Goal: Task Accomplishment & Management: Manage account settings

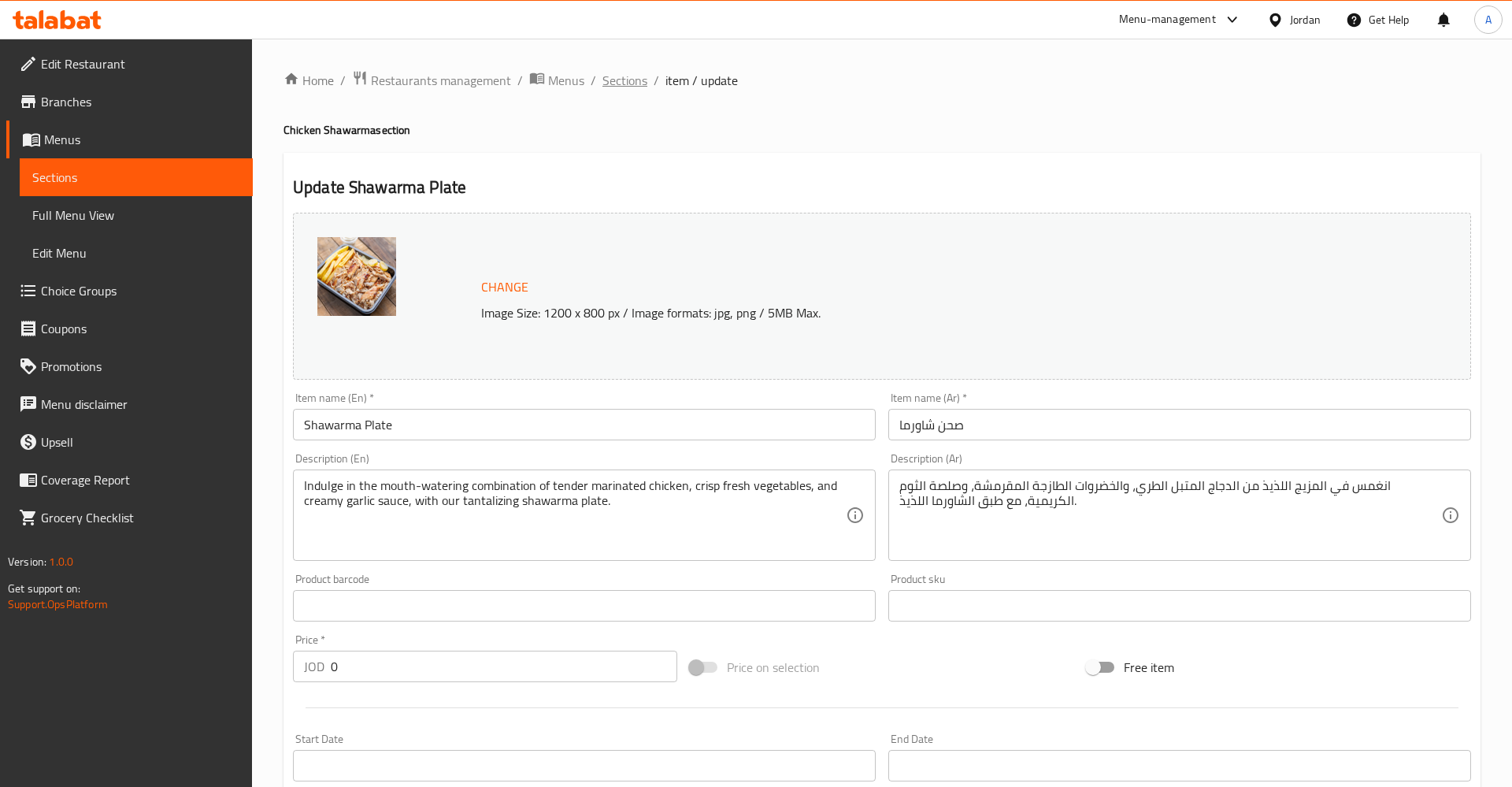
click at [607, 74] on span "Sections" at bounding box center [624, 80] width 45 height 19
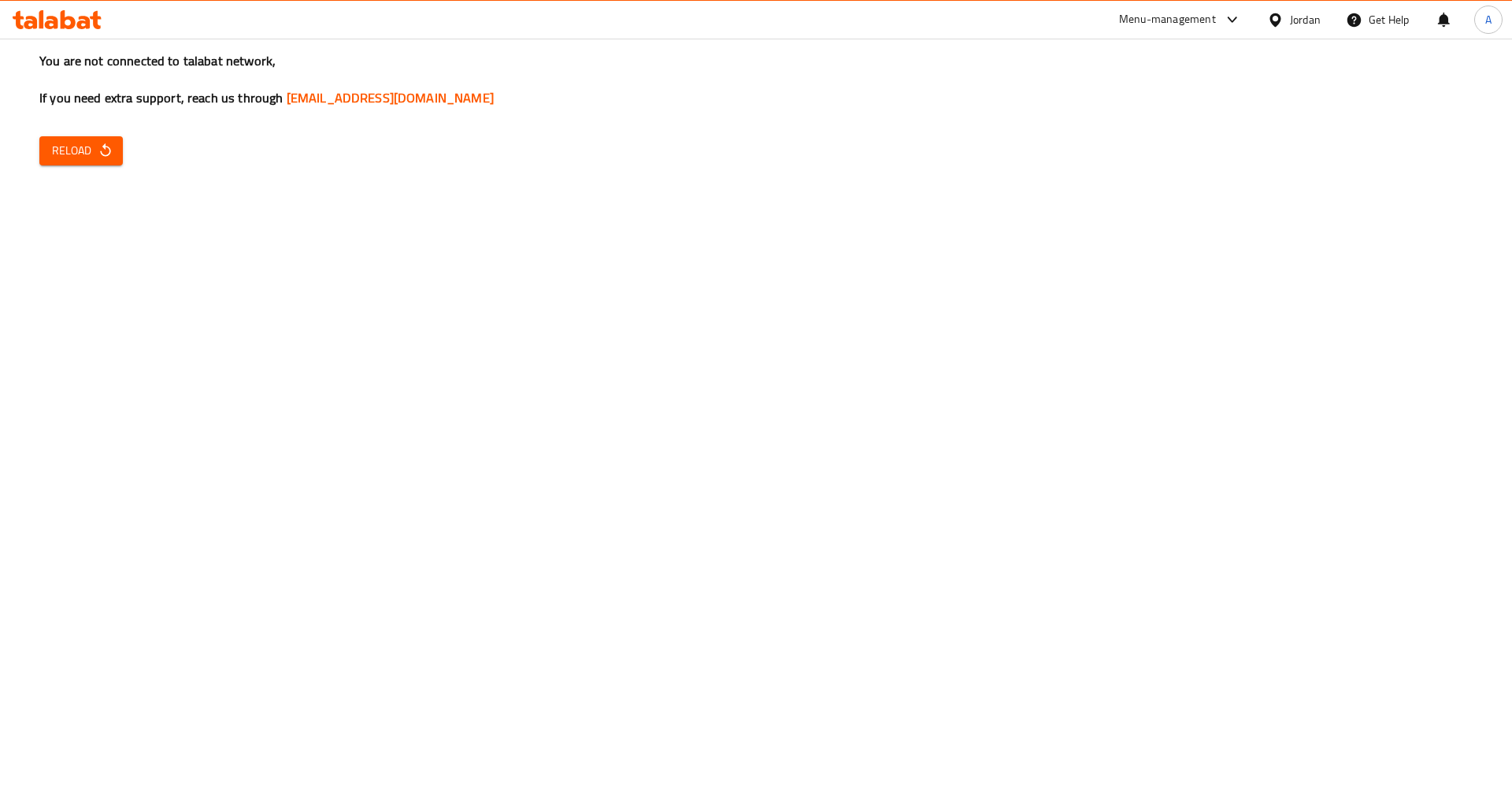
click at [88, 151] on span "Reload" at bounding box center [80, 150] width 58 height 20
click at [838, 119] on div "You are not connected to talabat network, If you need extra support, reach us t…" at bounding box center [756, 394] width 1512 height 787
click at [85, 144] on span "Reload" at bounding box center [80, 150] width 58 height 20
click at [78, 134] on div "You are not connected to talabat network, If you need extra support, reach us t…" at bounding box center [756, 394] width 1512 height 787
click at [87, 142] on span "Reload" at bounding box center [80, 150] width 58 height 20
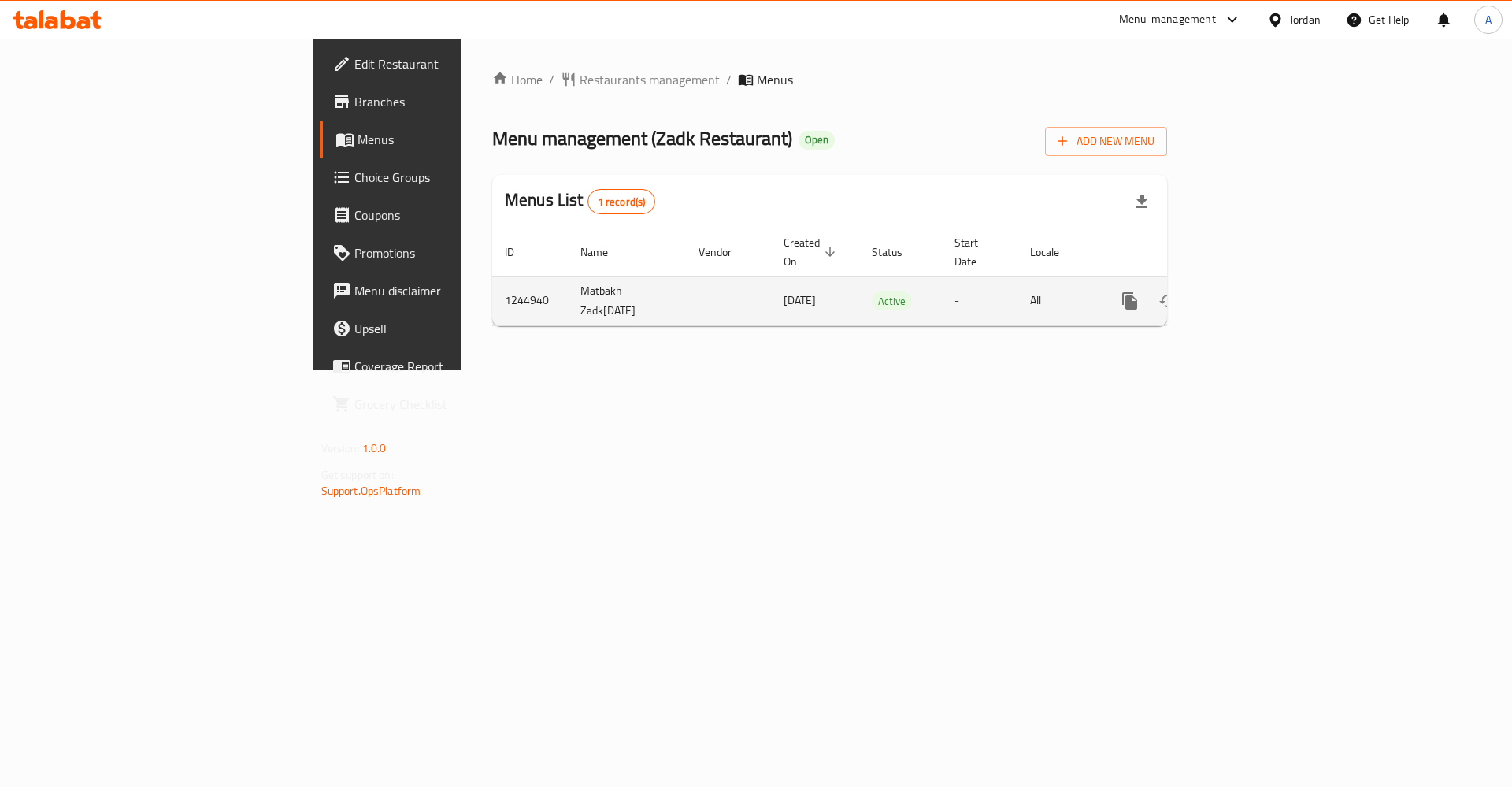
click at [1253, 291] on icon "enhanced table" at bounding box center [1243, 301] width 19 height 19
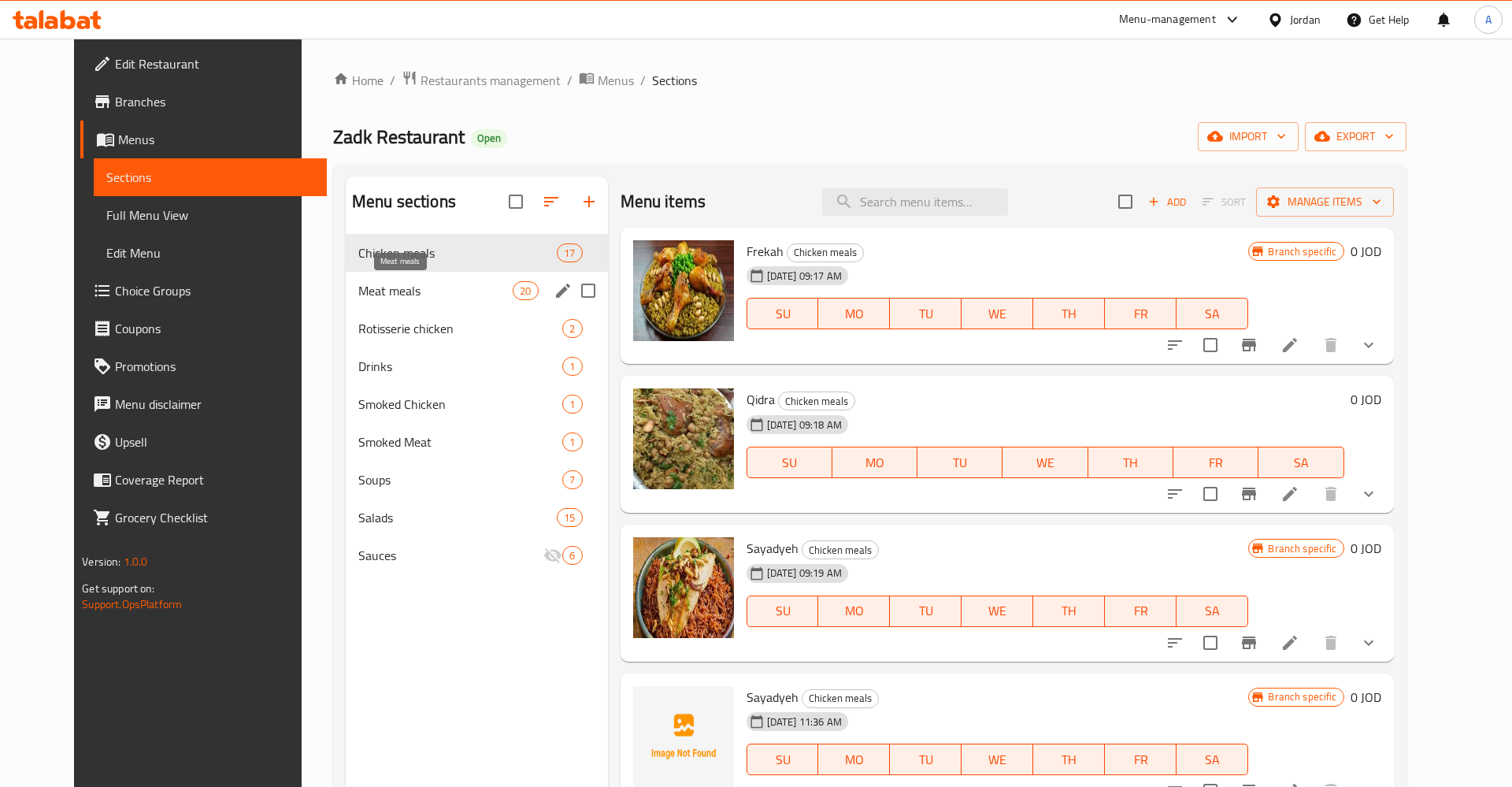
click at [358, 300] on span "Meat meals" at bounding box center [434, 291] width 154 height 19
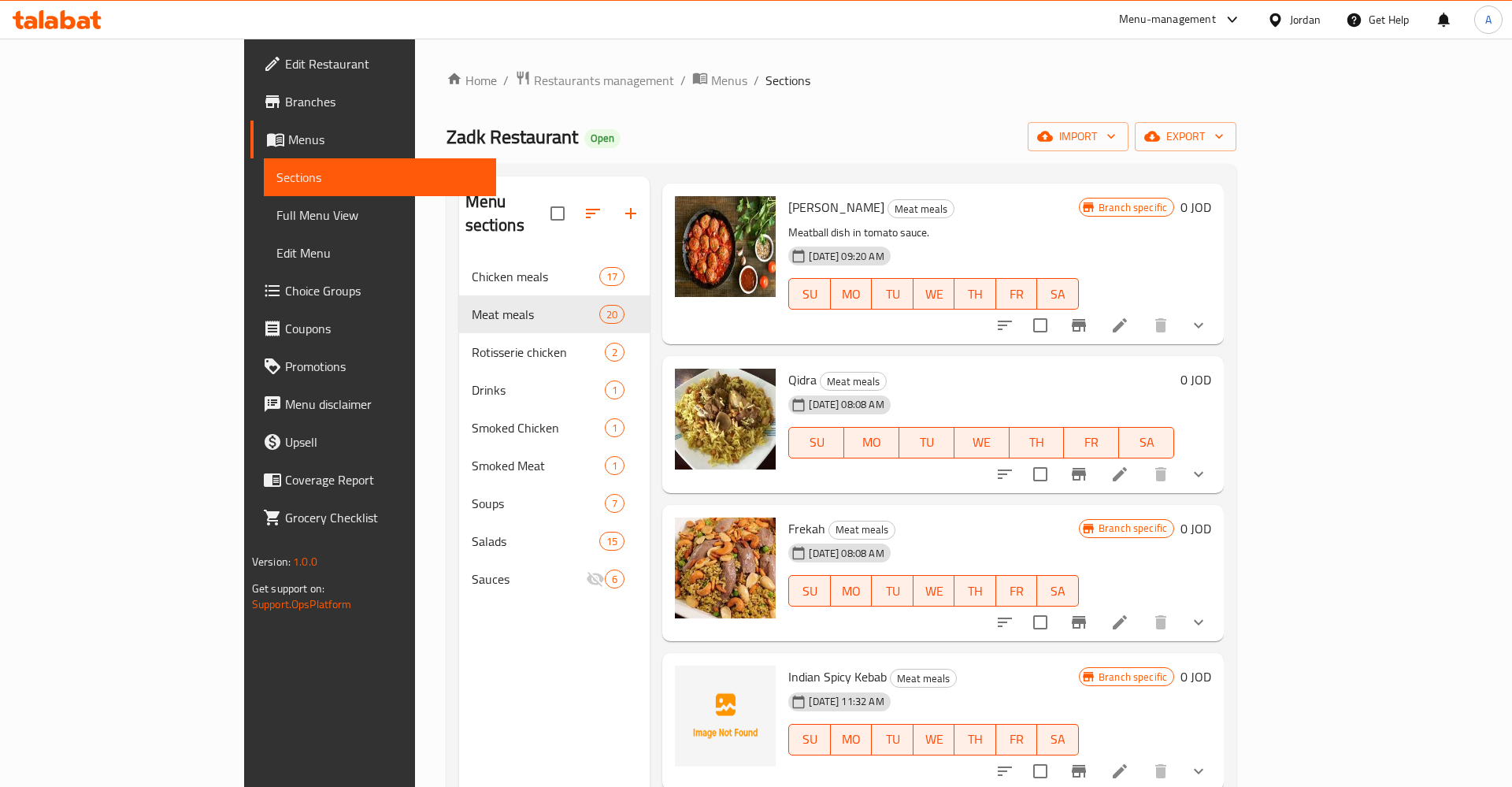
scroll to position [246, 0]
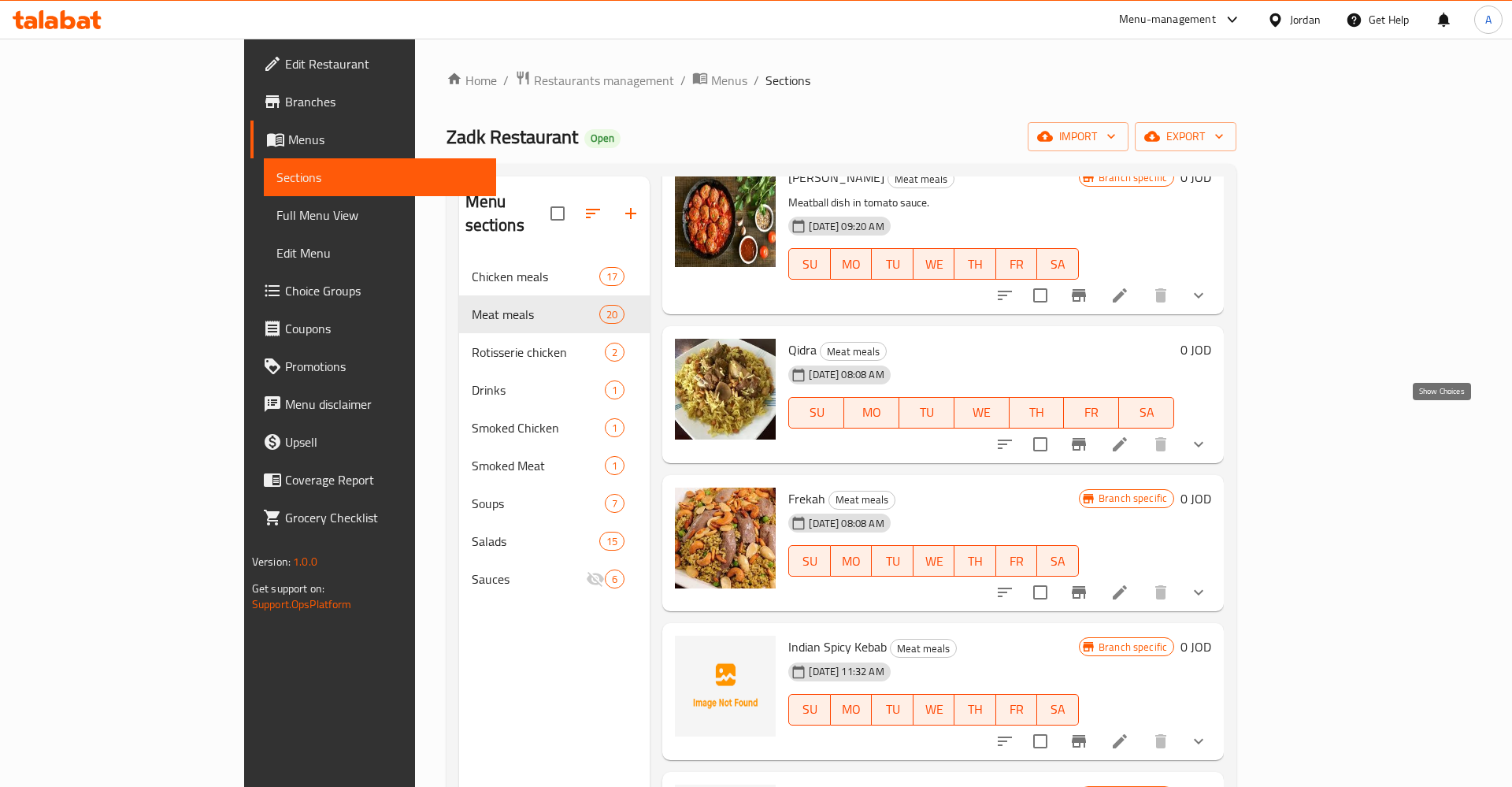
click at [1208, 435] on icon "show more" at bounding box center [1198, 444] width 19 height 19
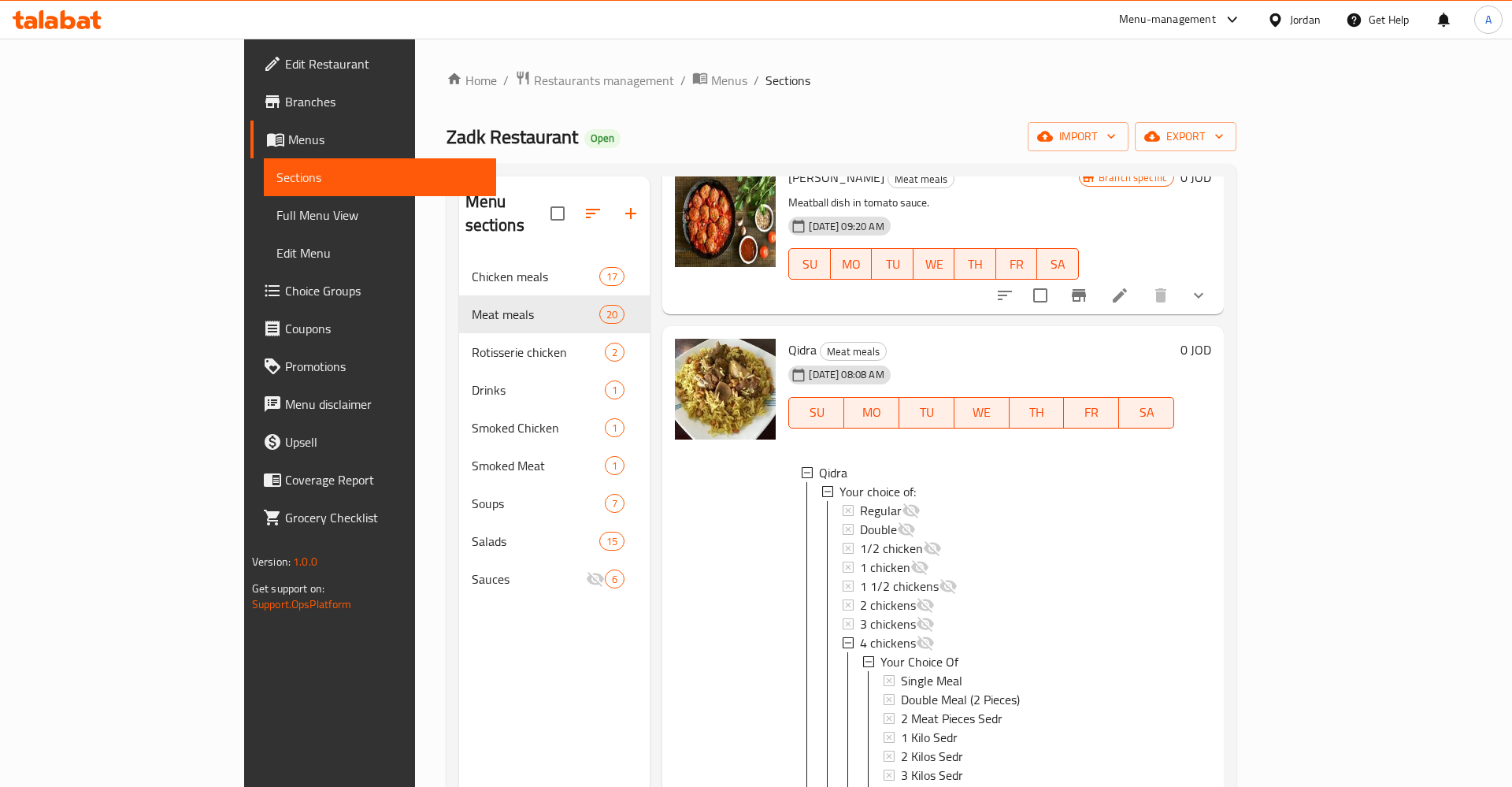
click at [1180, 332] on div "Qidra Meat meals [DATE] 08:08 AM SU MO TU WE TH FR [PERSON_NAME] Your choice of…" at bounding box center [981, 587] width 398 height 509
click at [1029, 339] on h6 "Qidra Meat meals" at bounding box center [981, 349] width 386 height 22
click at [886, 339] on h6 "Qidra Meat meals" at bounding box center [981, 349] width 386 height 22
drag, startPoint x: 1425, startPoint y: 326, endPoint x: 1411, endPoint y: 326, distance: 14.0
click at [1211, 339] on div "0 JOD" at bounding box center [1192, 349] width 37 height 22
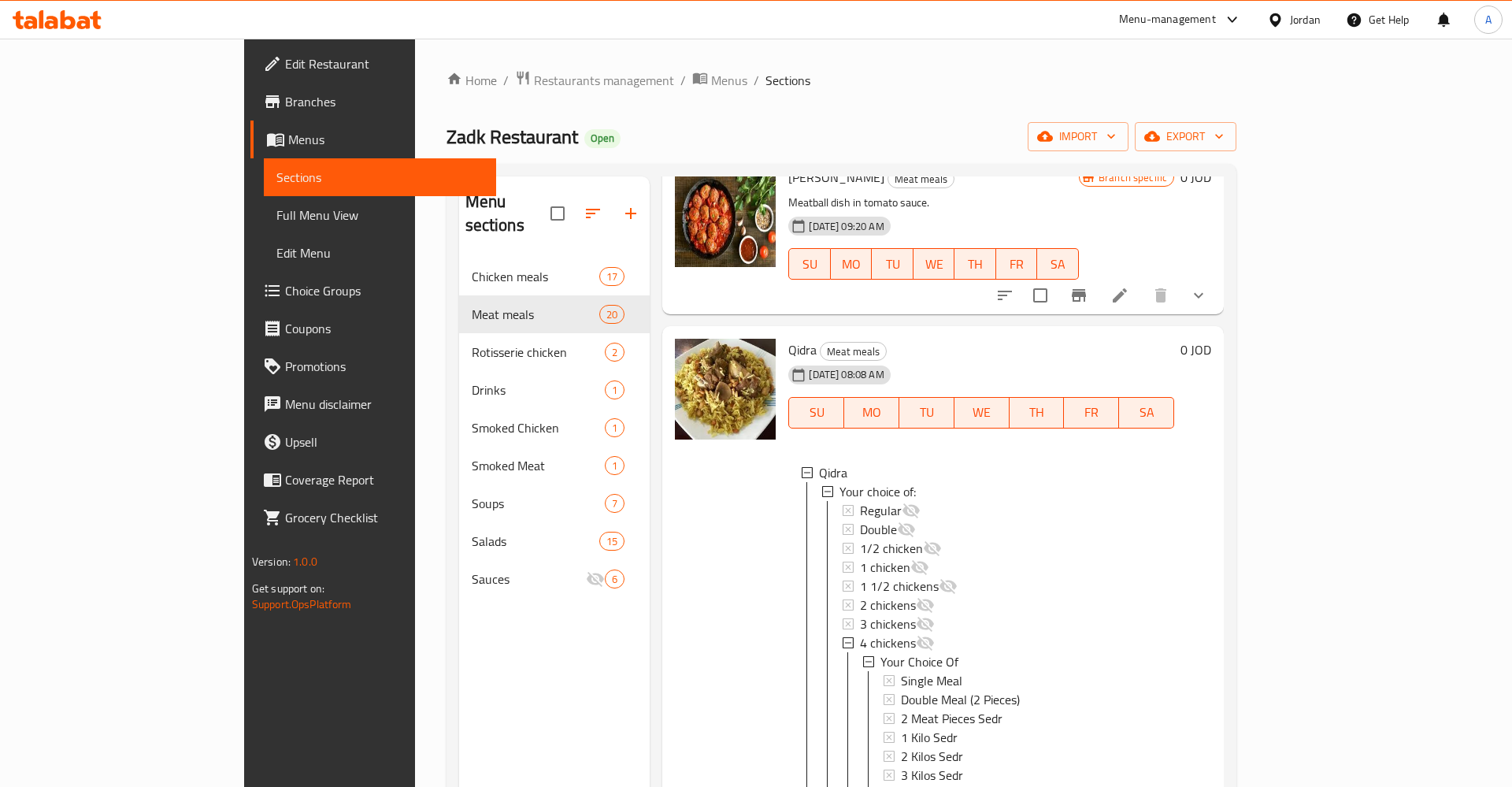
click at [1174, 339] on h6 "Qidra Meat meals" at bounding box center [981, 349] width 386 height 22
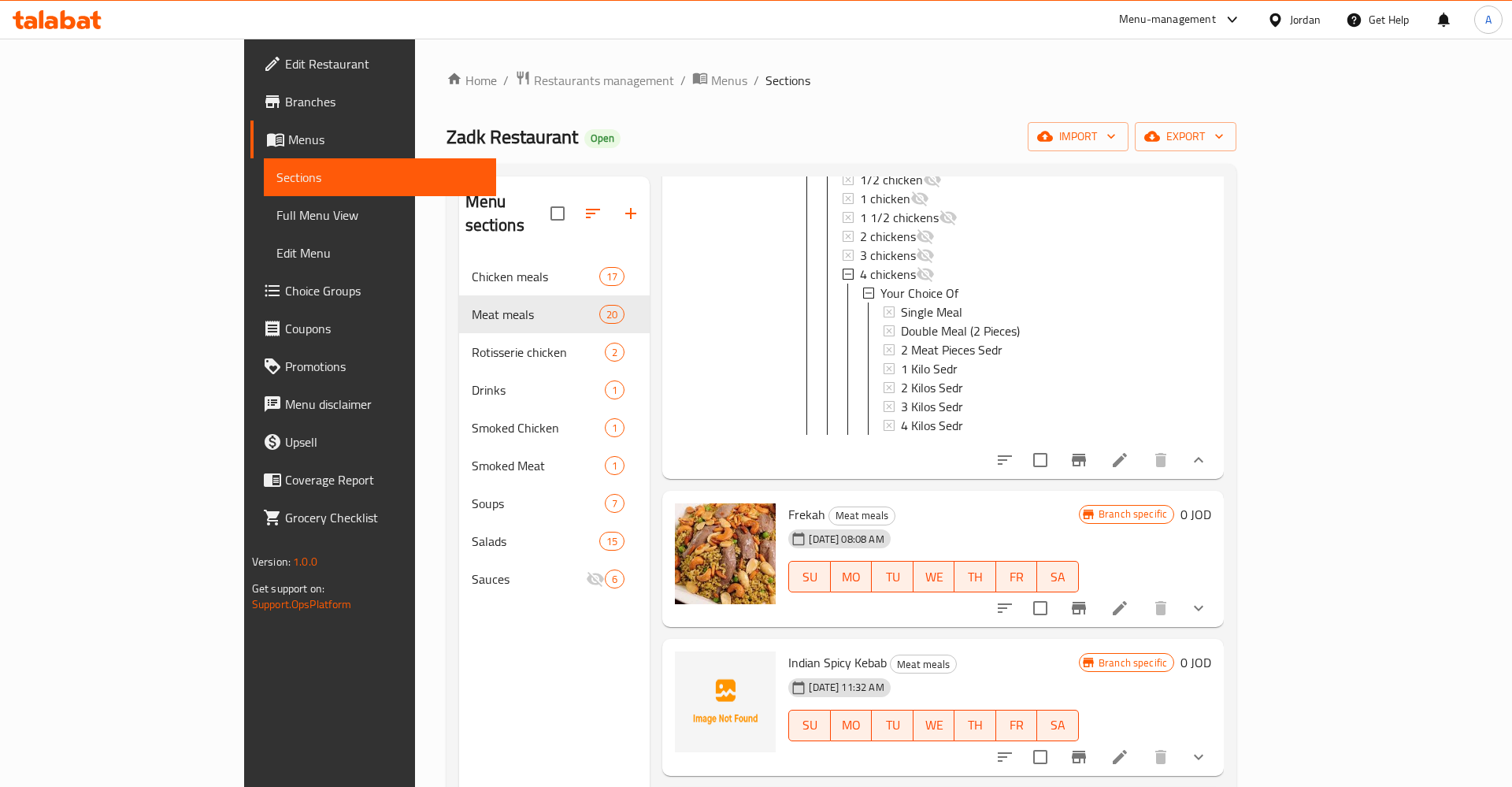
scroll to position [369, 0]
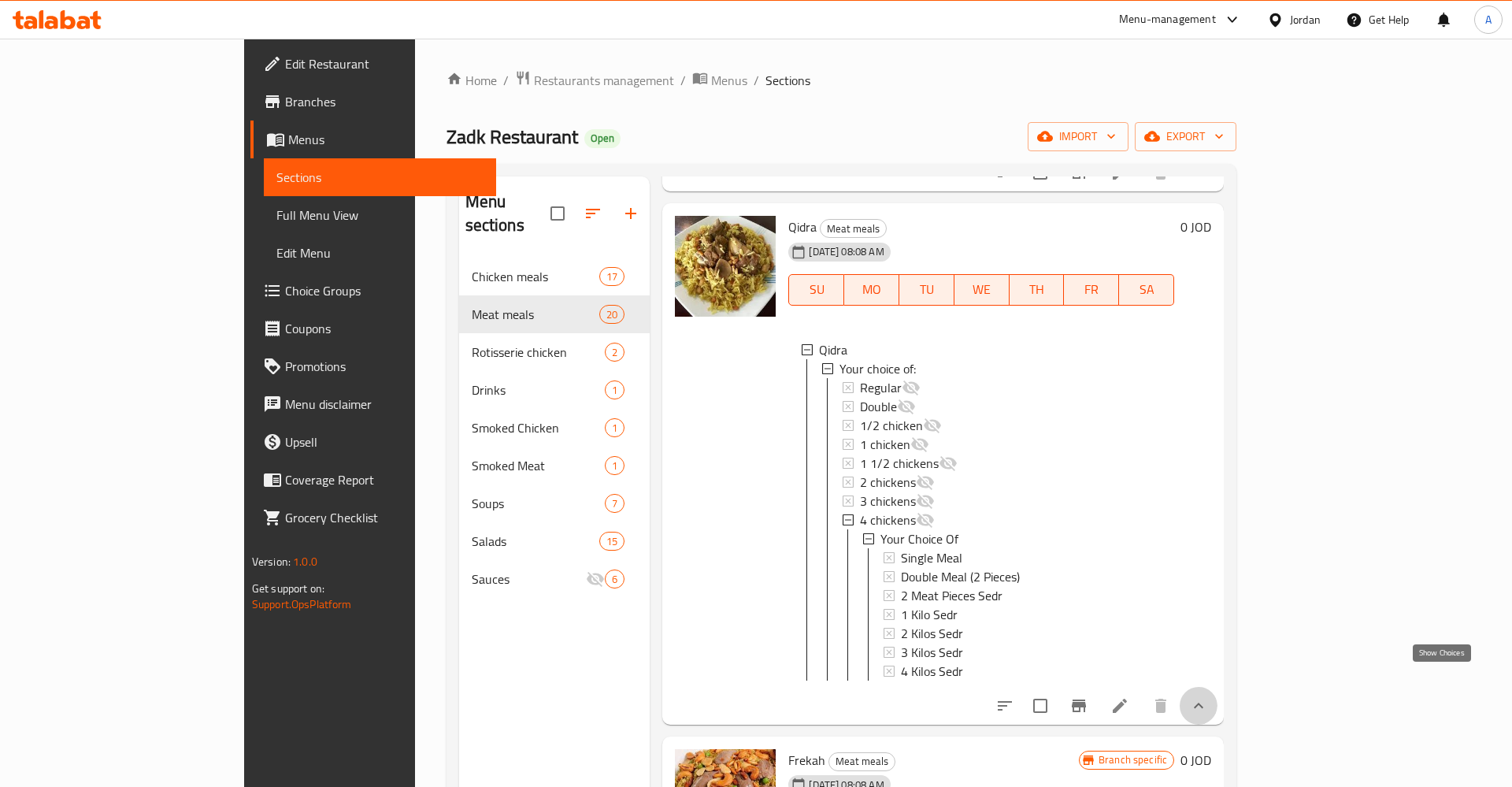
click at [1208, 696] on icon "show more" at bounding box center [1198, 706] width 19 height 19
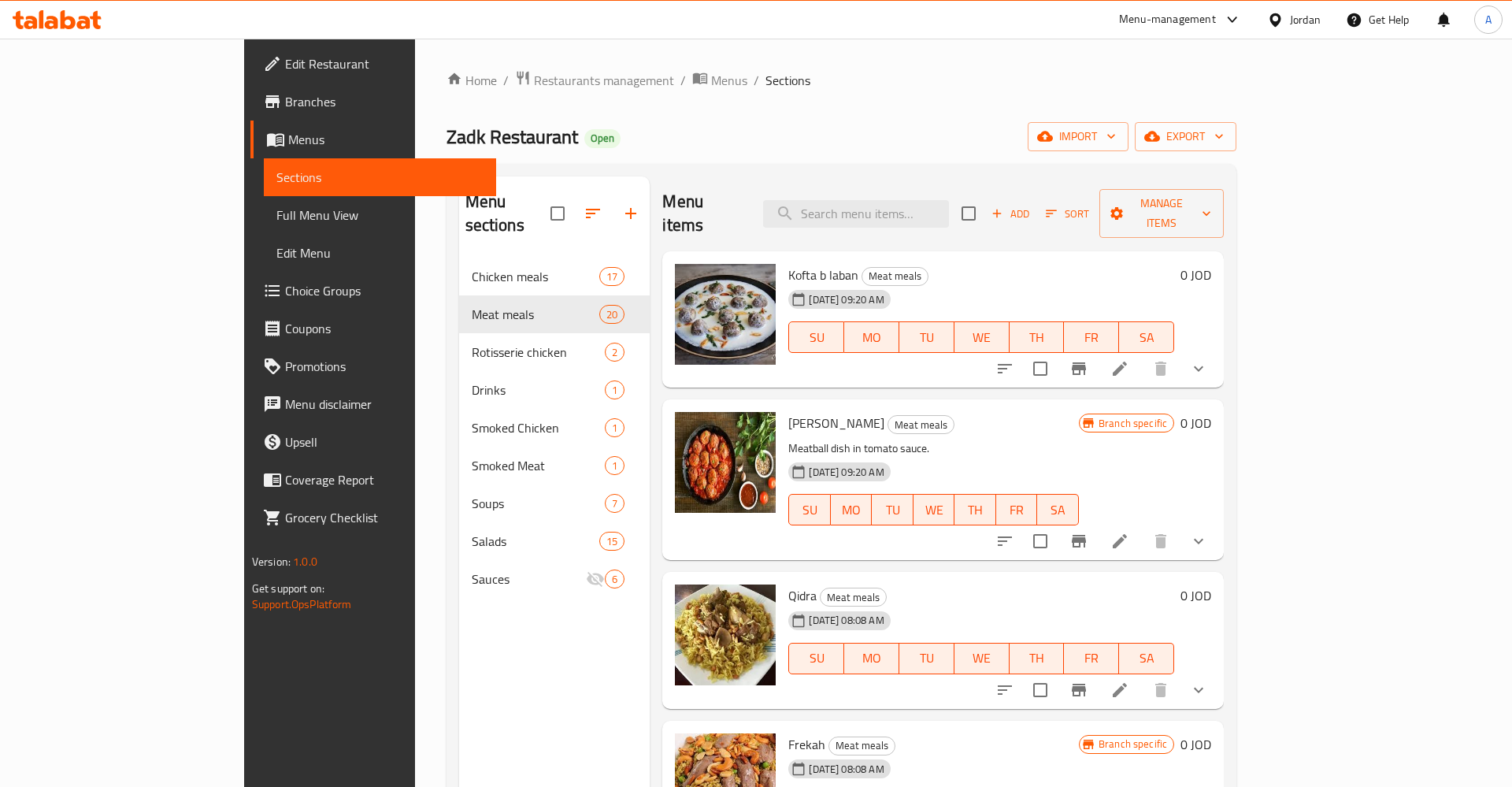
scroll to position [123, 0]
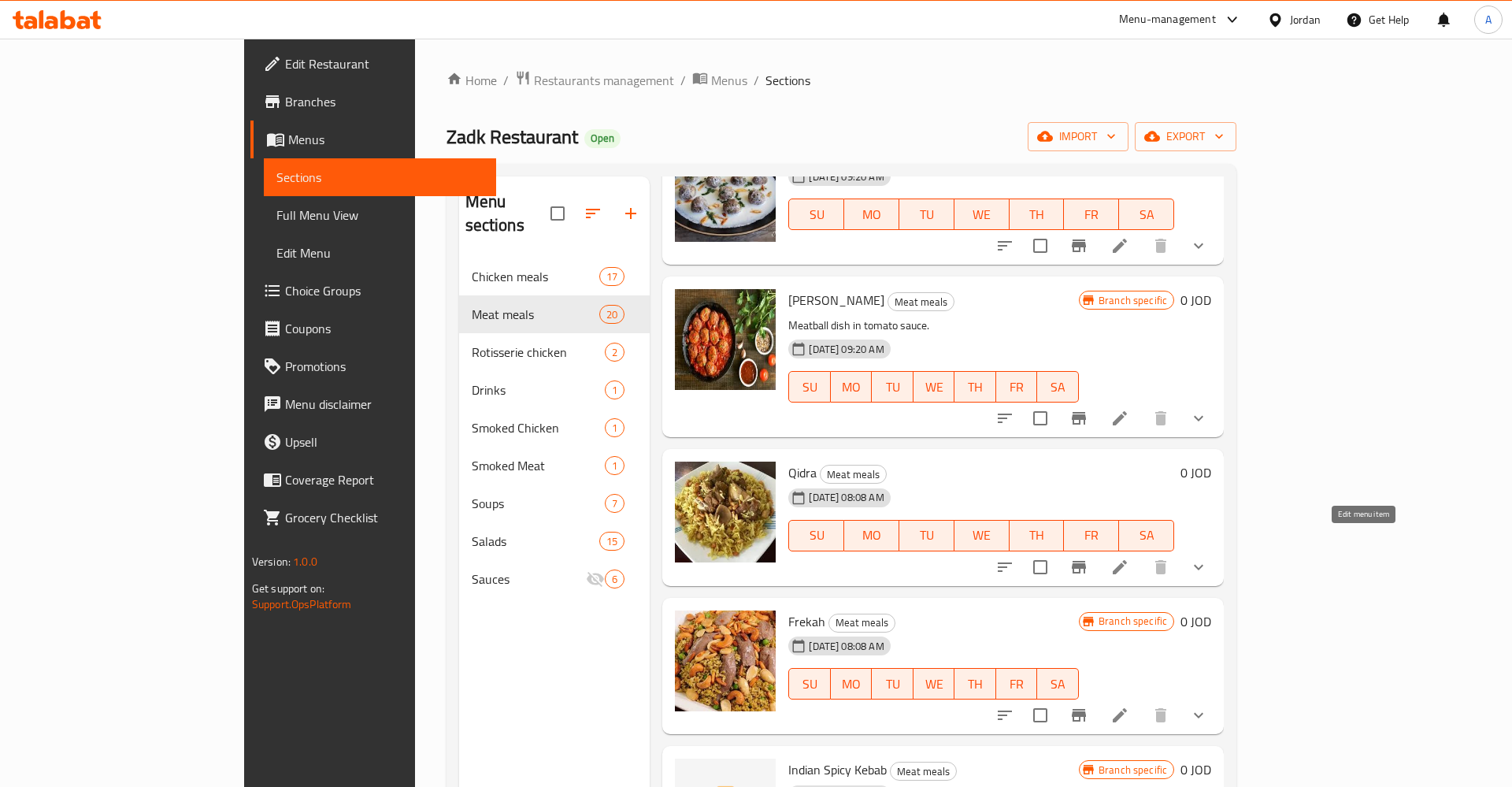
click at [1129, 558] on icon at bounding box center [1120, 568] width 19 height 19
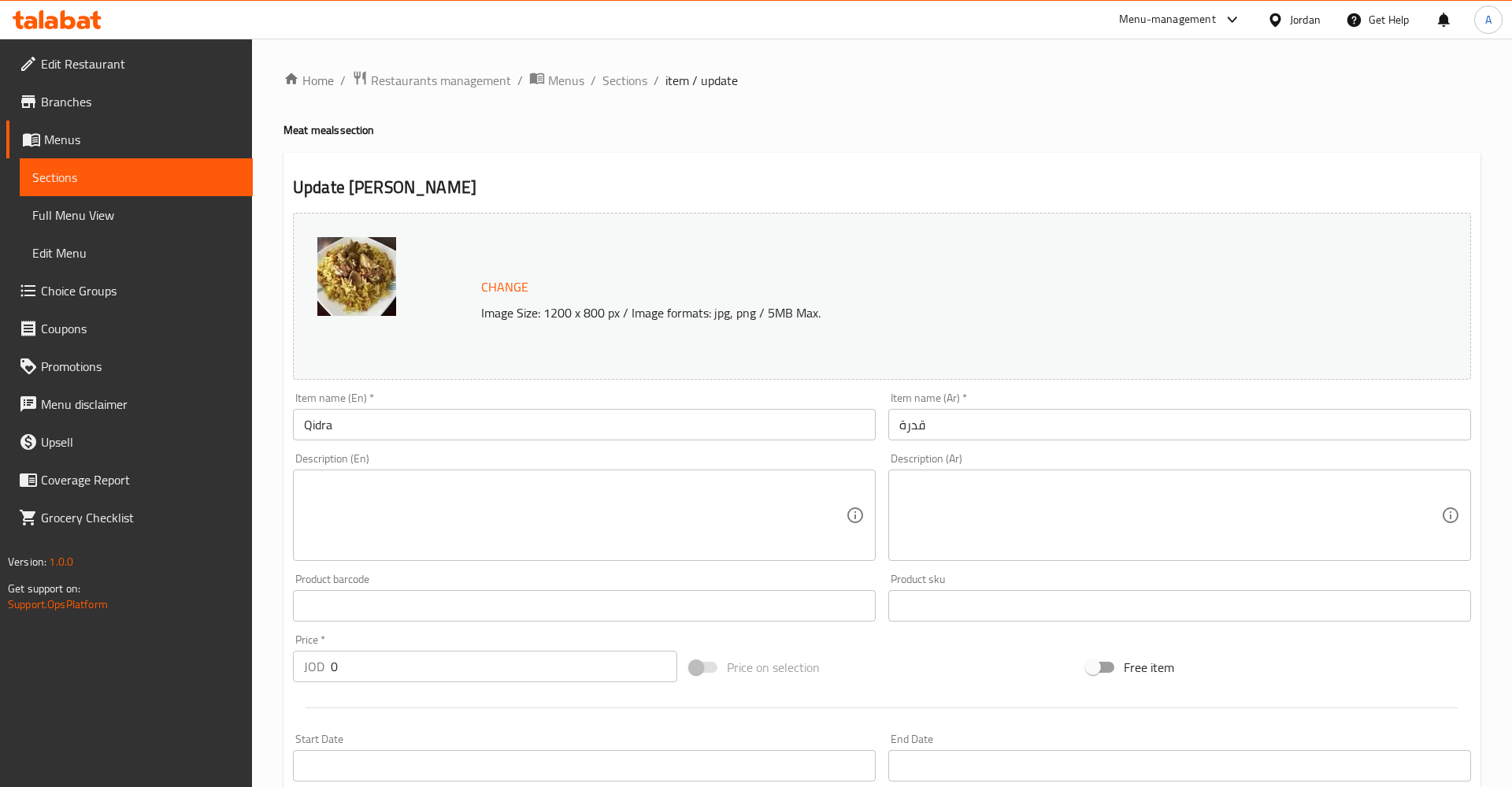
click at [947, 421] on input "قدرة" at bounding box center [1179, 424] width 583 height 32
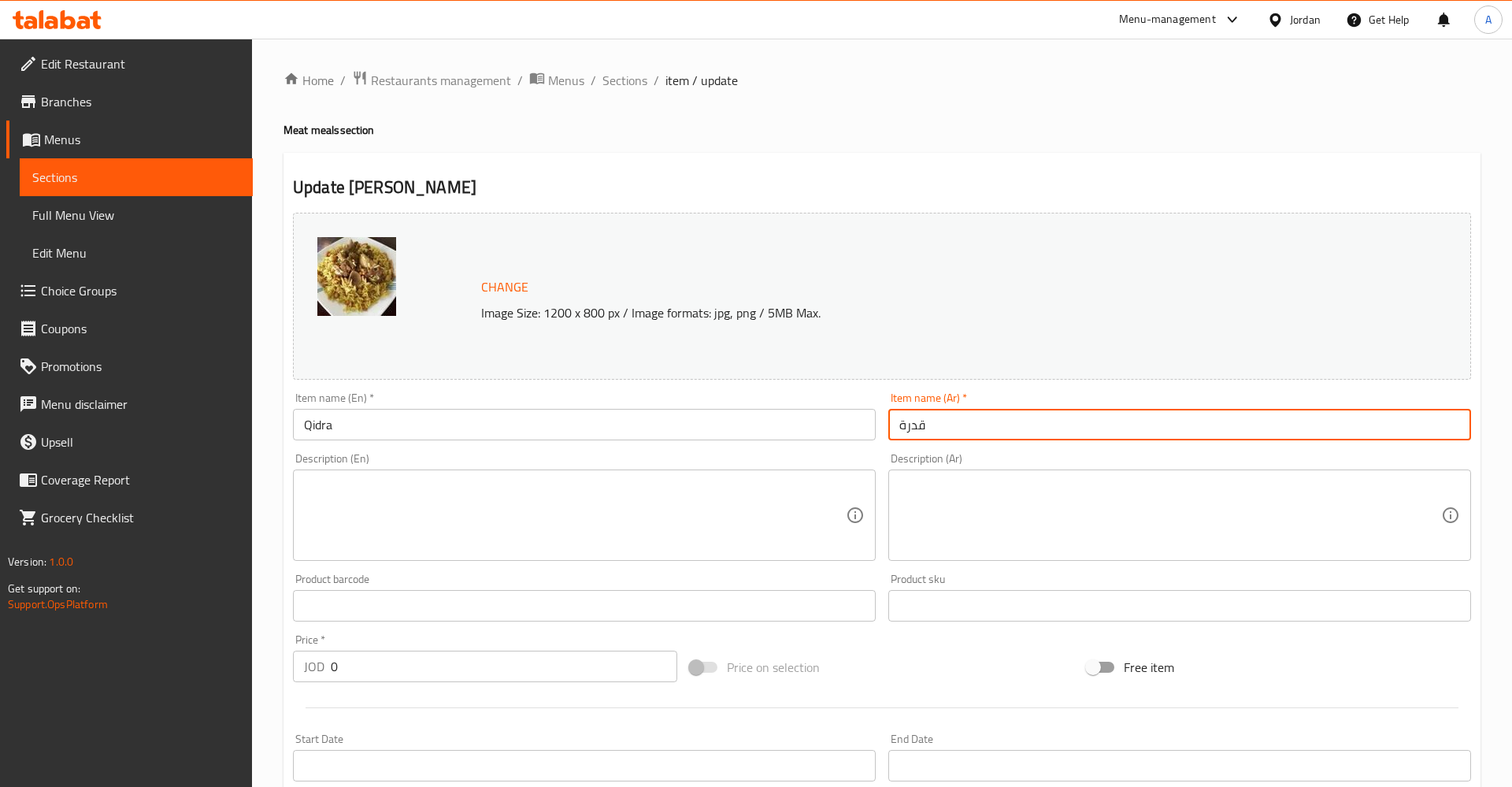
click at [947, 421] on input "قدرة" at bounding box center [1179, 424] width 583 height 32
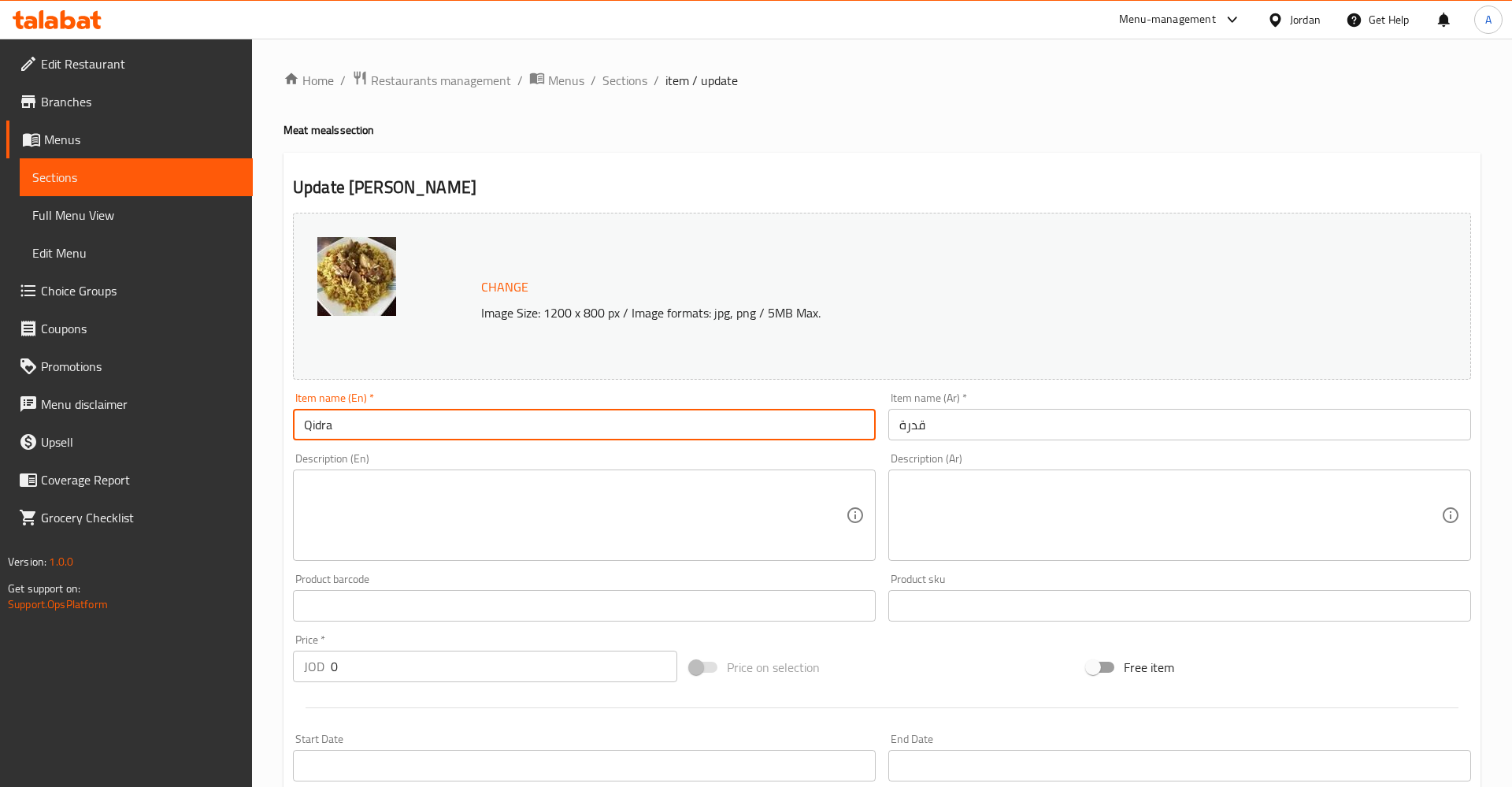
click at [375, 432] on input "Qidra" at bounding box center [584, 424] width 583 height 32
paste input "قدرة"
type input "Qidra"
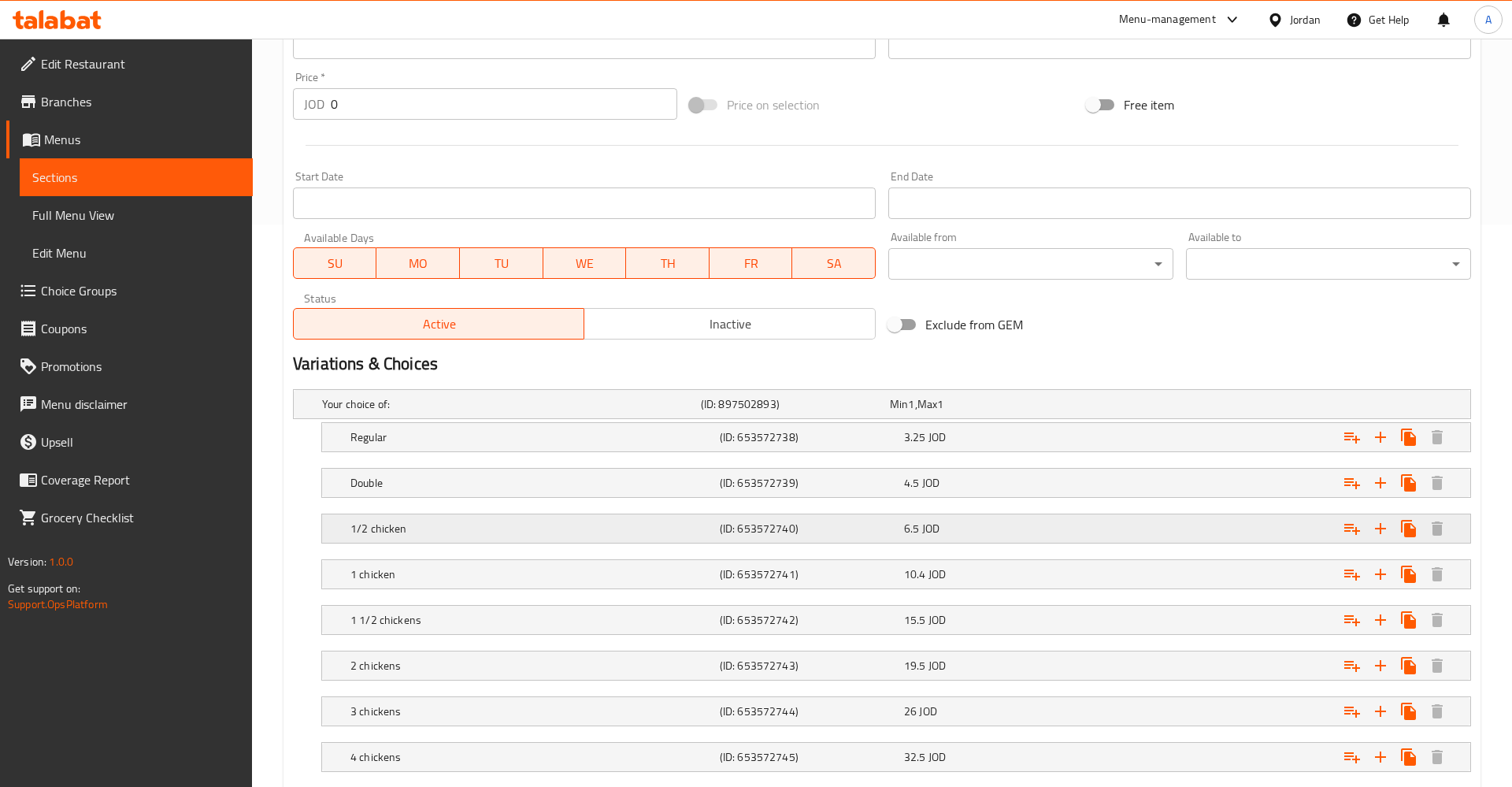
scroll to position [723, 0]
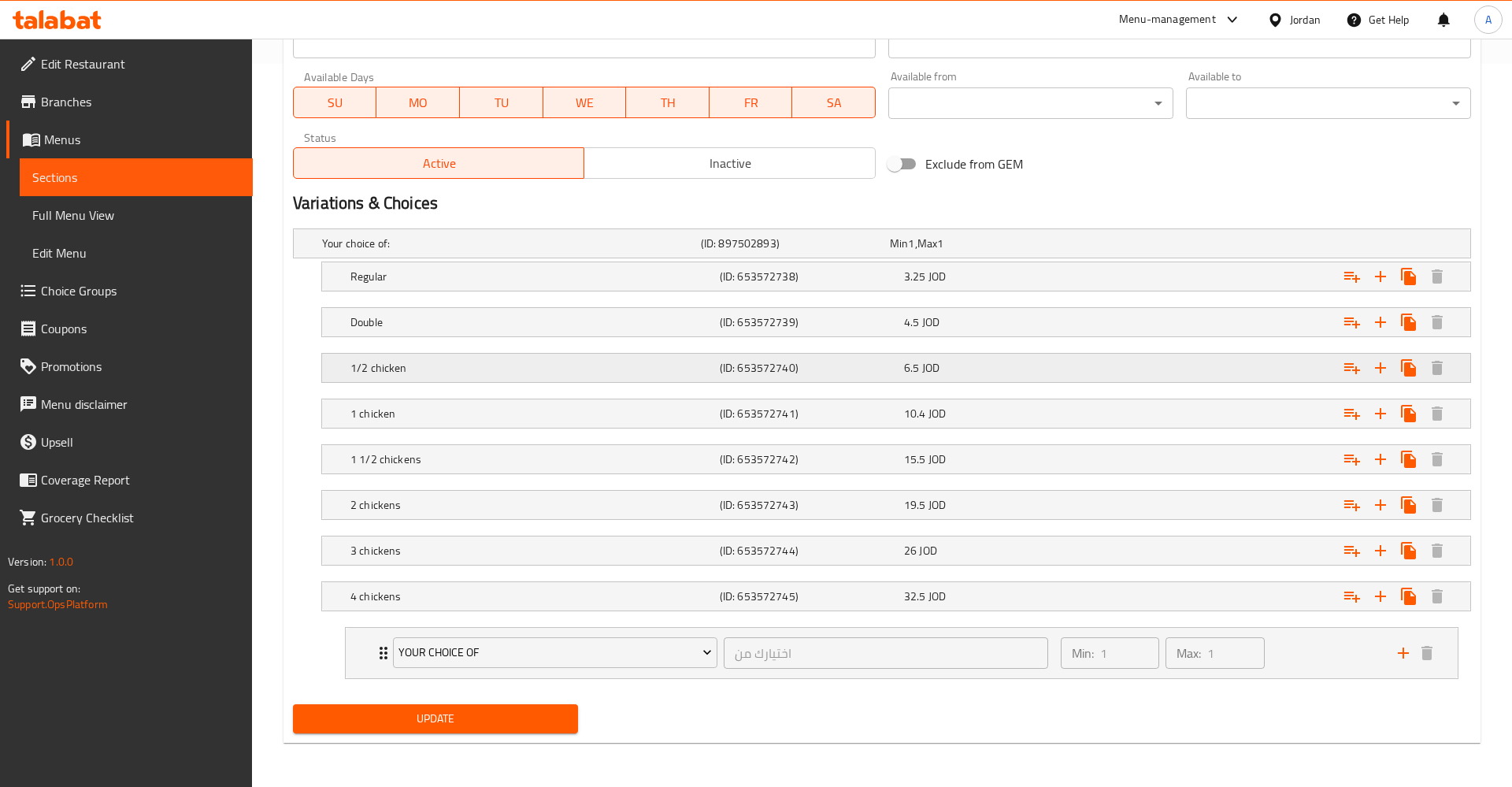
click at [1102, 363] on div "Expand" at bounding box center [1270, 368] width 369 height 34
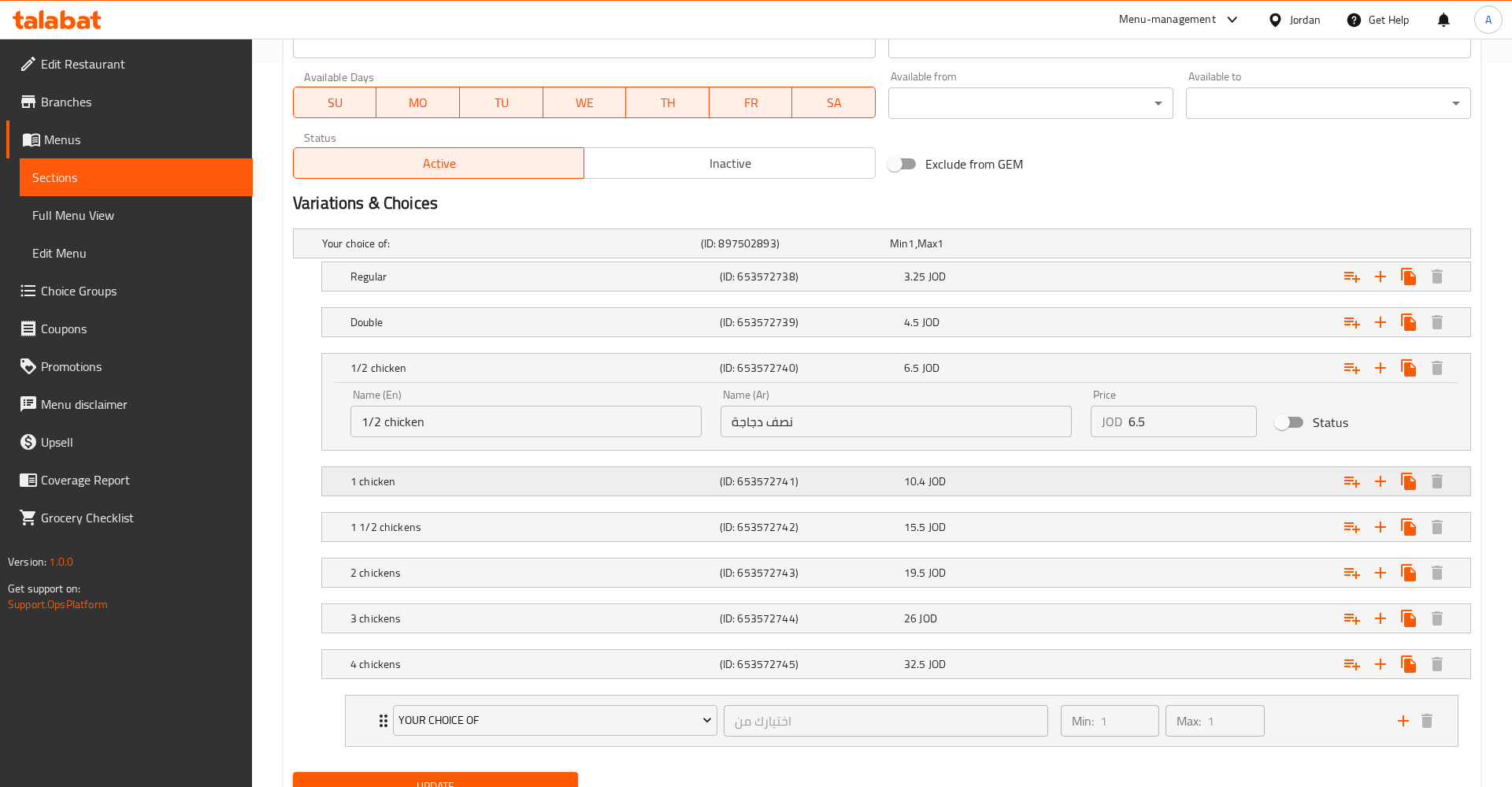
click at [1267, 478] on div "Expand" at bounding box center [1270, 482] width 369 height 34
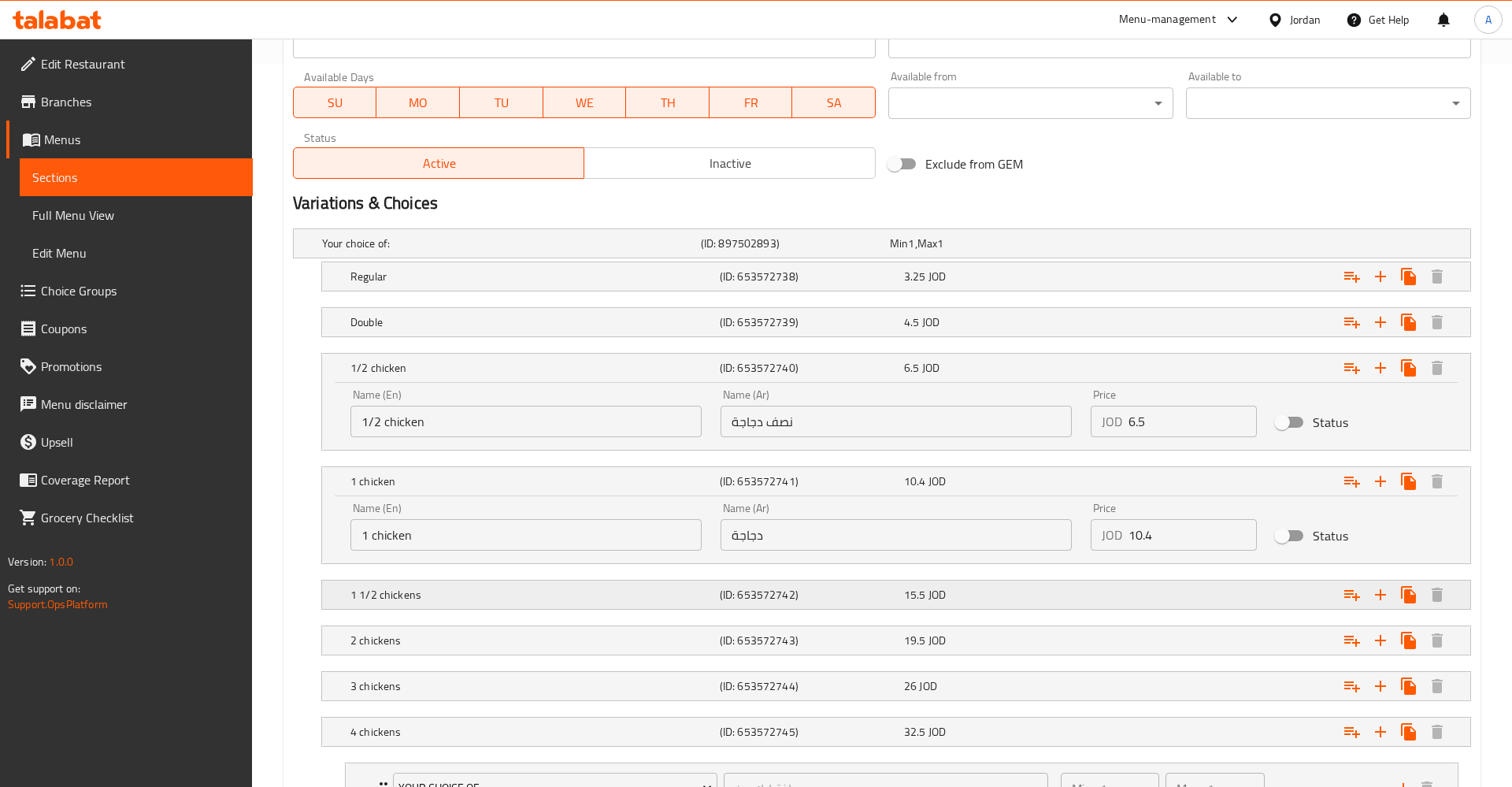
click at [1254, 594] on div "Expand" at bounding box center [1270, 595] width 369 height 34
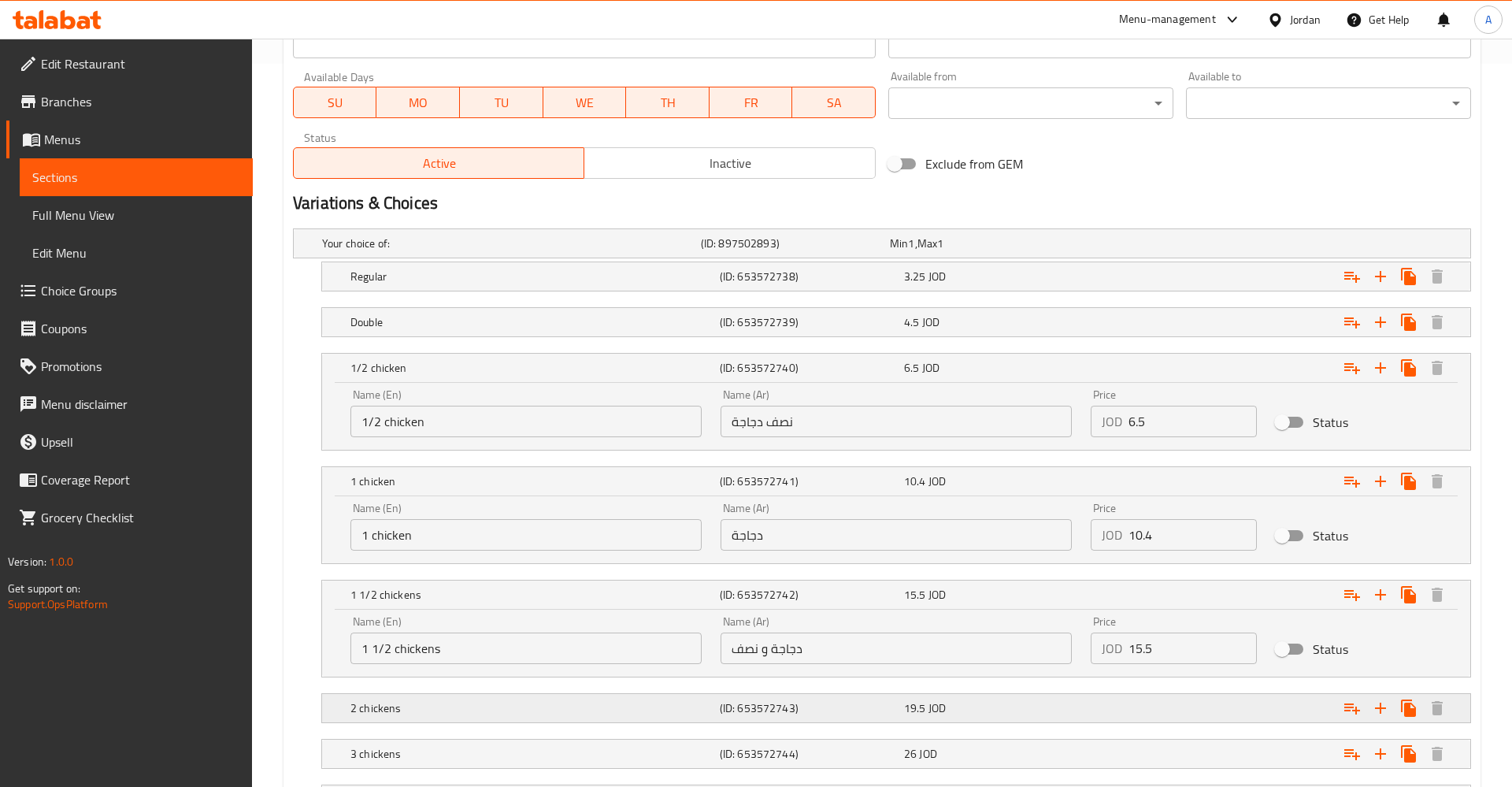
click at [1224, 721] on div "Expand" at bounding box center [1270, 708] width 369 height 34
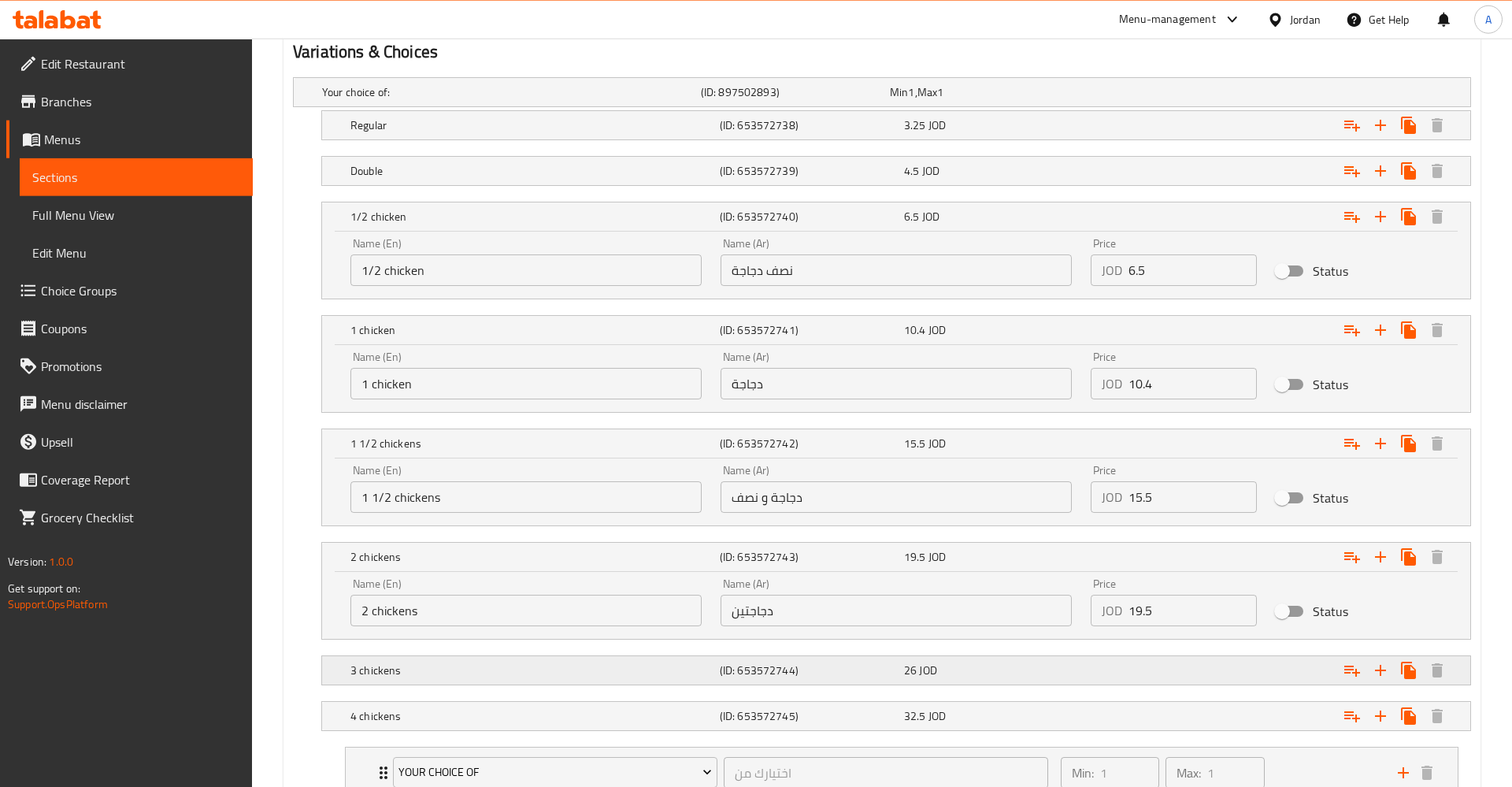
scroll to position [884, 0]
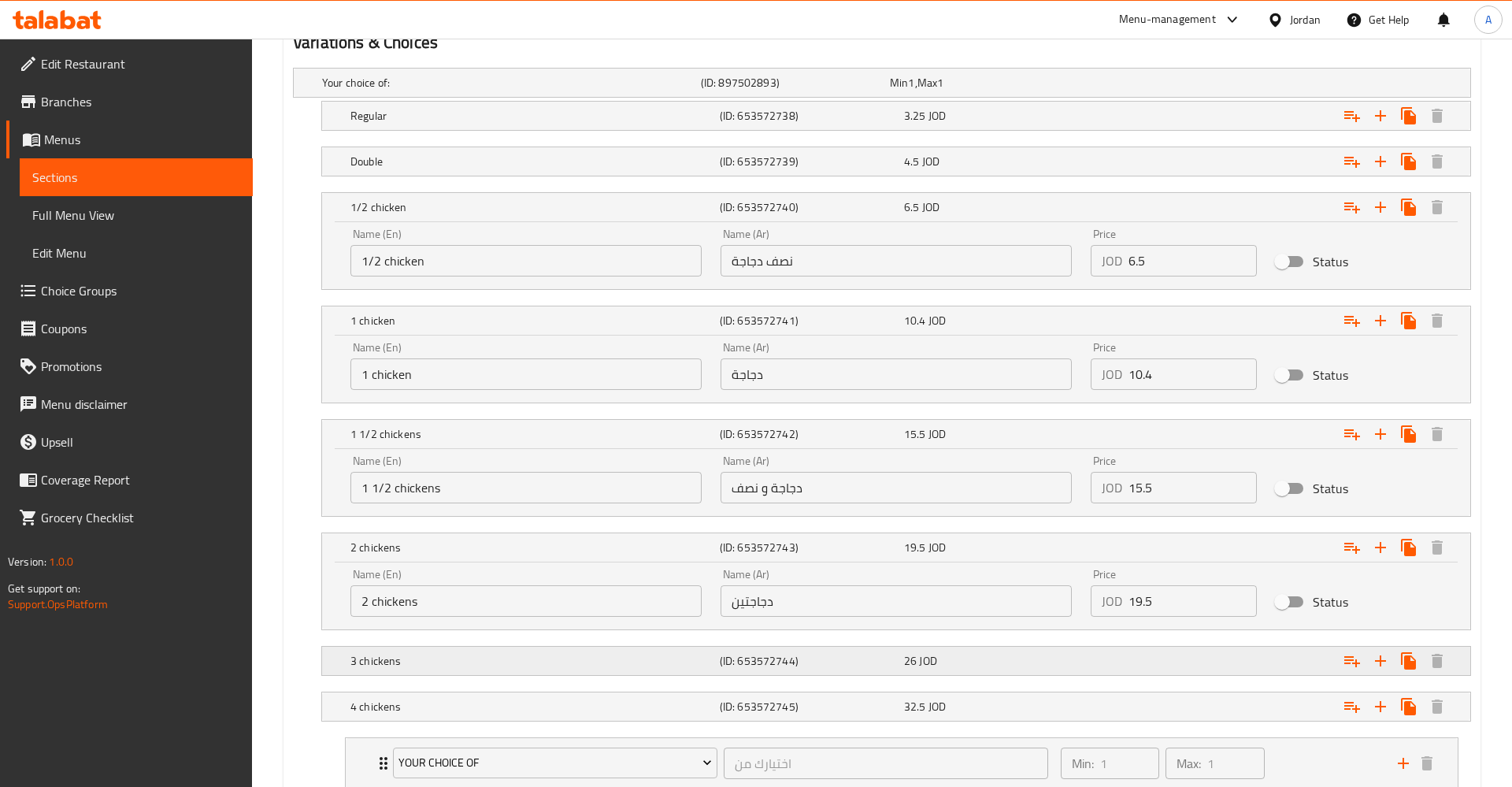
click at [1170, 681] on nav at bounding box center [881, 685] width 1178 height 12
click at [1158, 664] on div "Expand" at bounding box center [1270, 661] width 369 height 34
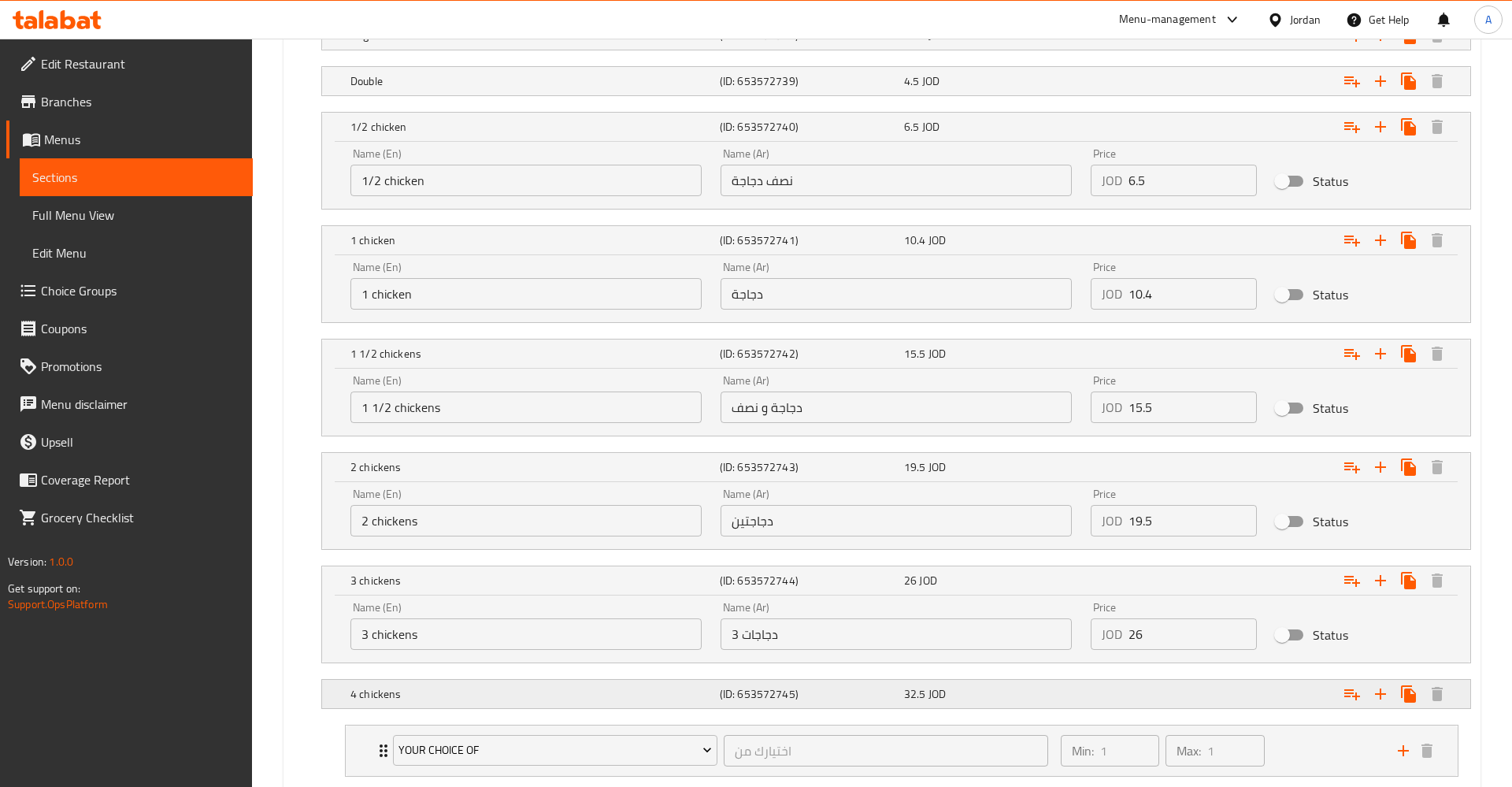
click at [1153, 691] on div "Expand" at bounding box center [1270, 694] width 369 height 34
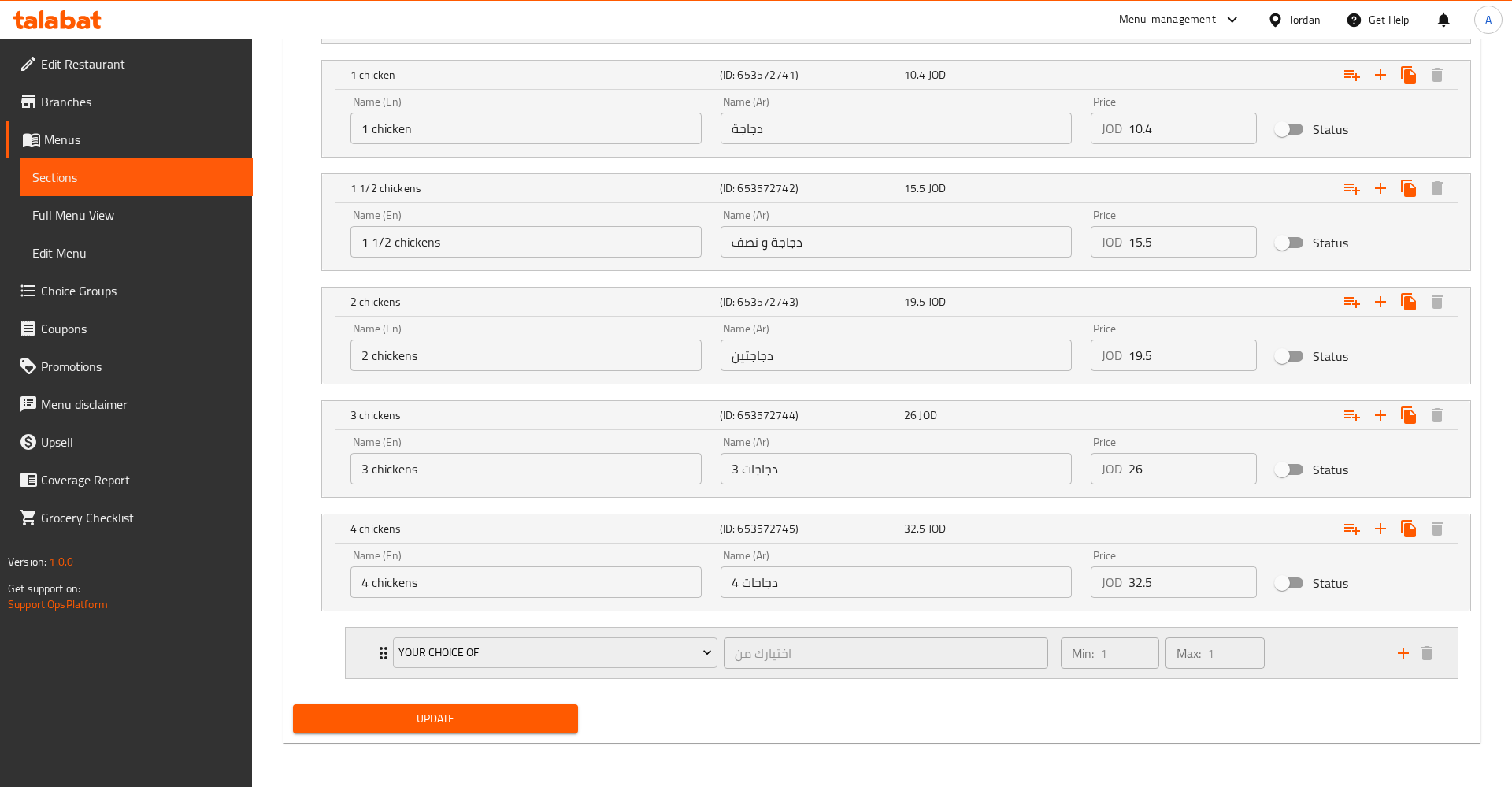
click at [385, 652] on div "Your Choice Of اختيارك من ​" at bounding box center [721, 653] width 674 height 51
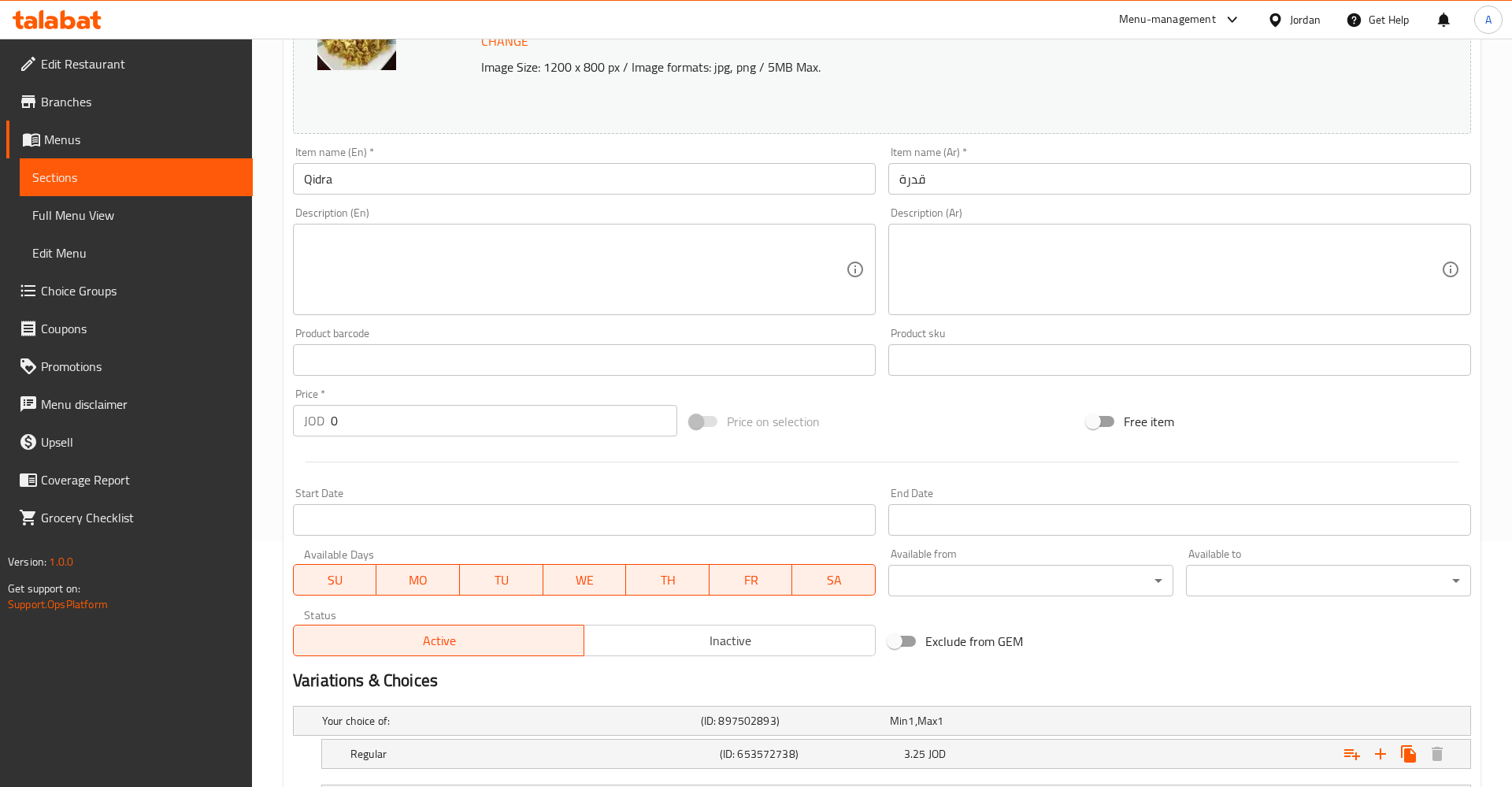
scroll to position [0, 0]
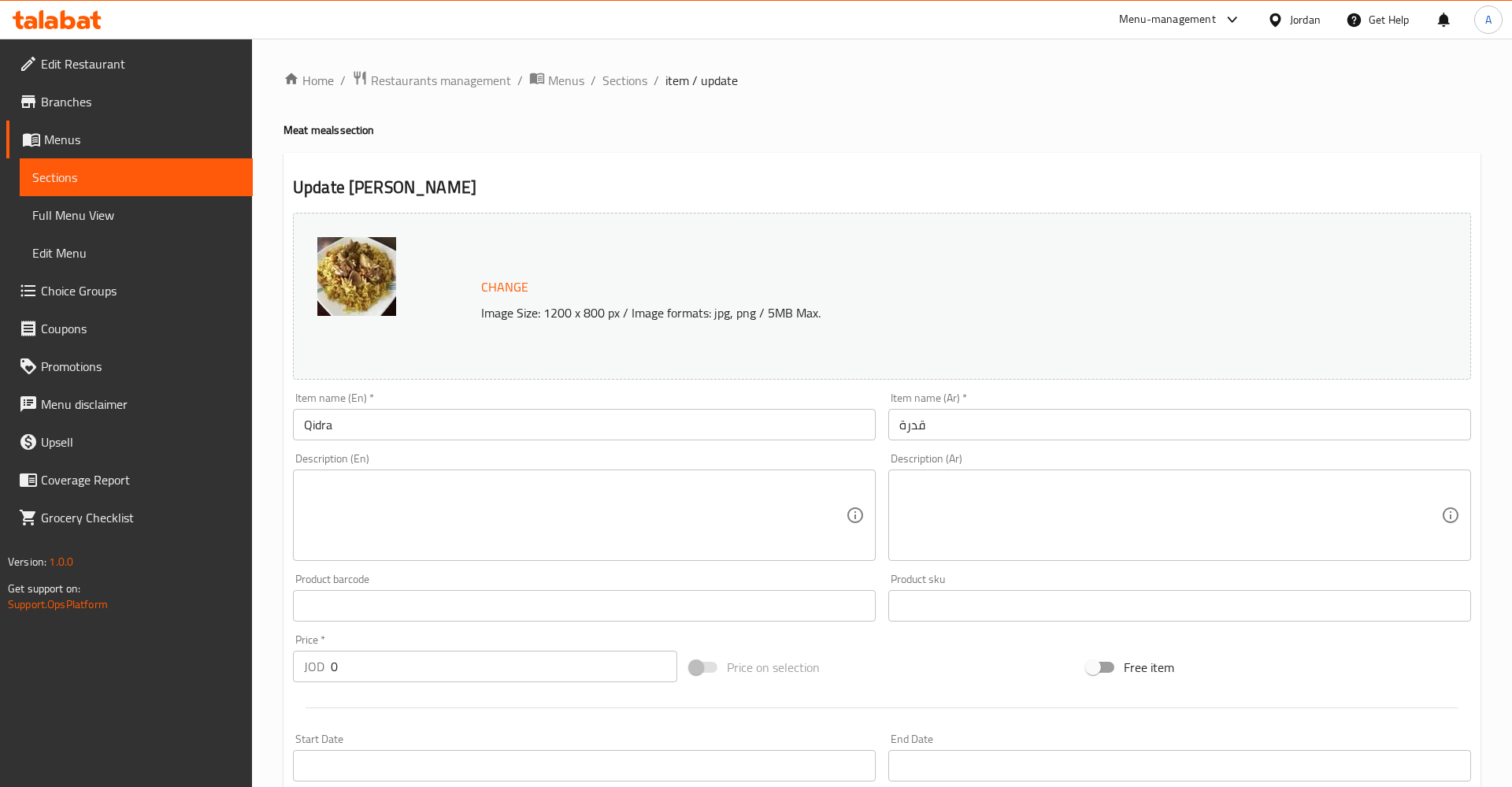
click at [969, 430] on input "قدرة" at bounding box center [1179, 424] width 583 height 32
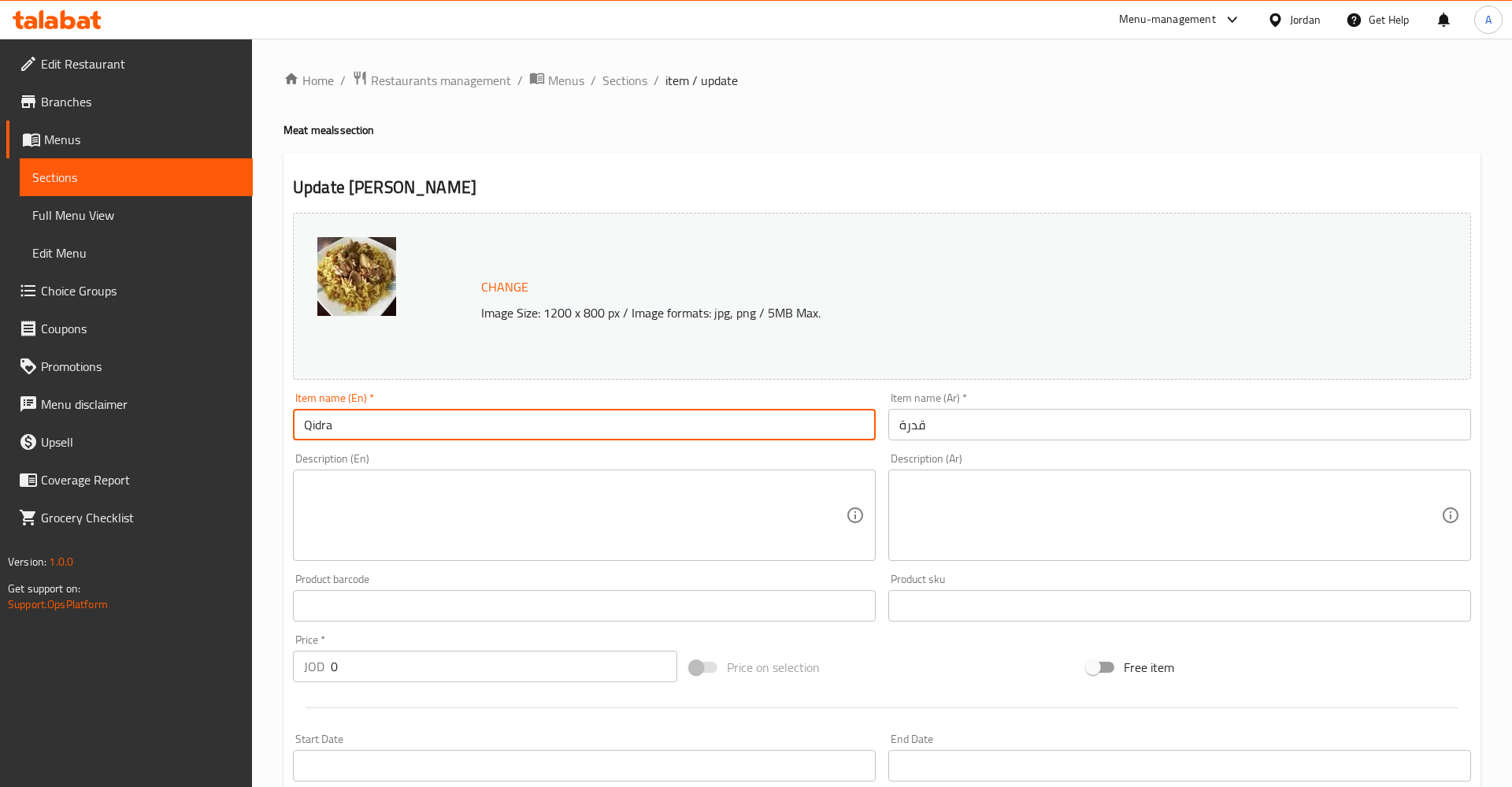
click at [460, 413] on input "Qidra" at bounding box center [584, 424] width 583 height 32
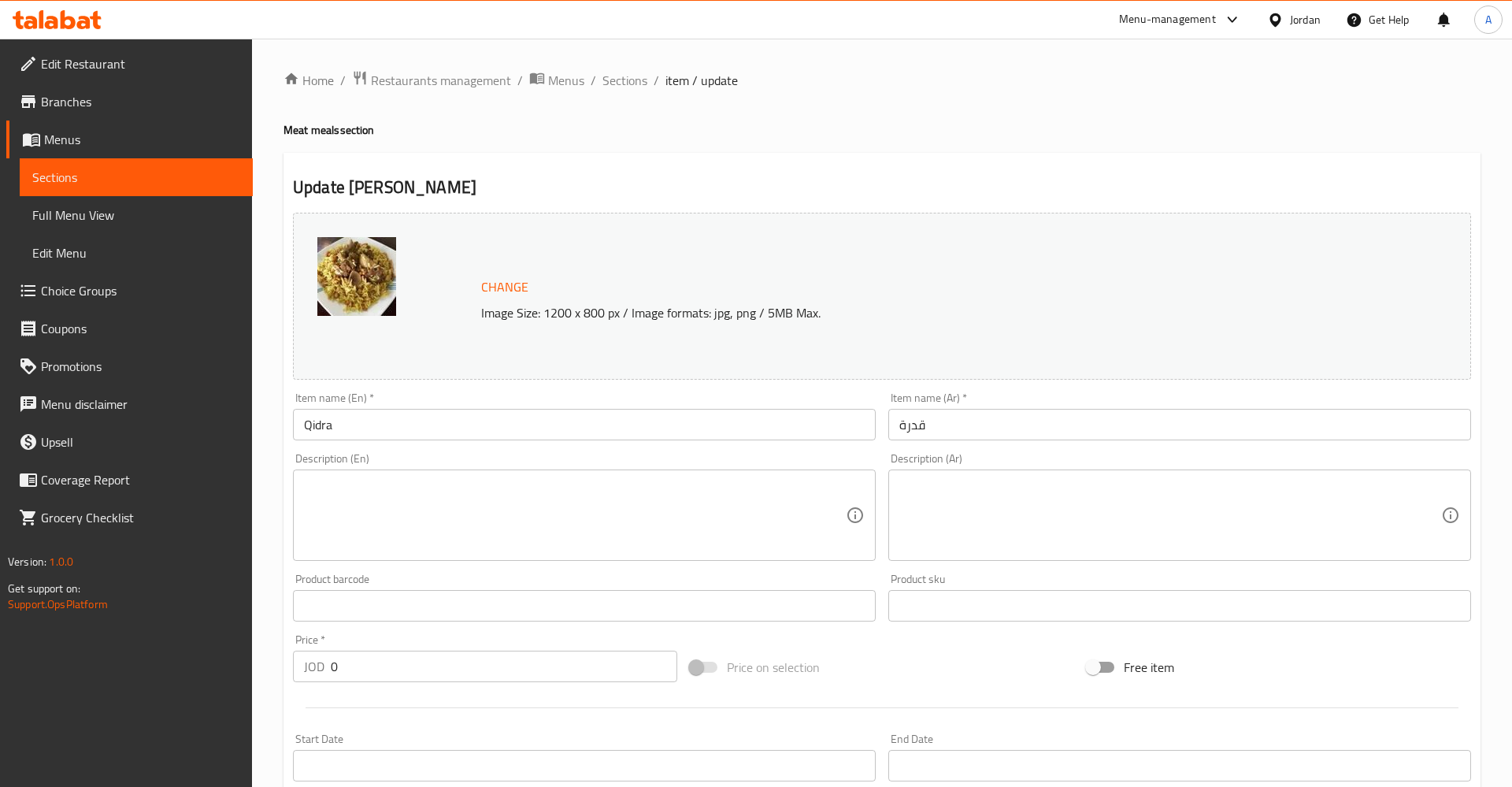
click at [369, 304] on img at bounding box center [357, 277] width 78 height 79
click at [97, 172] on span "Sections" at bounding box center [136, 177] width 208 height 19
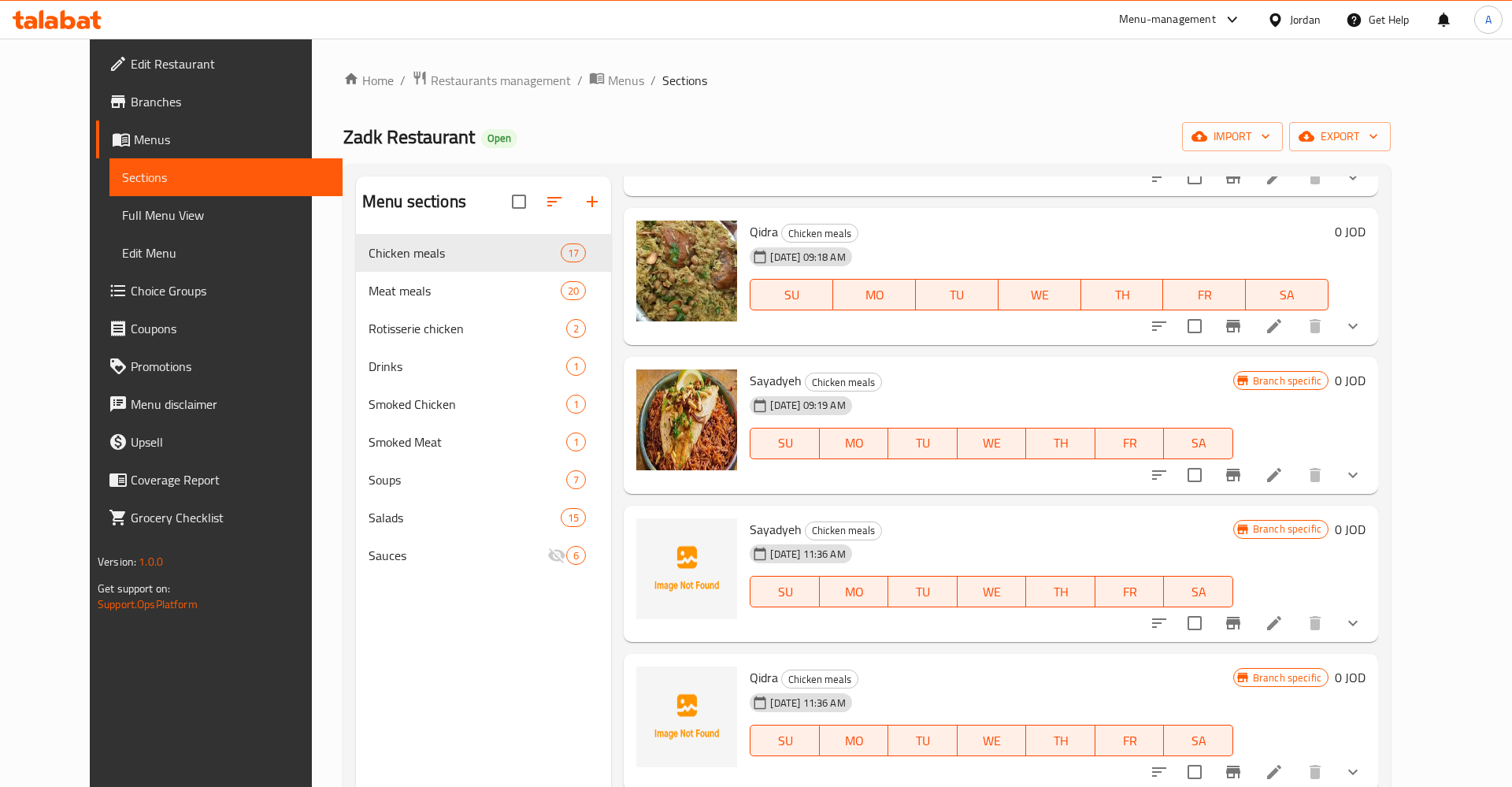
scroll to position [246, 0]
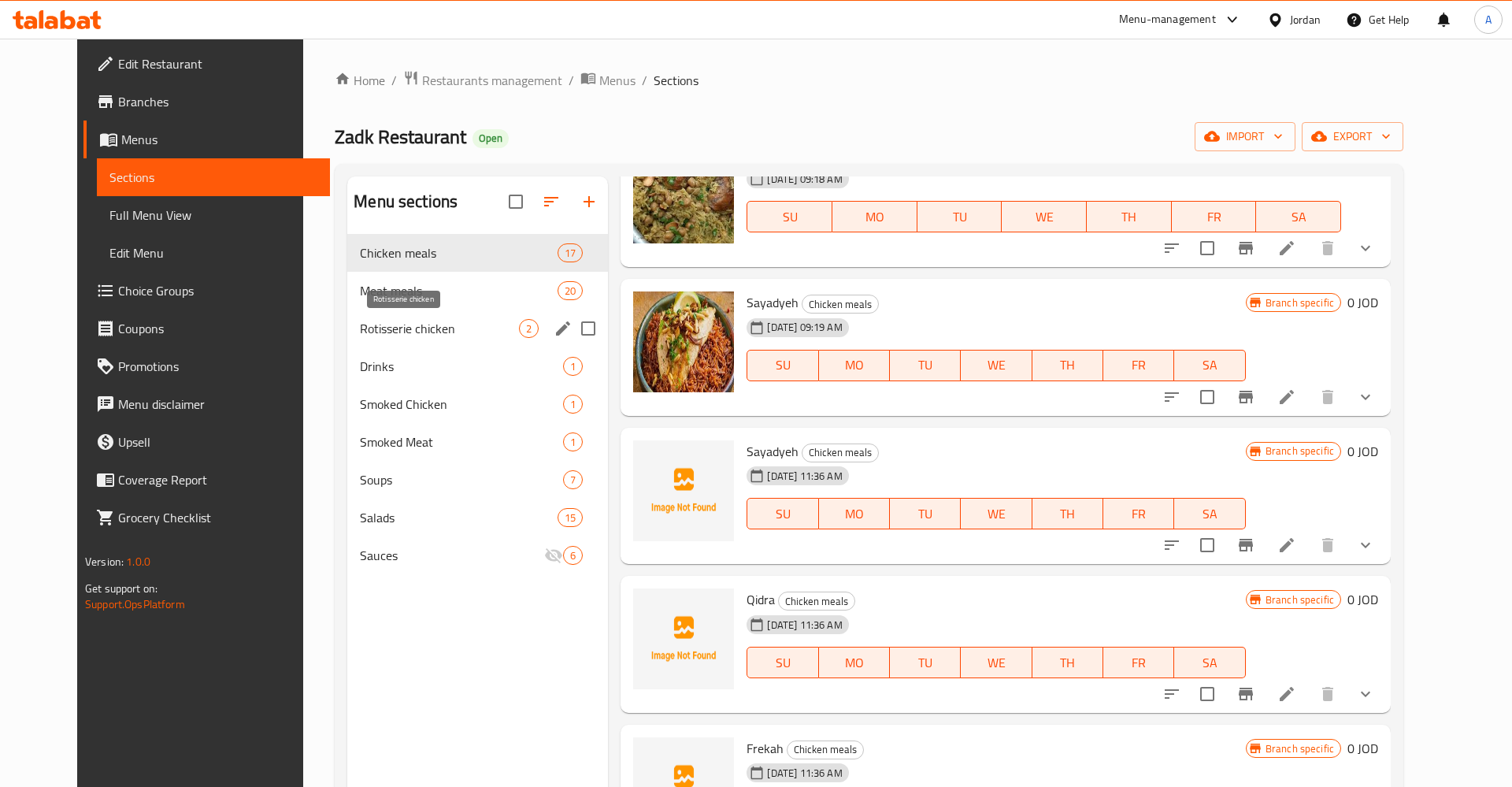
click at [365, 304] on div "Meat meals 20" at bounding box center [478, 290] width 260 height 37
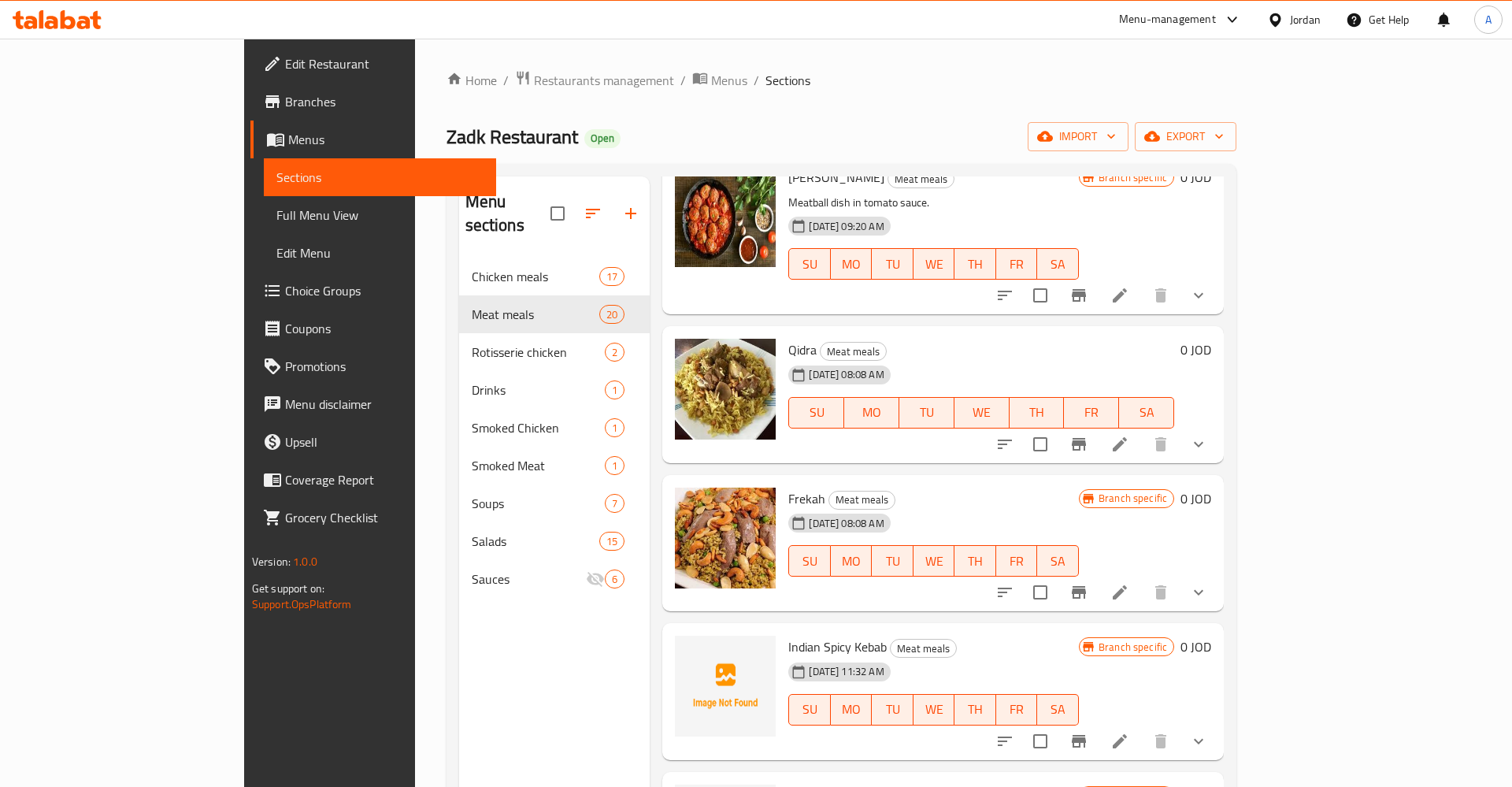
click at [1203, 441] on icon "show more" at bounding box center [1198, 444] width 10 height 6
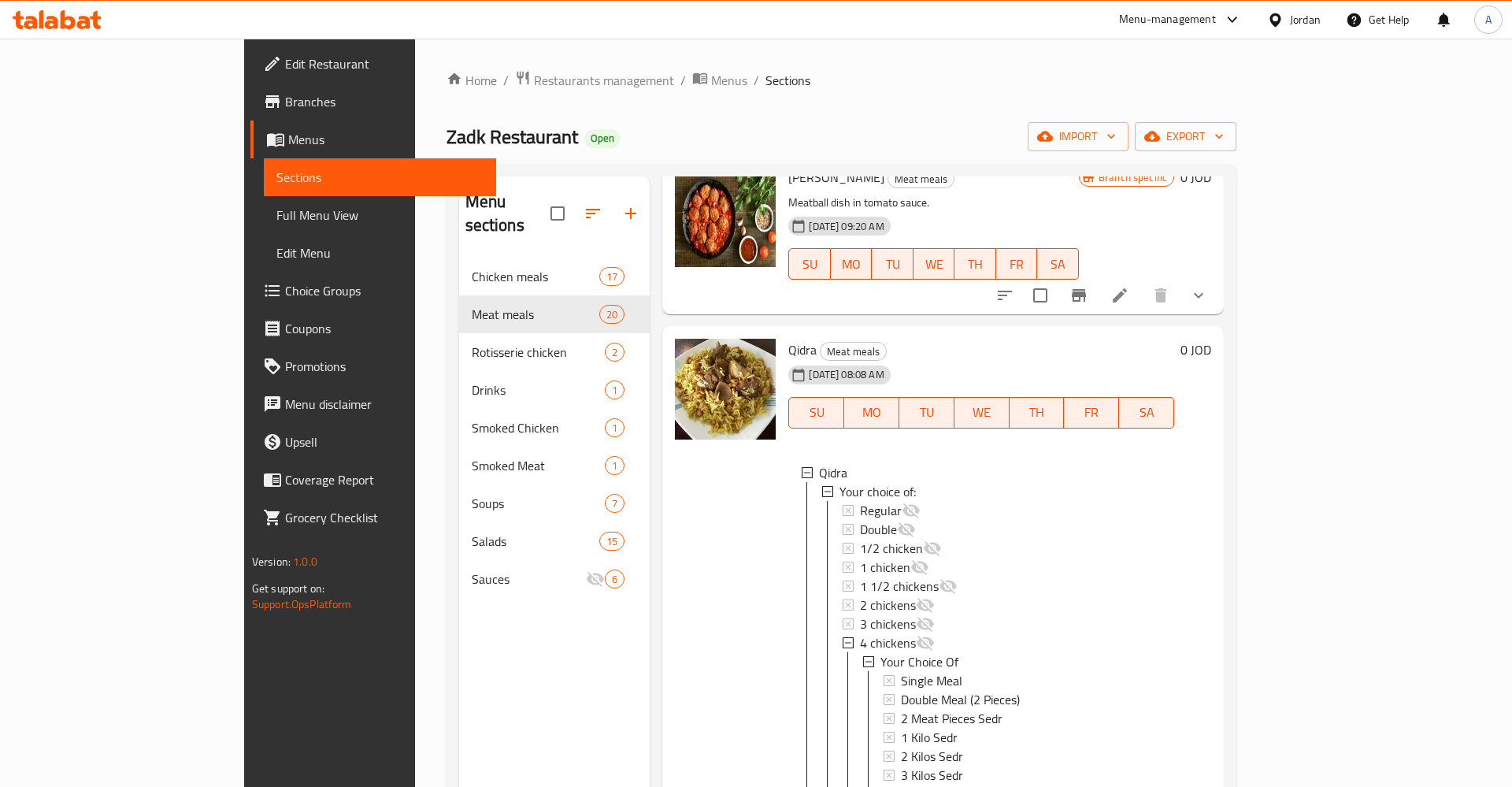
click at [1211, 362] on div "0 JOD" at bounding box center [1192, 587] width 37 height 496
click at [1211, 339] on div "0 JOD" at bounding box center [1192, 349] width 37 height 22
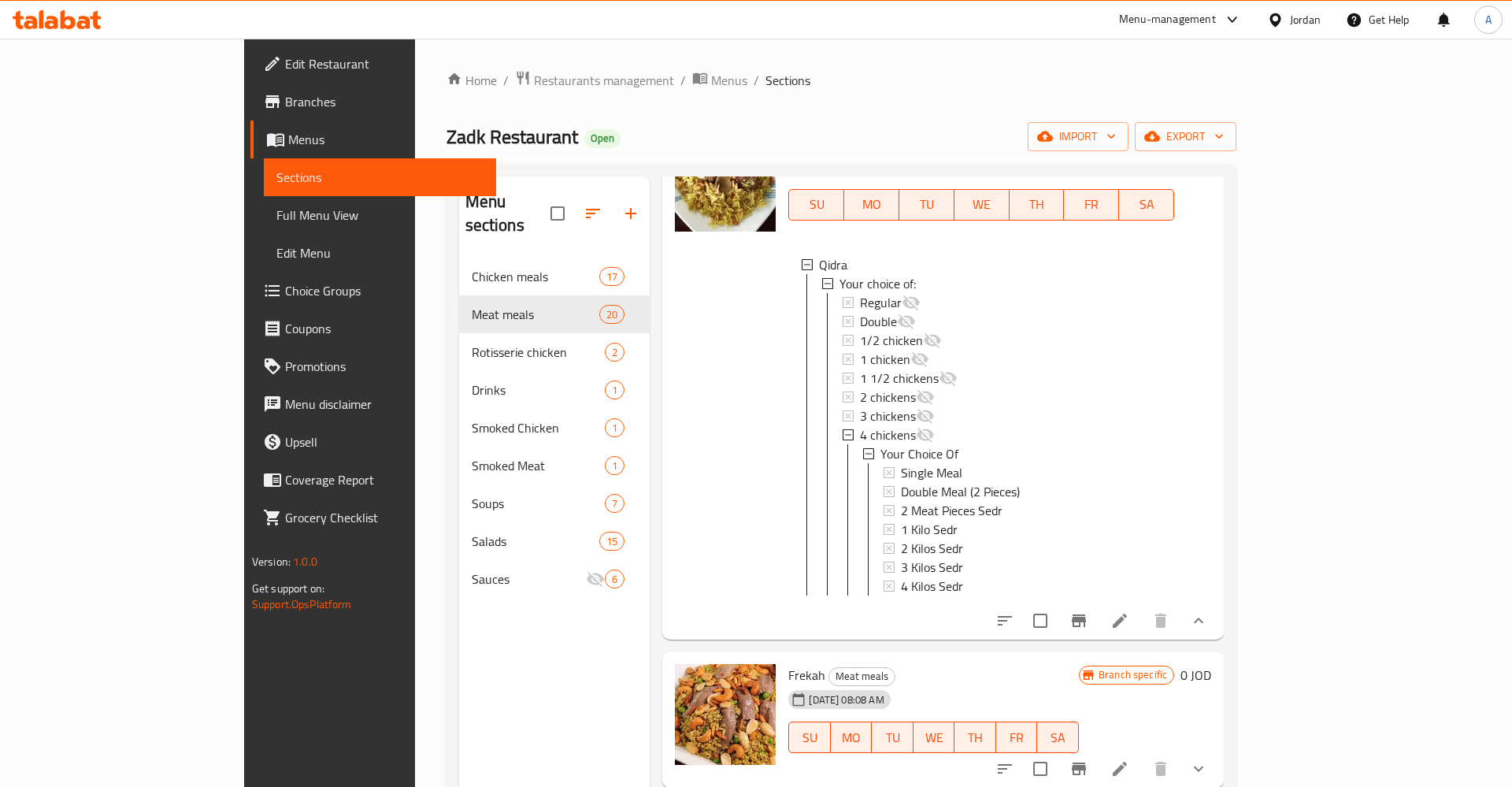
scroll to position [615, 0]
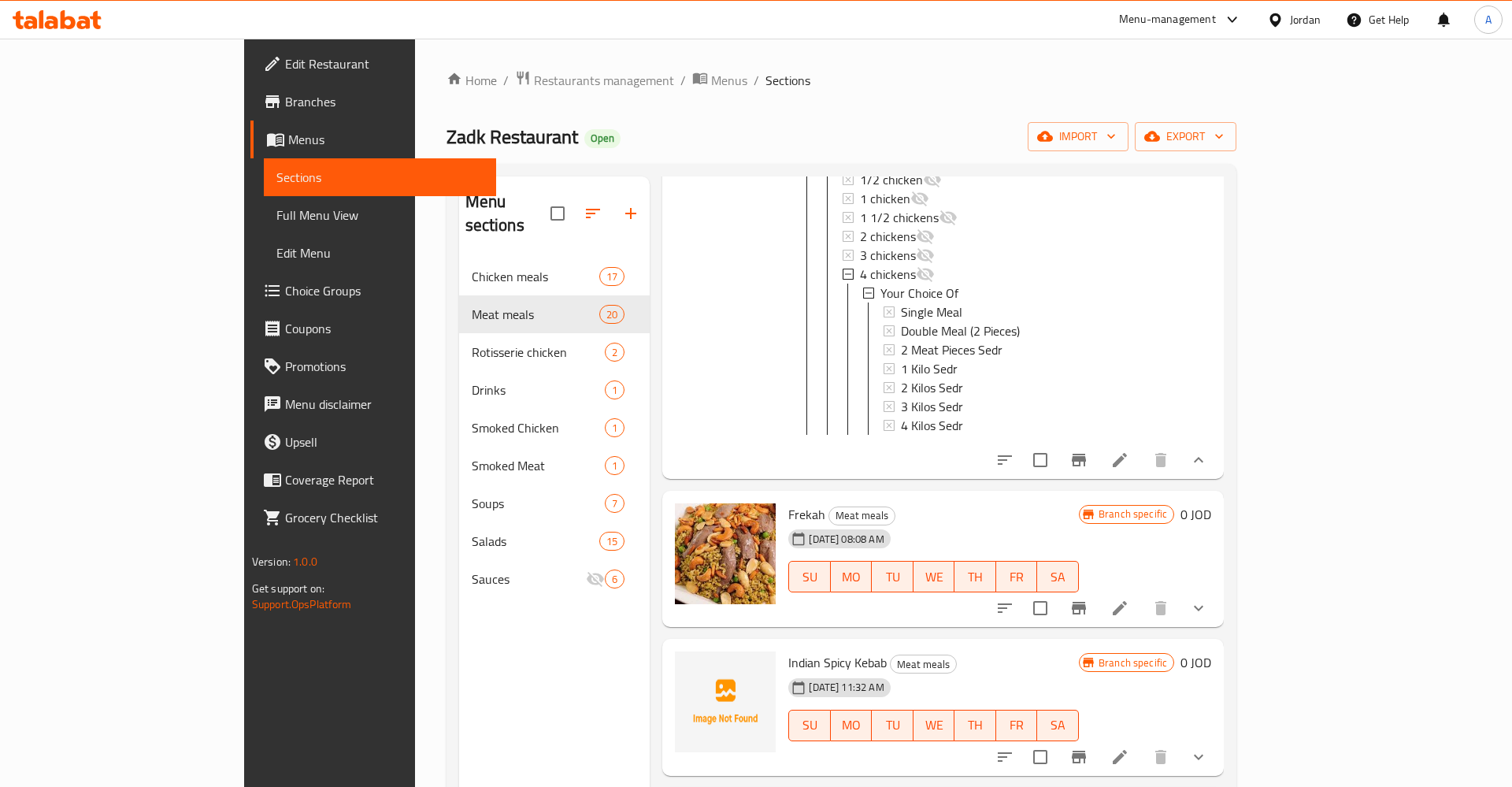
click at [1129, 451] on icon at bounding box center [1120, 461] width 19 height 19
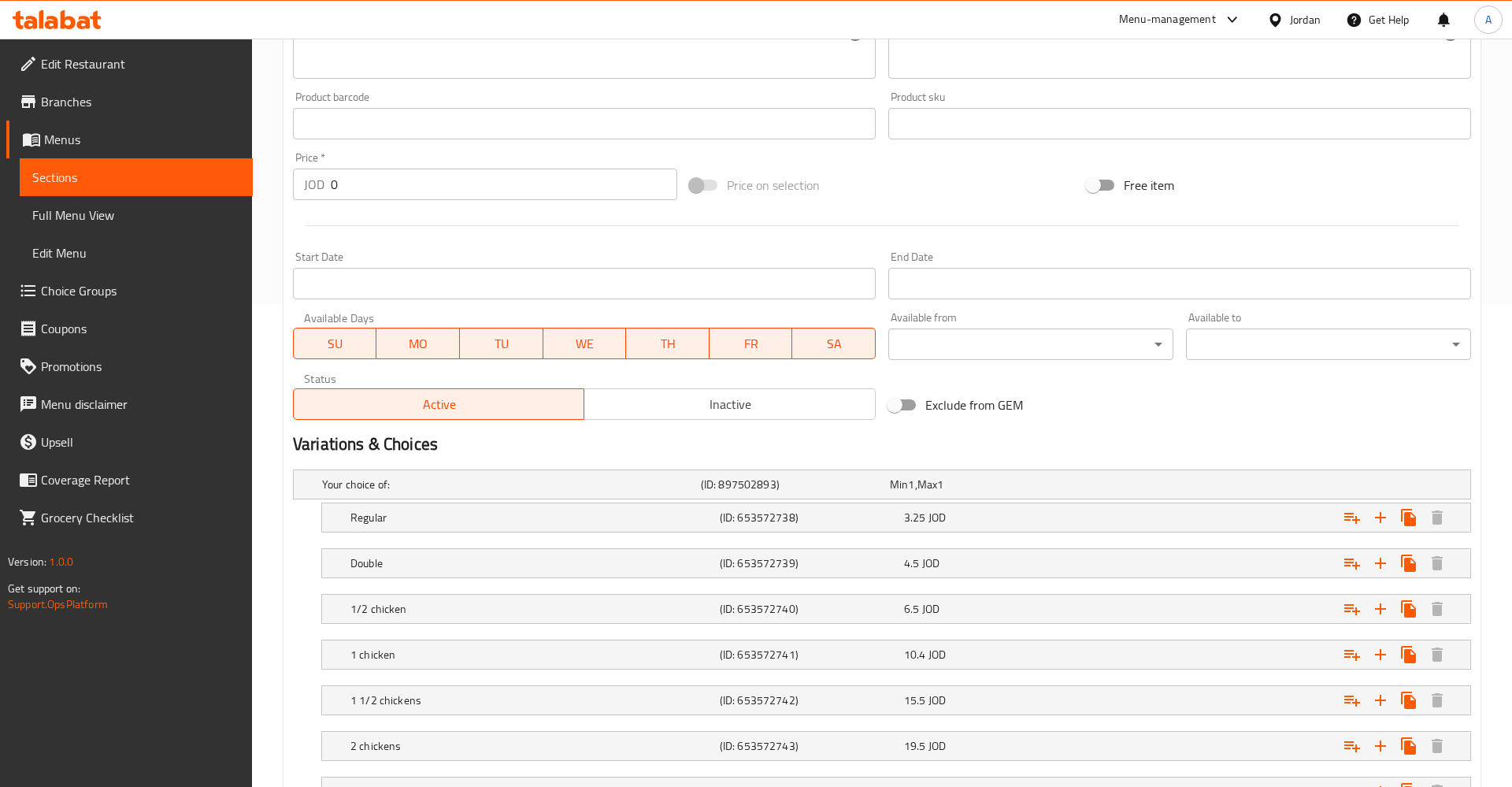
scroll to position [723, 0]
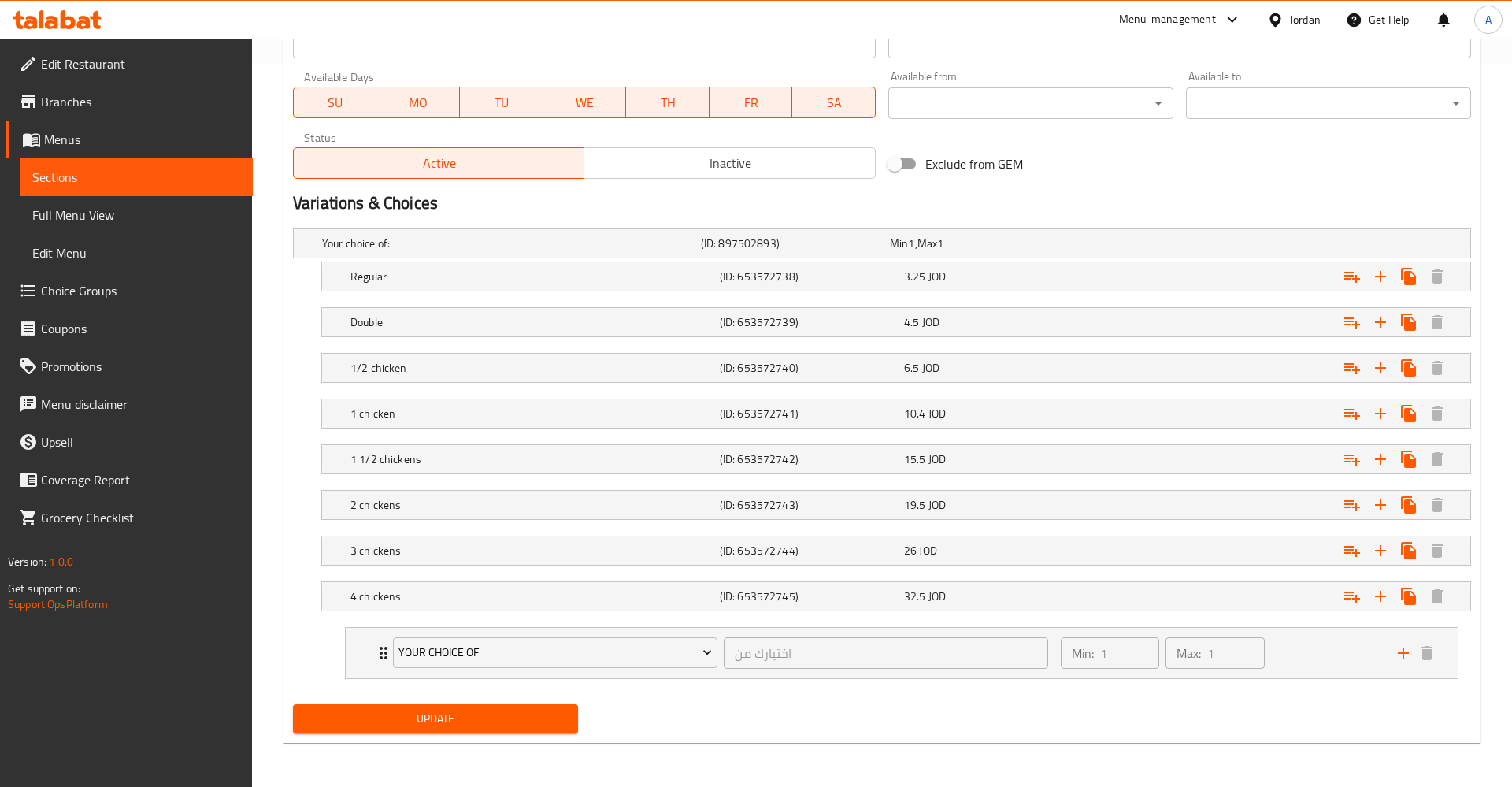
click at [713, 171] on span "Inactive" at bounding box center [729, 164] width 278 height 23
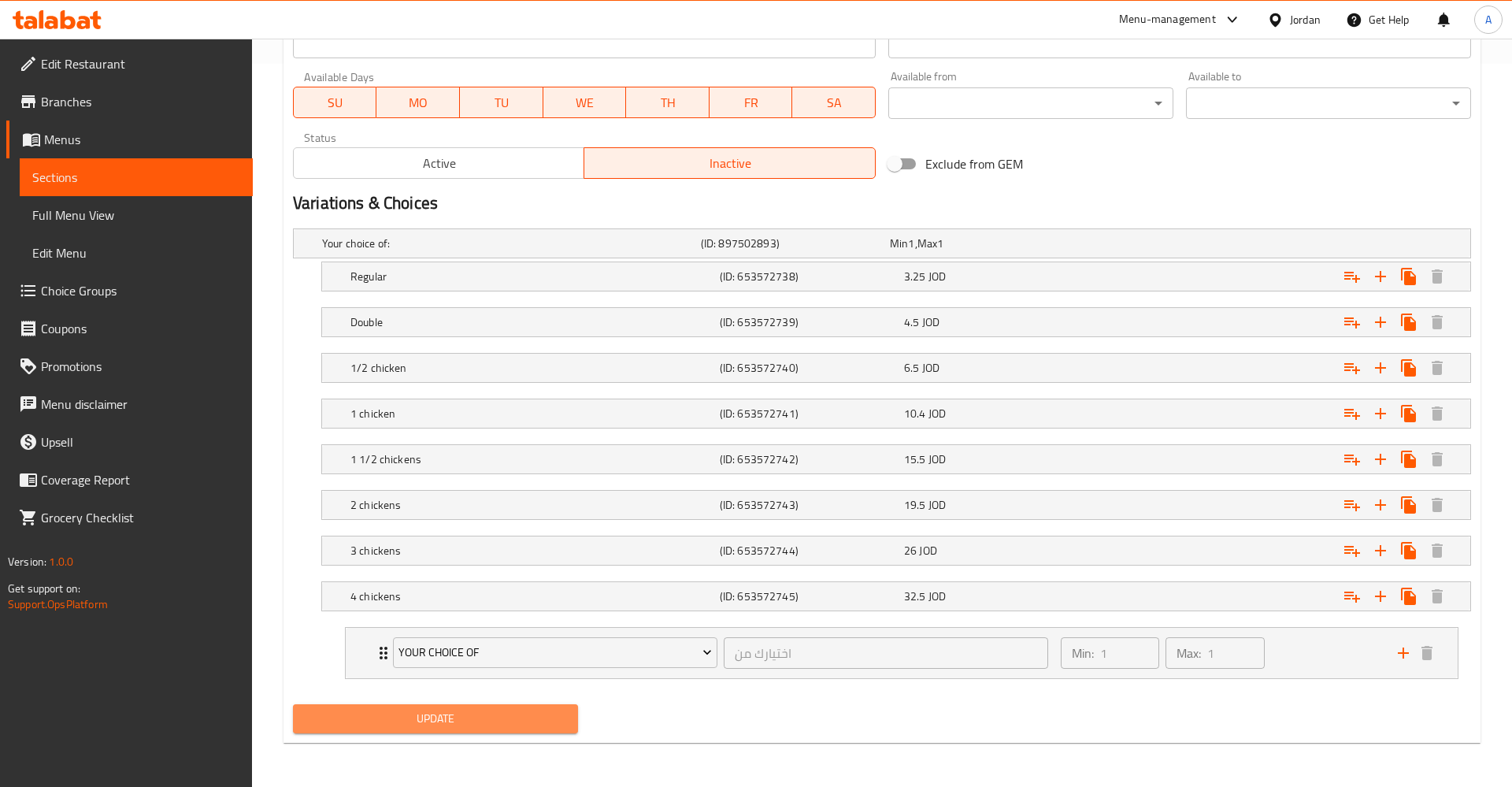
click at [408, 711] on span "Update" at bounding box center [435, 719] width 260 height 20
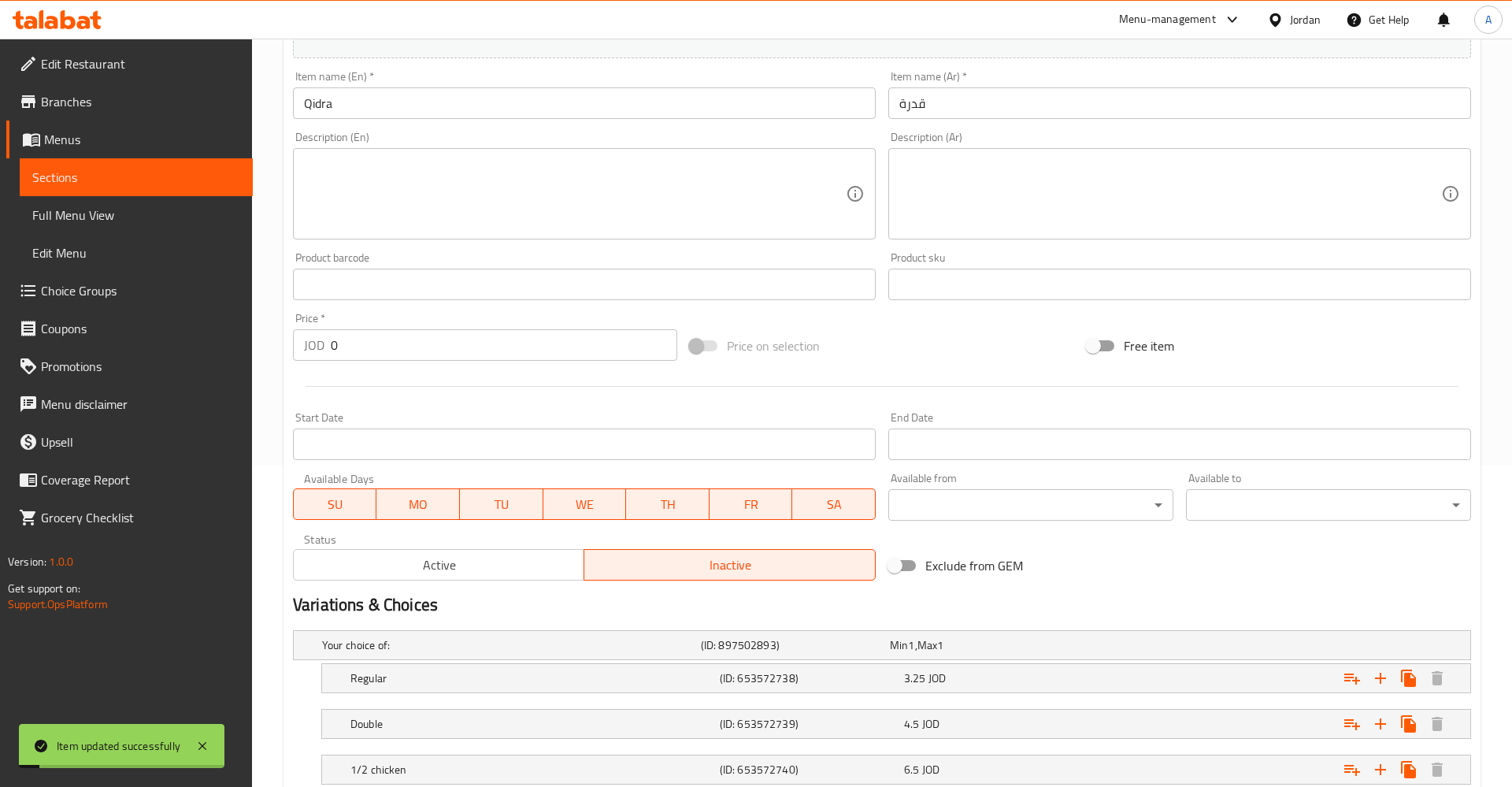
scroll to position [0, 0]
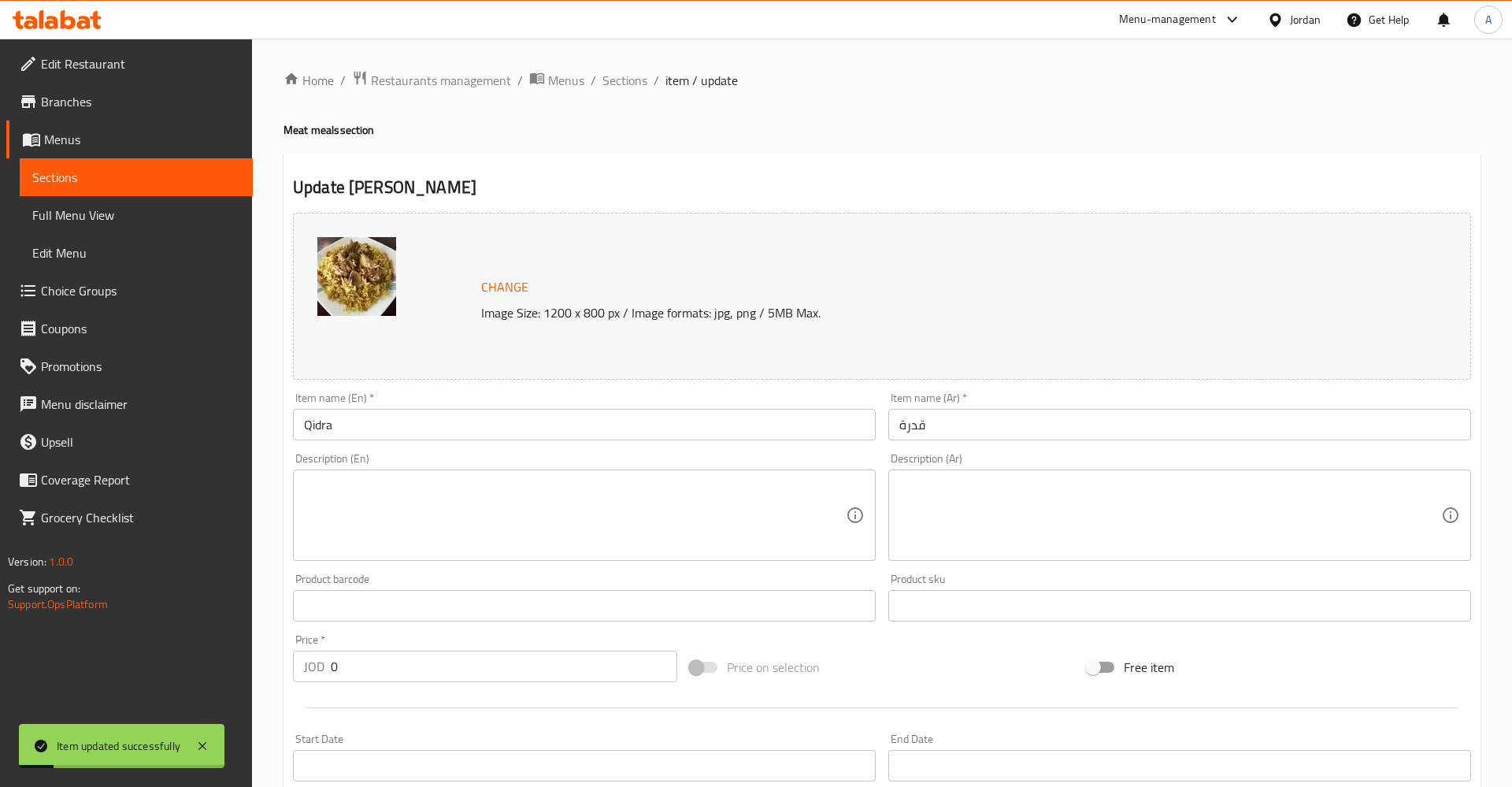
click at [128, 175] on span "Sections" at bounding box center [136, 177] width 208 height 19
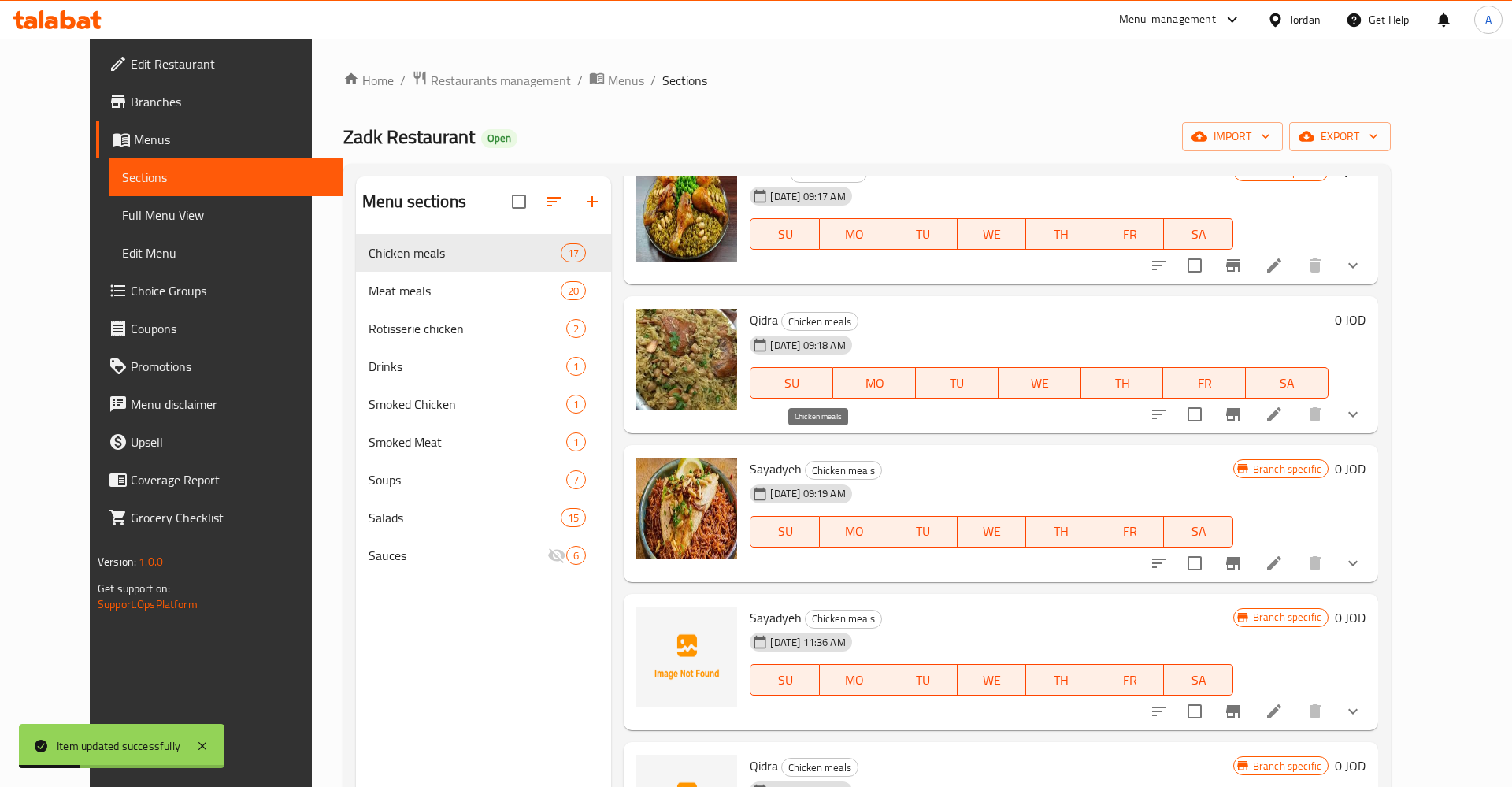
scroll to position [123, 0]
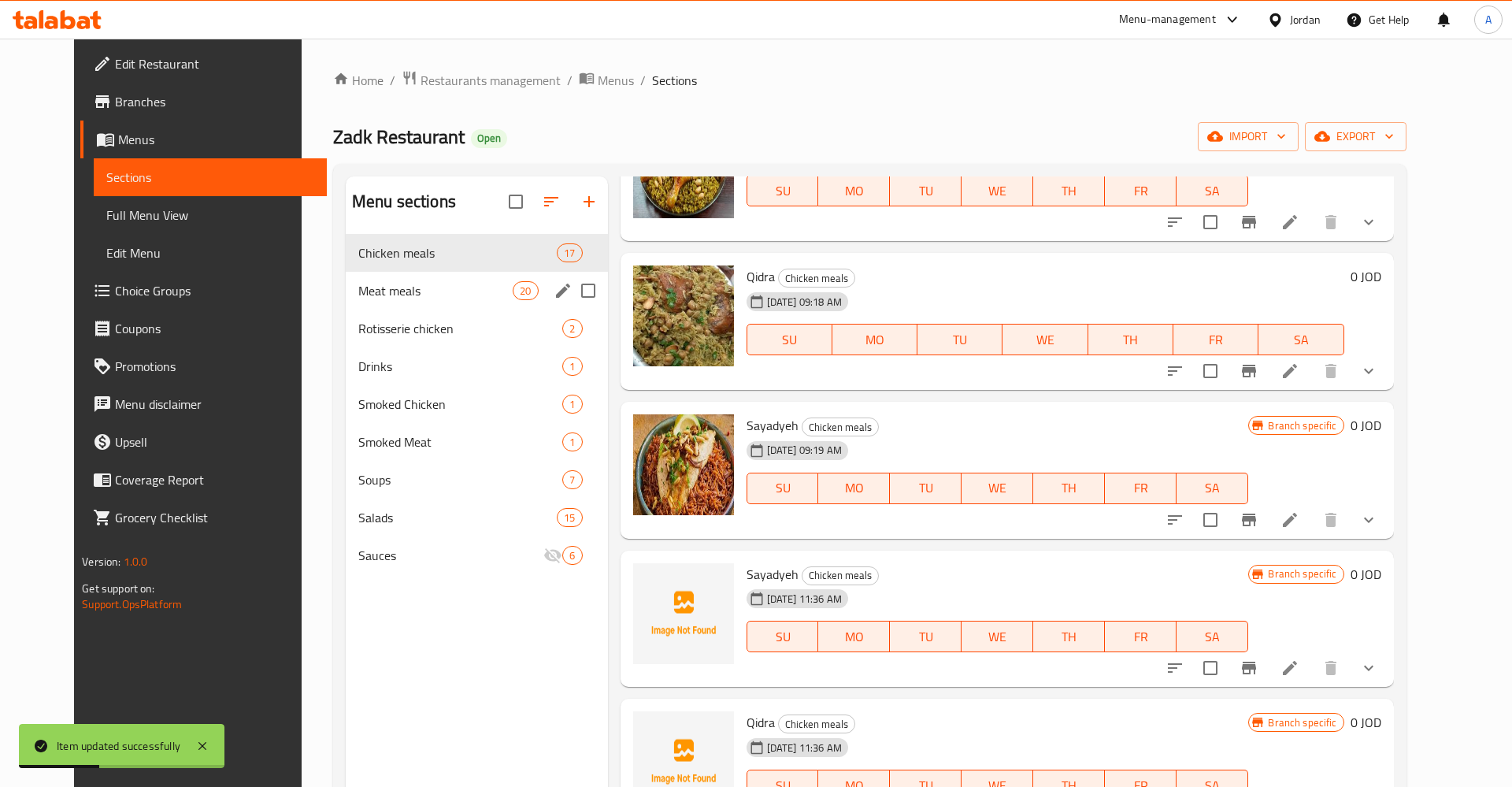
click at [345, 305] on div "Meat meals 20" at bounding box center [477, 290] width 262 height 37
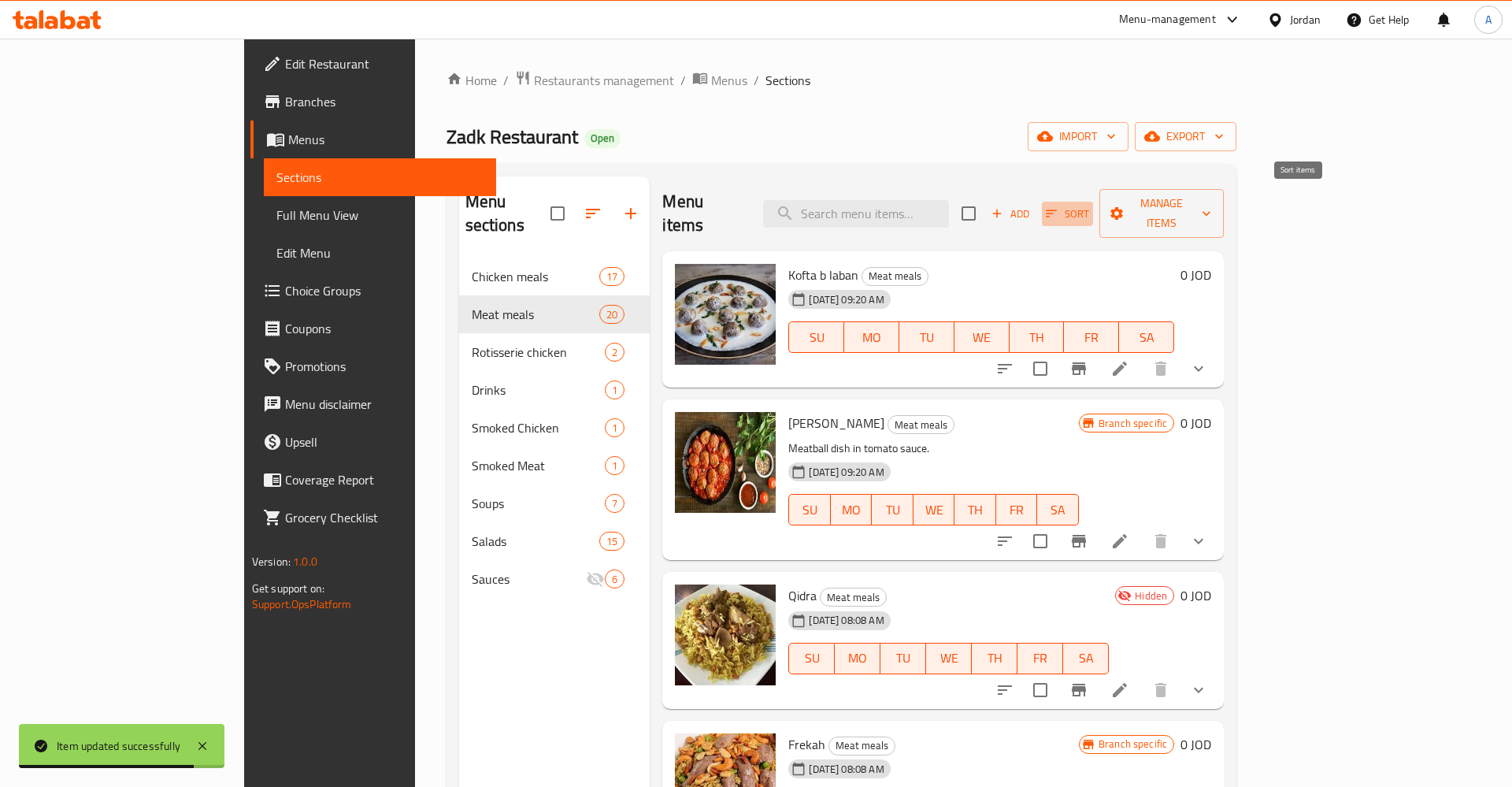
click at [1093, 202] on button "Sort" at bounding box center [1067, 214] width 51 height 25
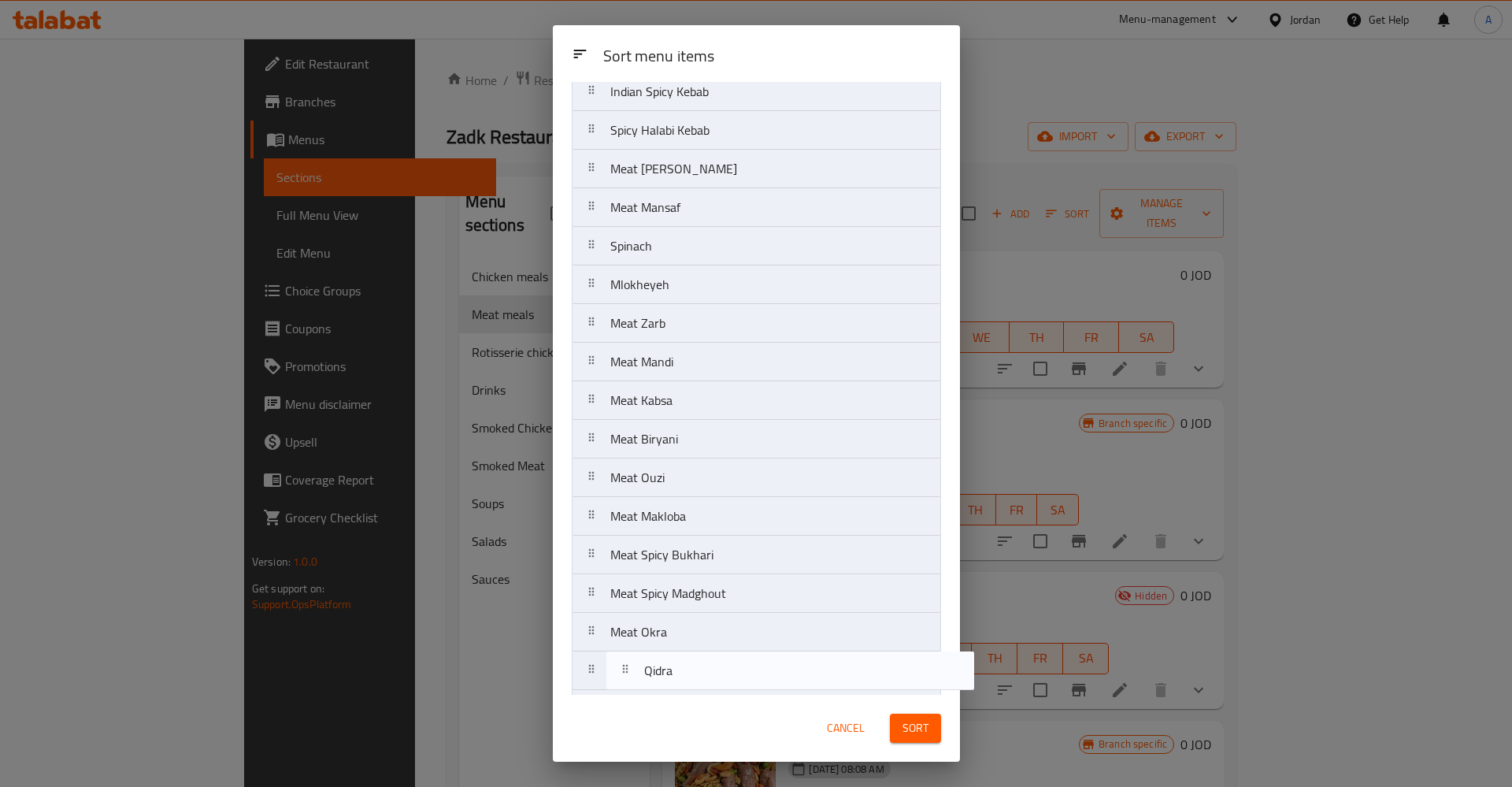
scroll to position [212, 0]
drag, startPoint x: 588, startPoint y: 222, endPoint x: 652, endPoint y: 673, distance: 455.5
click at [596, 669] on nav "Kofta b [PERSON_NAME] [PERSON_NAME] Frekah Indian Spicy Kebab Spicy Halabi Keba…" at bounding box center [756, 302] width 369 height 774
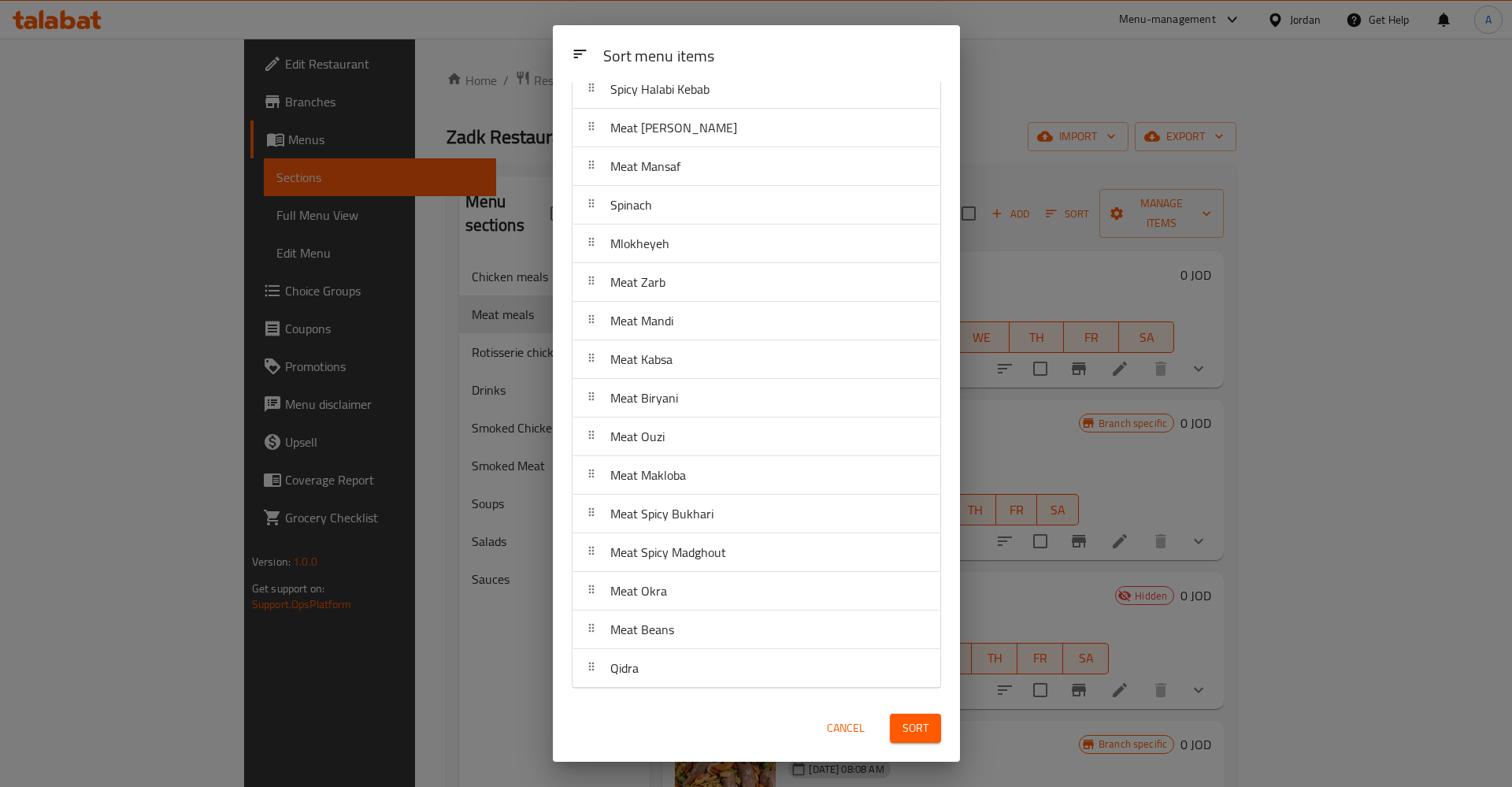
click at [922, 731] on span "Sort" at bounding box center [915, 728] width 26 height 20
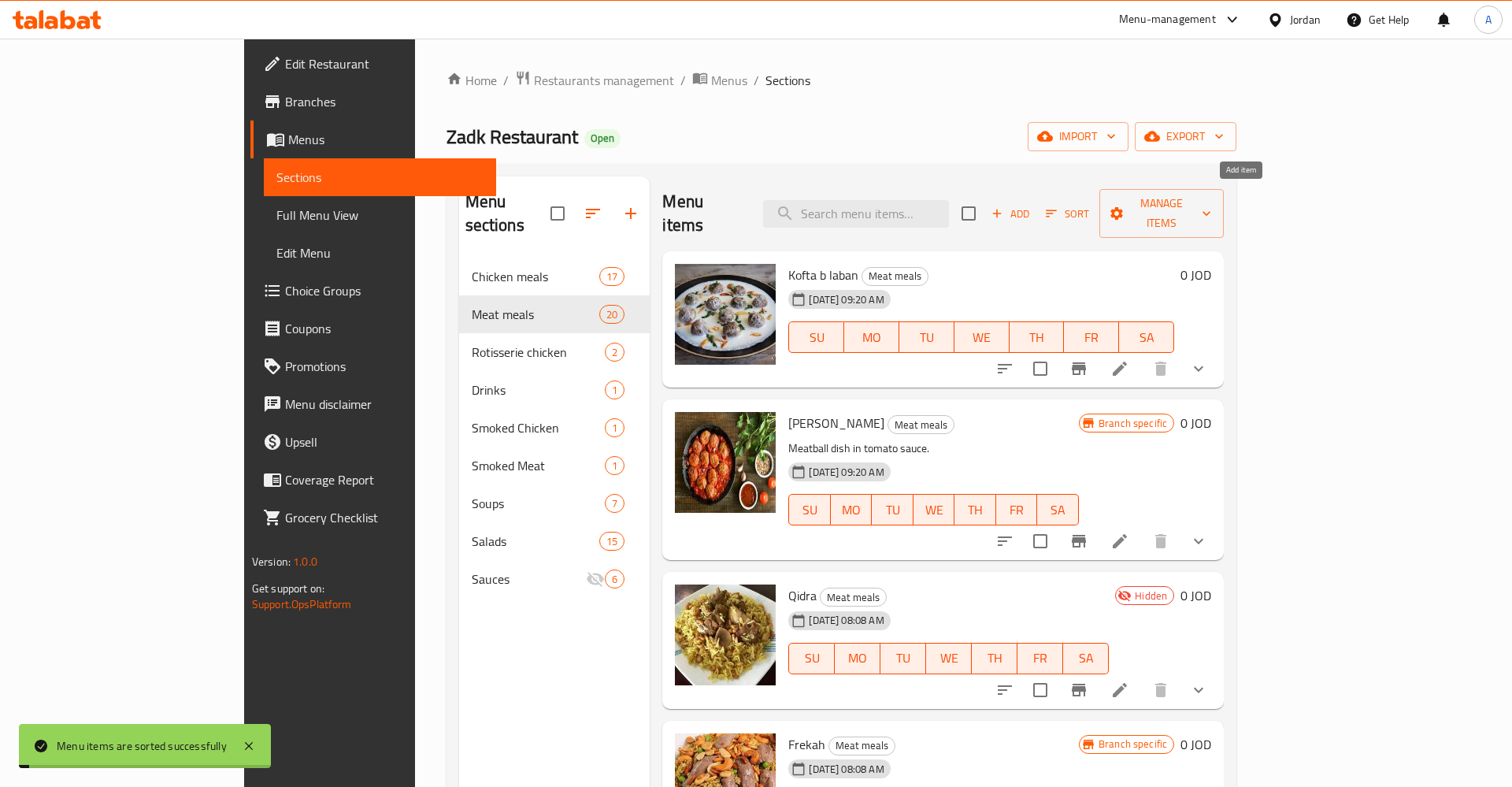
click at [1004, 207] on icon "button" at bounding box center [996, 214] width 14 height 14
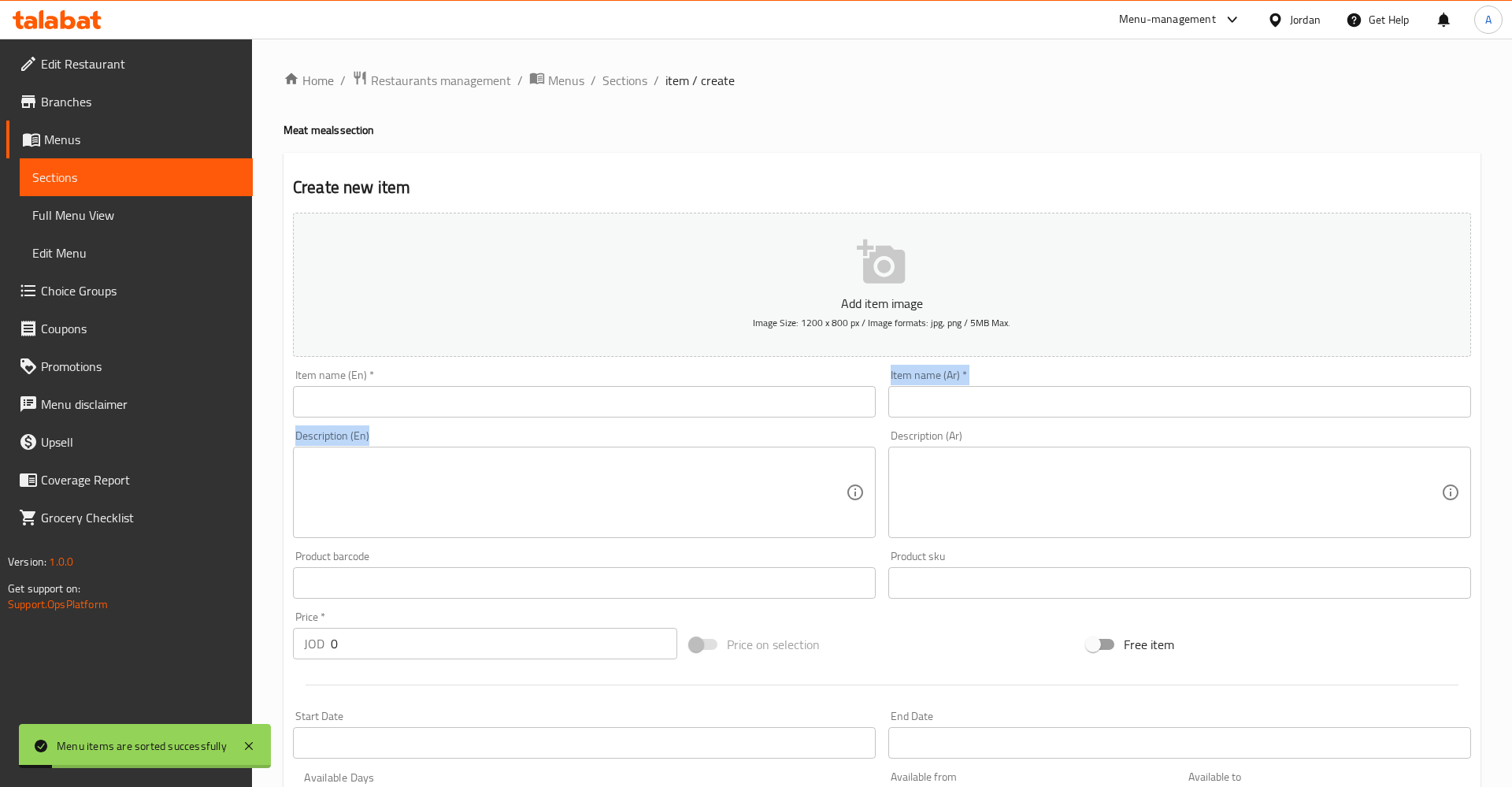
click at [573, 407] on div "Add item image Image Size: 1200 x 800 px / Image formats: jpg, png / 5MB Max. I…" at bounding box center [881, 546] width 1190 height 679
click at [571, 406] on input "text" at bounding box center [584, 401] width 583 height 32
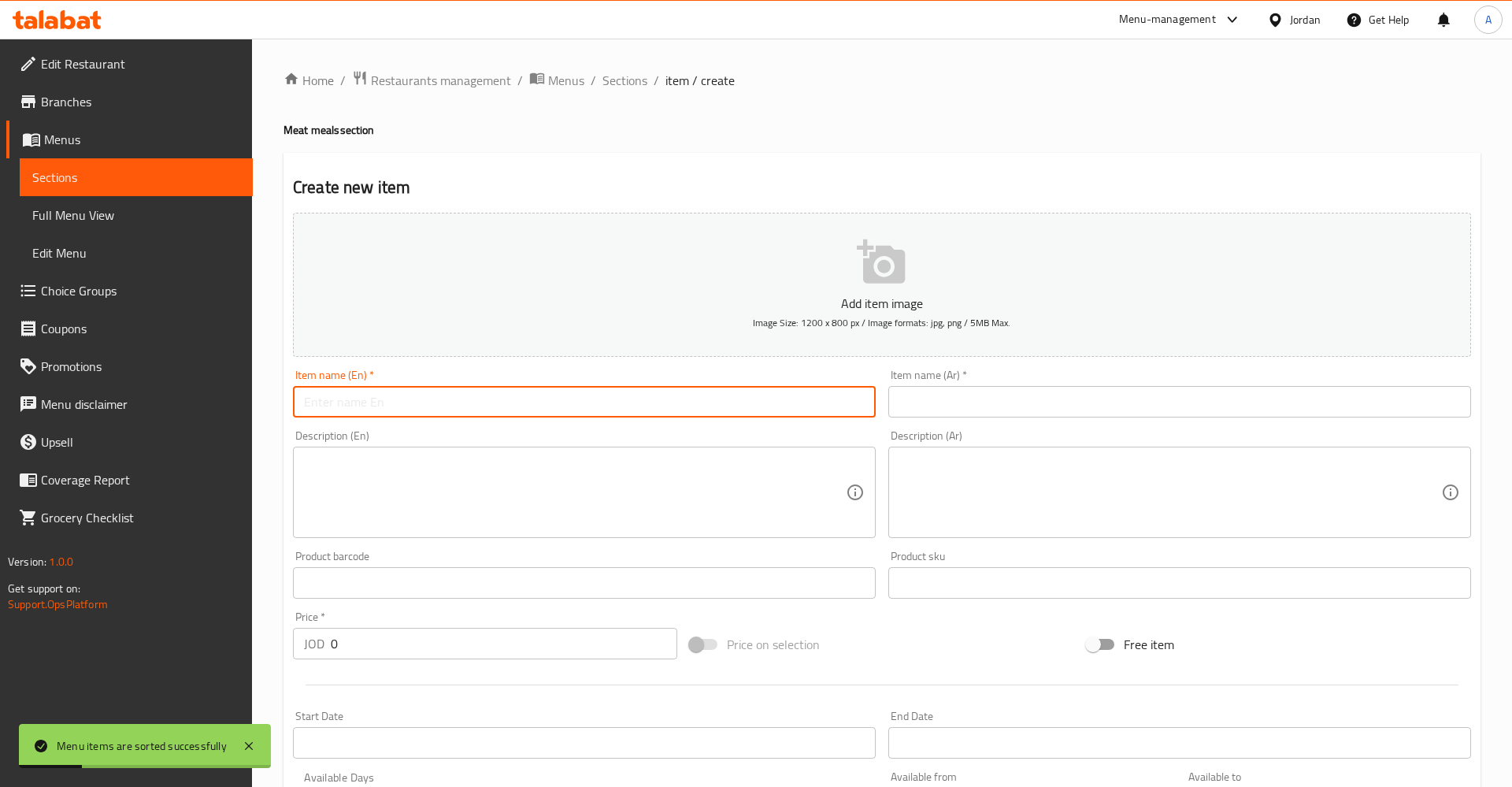
click at [564, 407] on input "text" at bounding box center [584, 401] width 583 height 32
paste input "Qidra"
type input "Qidra"
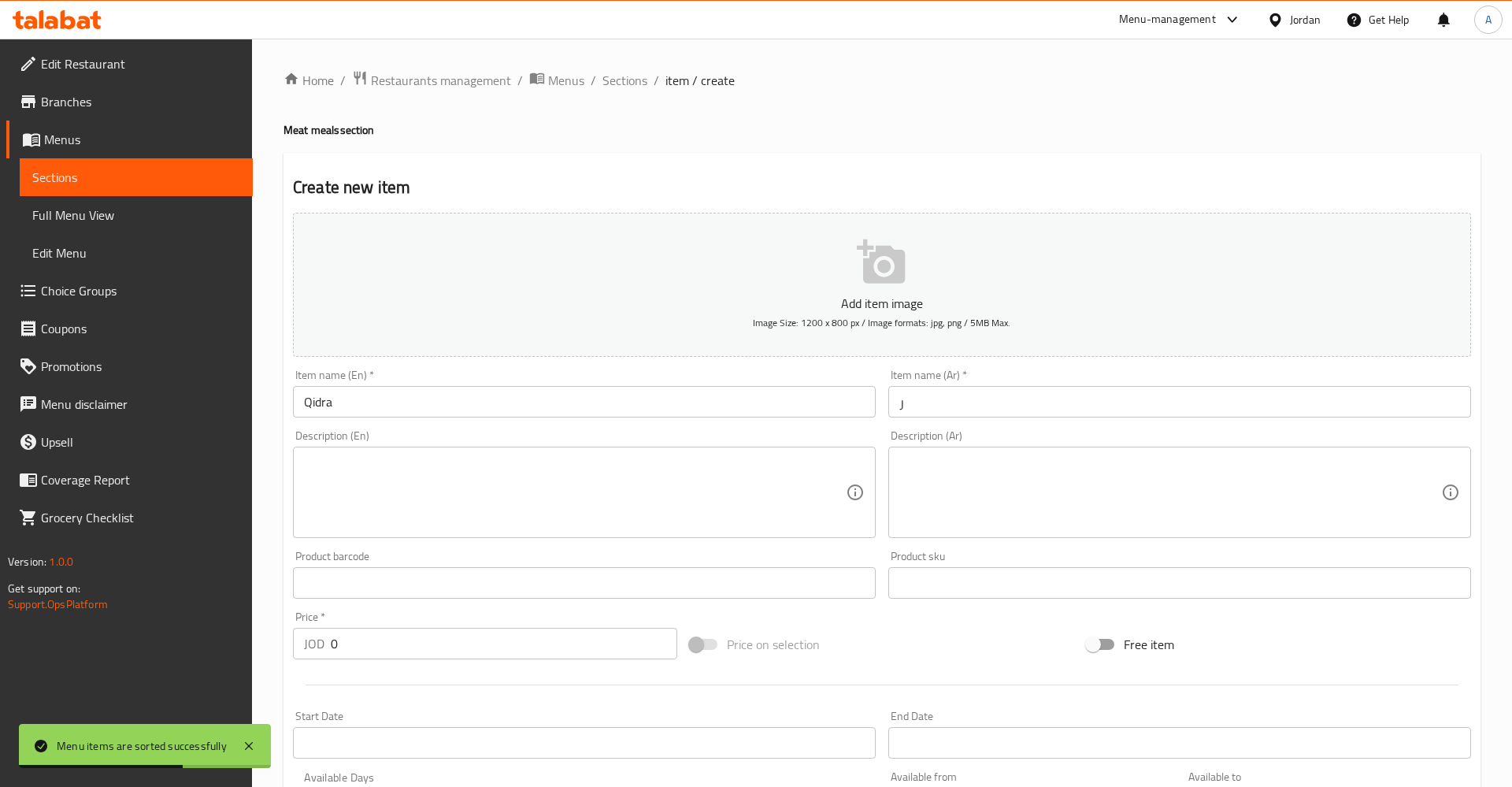
click at [1220, 380] on div "Item name (Ar)   * ر Item name (Ar) *" at bounding box center [1179, 394] width 583 height 48
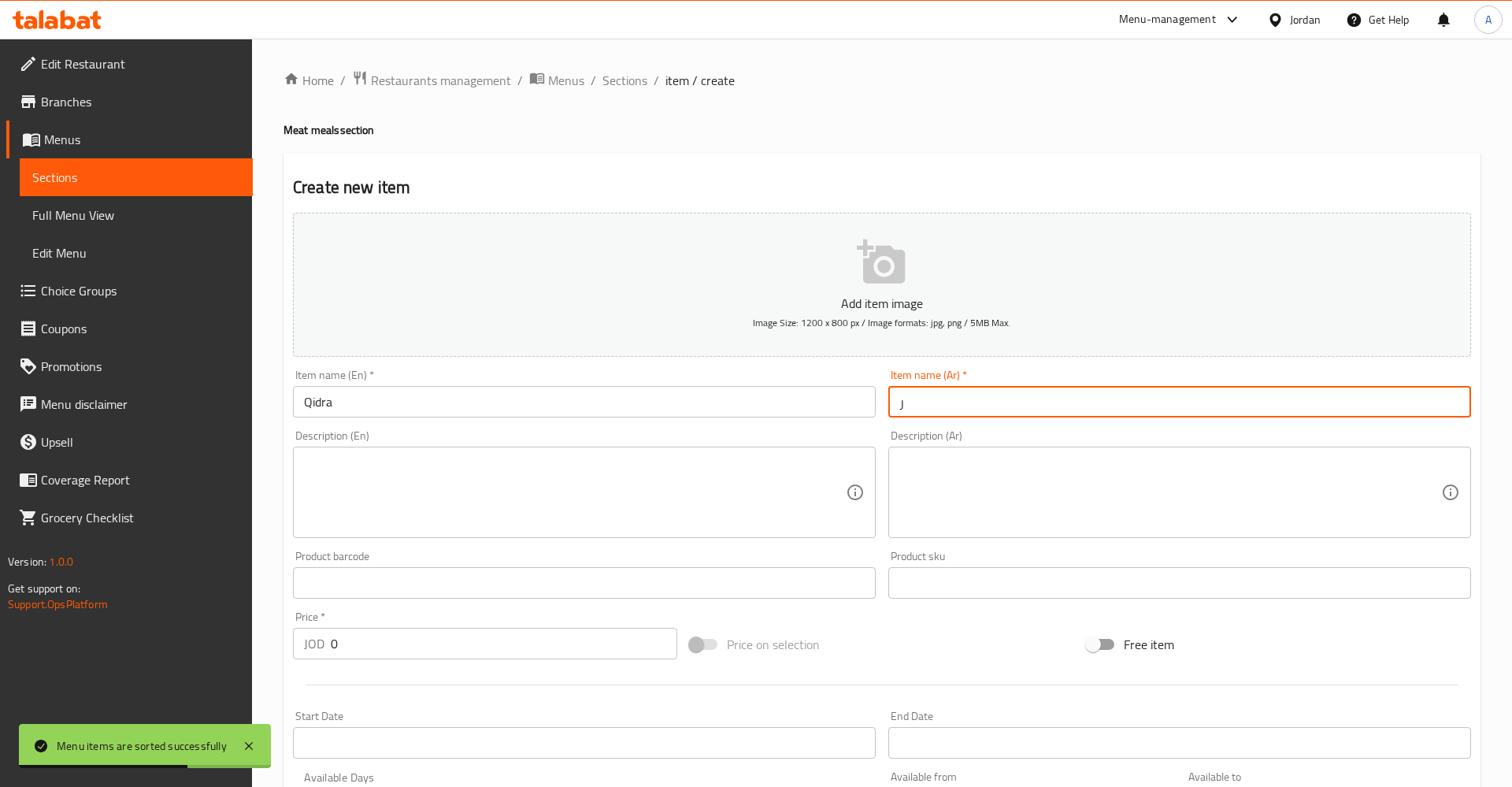
click at [1196, 411] on input "ر" at bounding box center [1179, 401] width 583 height 32
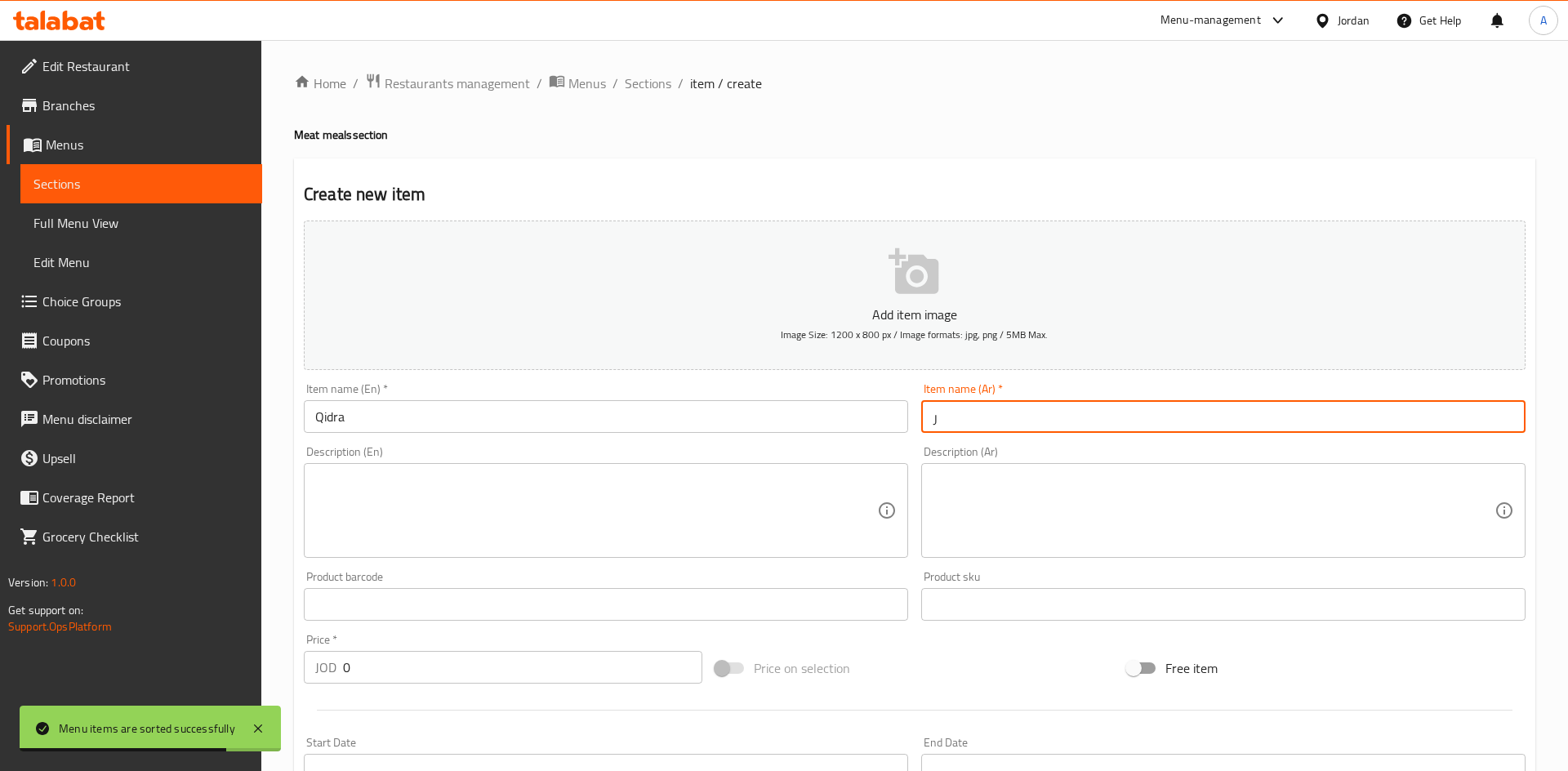
drag, startPoint x: 1046, startPoint y: 419, endPoint x: 1035, endPoint y: 463, distance: 45.4
click at [1044, 433] on input "ر" at bounding box center [1223, 416] width 604 height 33
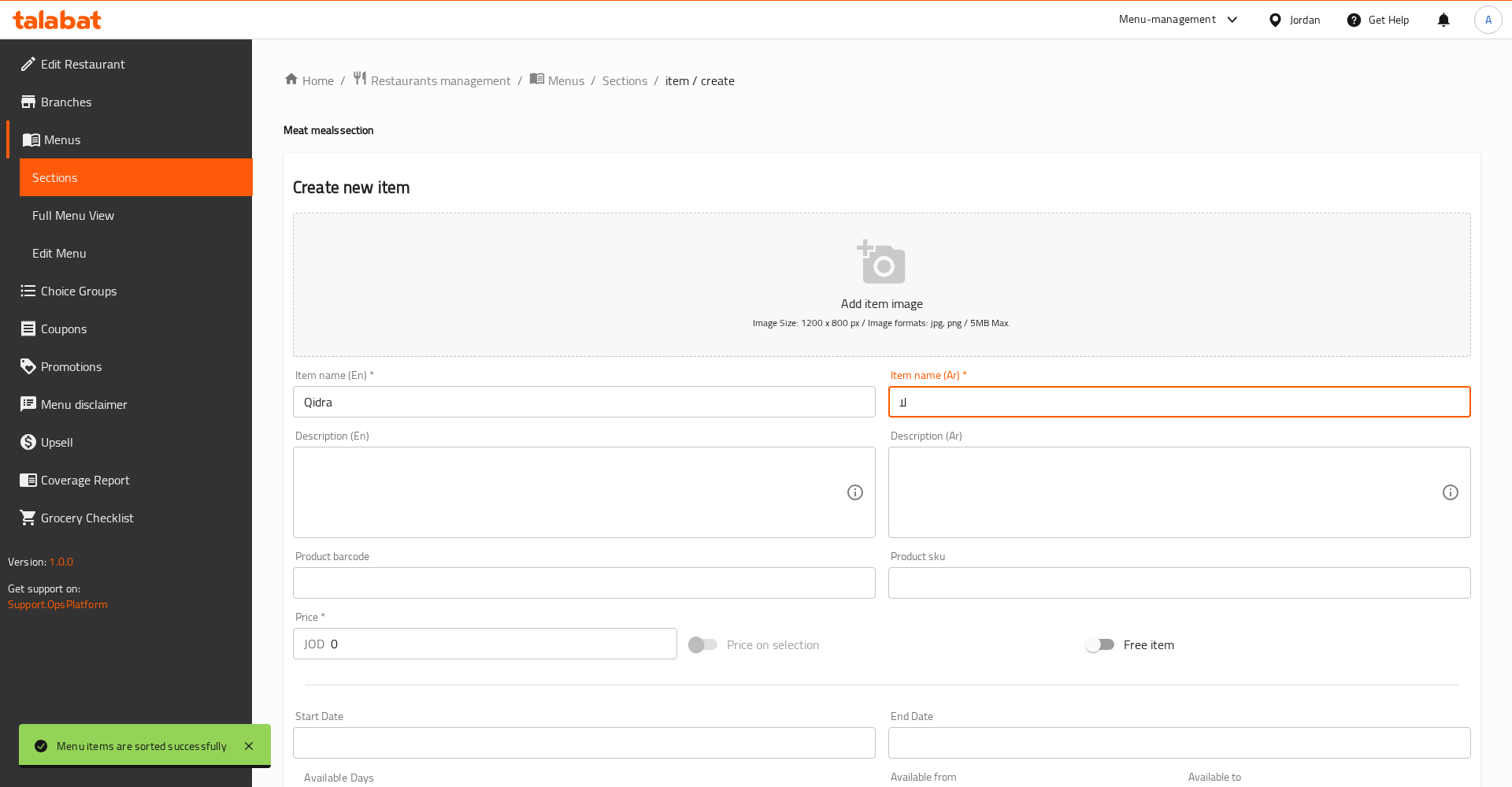
click at [953, 405] on input "لا" at bounding box center [1179, 401] width 583 height 32
paste input "درة"
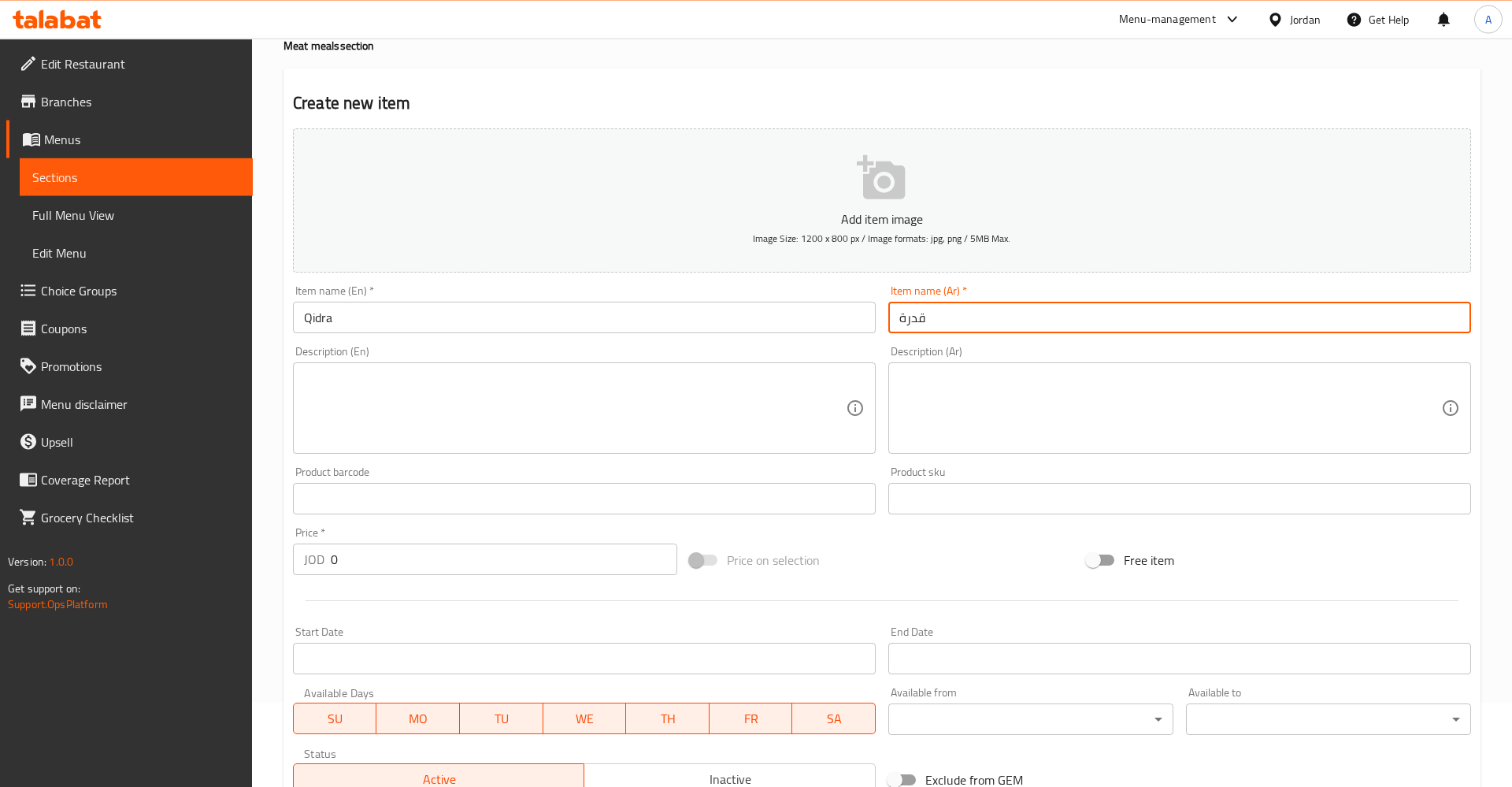
scroll to position [241, 0]
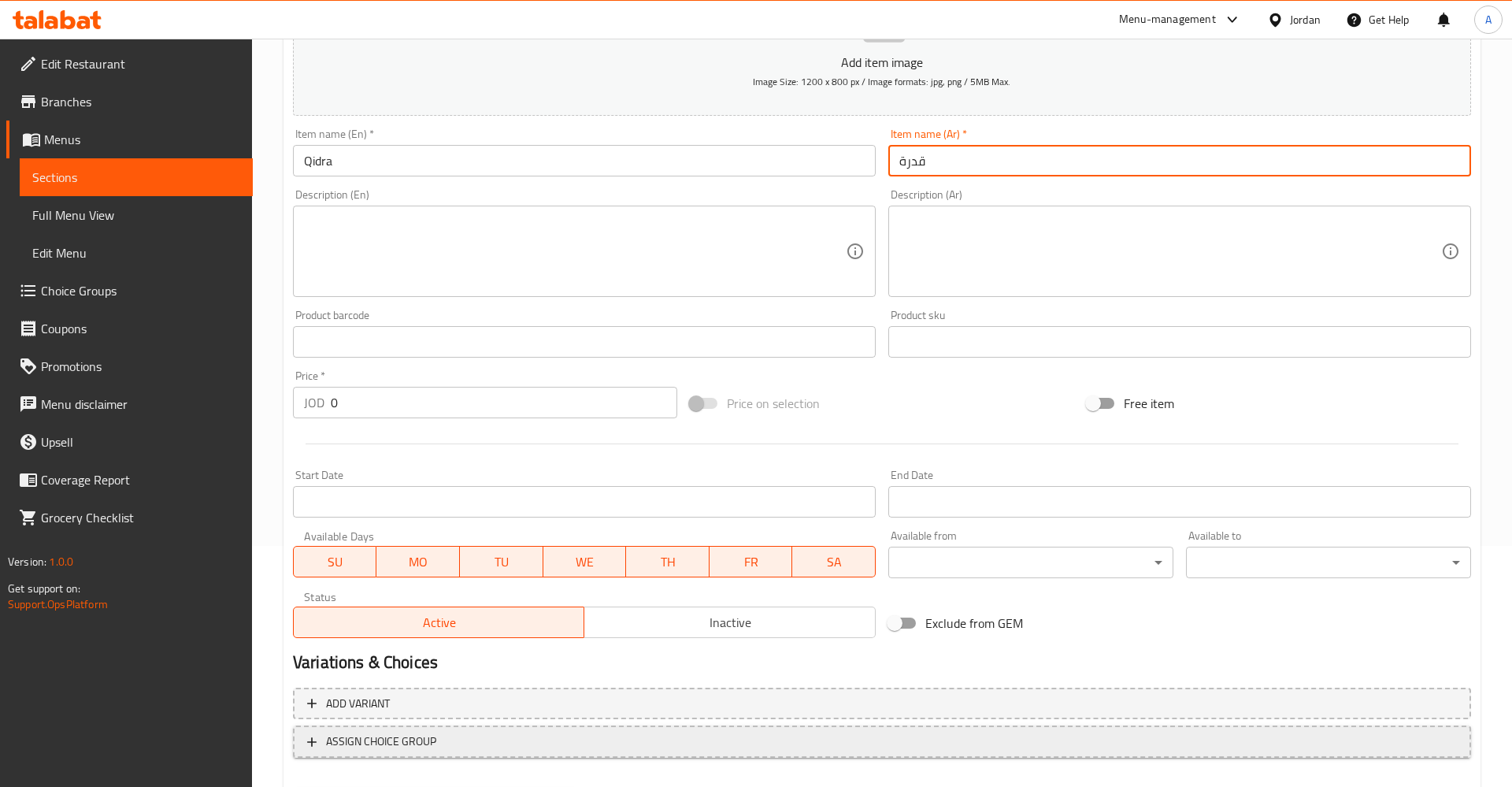
type input "قدرة"
click at [368, 742] on span "ASSIGN CHOICE GROUP" at bounding box center [381, 741] width 110 height 20
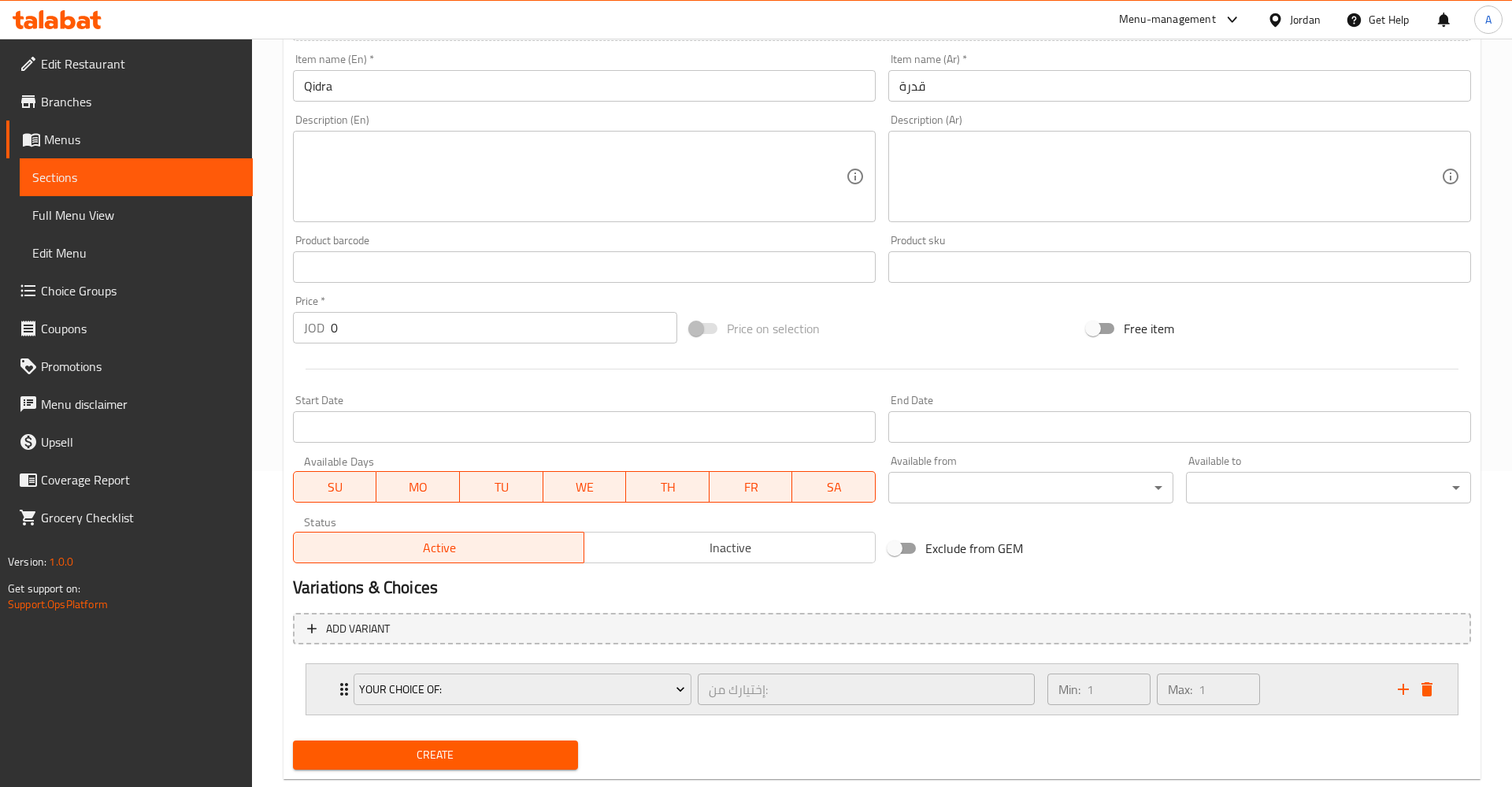
scroll to position [353, 0]
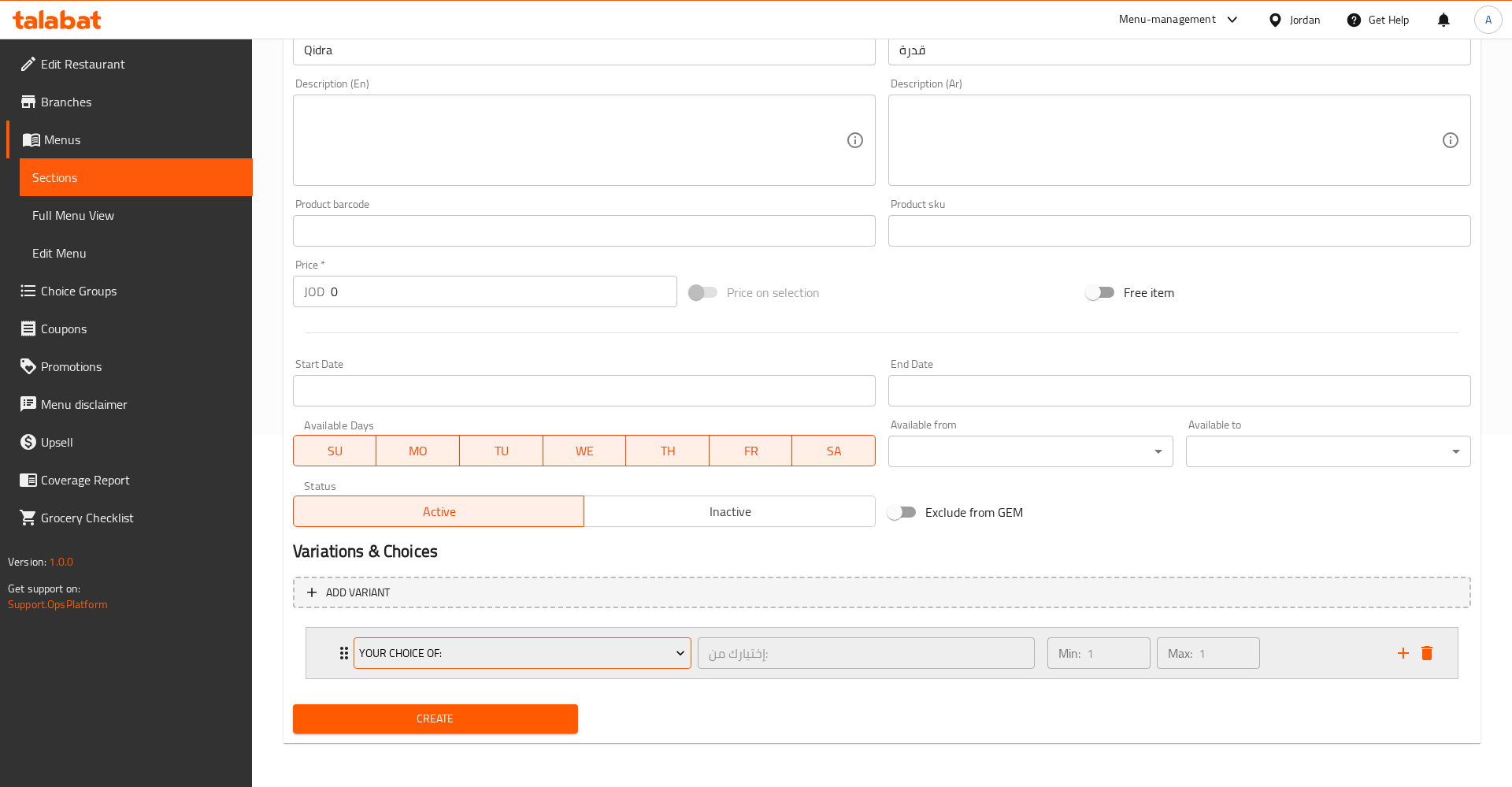
click at [393, 659] on span "Your Choice Of:" at bounding box center [522, 653] width 326 height 20
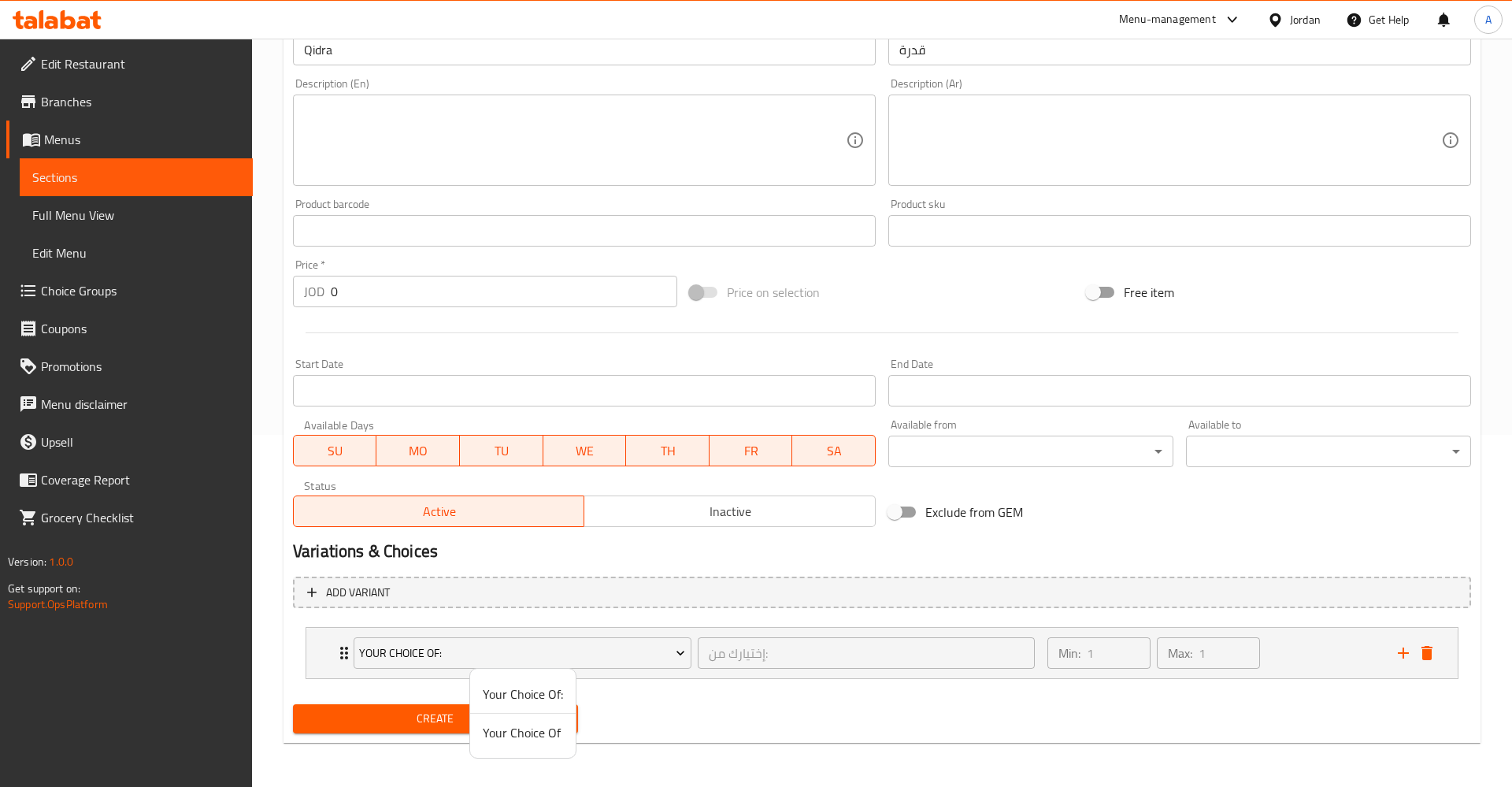
click at [528, 700] on span "Your Choice Of:" at bounding box center [523, 694] width 80 height 19
click at [1281, 656] on div "Min: 1 ​ Max: 1 ​" at bounding box center [1212, 653] width 350 height 51
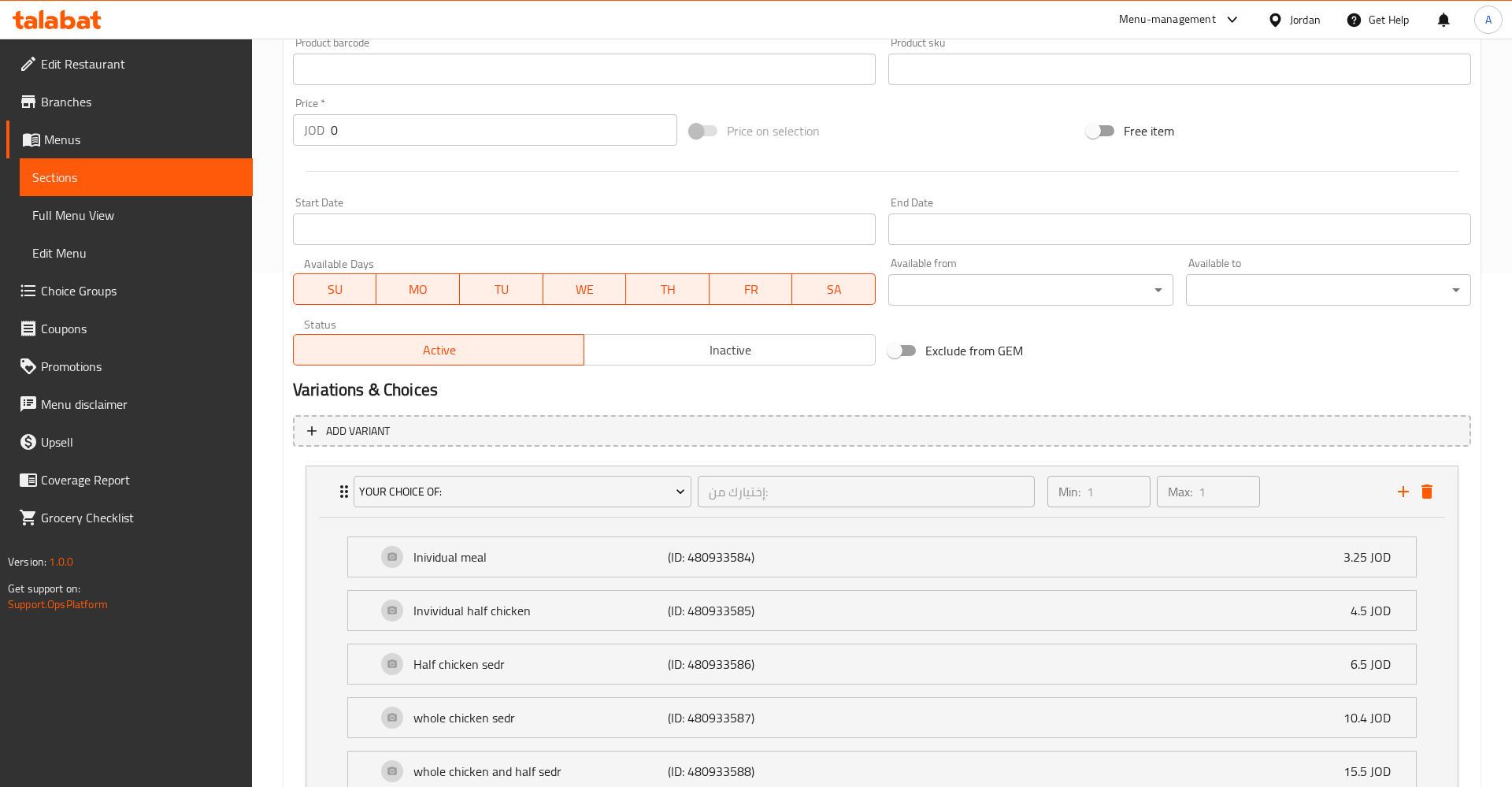
scroll to position [594, 0]
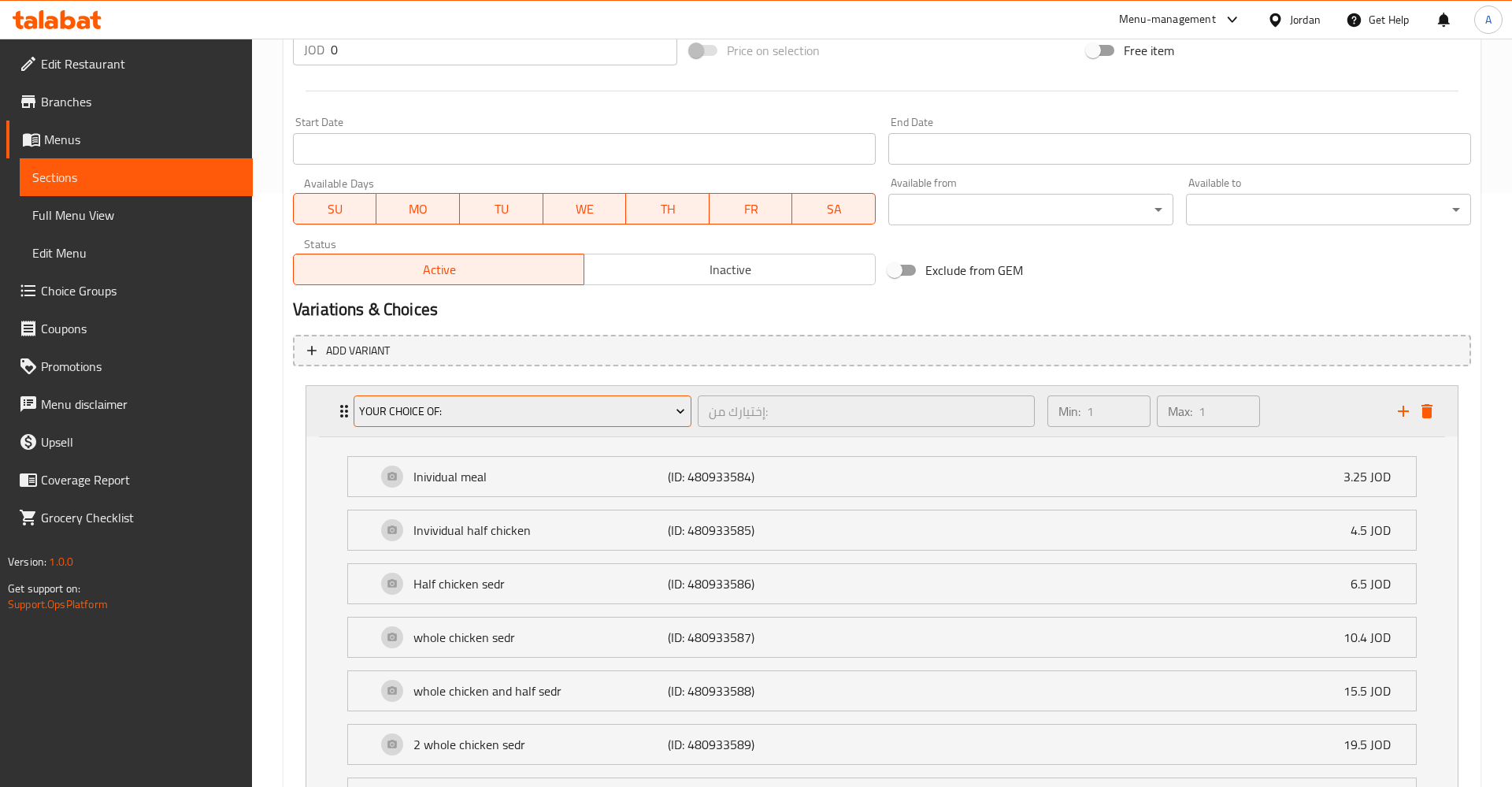
click at [483, 412] on span "Your Choice Of:" at bounding box center [522, 412] width 326 height 20
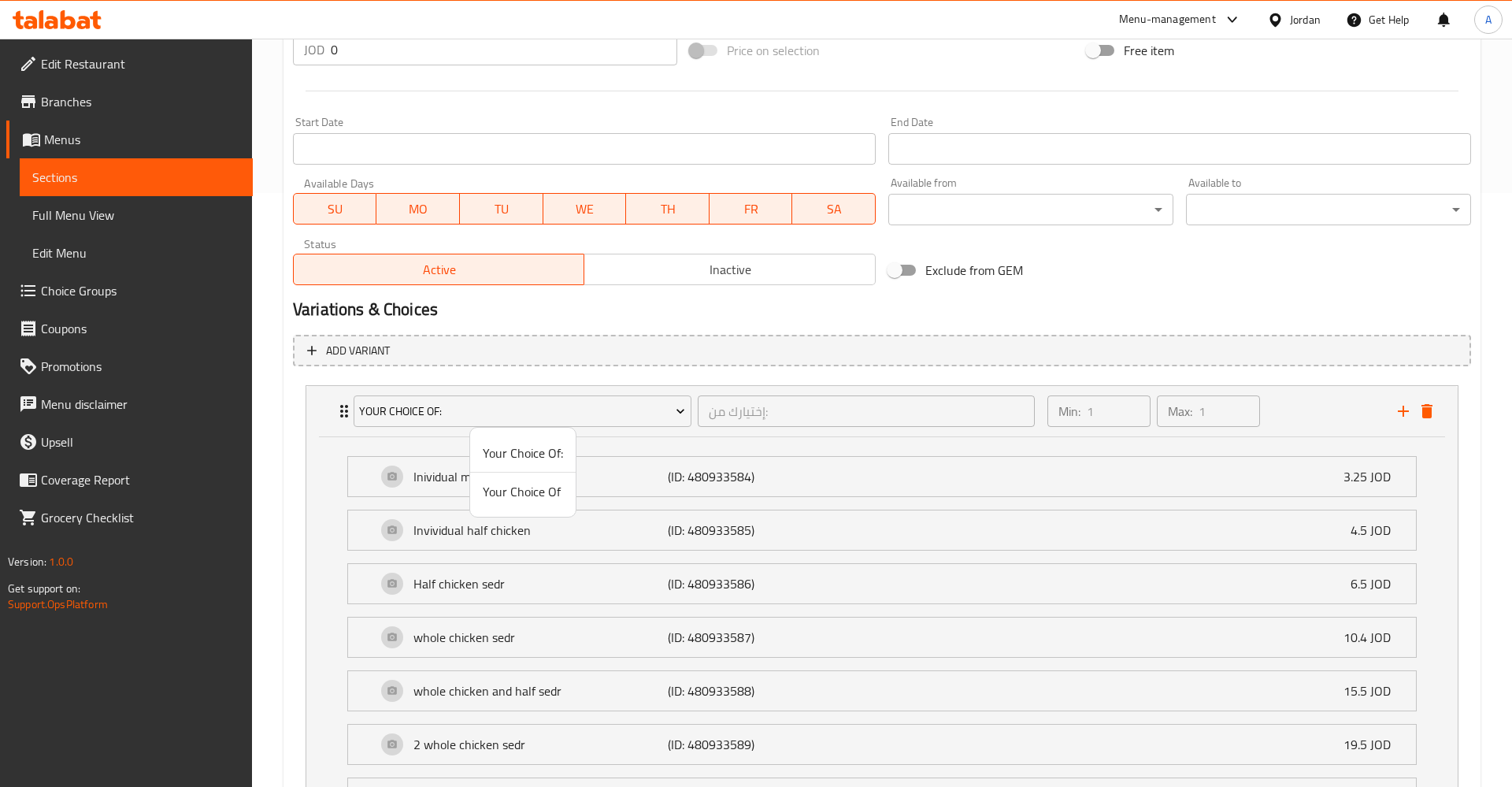
click at [496, 487] on span "Your Choice Of" at bounding box center [523, 492] width 80 height 19
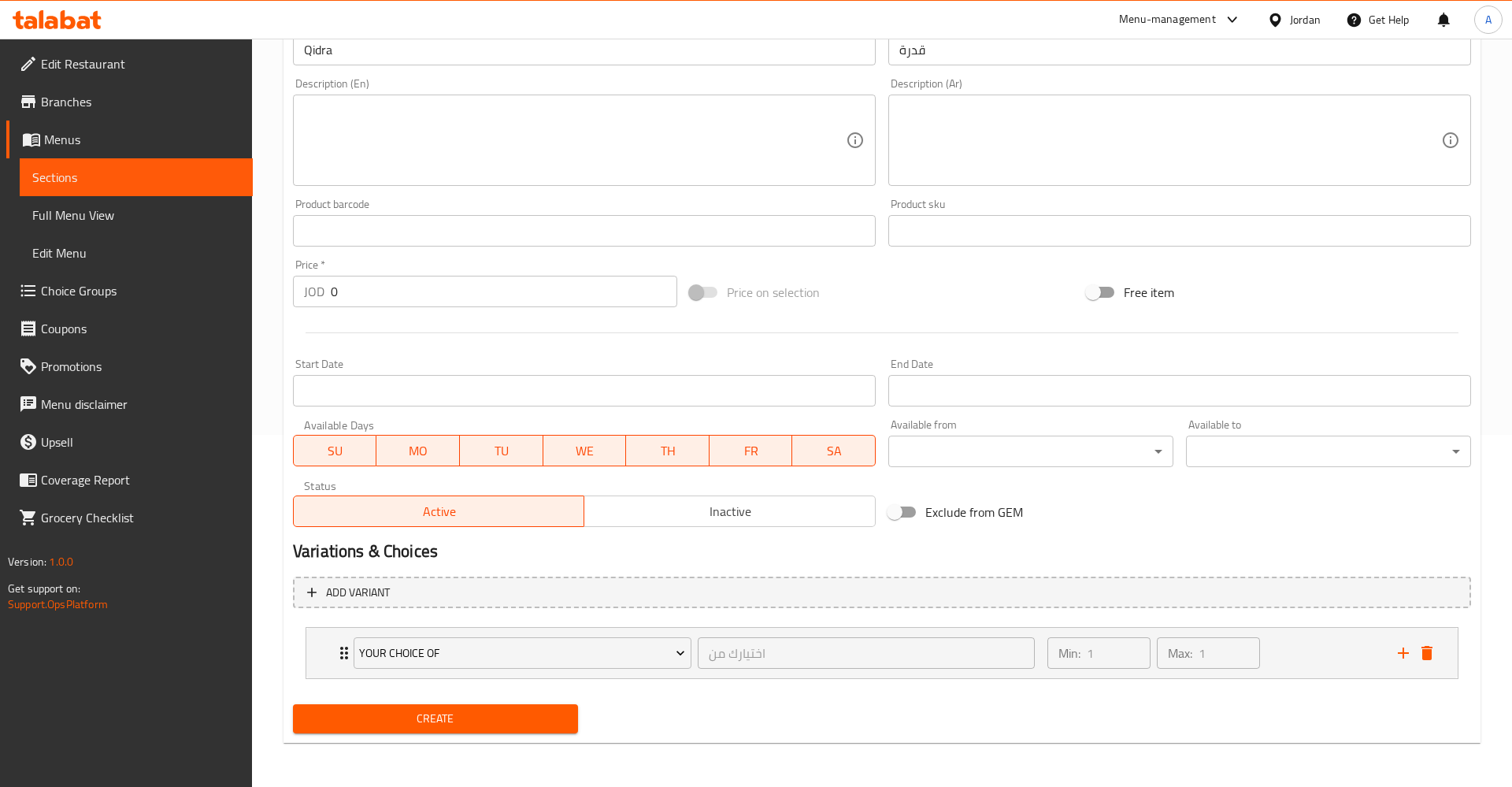
scroll to position [353, 0]
click at [1308, 664] on div "Min: 1 ​ Max: 1 ​" at bounding box center [1212, 653] width 350 height 51
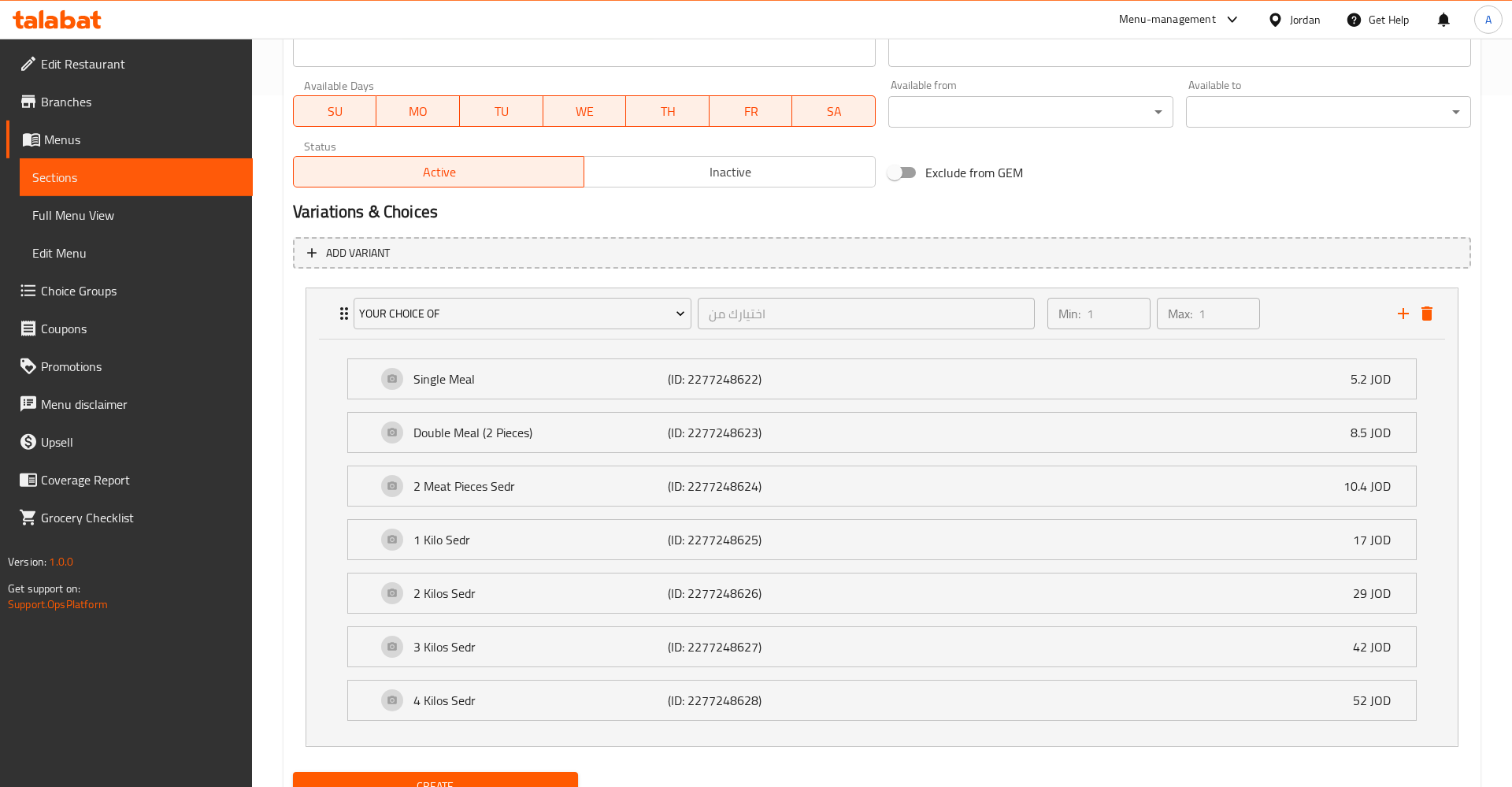
scroll to position [754, 0]
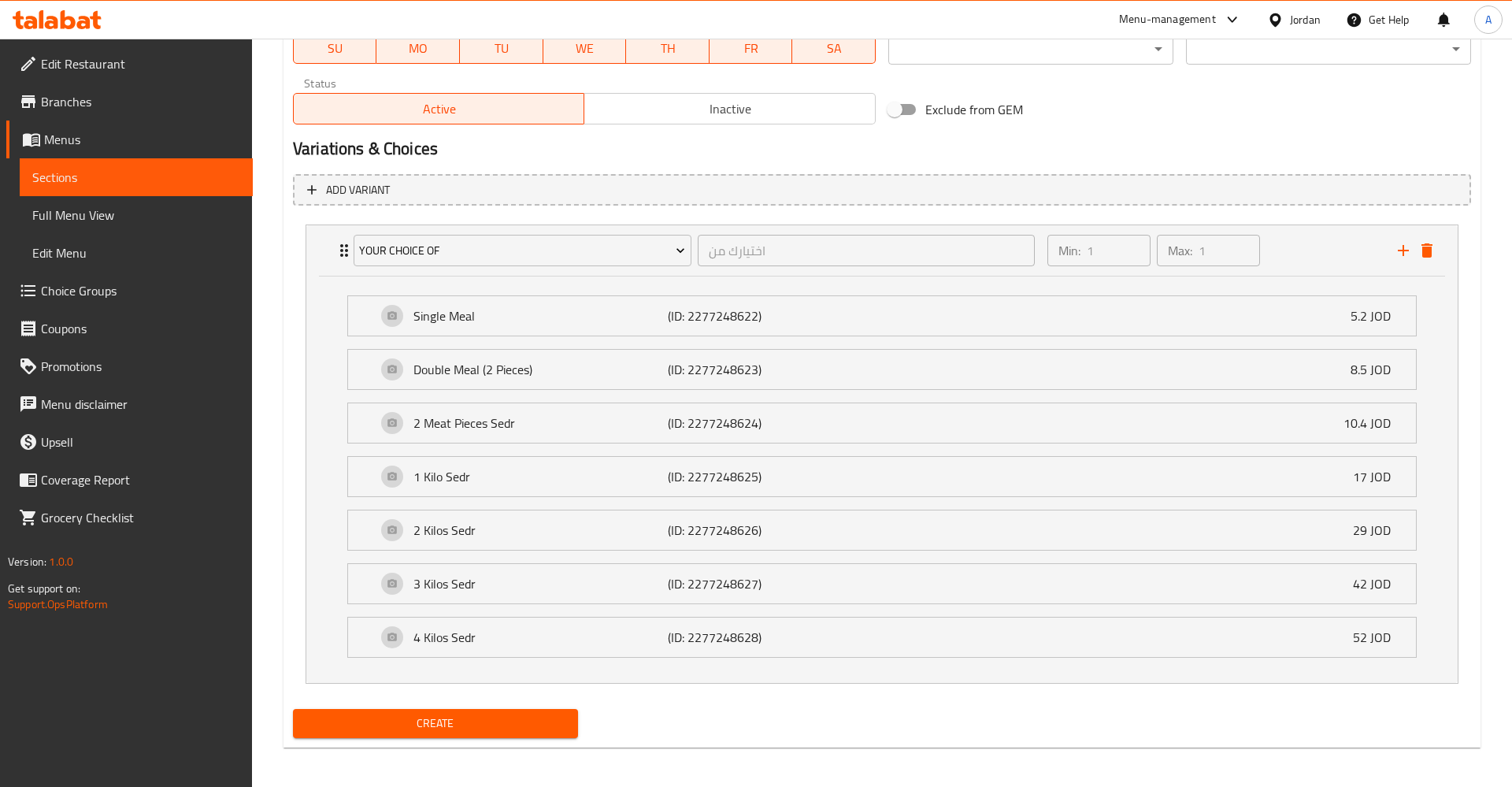
click at [413, 723] on span "Create" at bounding box center [435, 723] width 260 height 20
click at [82, 182] on span "Sections" at bounding box center [136, 177] width 208 height 19
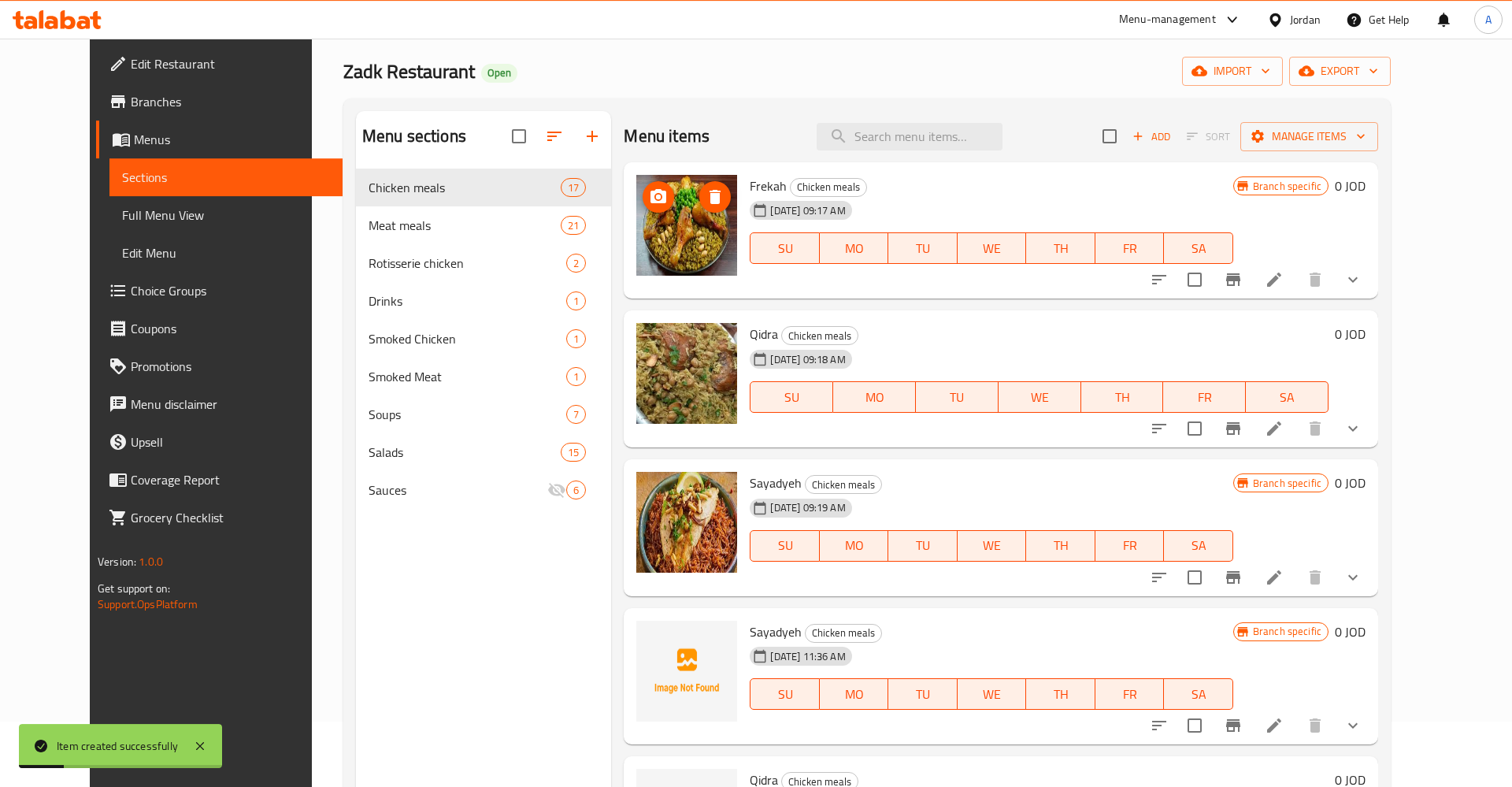
scroll to position [60, 0]
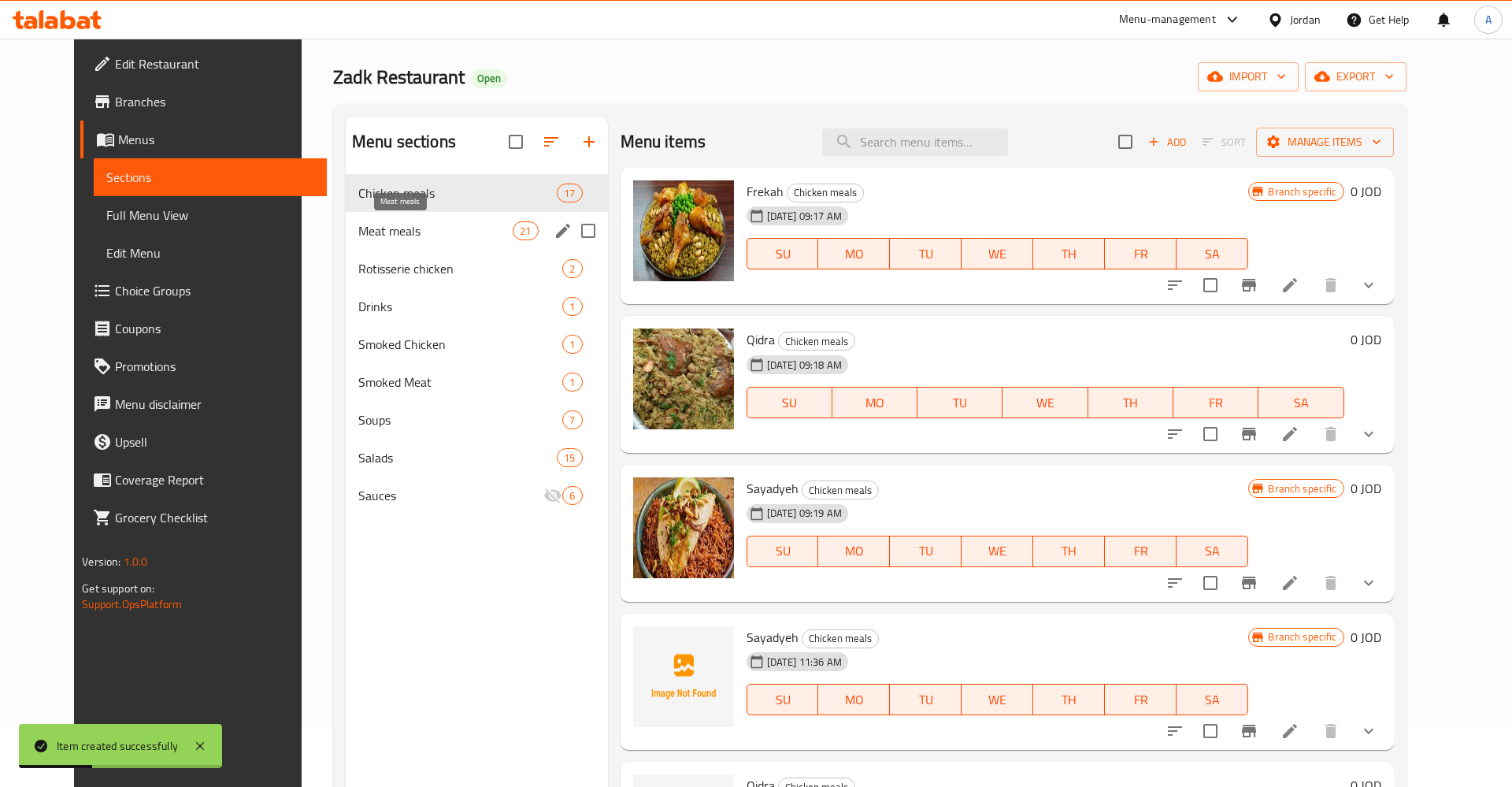
click at [369, 230] on span "Meat meals" at bounding box center [434, 231] width 154 height 19
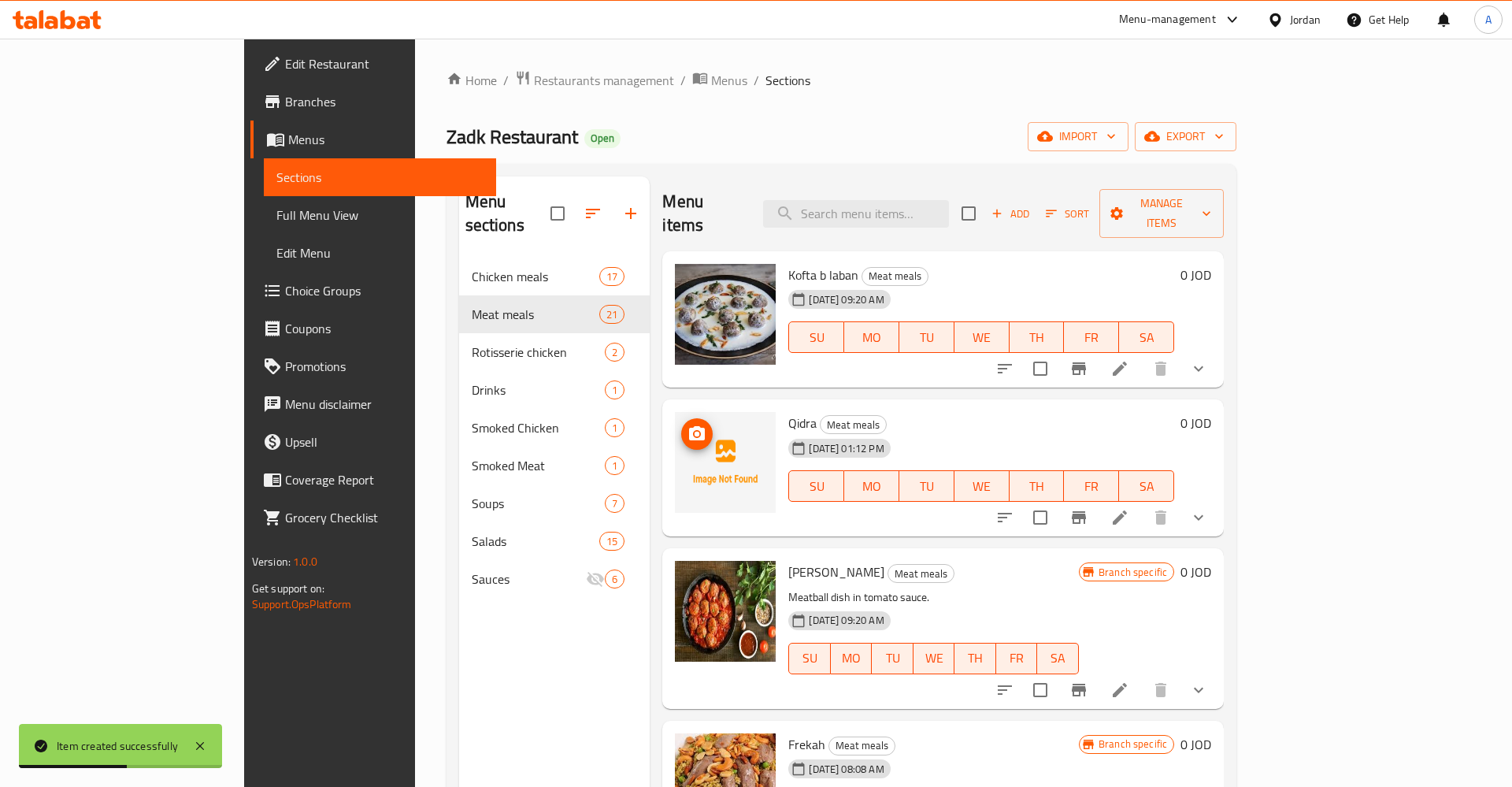
click at [681, 425] on button "upload picture" at bounding box center [697, 434] width 32 height 32
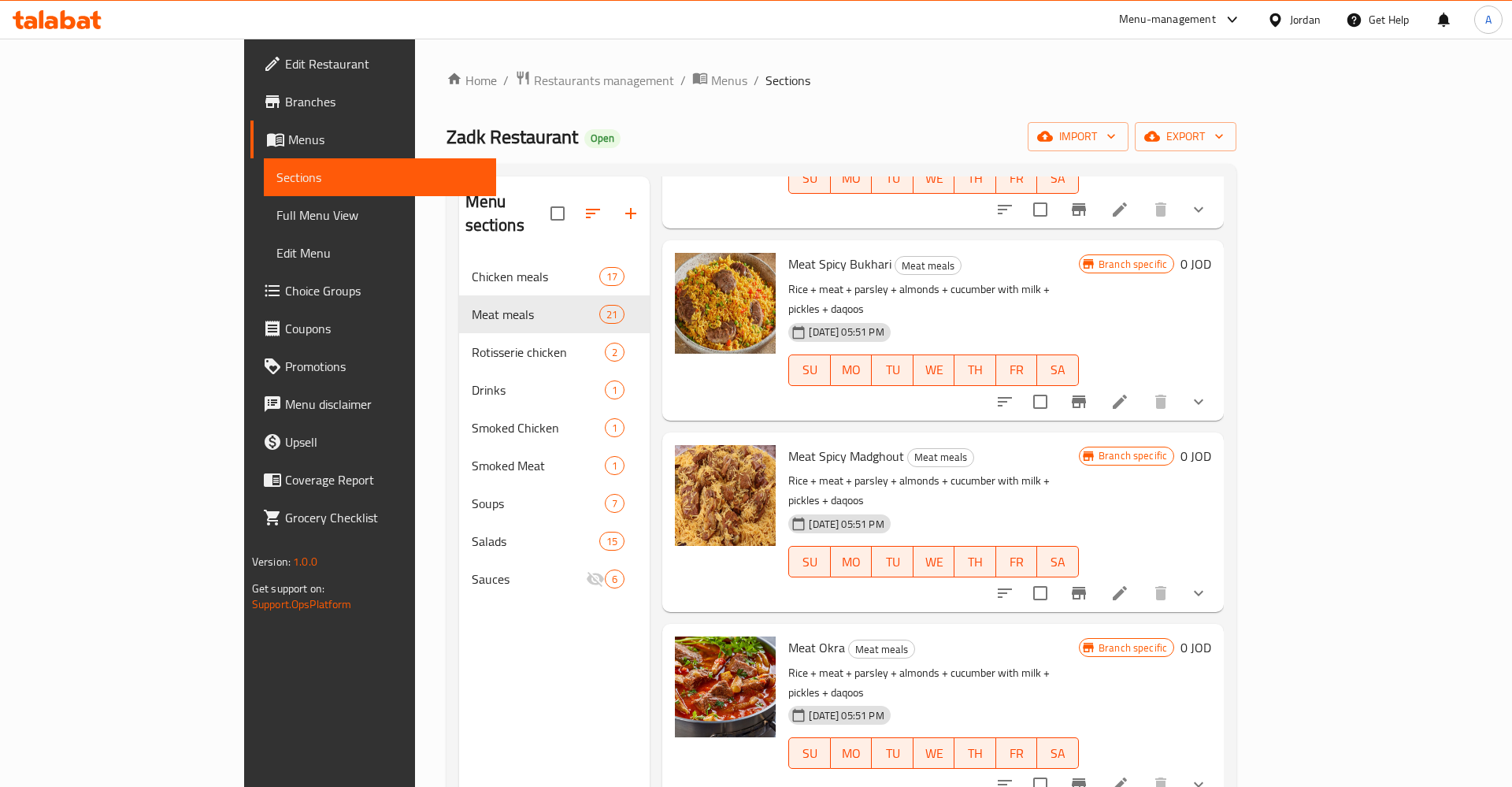
scroll to position [220, 0]
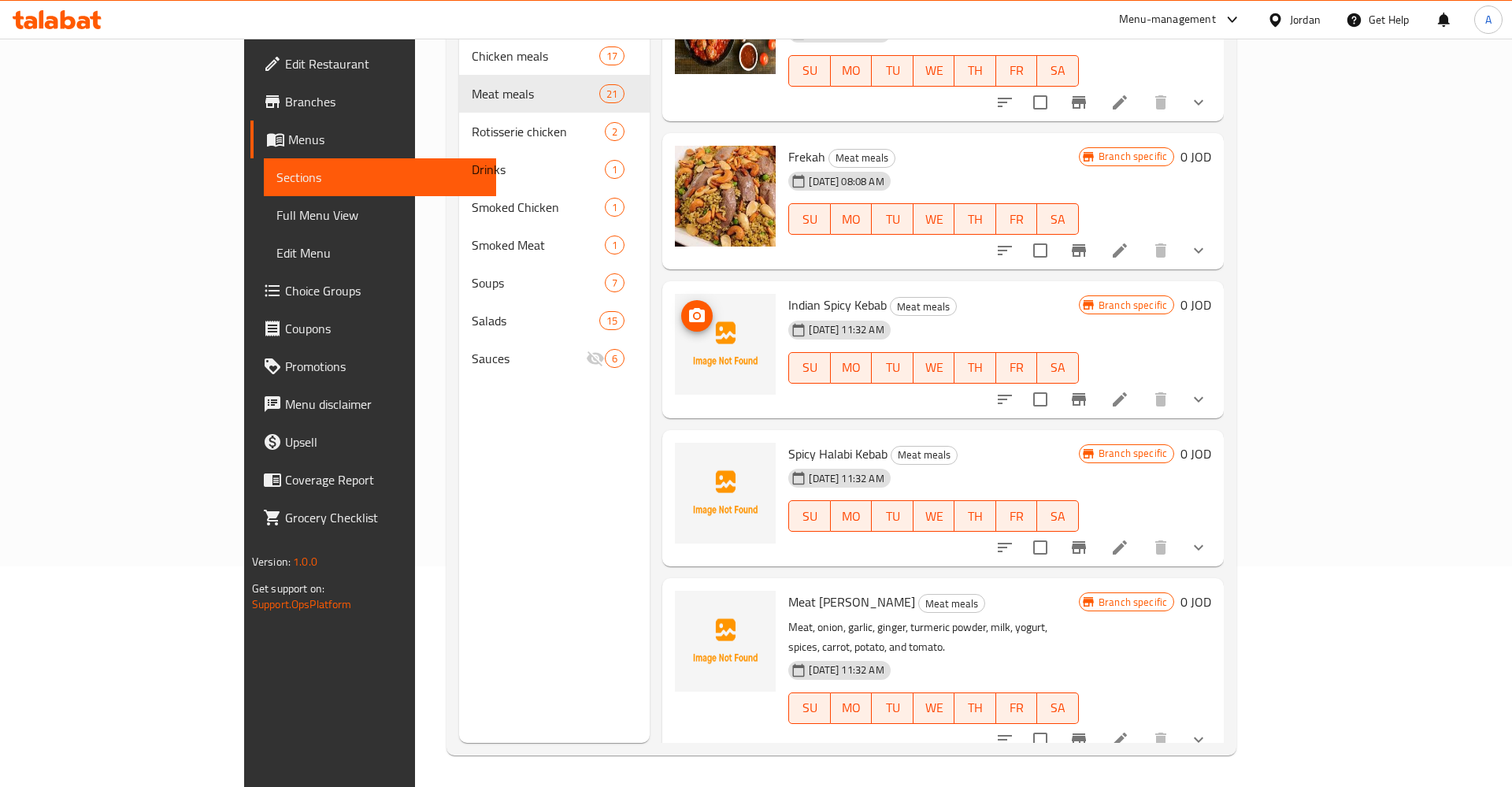
scroll to position [0, 0]
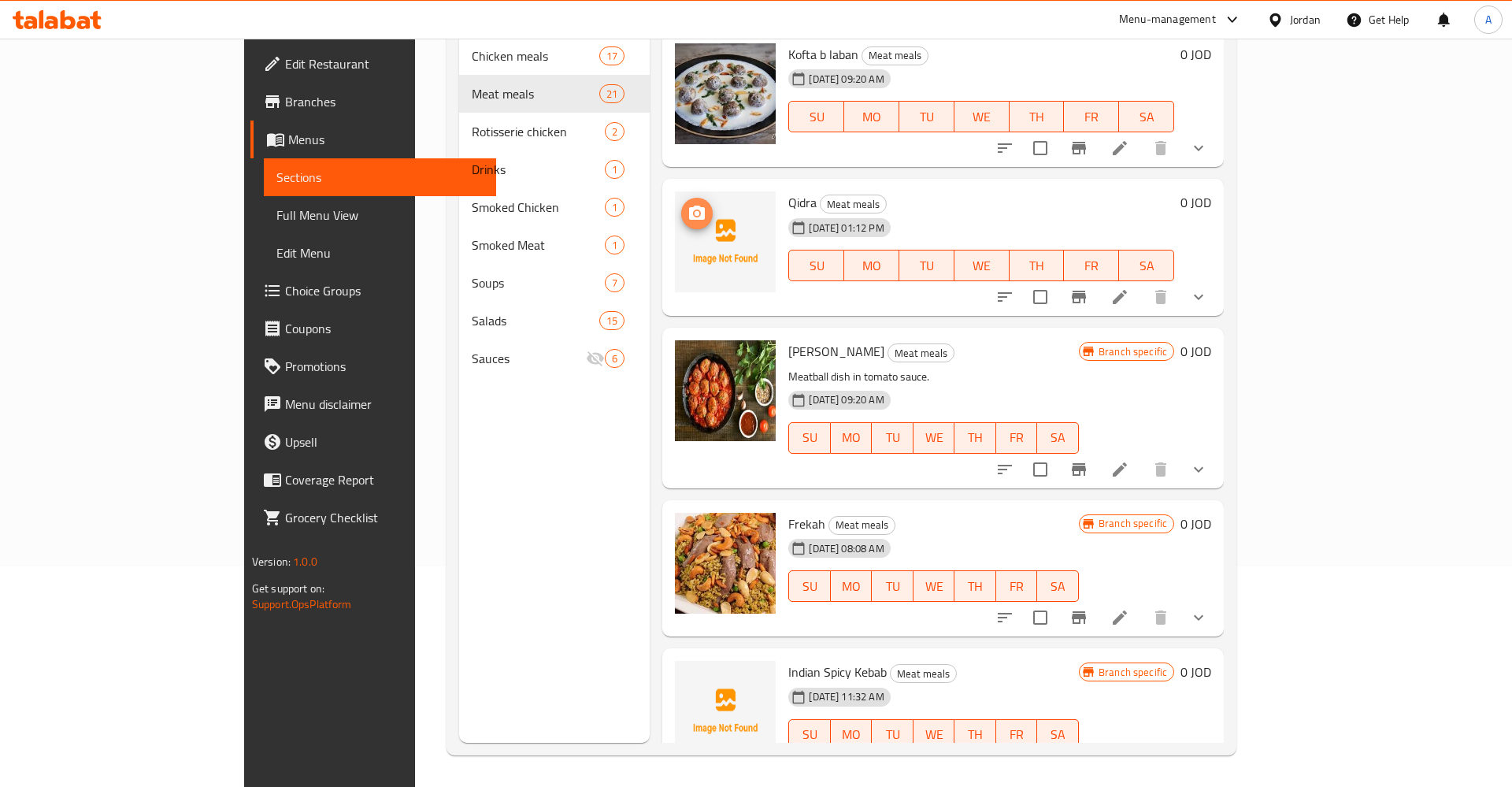
click at [695, 212] on circle "upload picture" at bounding box center [697, 214] width 5 height 5
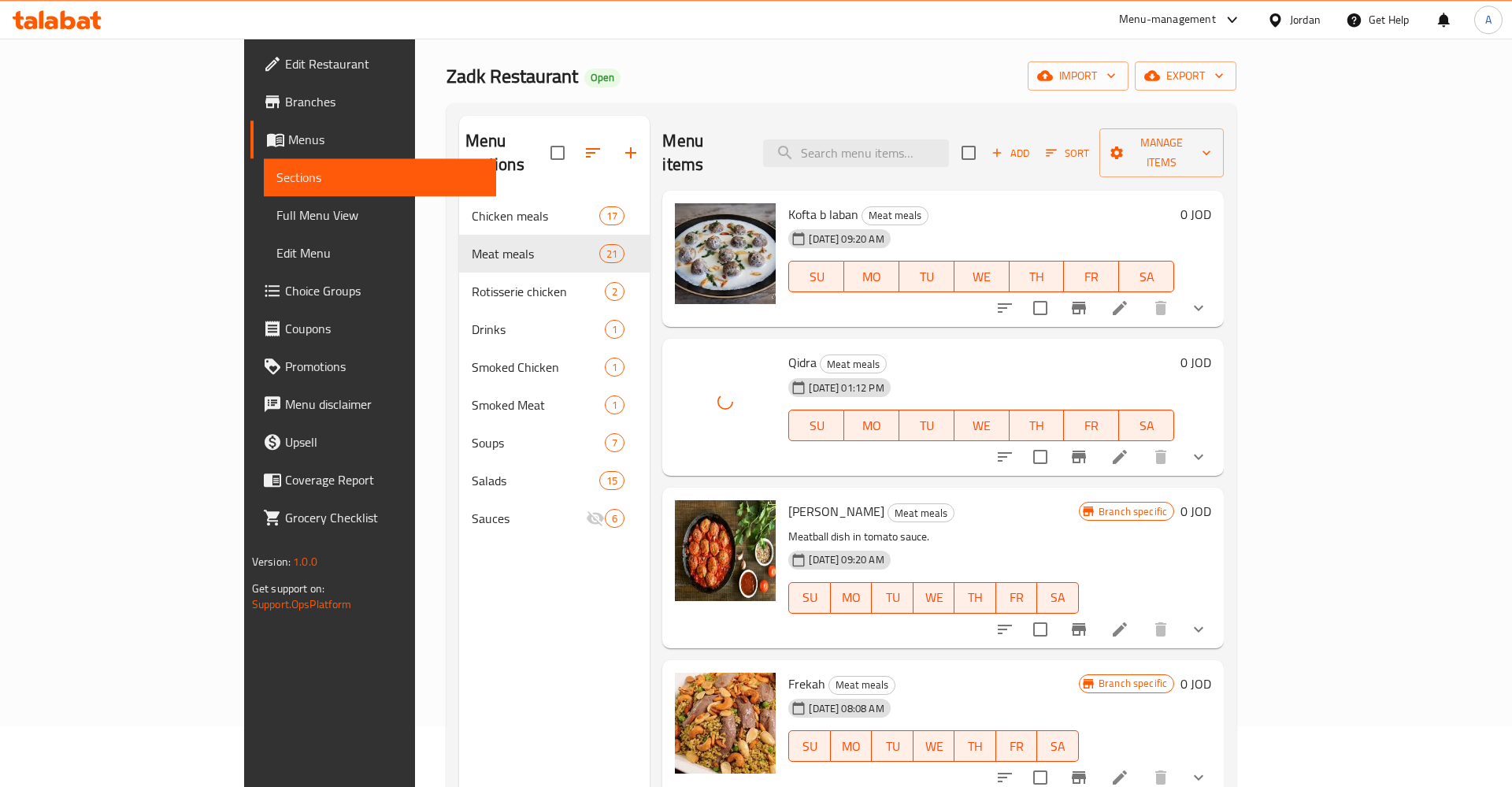
scroll to position [60, 0]
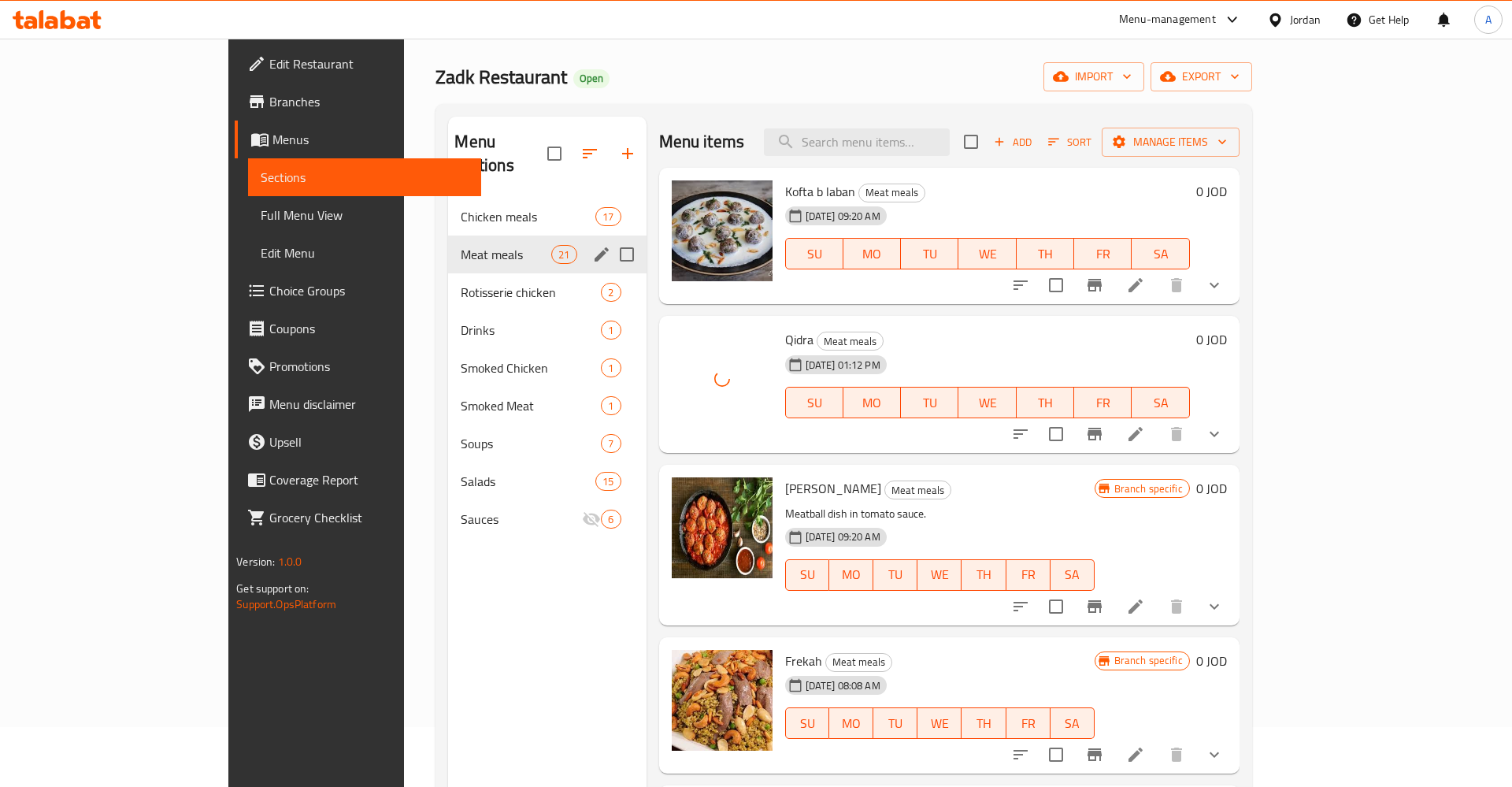
click at [460, 207] on span "Chicken meals" at bounding box center [527, 216] width 135 height 19
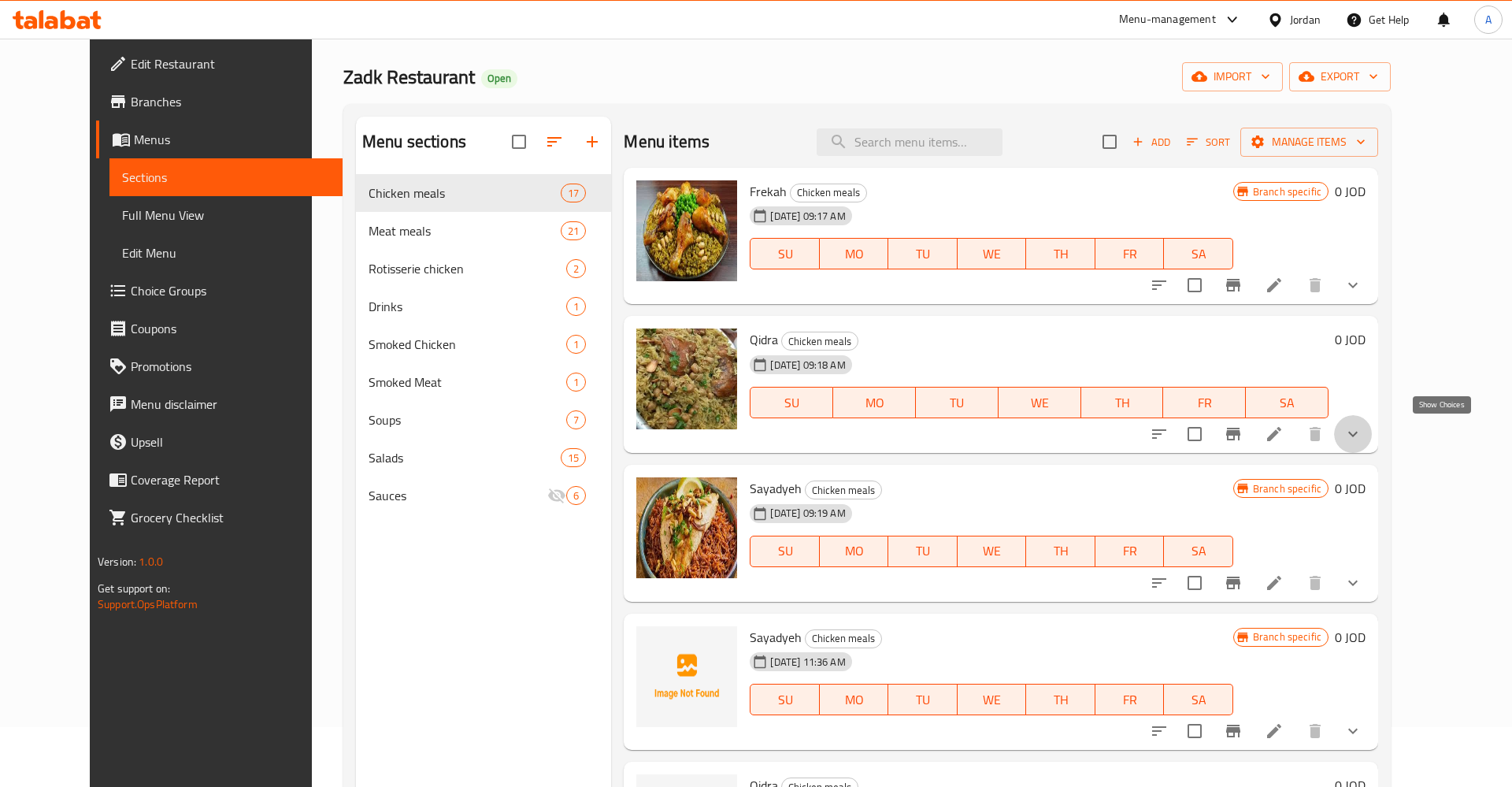
click at [1362, 438] on icon "show more" at bounding box center [1353, 434] width 19 height 19
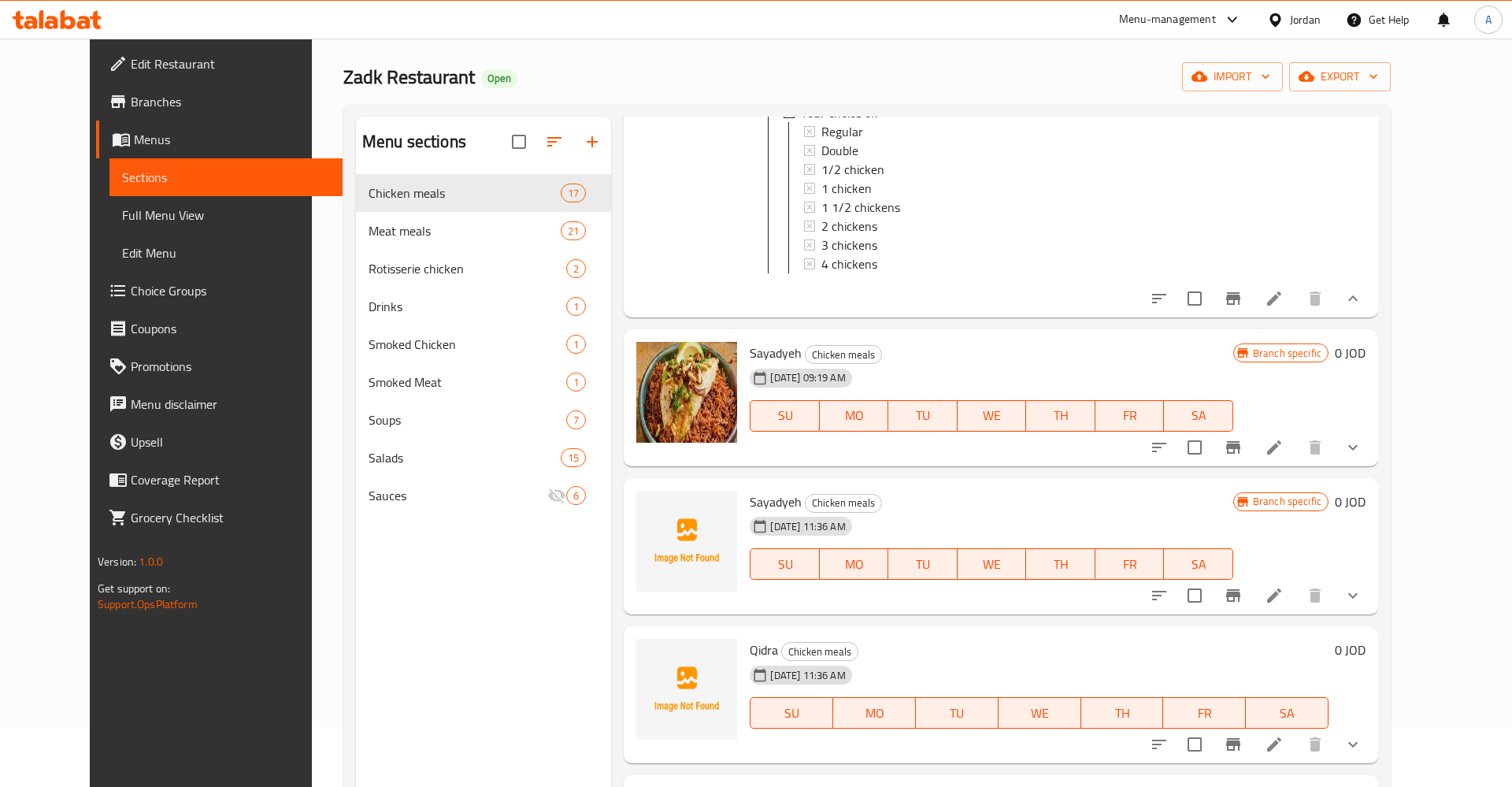
scroll to position [123, 0]
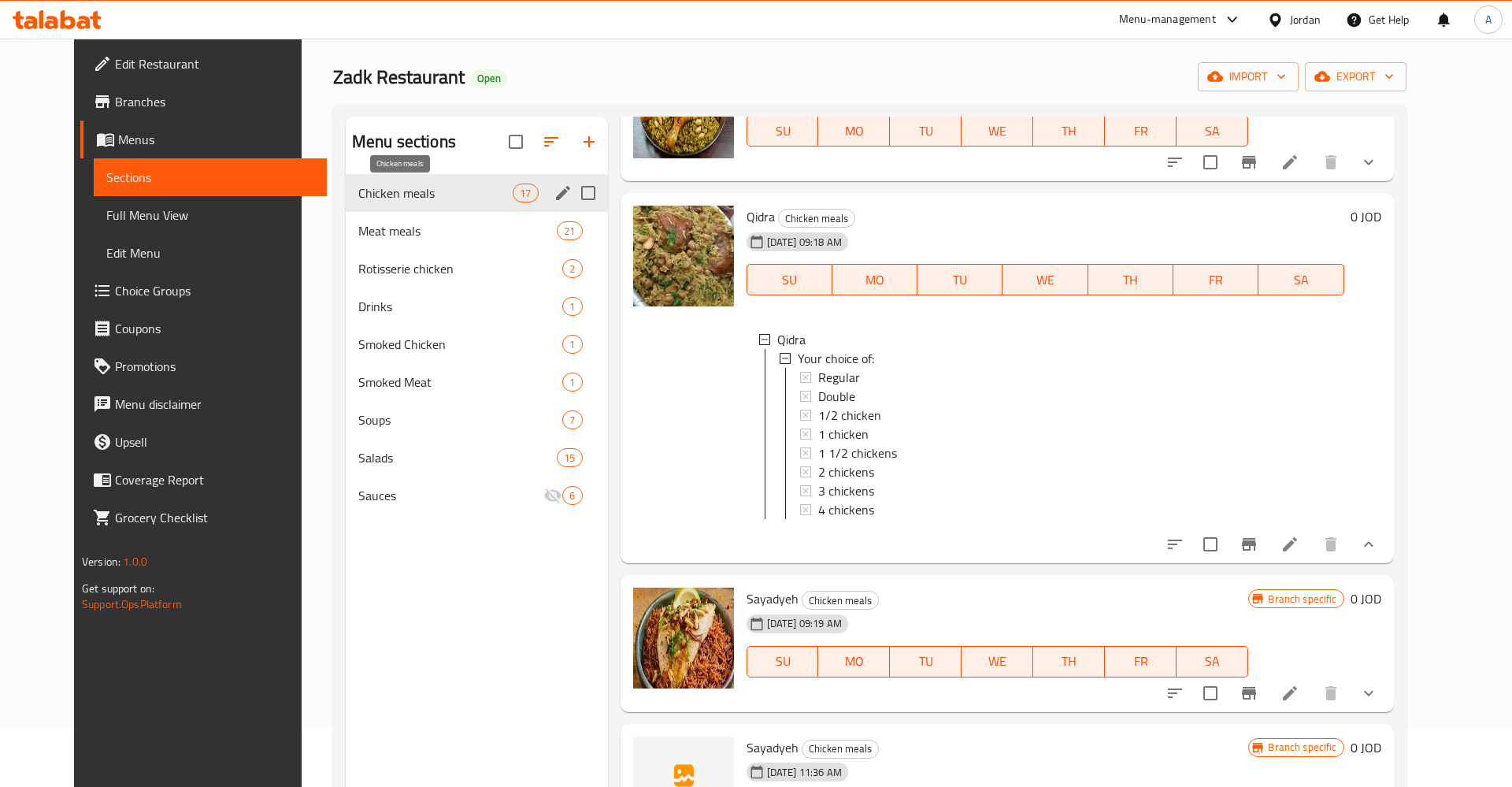
click at [358, 197] on span "Chicken meals" at bounding box center [434, 193] width 154 height 19
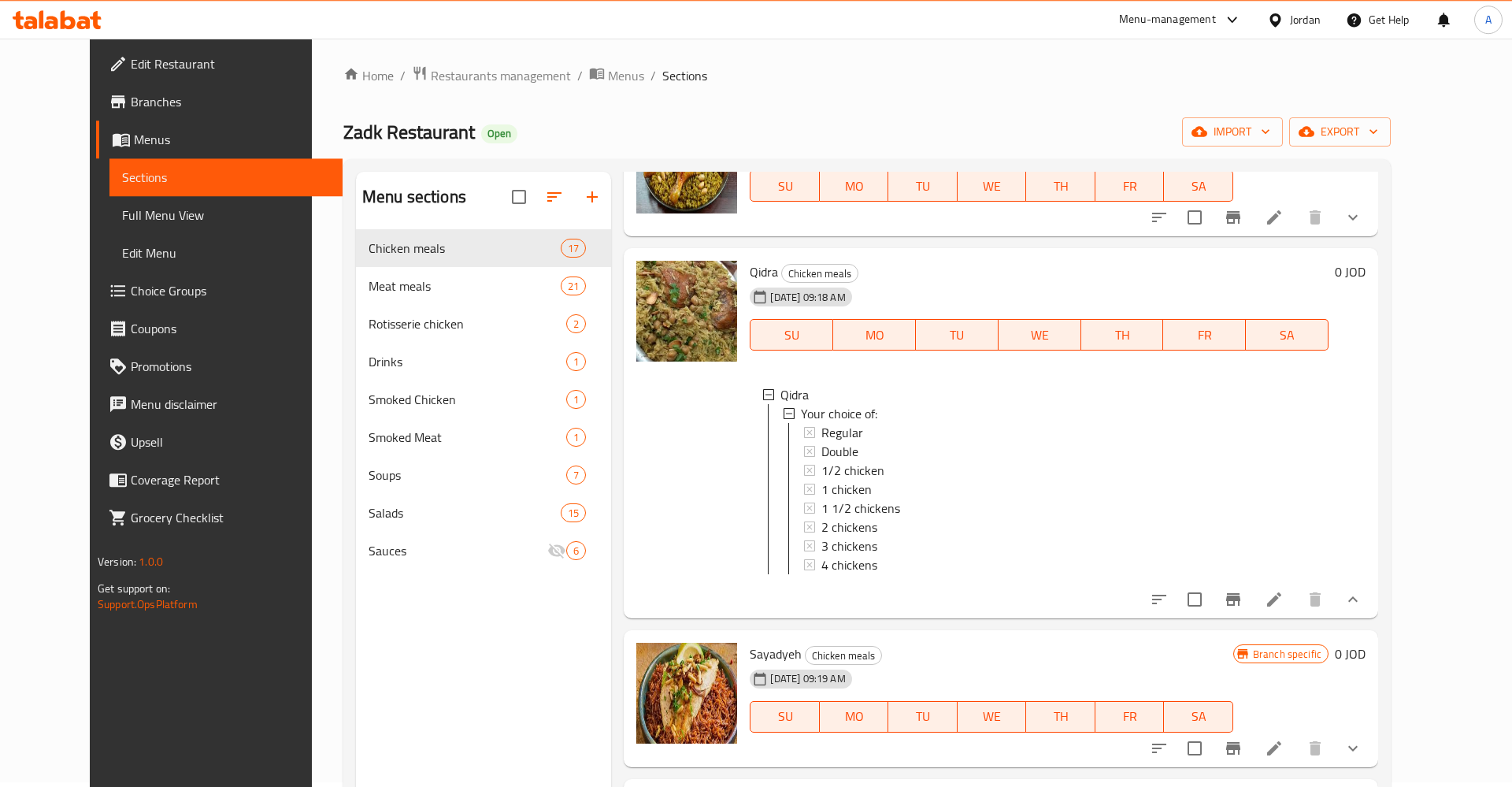
scroll to position [0, 0]
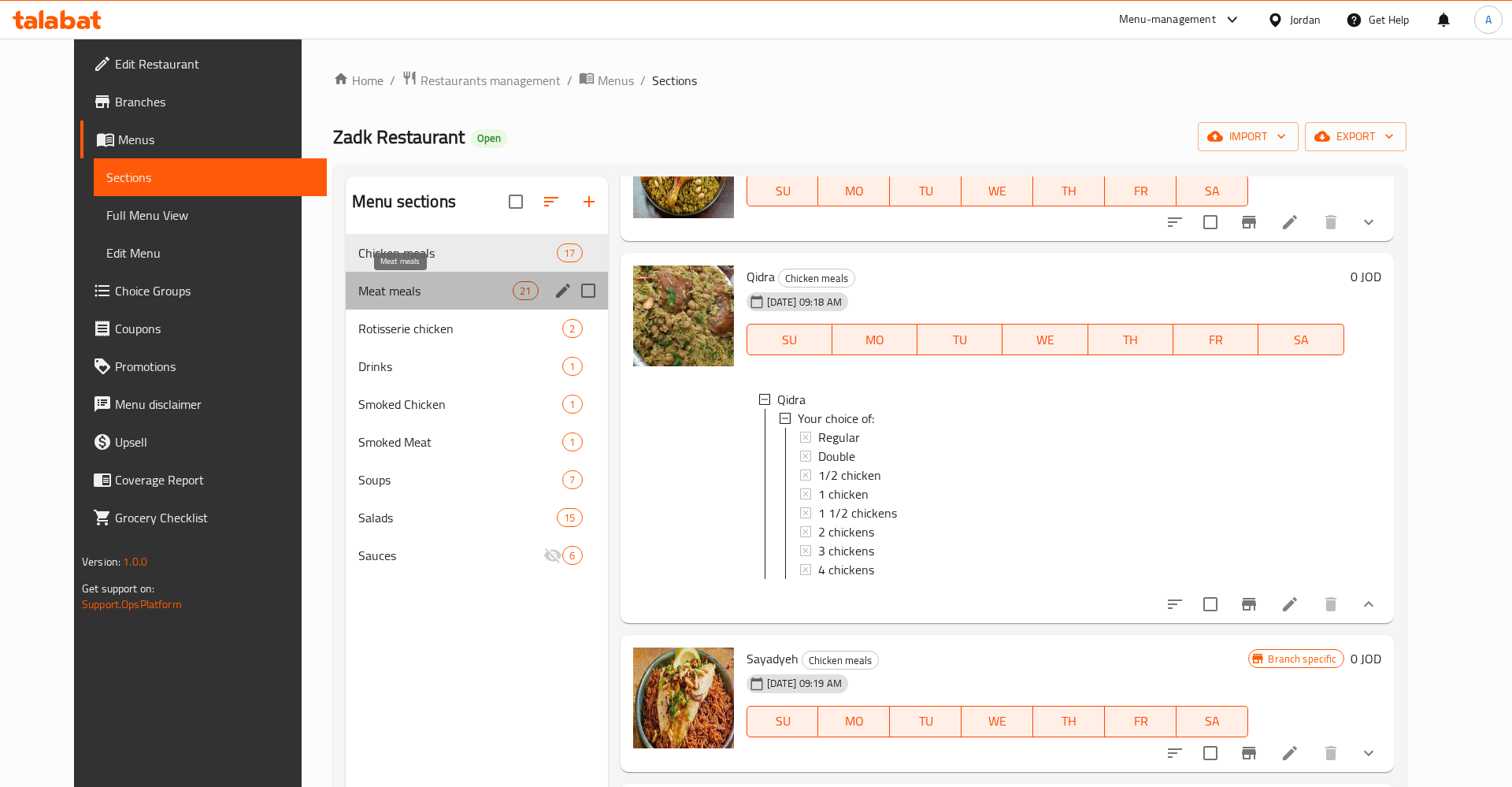
click at [361, 288] on span "Meat meals" at bounding box center [434, 291] width 154 height 19
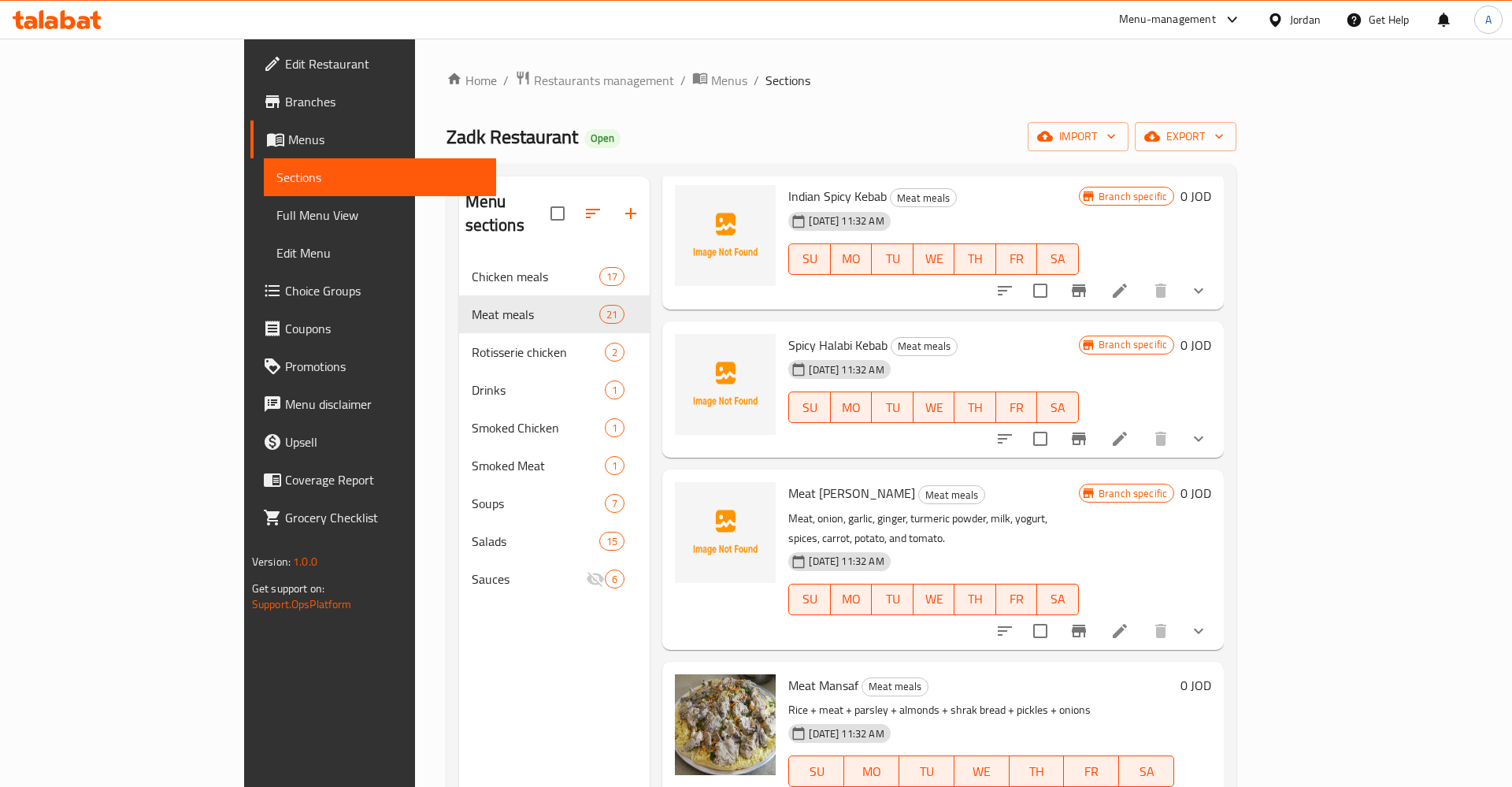
scroll to position [737, 0]
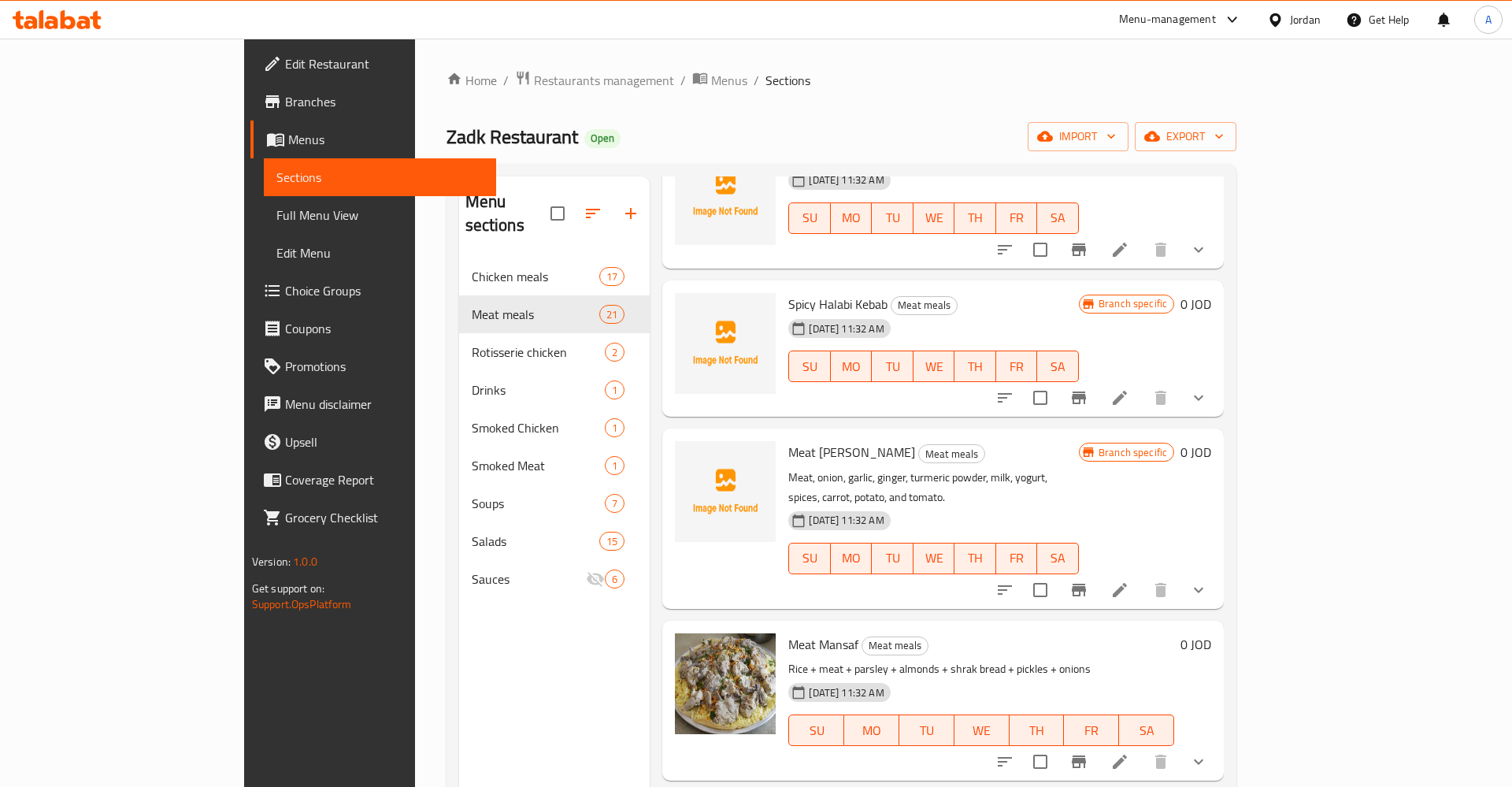
click at [459, 251] on nav "Chicken meals 17 Meat meals 21 Rotisserie chicken 2 Drinks 1 Smoked Chicken 1 S…" at bounding box center [555, 427] width 191 height 353
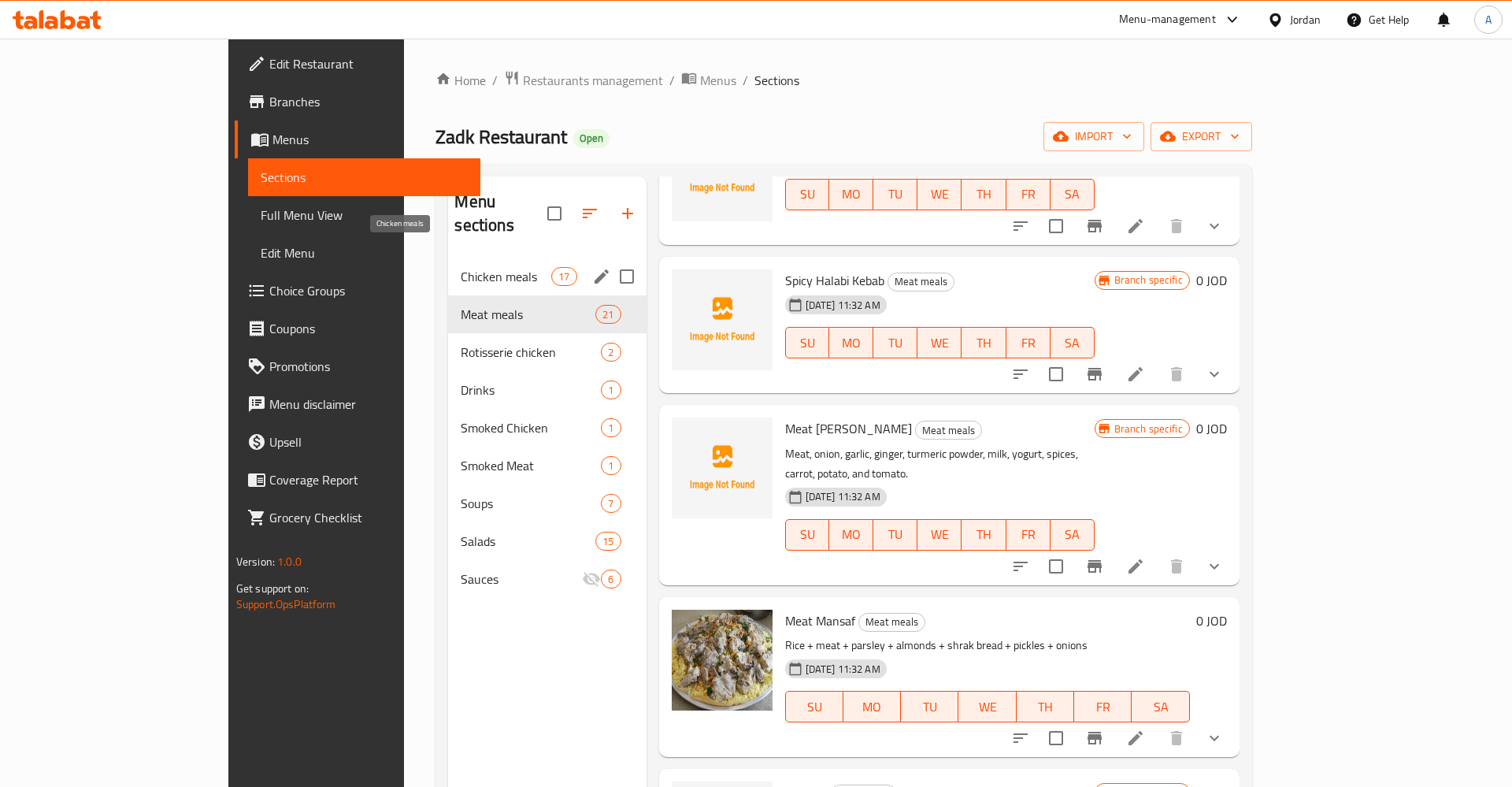
click at [460, 267] on span "Chicken meals" at bounding box center [505, 277] width 91 height 19
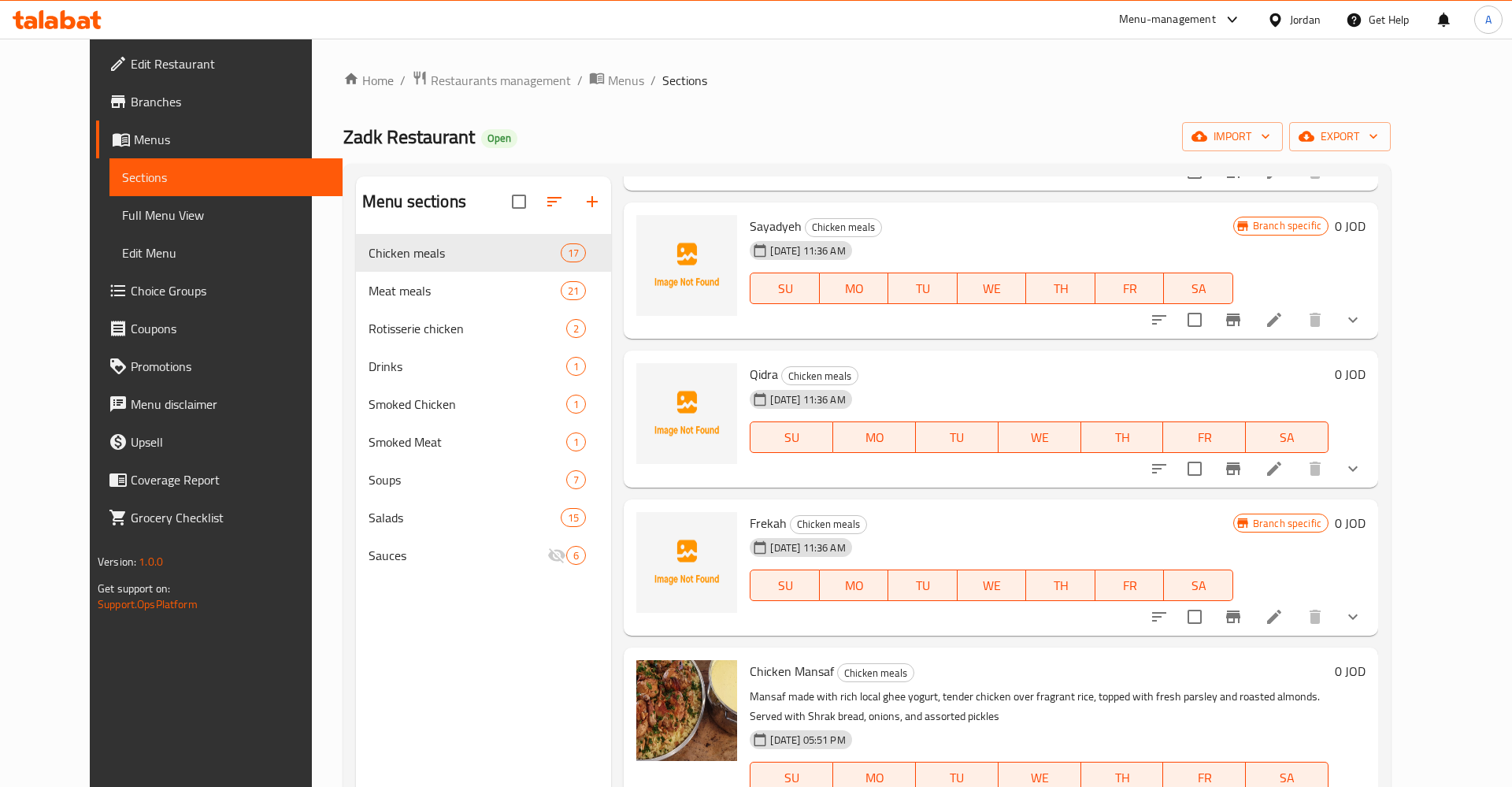
scroll to position [491, 0]
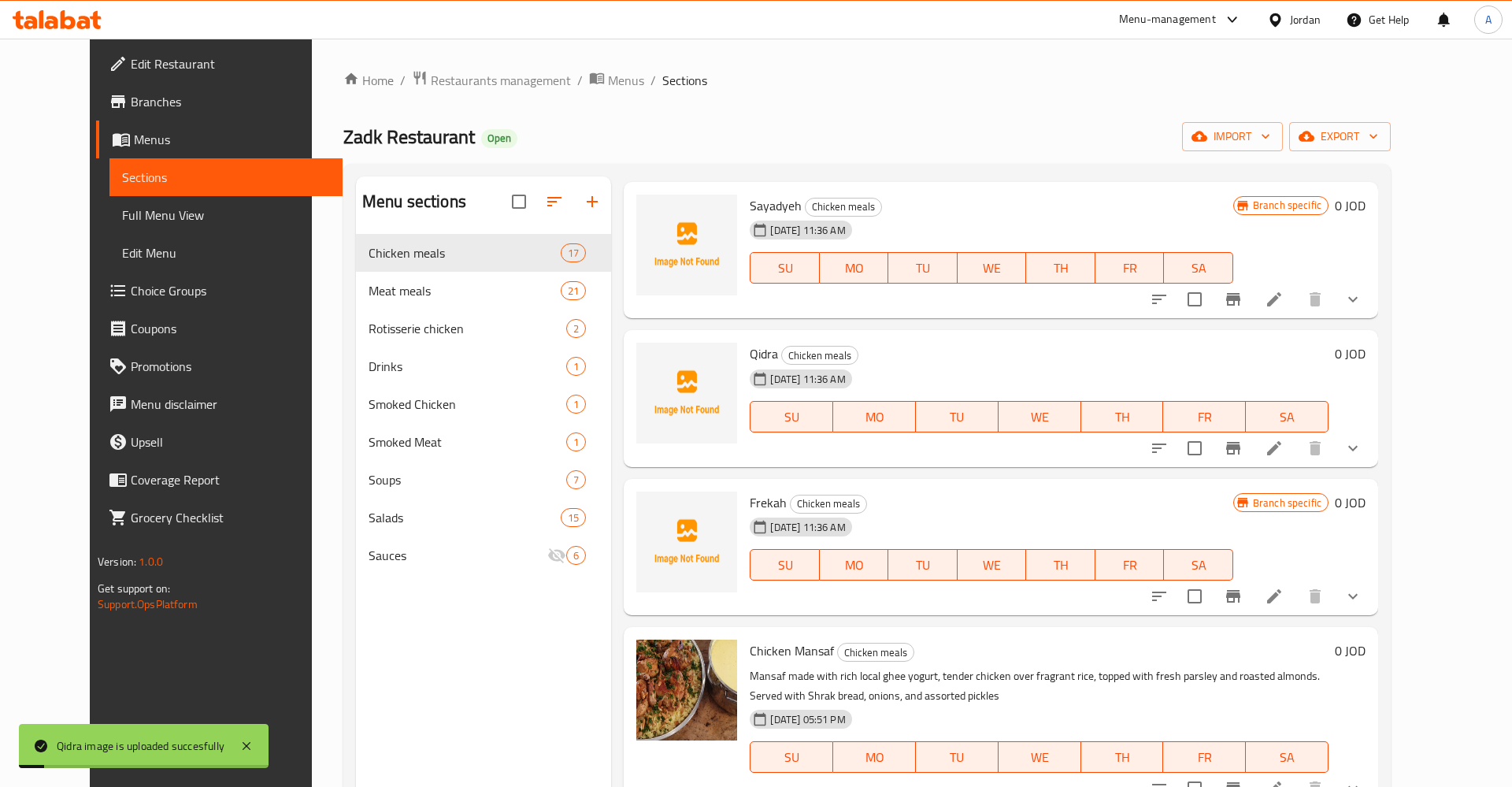
click at [1371, 449] on button "show more" at bounding box center [1352, 447] width 37 height 37
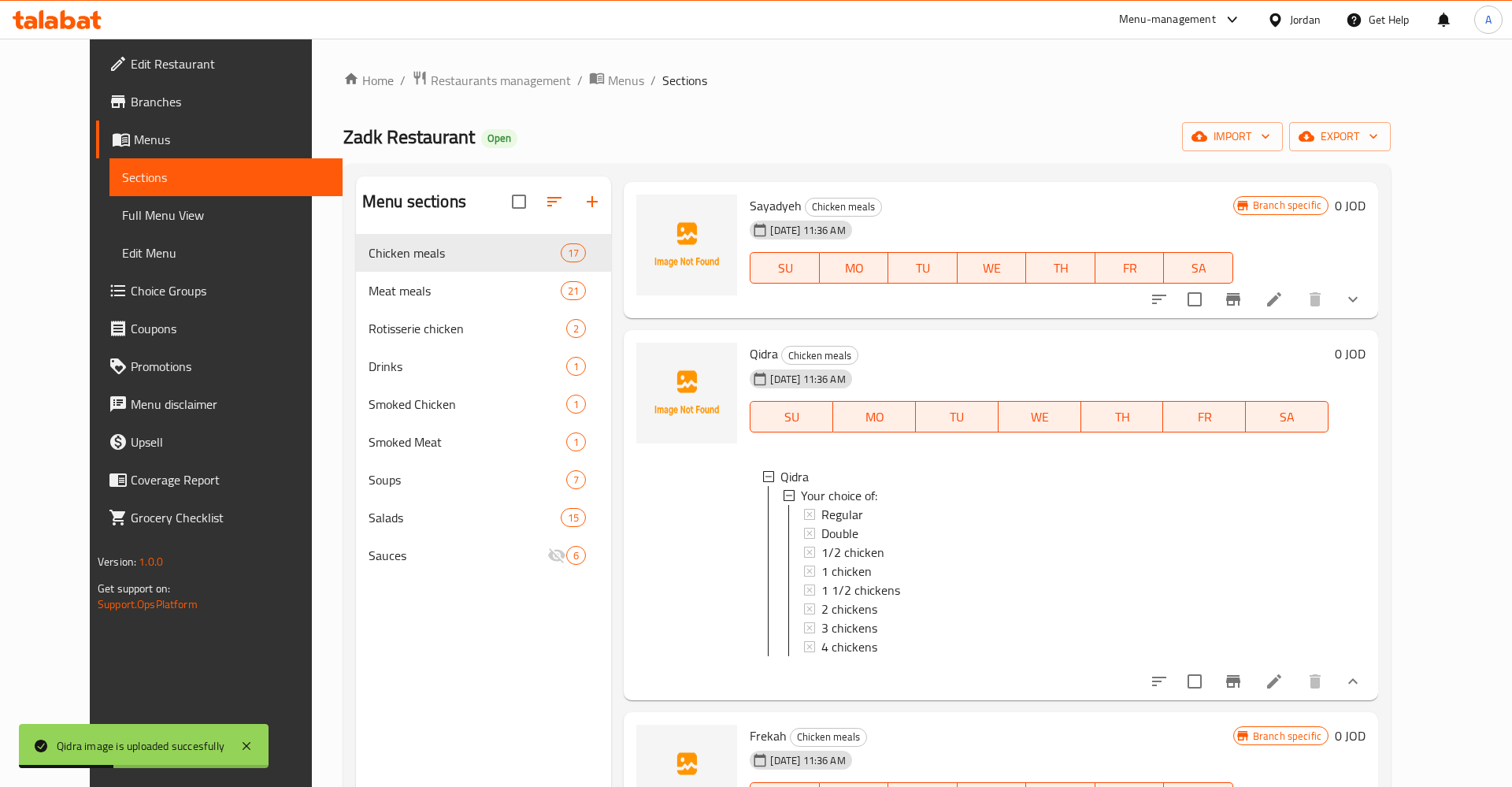
click at [1296, 678] on li at bounding box center [1274, 682] width 44 height 29
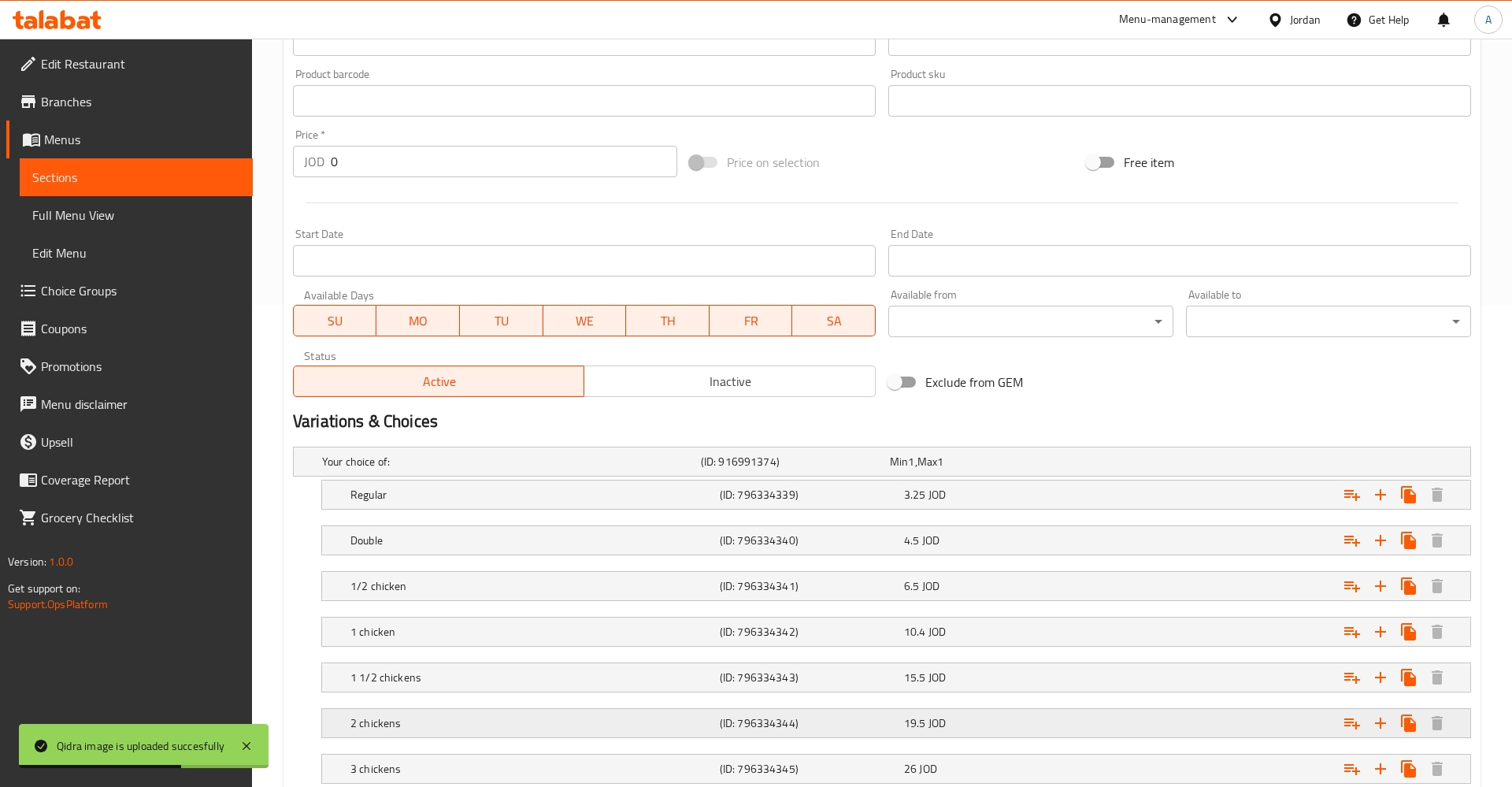
scroll to position [636, 0]
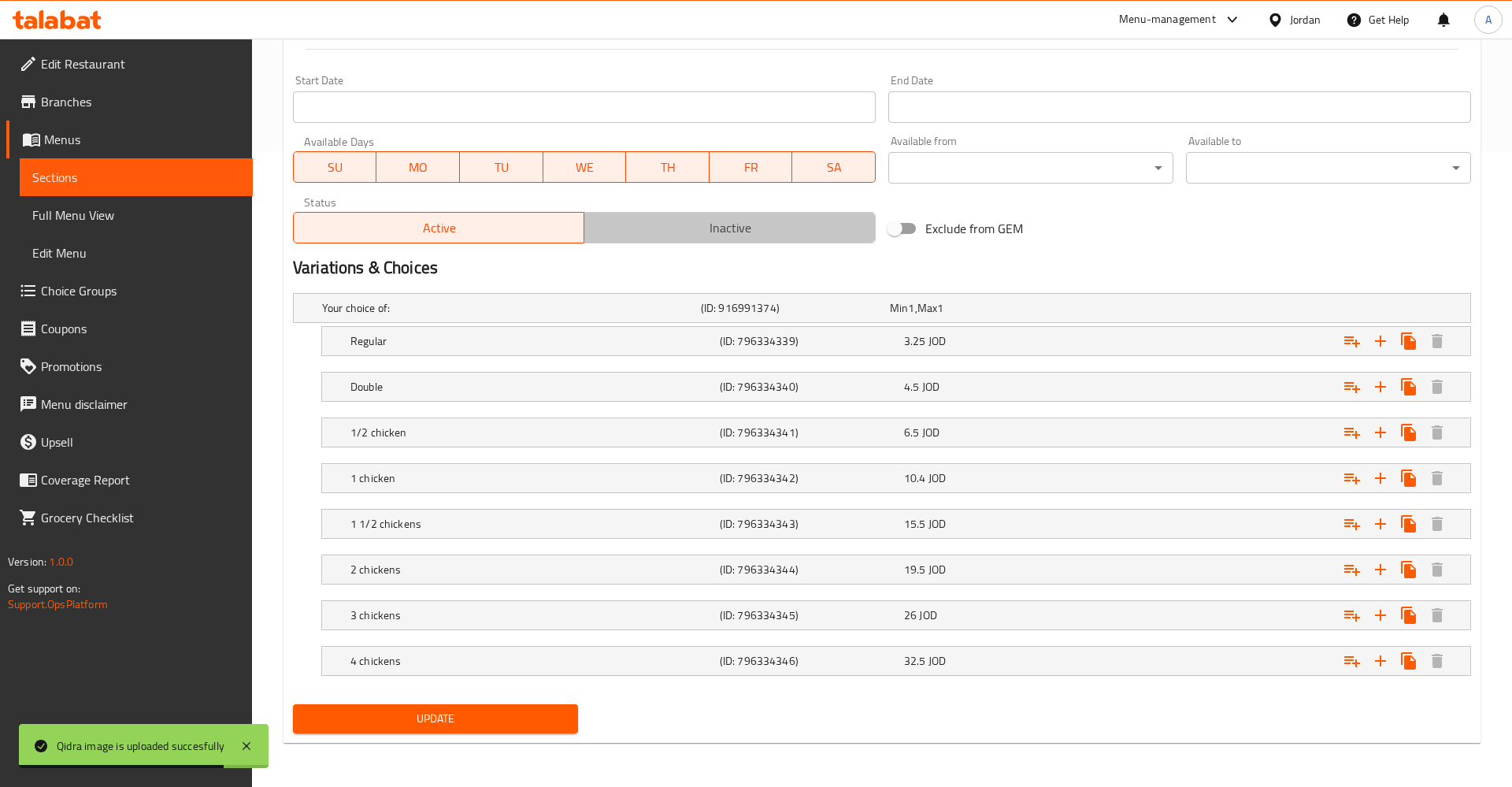
click at [681, 220] on span "Inactive" at bounding box center [729, 228] width 278 height 23
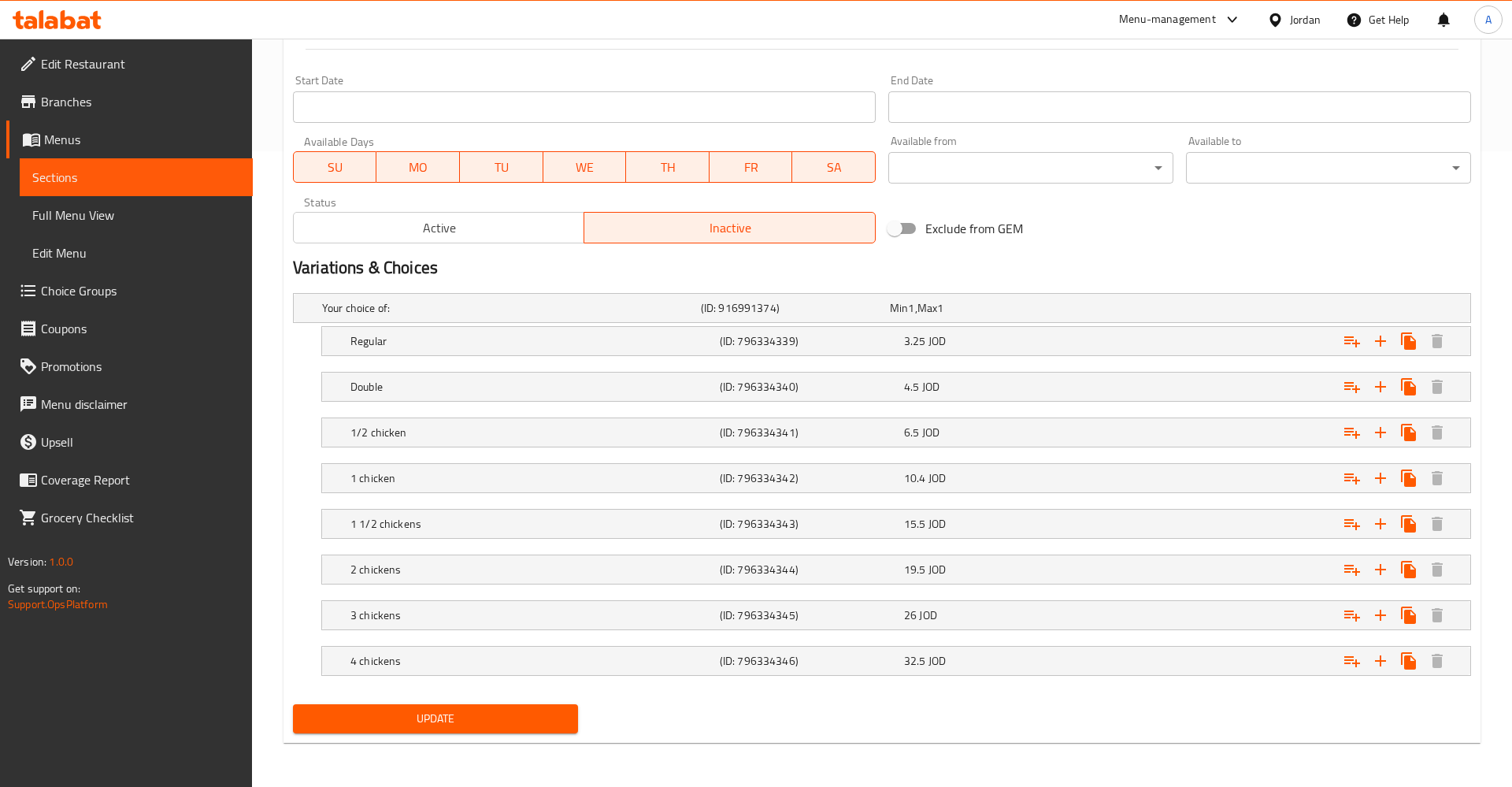
click at [541, 721] on span "Update" at bounding box center [435, 719] width 260 height 20
click at [74, 168] on span "Sections" at bounding box center [136, 177] width 208 height 19
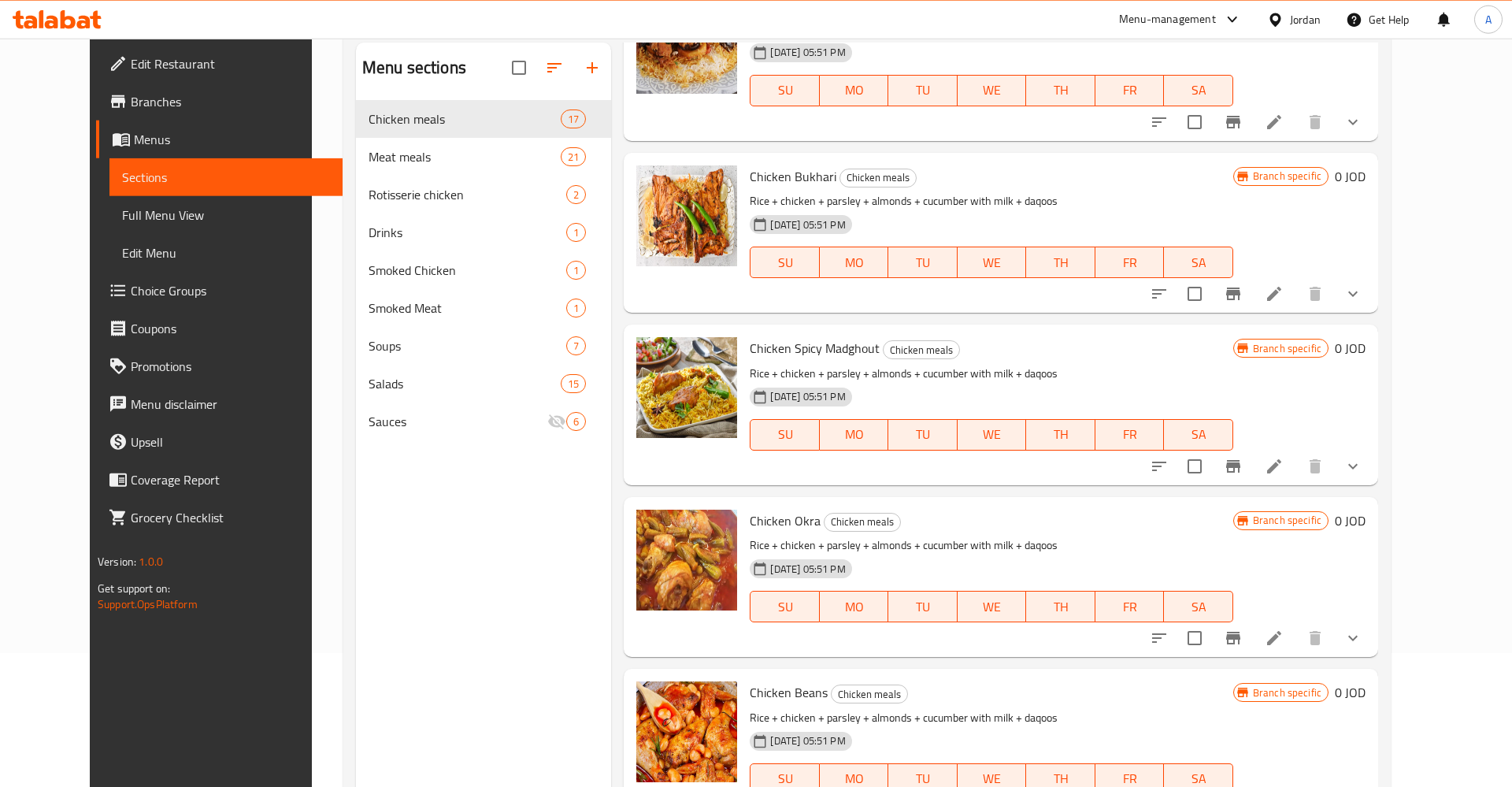
scroll to position [60, 0]
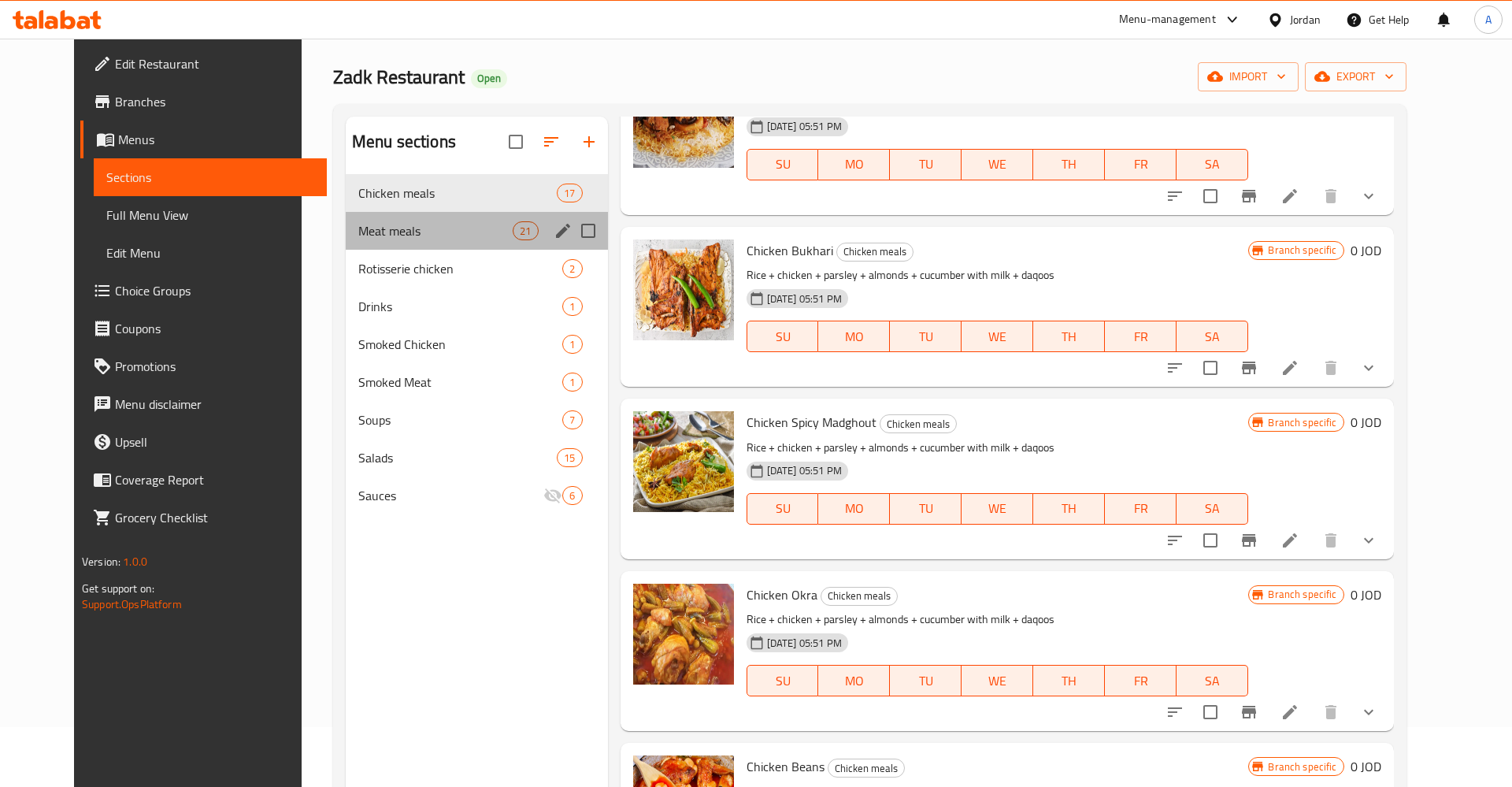
click at [389, 242] on div "Meat meals 21" at bounding box center [477, 230] width 262 height 37
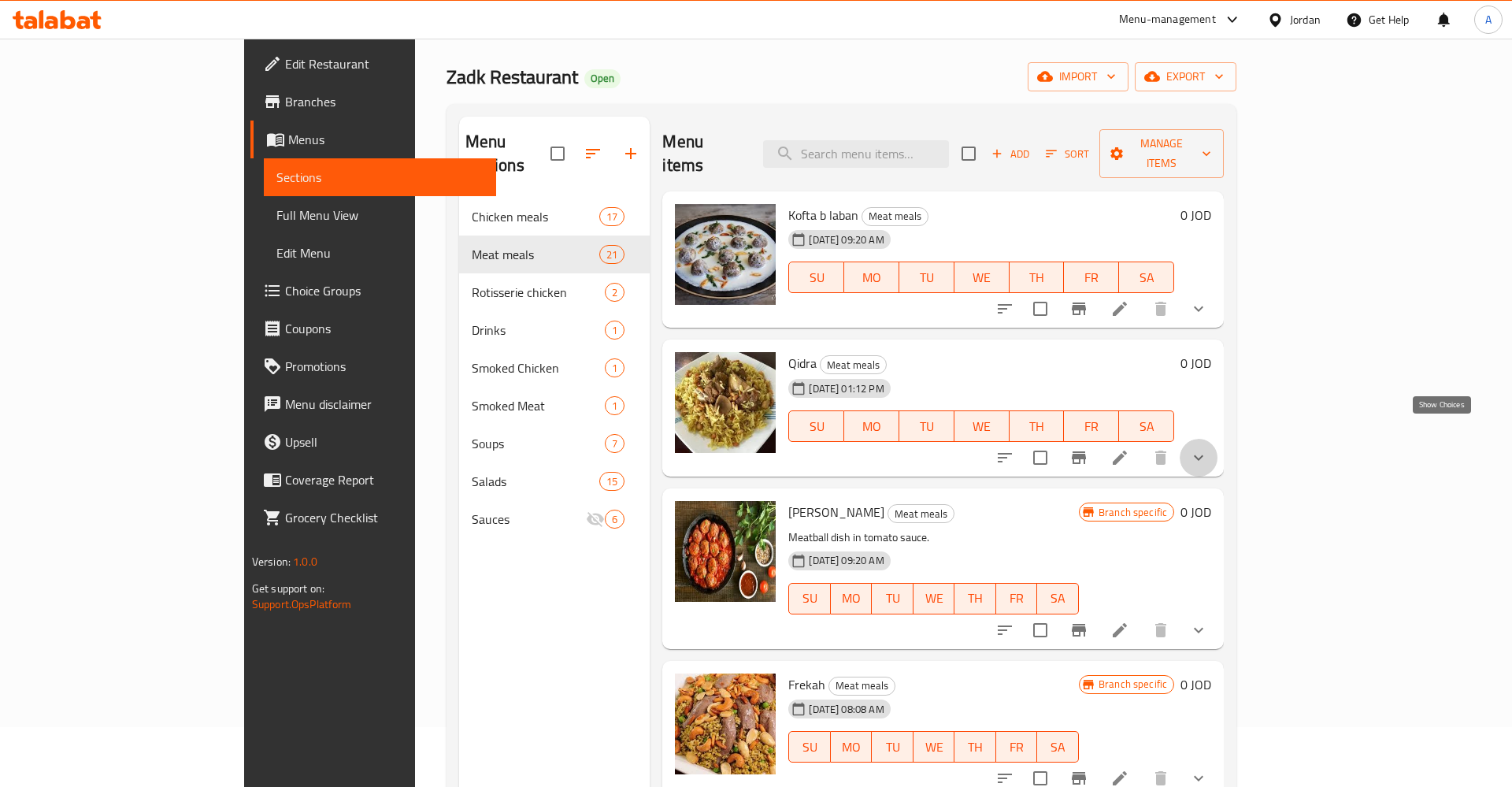
click at [1208, 448] on icon "show more" at bounding box center [1198, 458] width 19 height 19
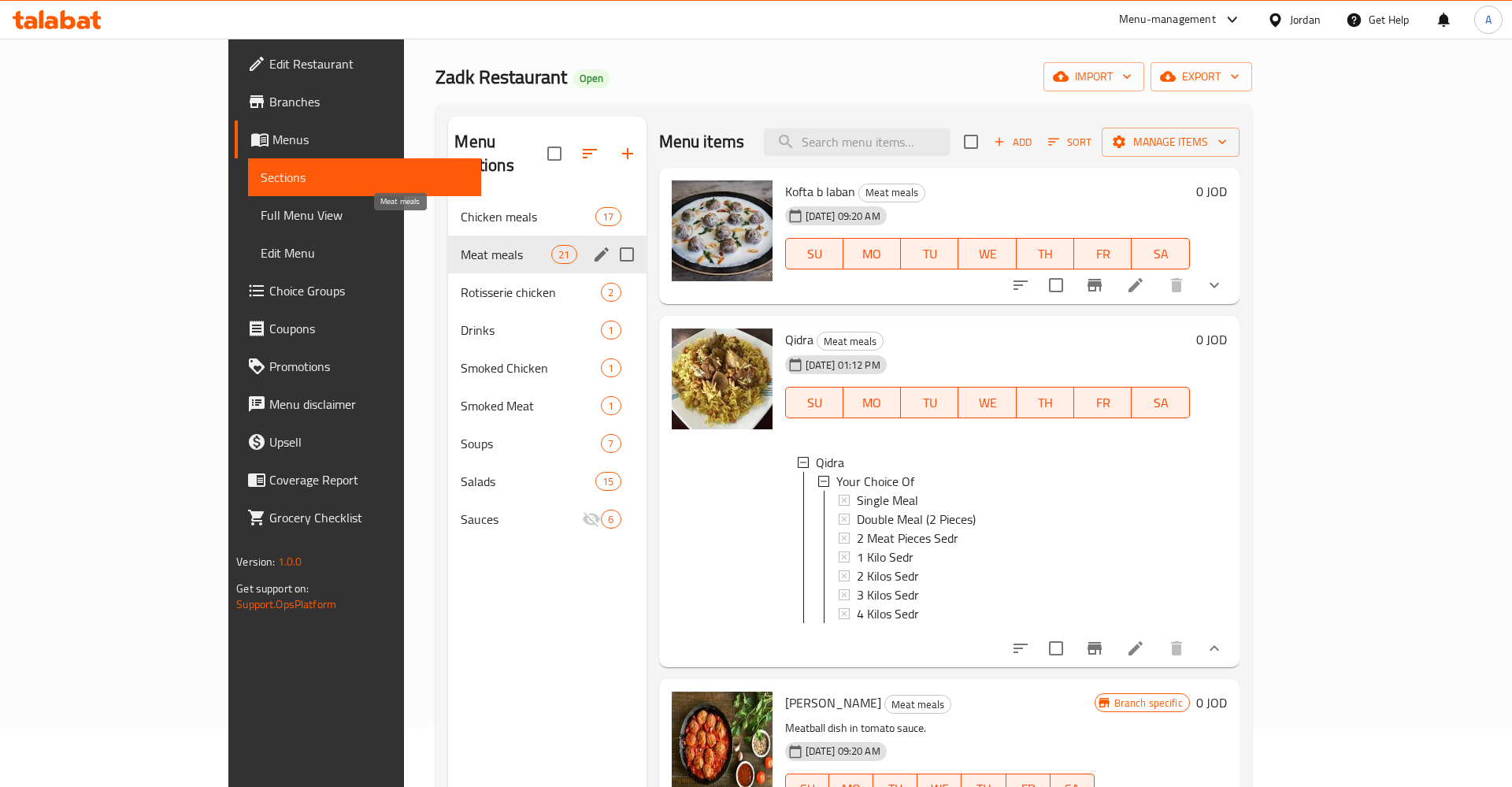
click at [460, 245] on span "Meat meals" at bounding box center [505, 255] width 91 height 19
click at [486, 207] on span "Chicken meals" at bounding box center [505, 216] width 91 height 19
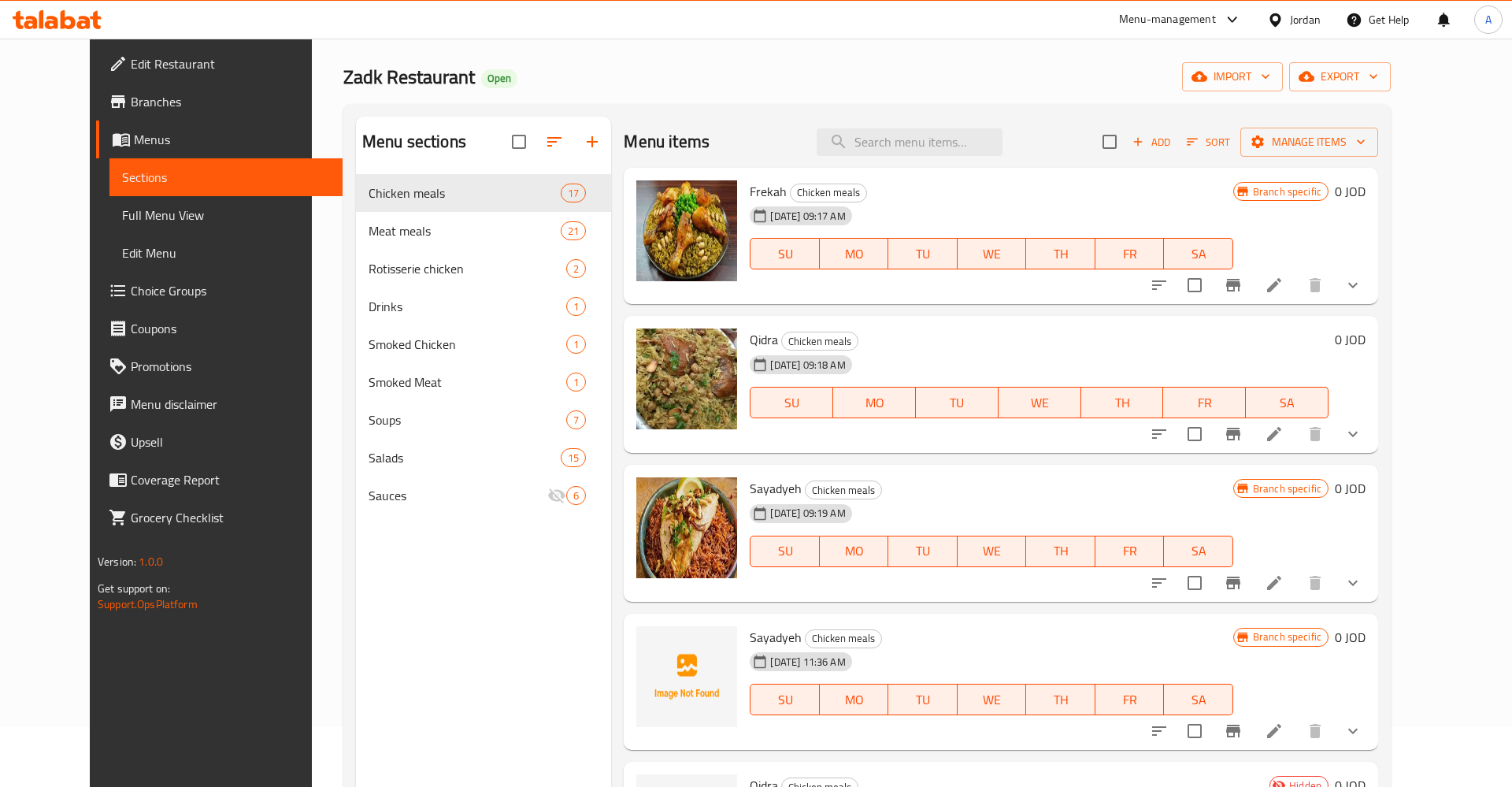
click at [1362, 440] on icon "show more" at bounding box center [1353, 434] width 19 height 19
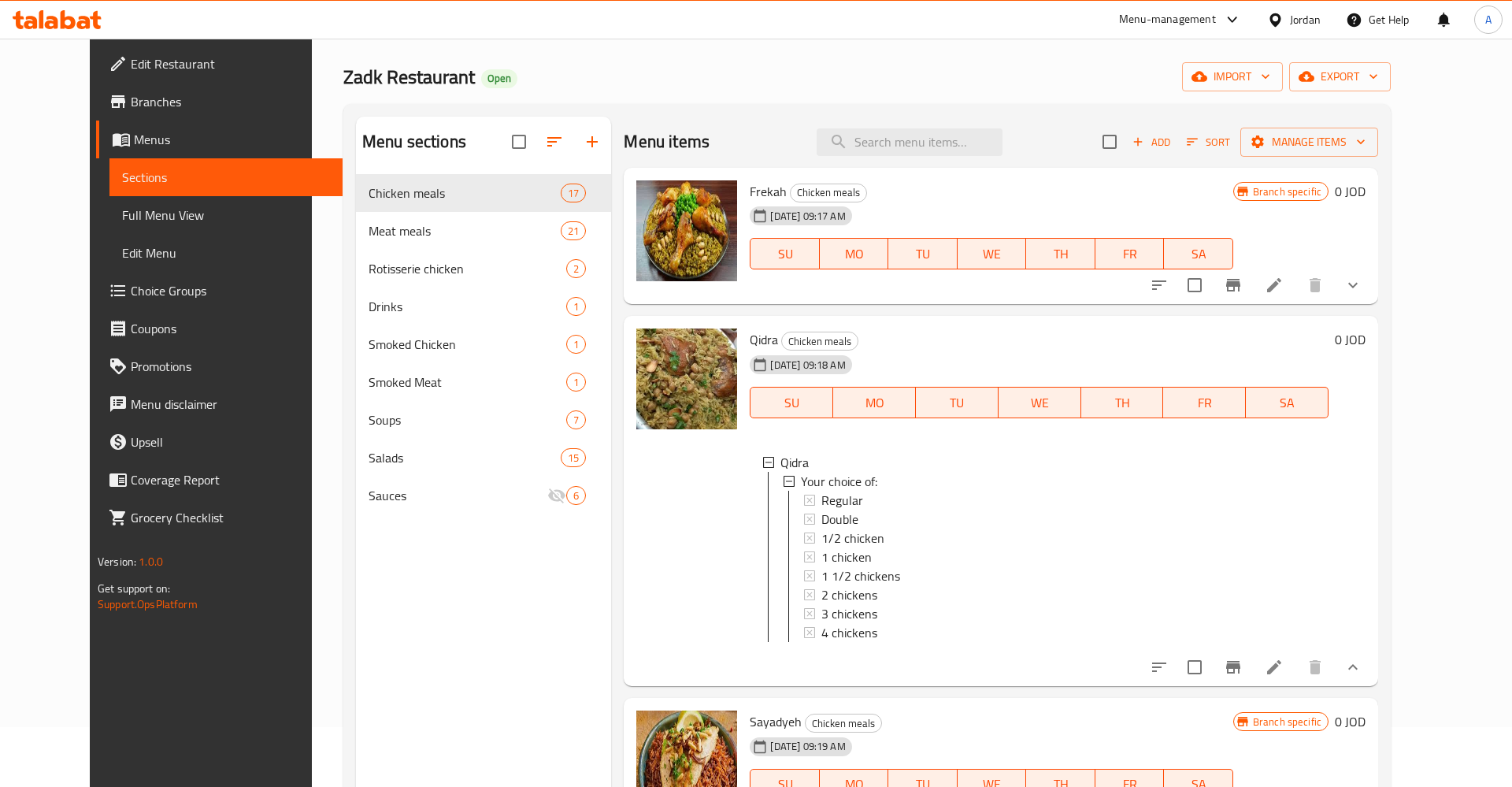
click at [1288, 364] on div "[DATE] 09:18 AM SU MO TU WE TH FR SA" at bounding box center [1039, 391] width 591 height 85
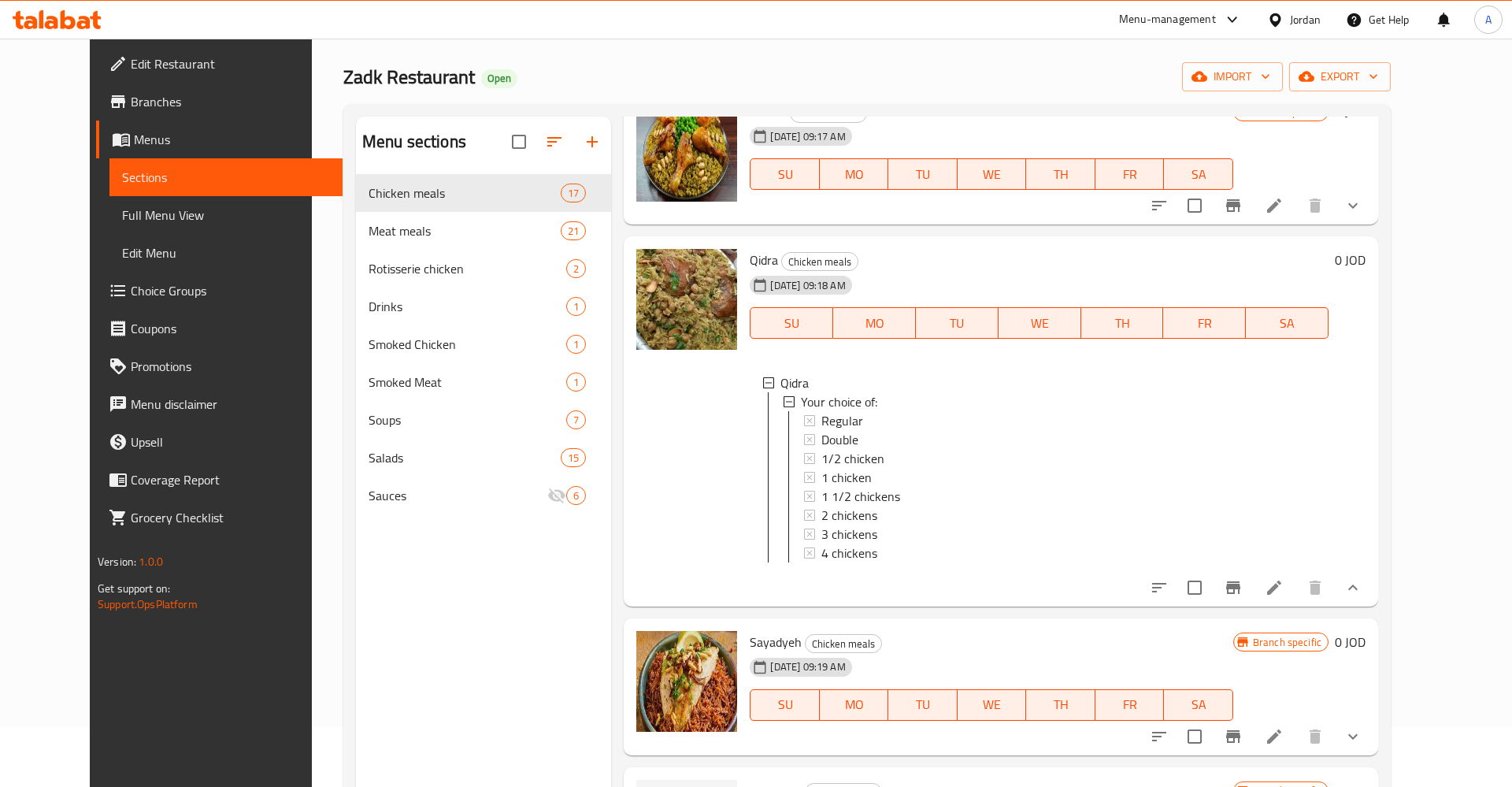
scroll to position [123, 0]
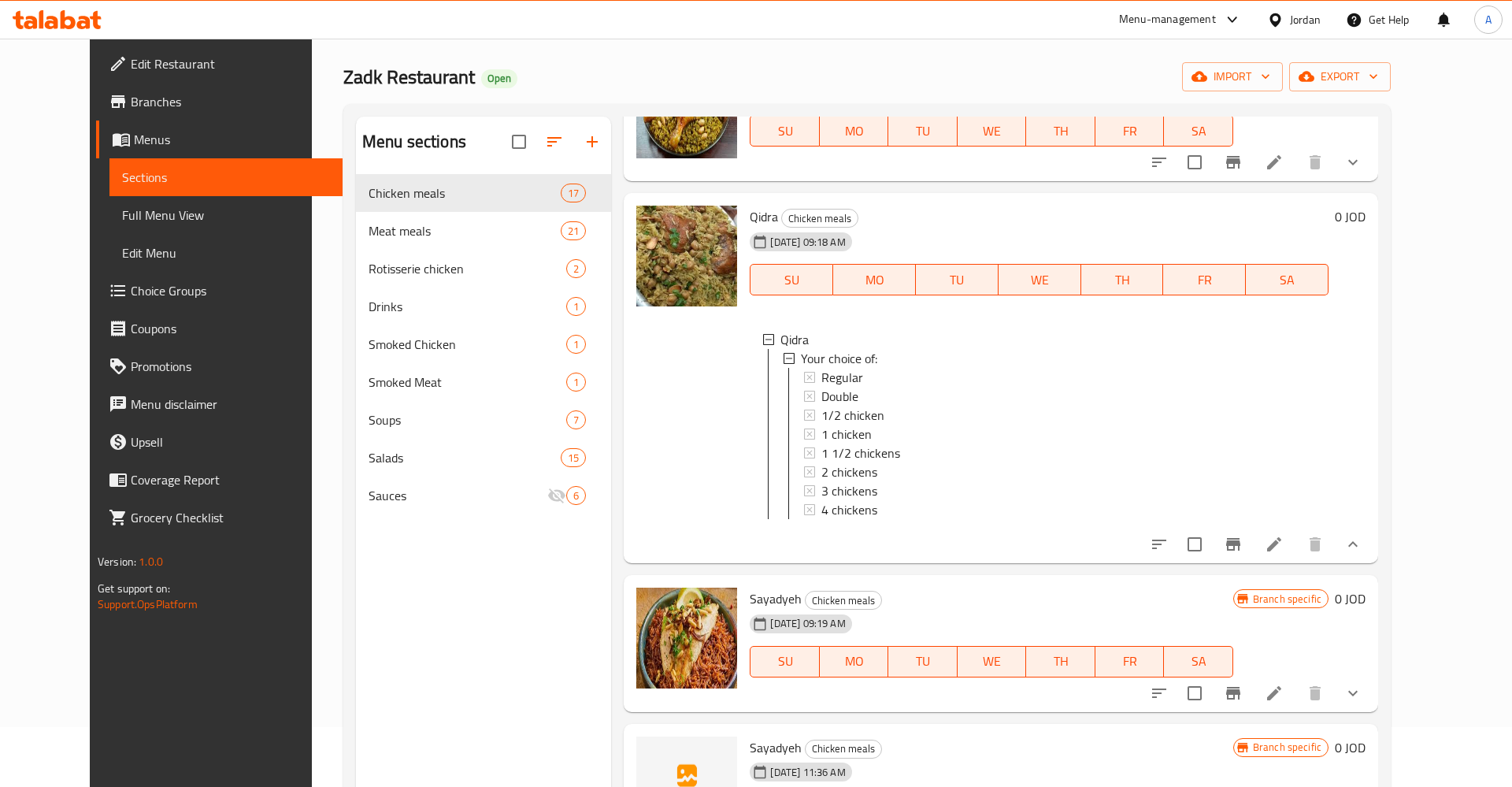
click at [1371, 559] on button "show more" at bounding box center [1352, 544] width 37 height 37
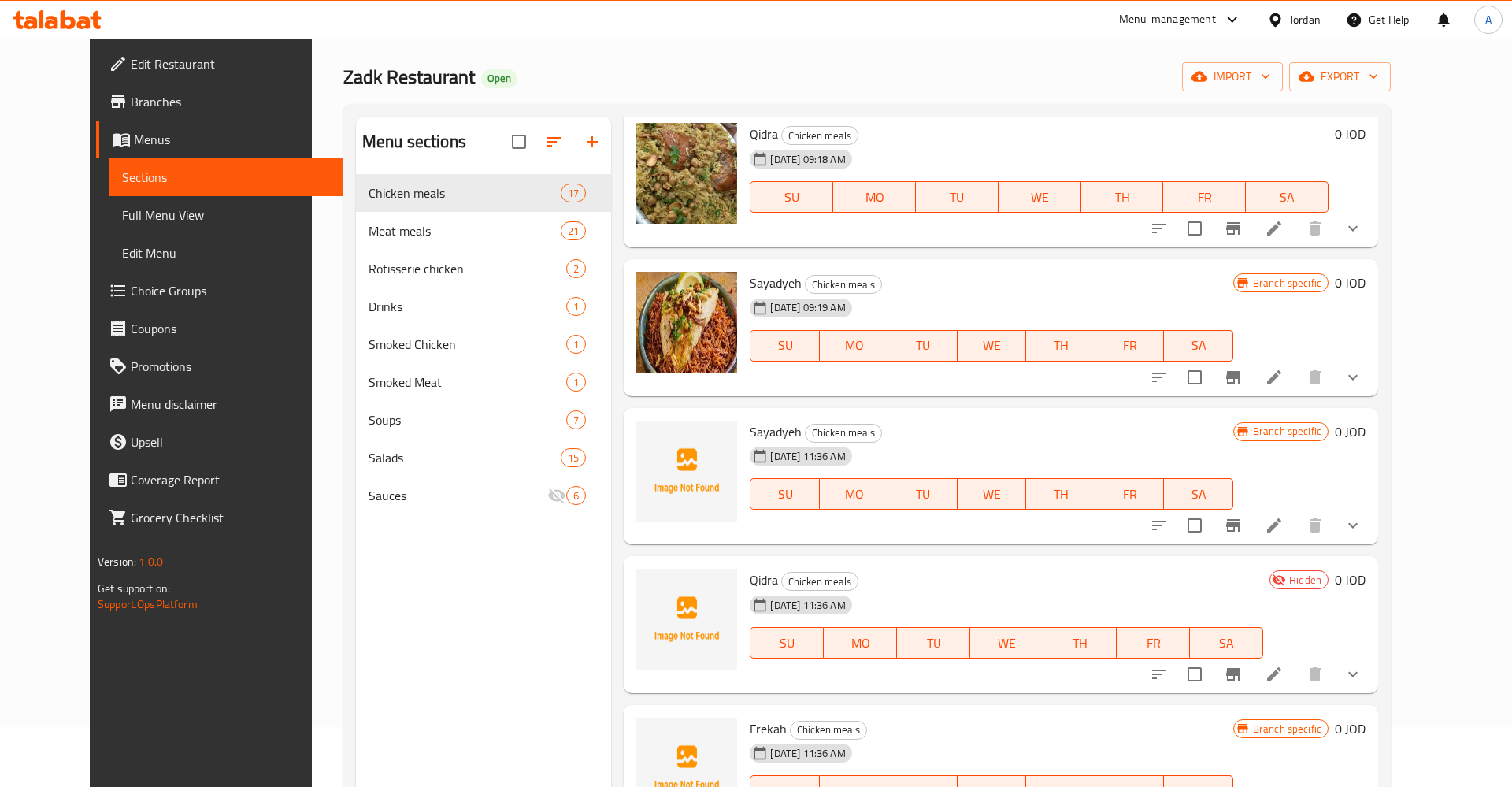
scroll to position [246, 0]
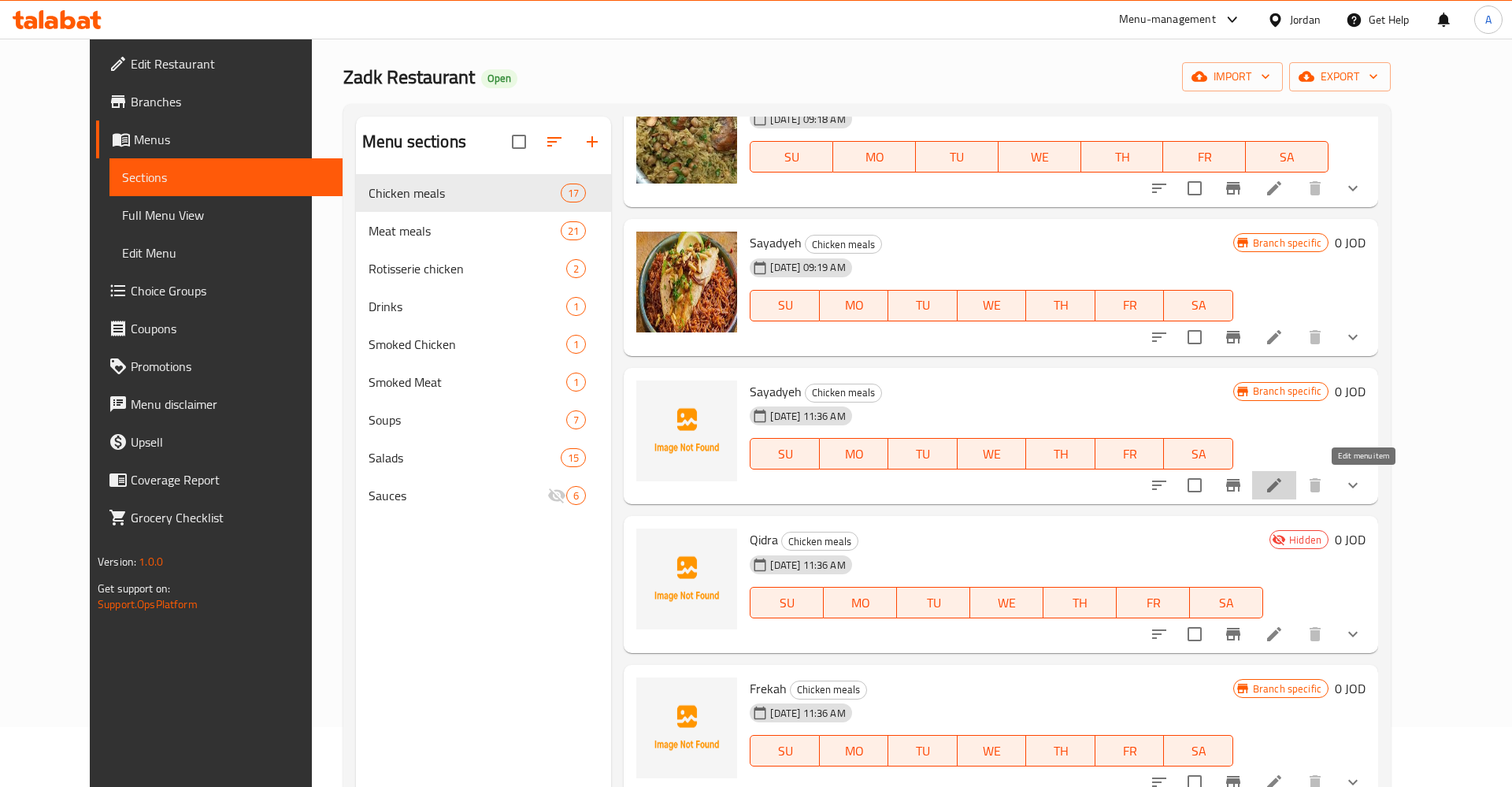
click at [1281, 480] on icon at bounding box center [1274, 484] width 14 height 14
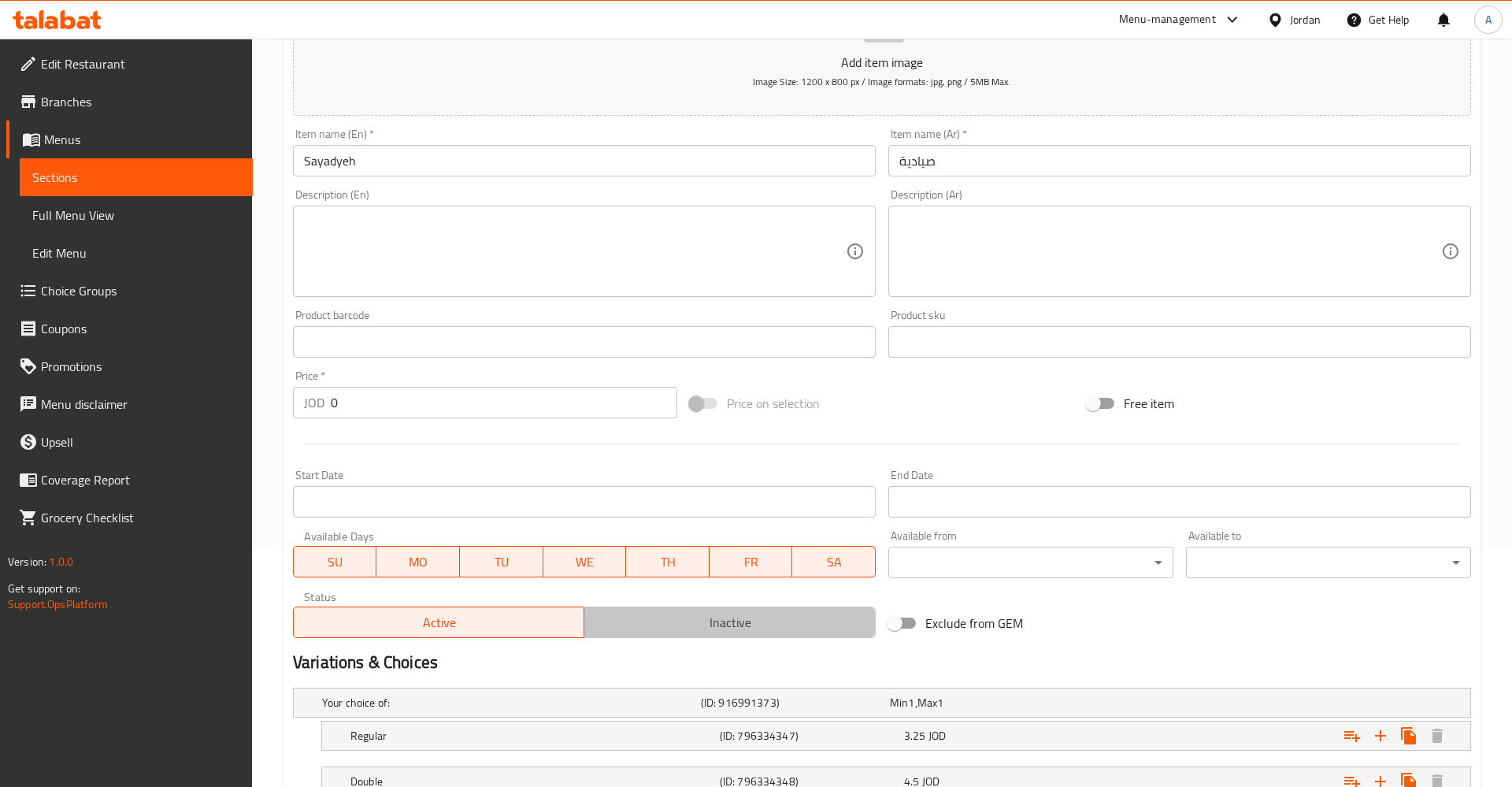
click at [686, 613] on span "Inactive" at bounding box center [729, 622] width 278 height 23
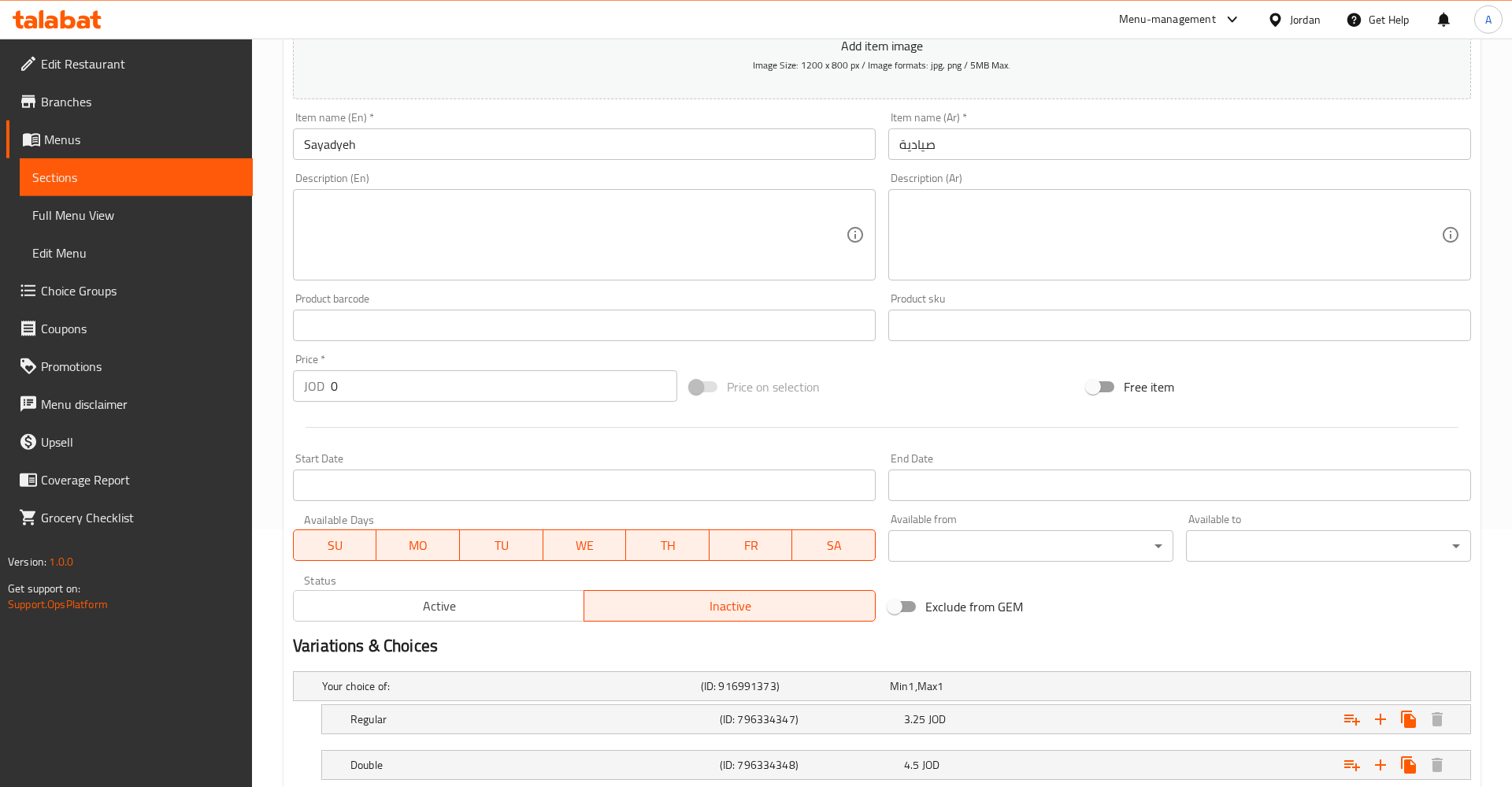
scroll to position [562, 0]
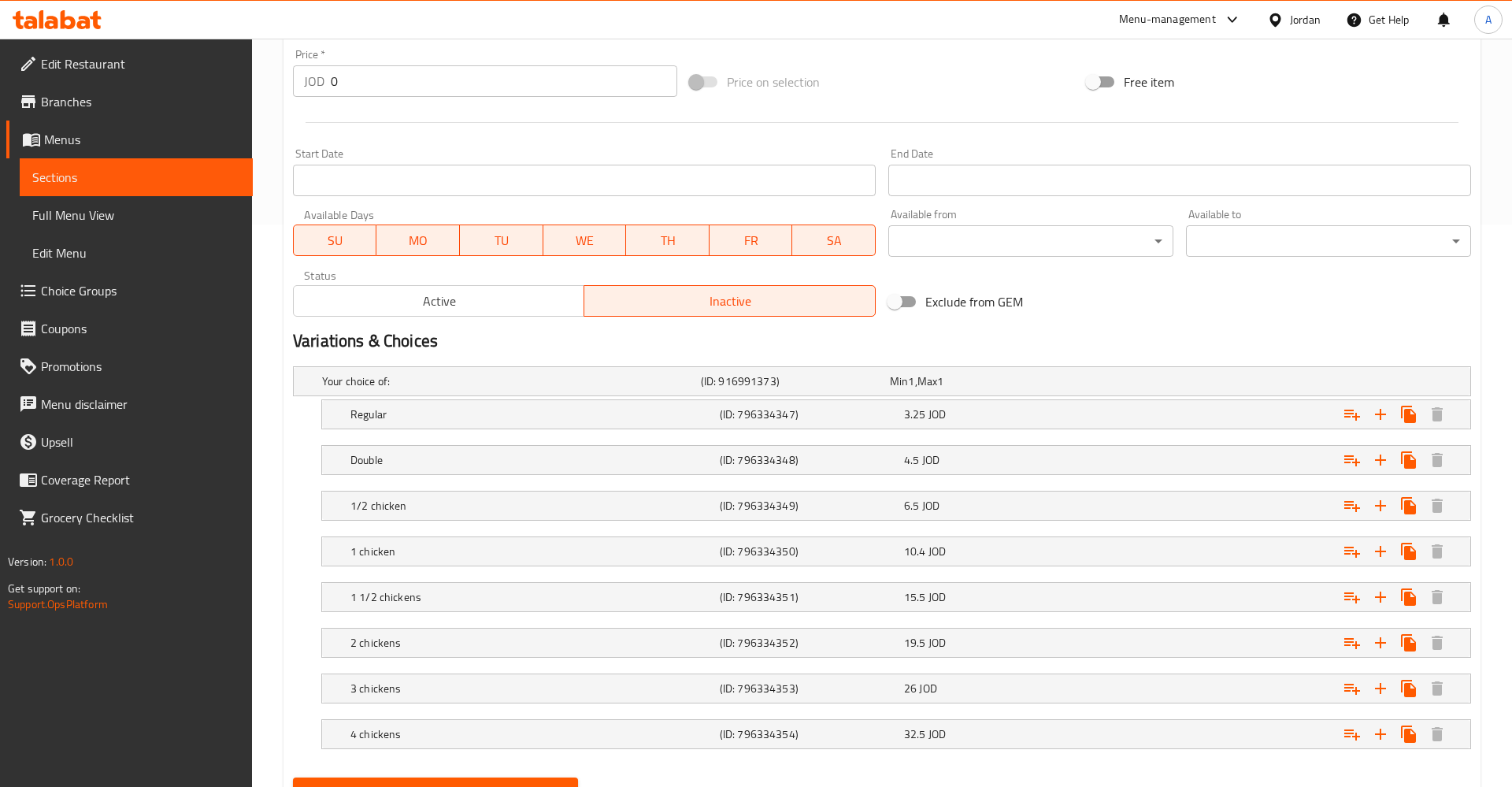
click at [541, 772] on div "Update" at bounding box center [434, 793] width 298 height 42
click at [535, 781] on button "Update" at bounding box center [435, 792] width 285 height 29
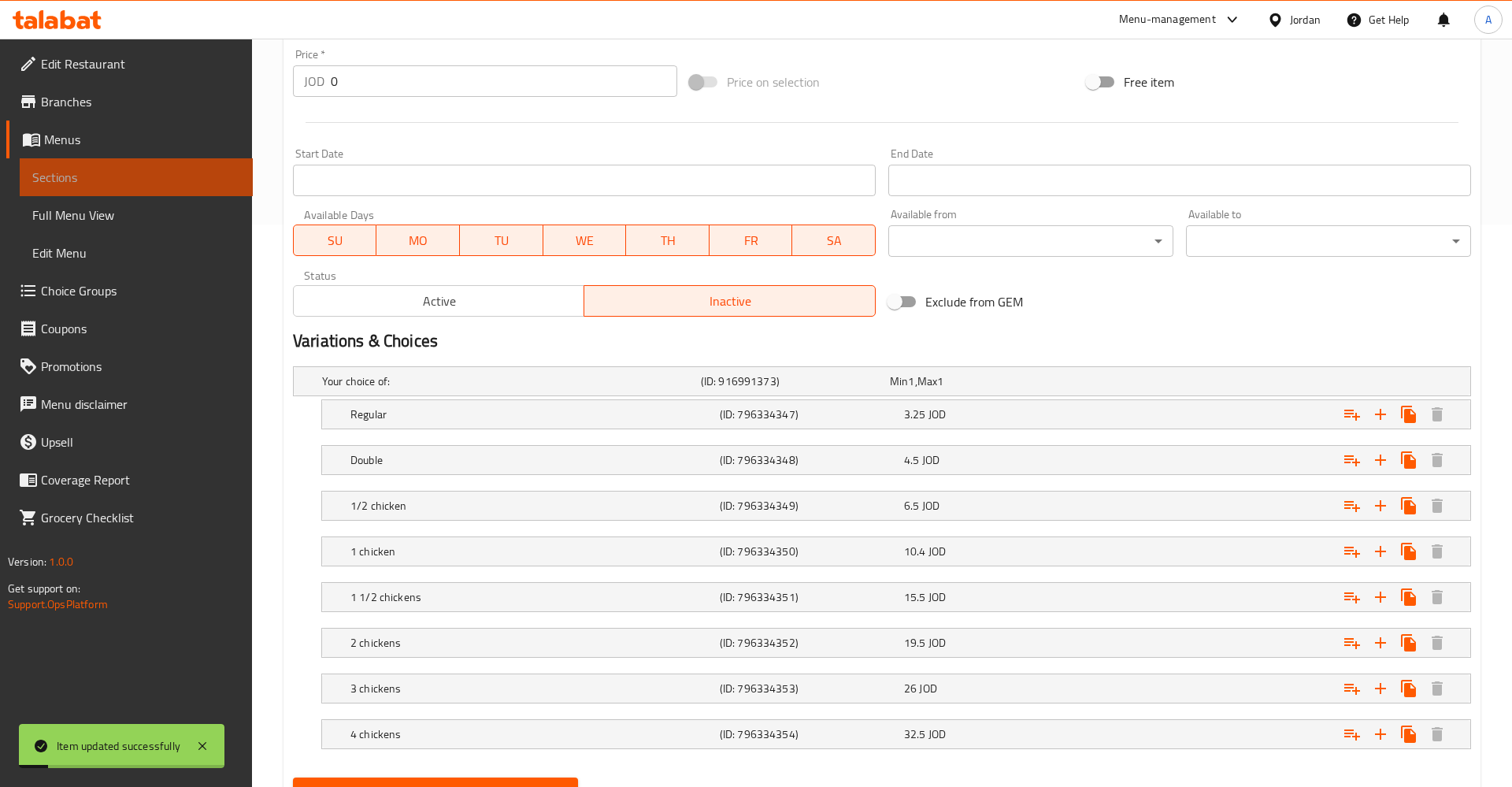
click at [122, 173] on span "Sections" at bounding box center [136, 177] width 208 height 19
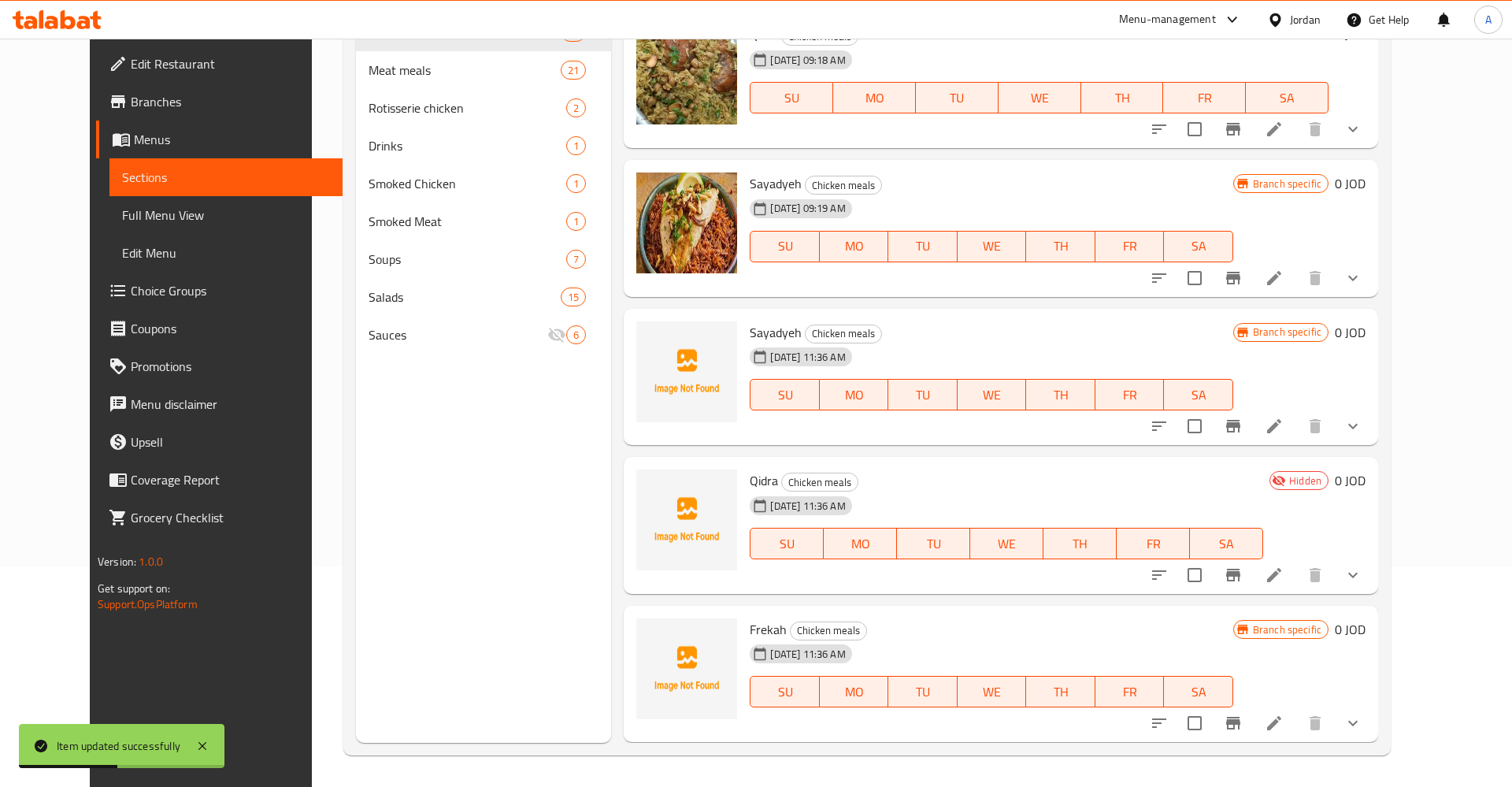
scroll to position [246, 0]
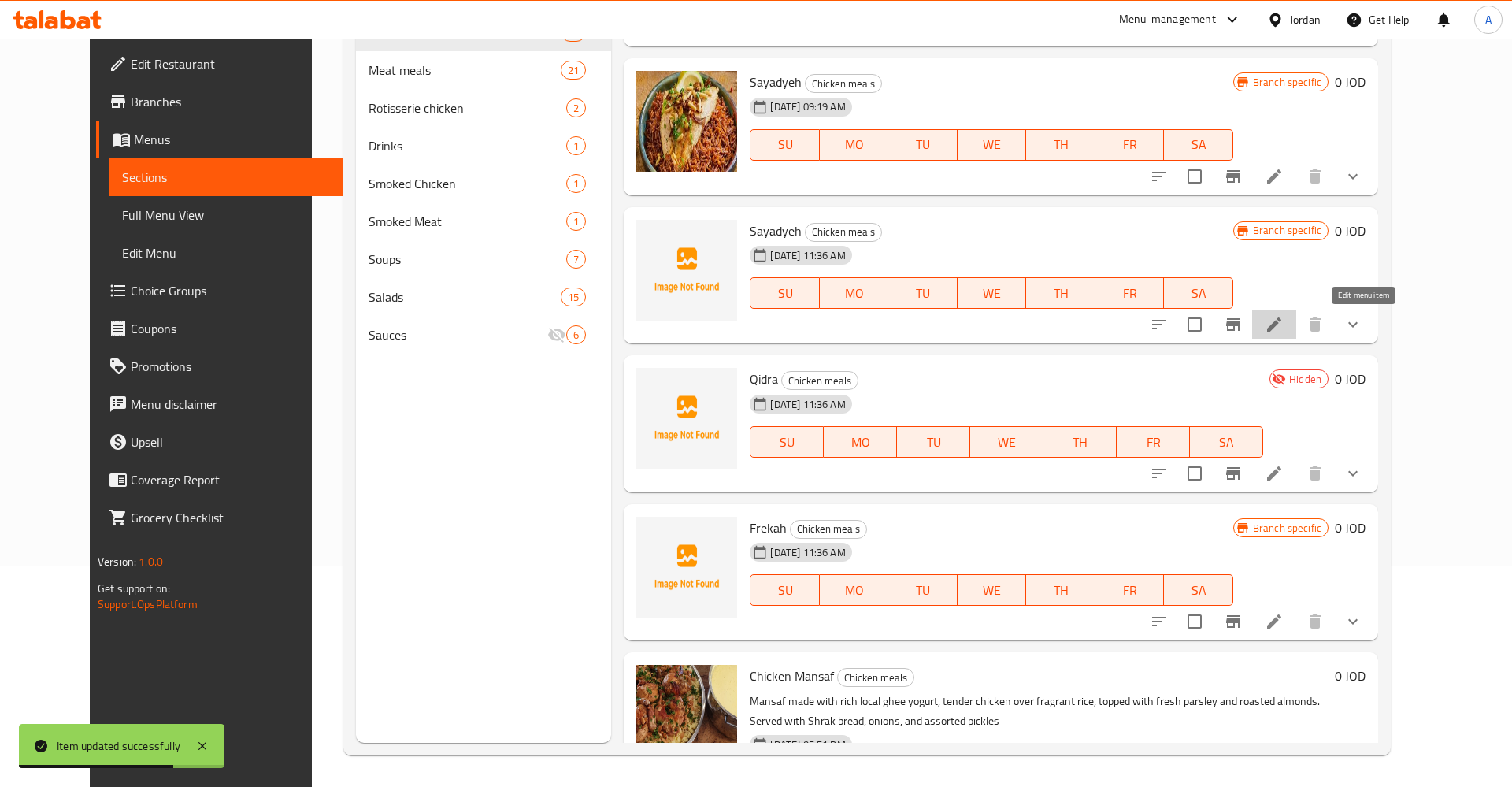
click at [1283, 323] on icon at bounding box center [1274, 325] width 19 height 19
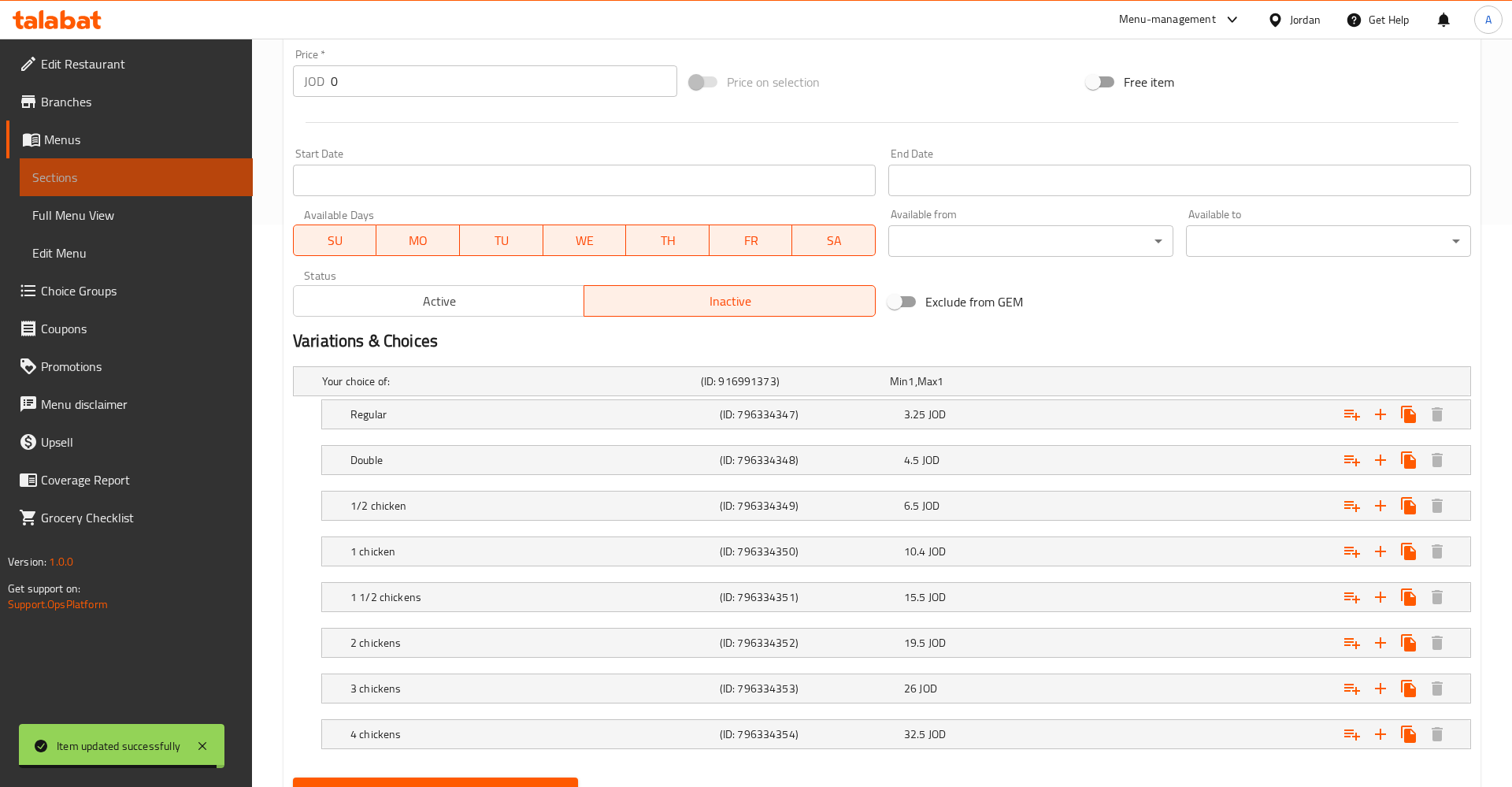
click at [180, 171] on span "Sections" at bounding box center [136, 177] width 208 height 19
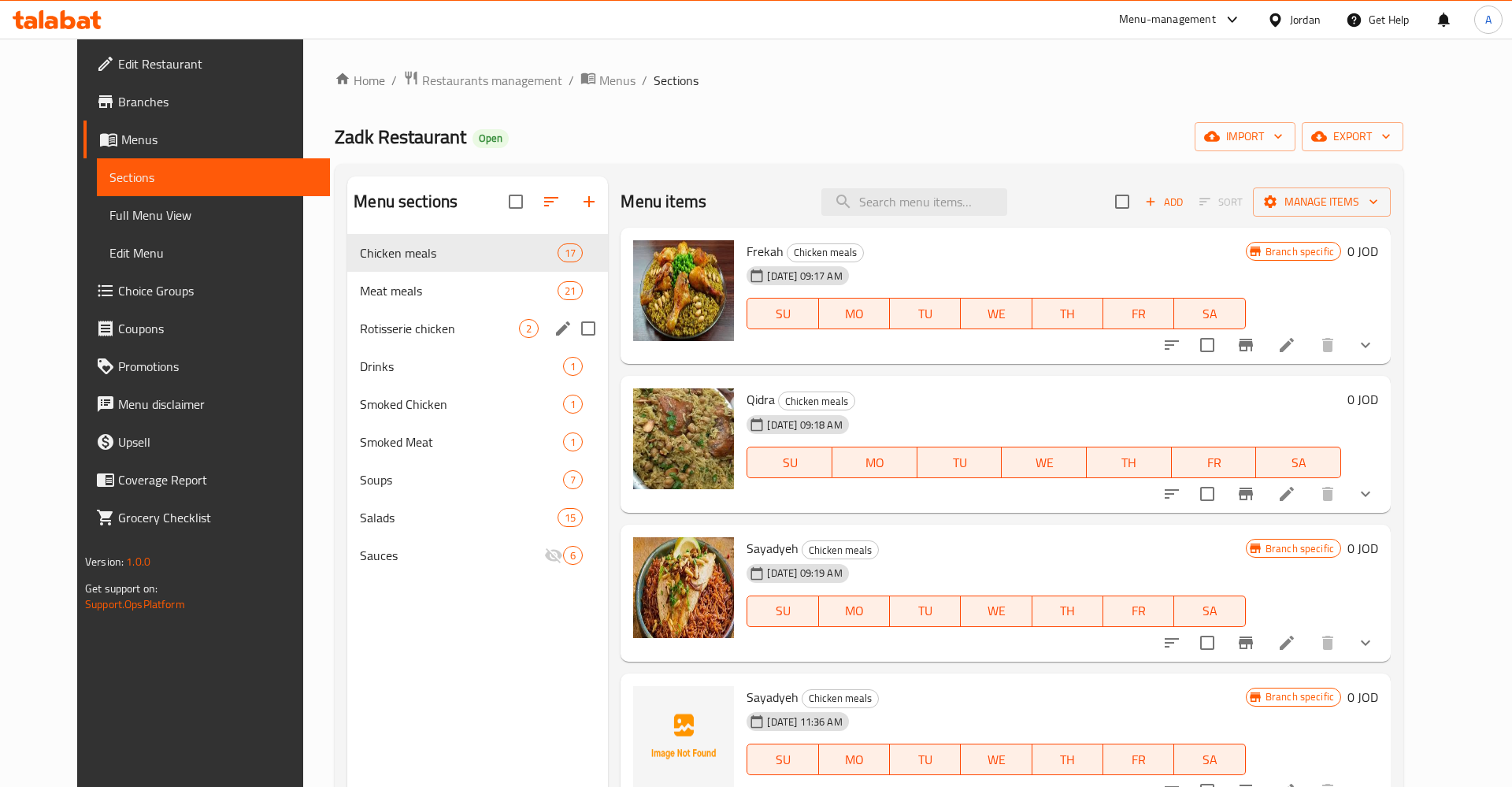
drag, startPoint x: 385, startPoint y: 318, endPoint x: 385, endPoint y: 296, distance: 22.0
click at [385, 318] on div "Rotisserie chicken 2" at bounding box center [478, 327] width 260 height 37
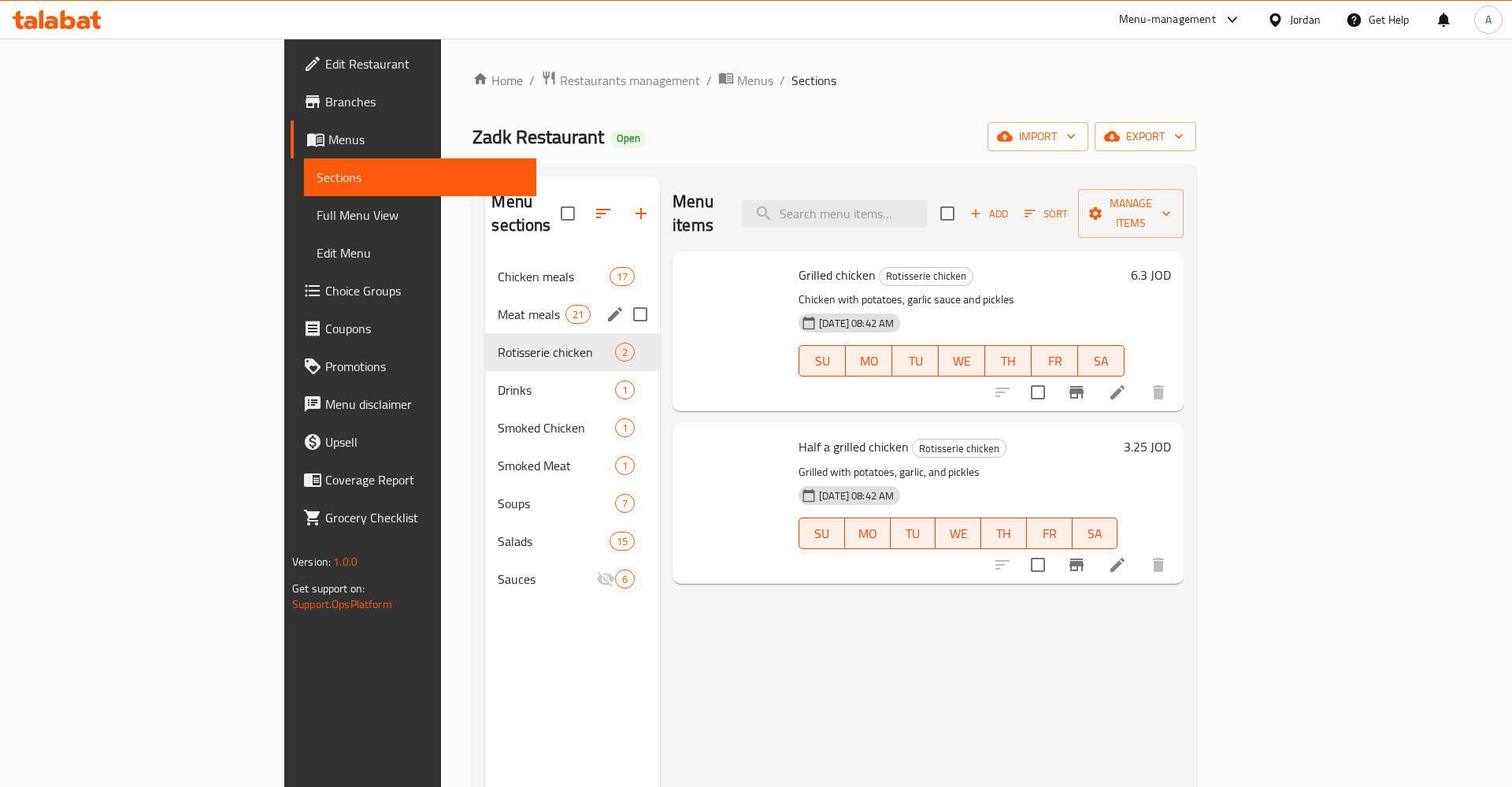
click at [498, 304] on span "Meat meals" at bounding box center [531, 314] width 67 height 19
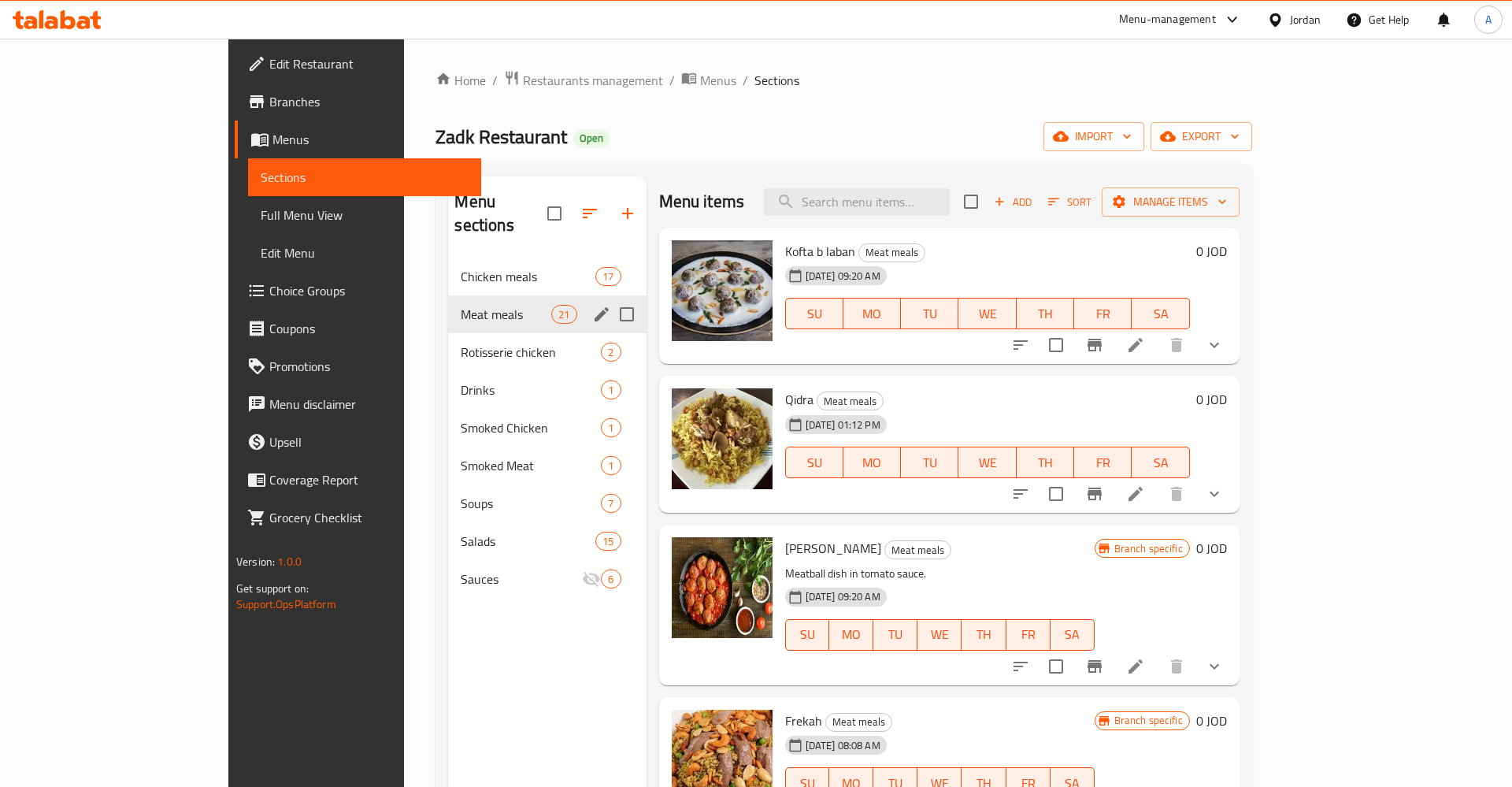
click at [448, 263] on div "Chicken meals 17" at bounding box center [546, 276] width 198 height 37
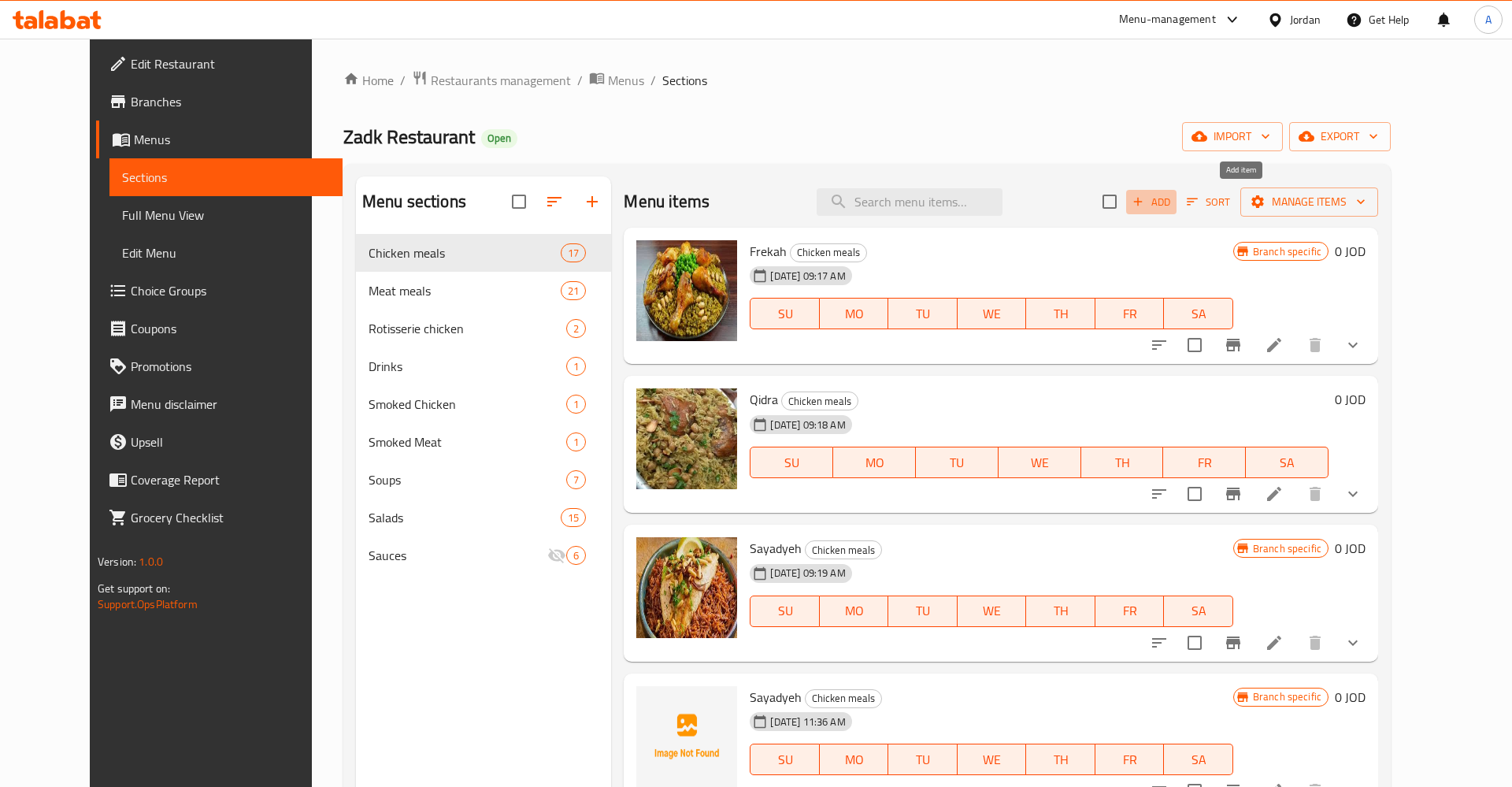
click at [1176, 202] on button "Add" at bounding box center [1151, 202] width 51 height 25
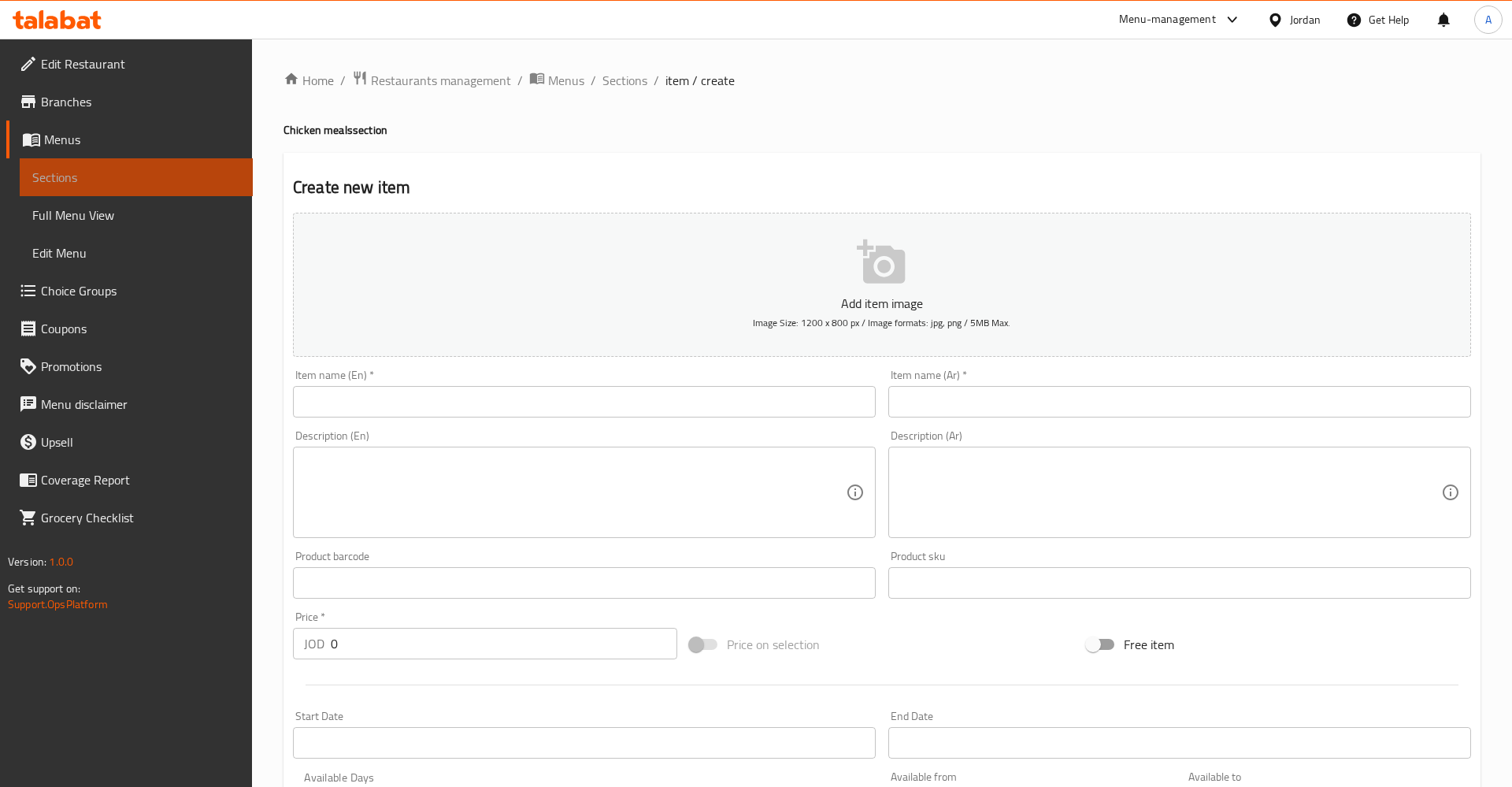
click at [88, 174] on span "Sections" at bounding box center [136, 177] width 208 height 19
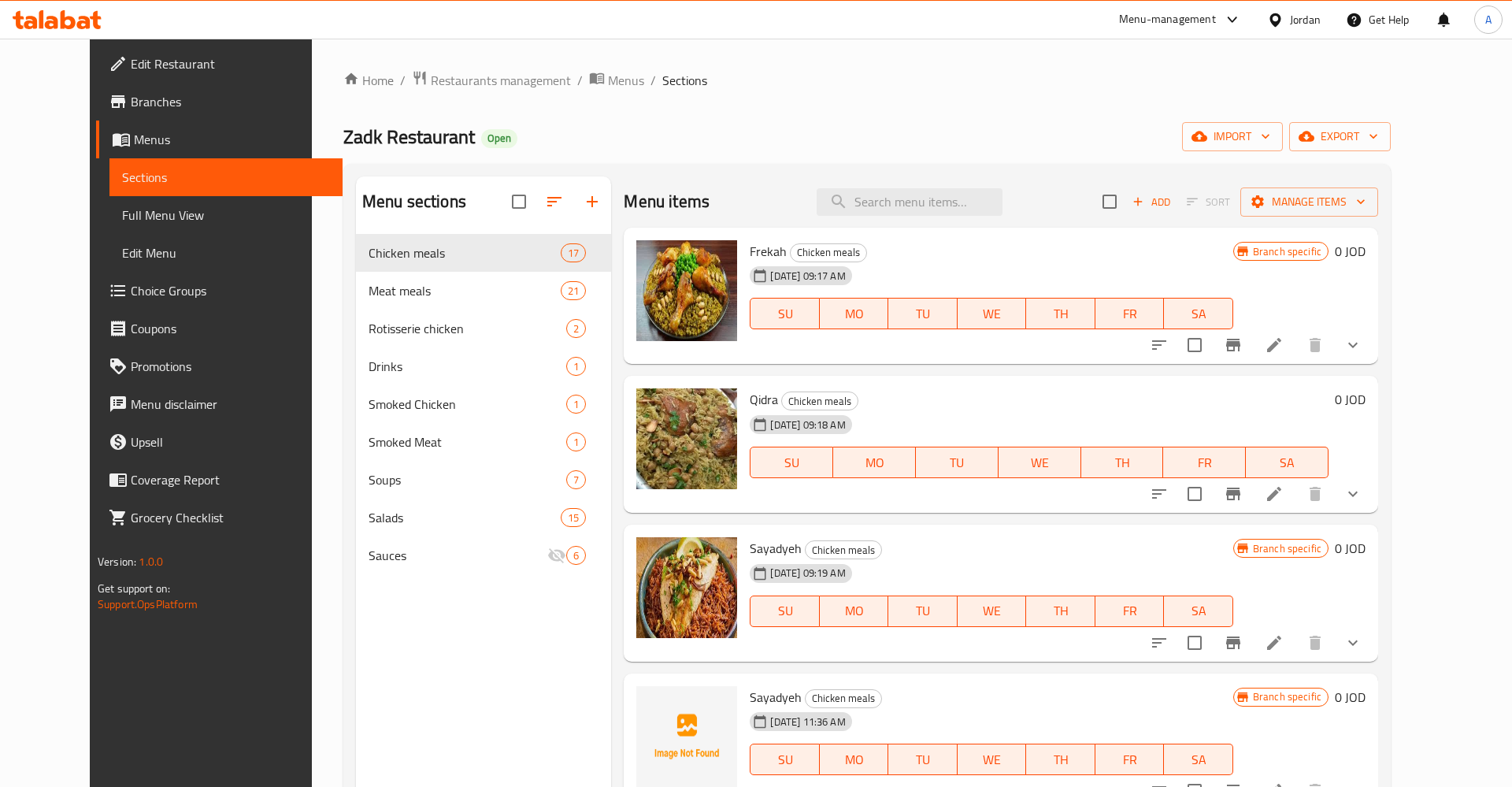
click at [134, 145] on span "Menus" at bounding box center [232, 140] width 196 height 19
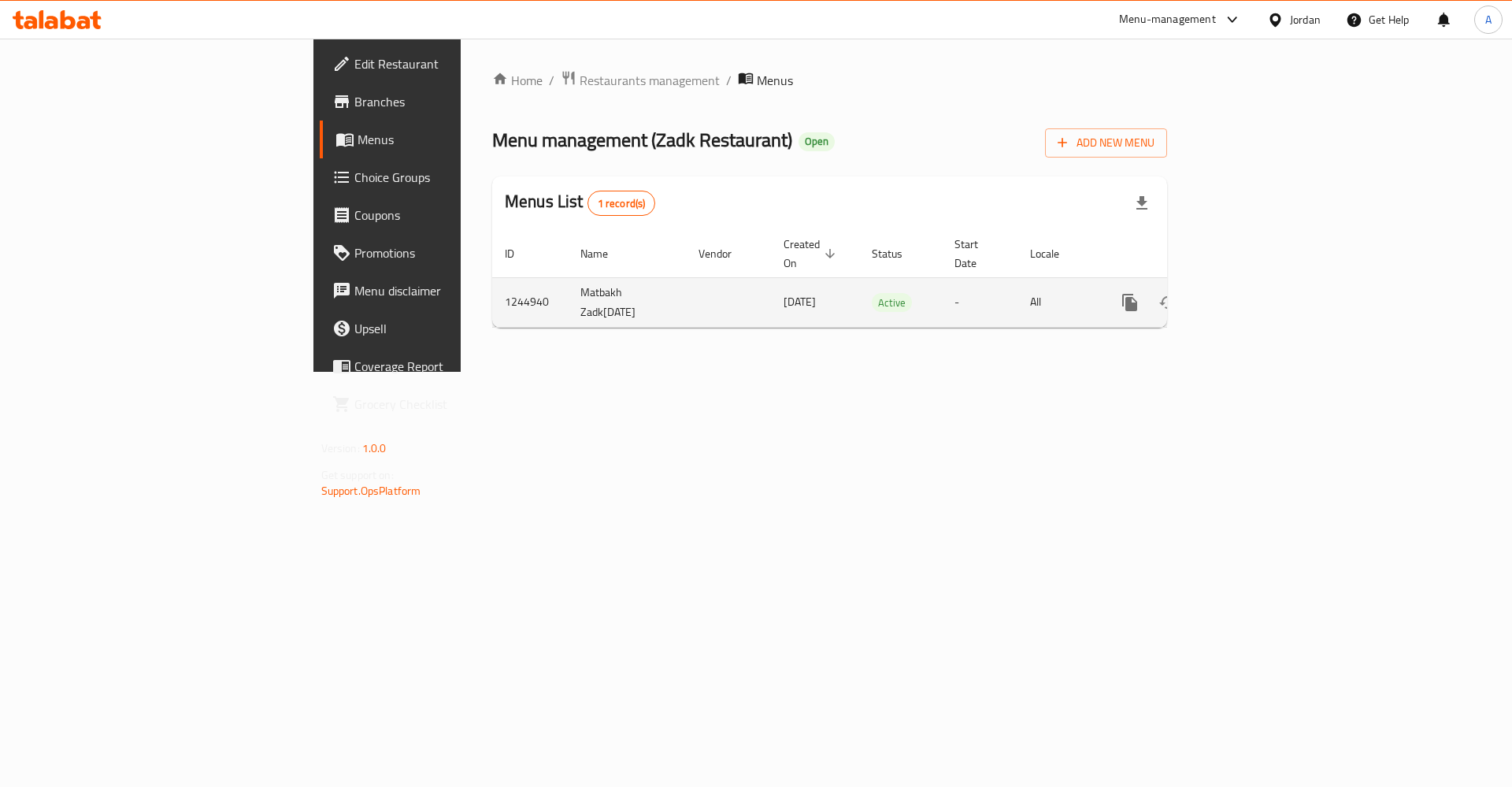
click at [1262, 283] on div "enhanced table" at bounding box center [1187, 302] width 151 height 37
click at [1253, 293] on icon "enhanced table" at bounding box center [1243, 303] width 19 height 19
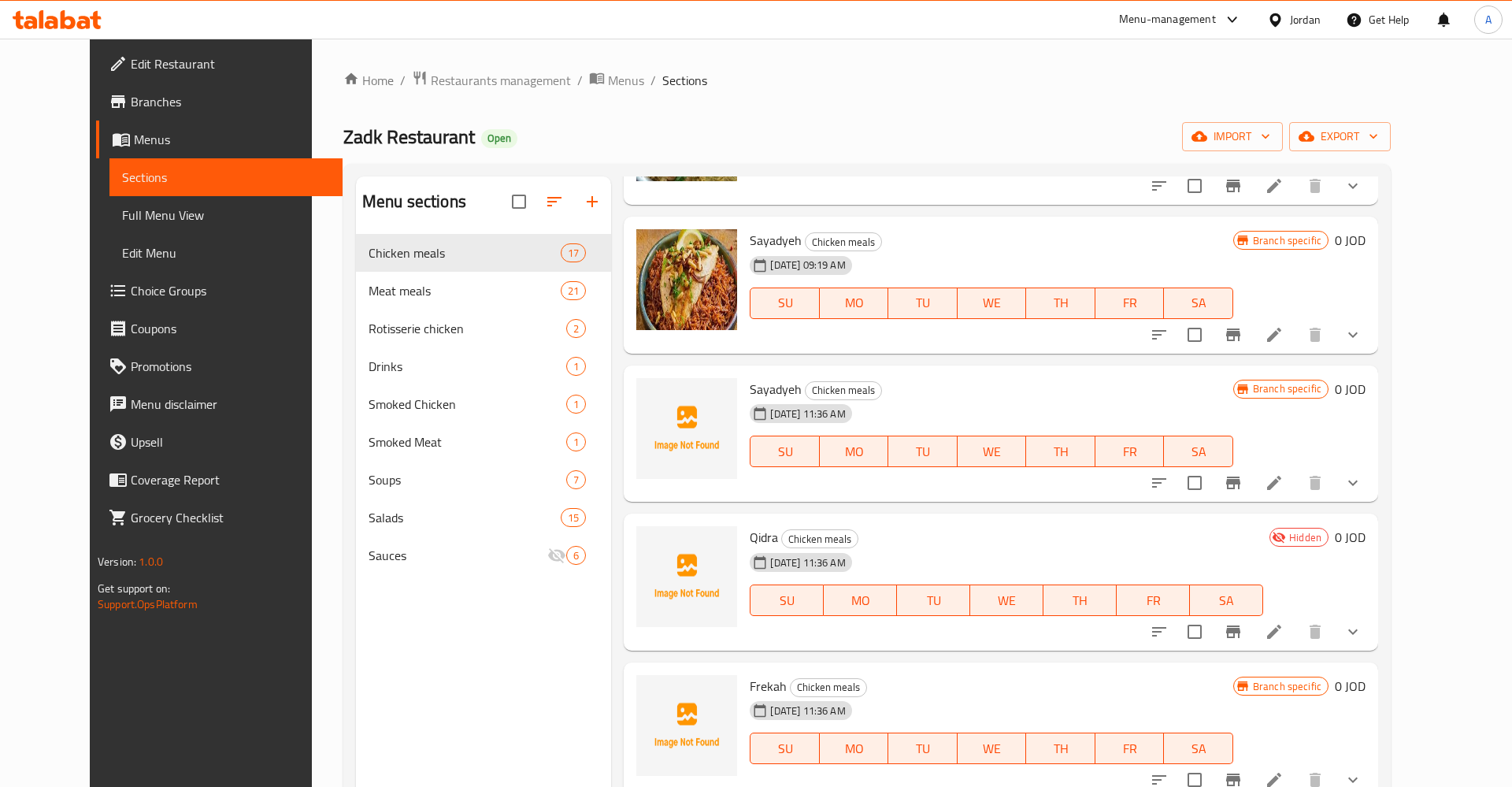
scroll to position [369, 0]
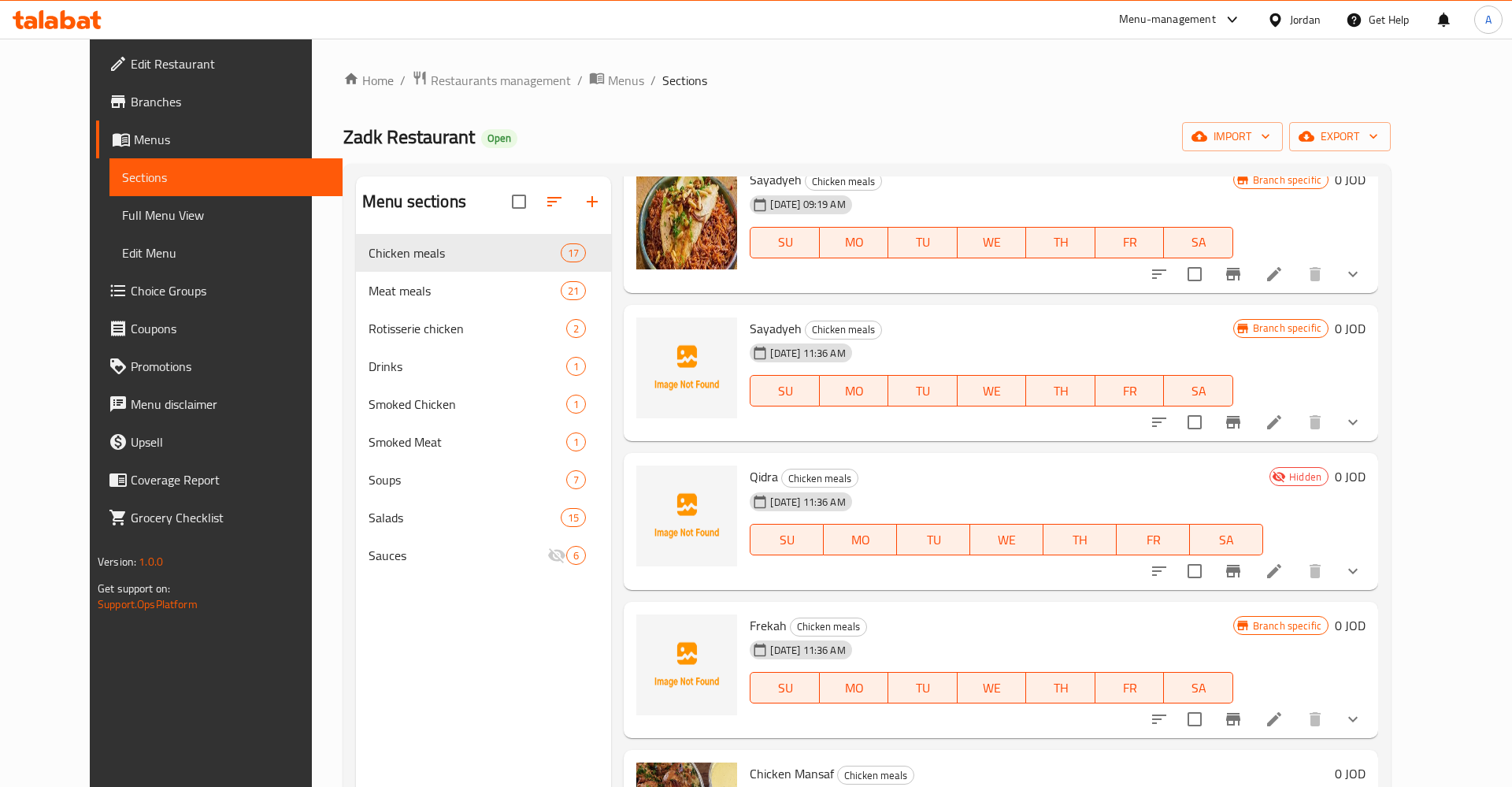
click at [1283, 419] on icon at bounding box center [1274, 422] width 19 height 19
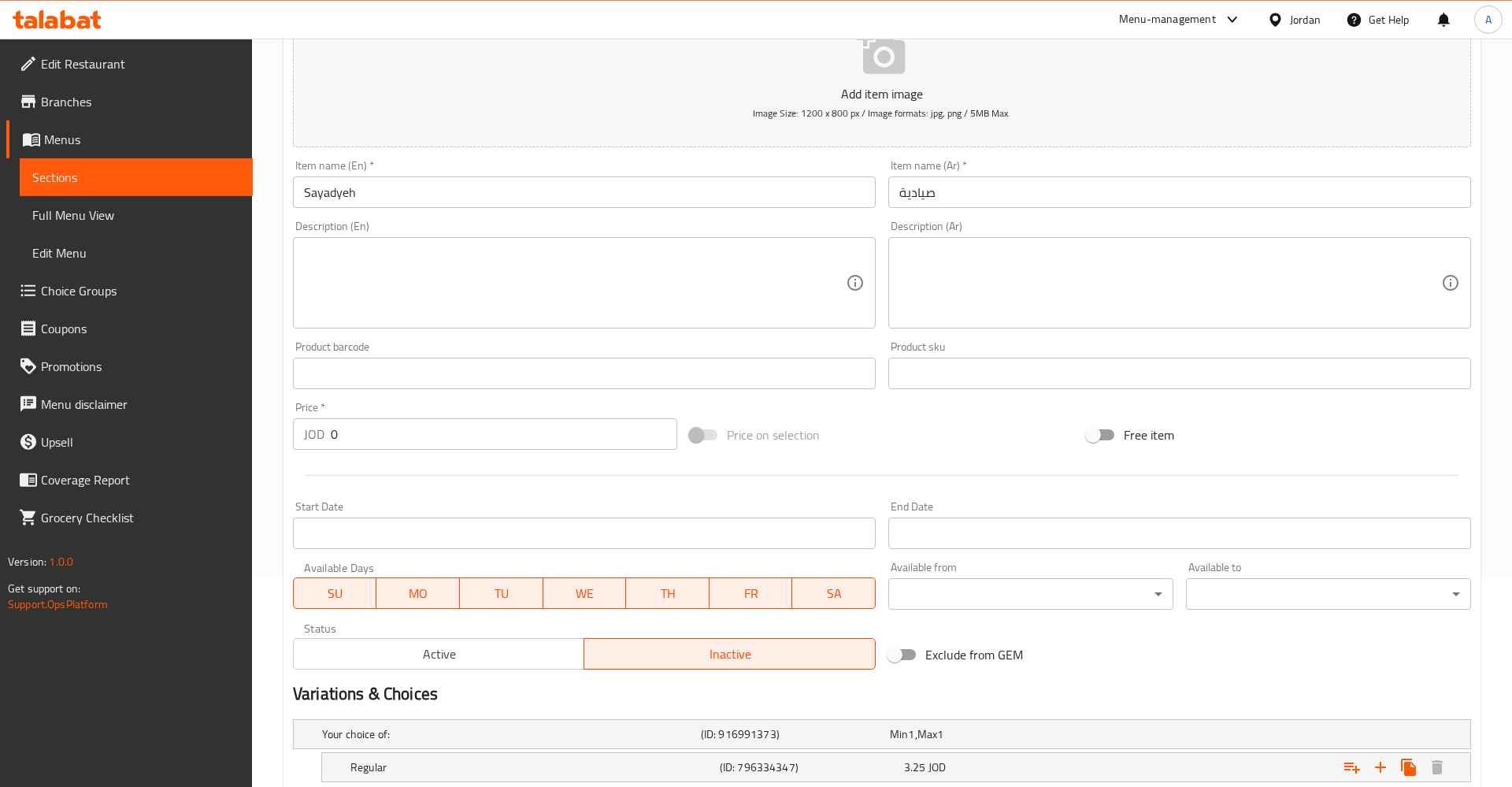
scroll to position [161, 0]
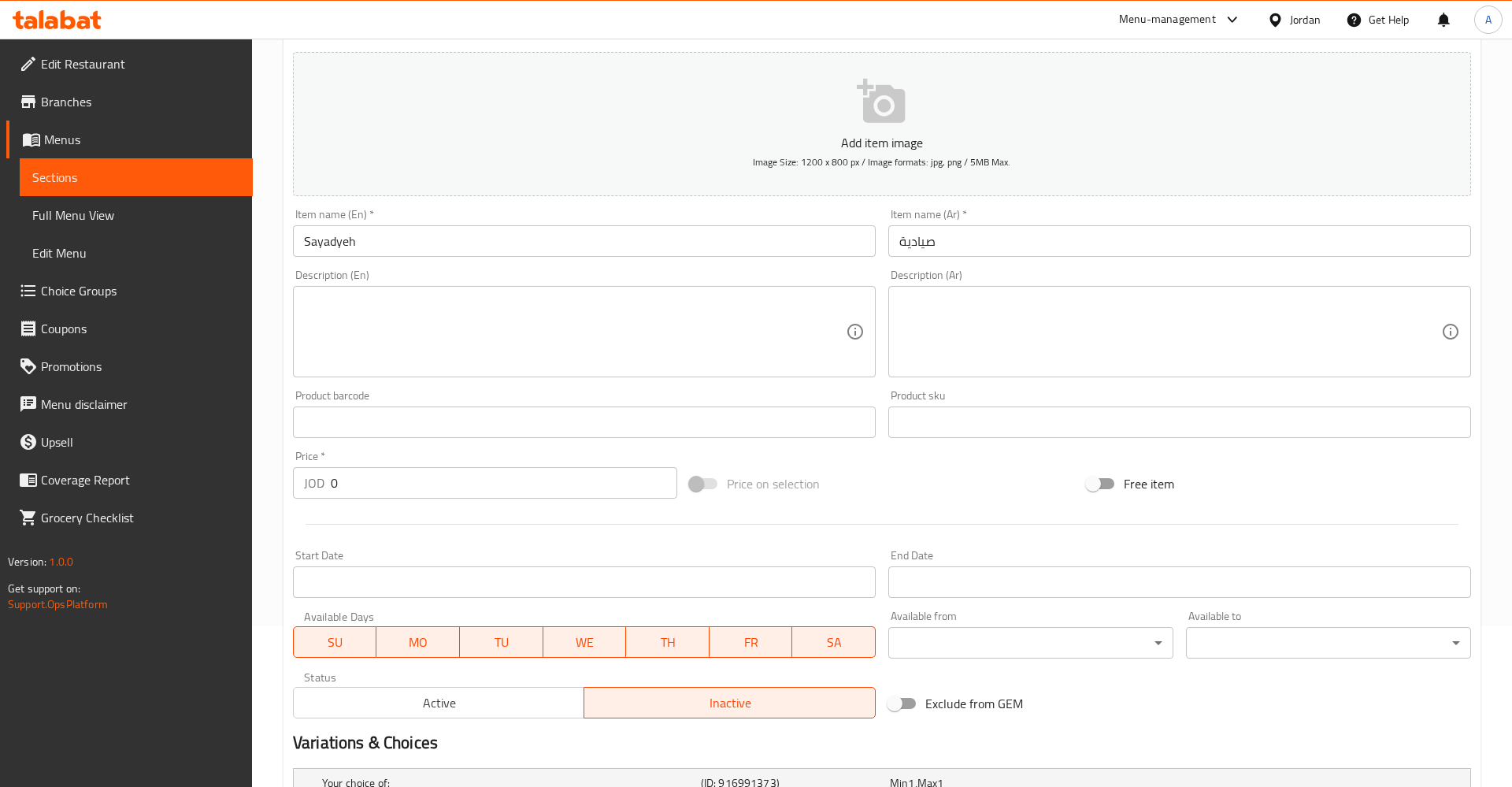
click at [75, 171] on span "Sections" at bounding box center [136, 177] width 208 height 19
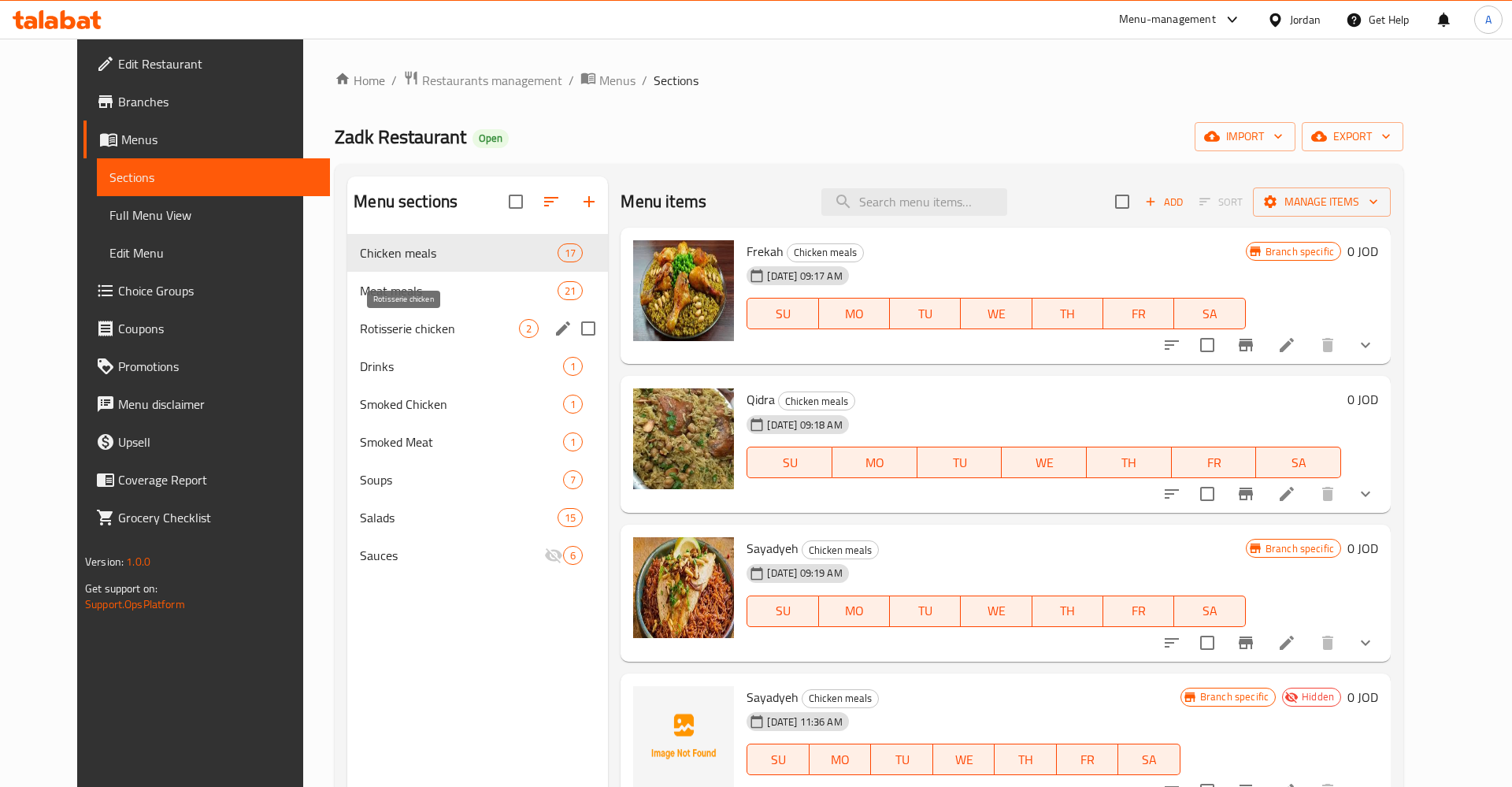
click at [347, 313] on div "Rotisserie chicken 2" at bounding box center [478, 327] width 260 height 37
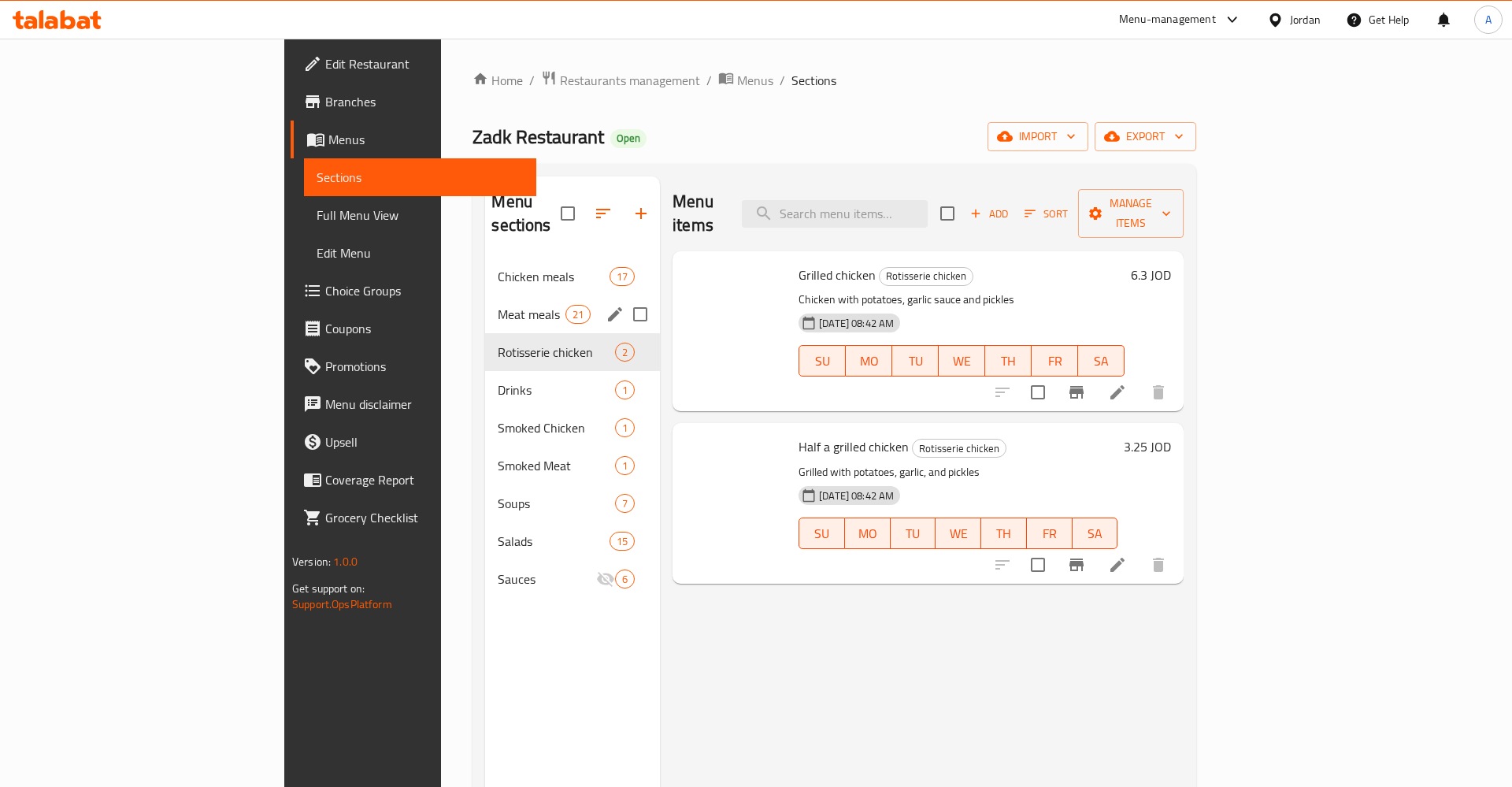
click at [498, 304] on span "Meat meals" at bounding box center [531, 314] width 67 height 19
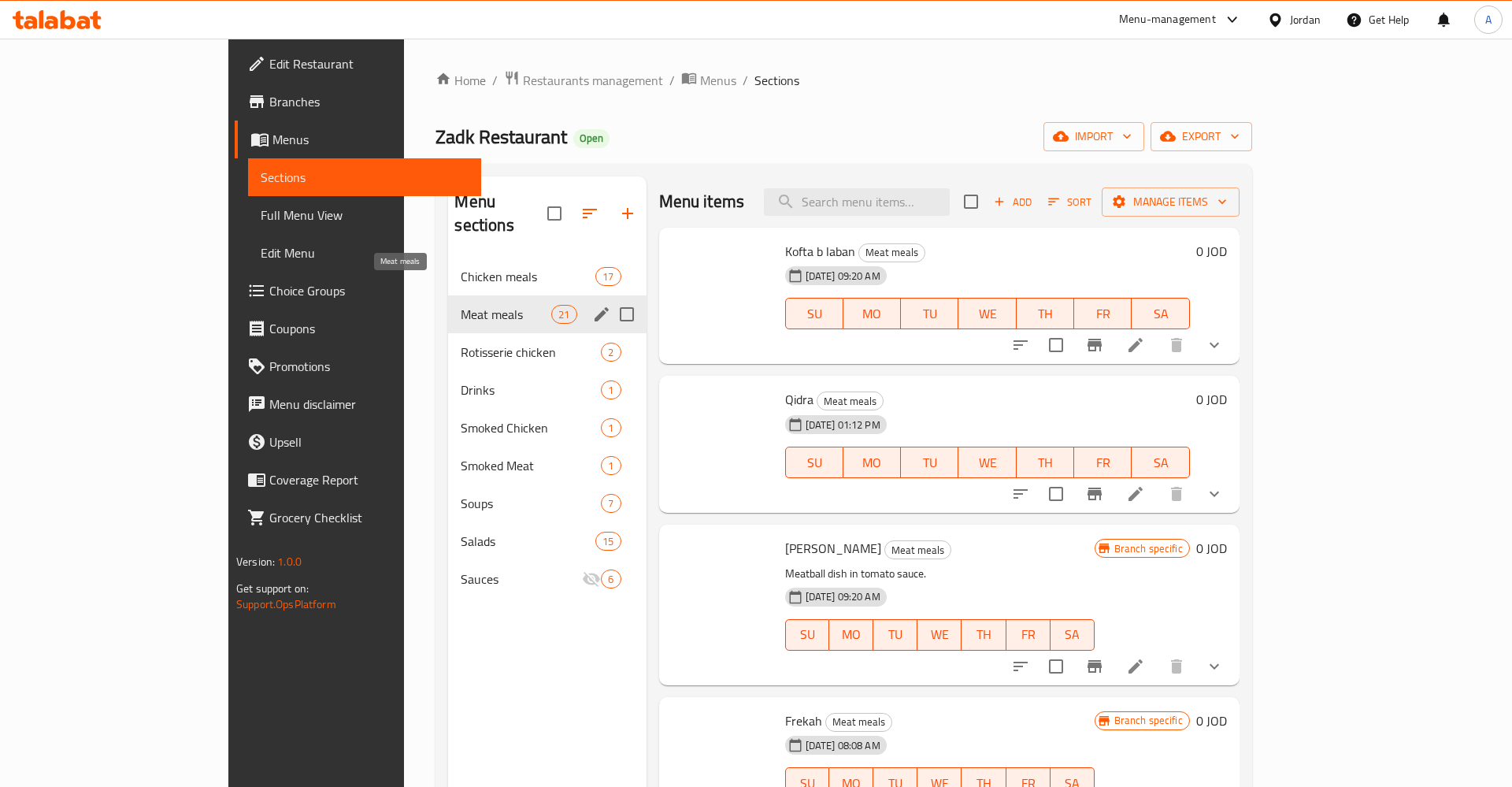
click at [460, 267] on span "Chicken meals" at bounding box center [527, 277] width 135 height 19
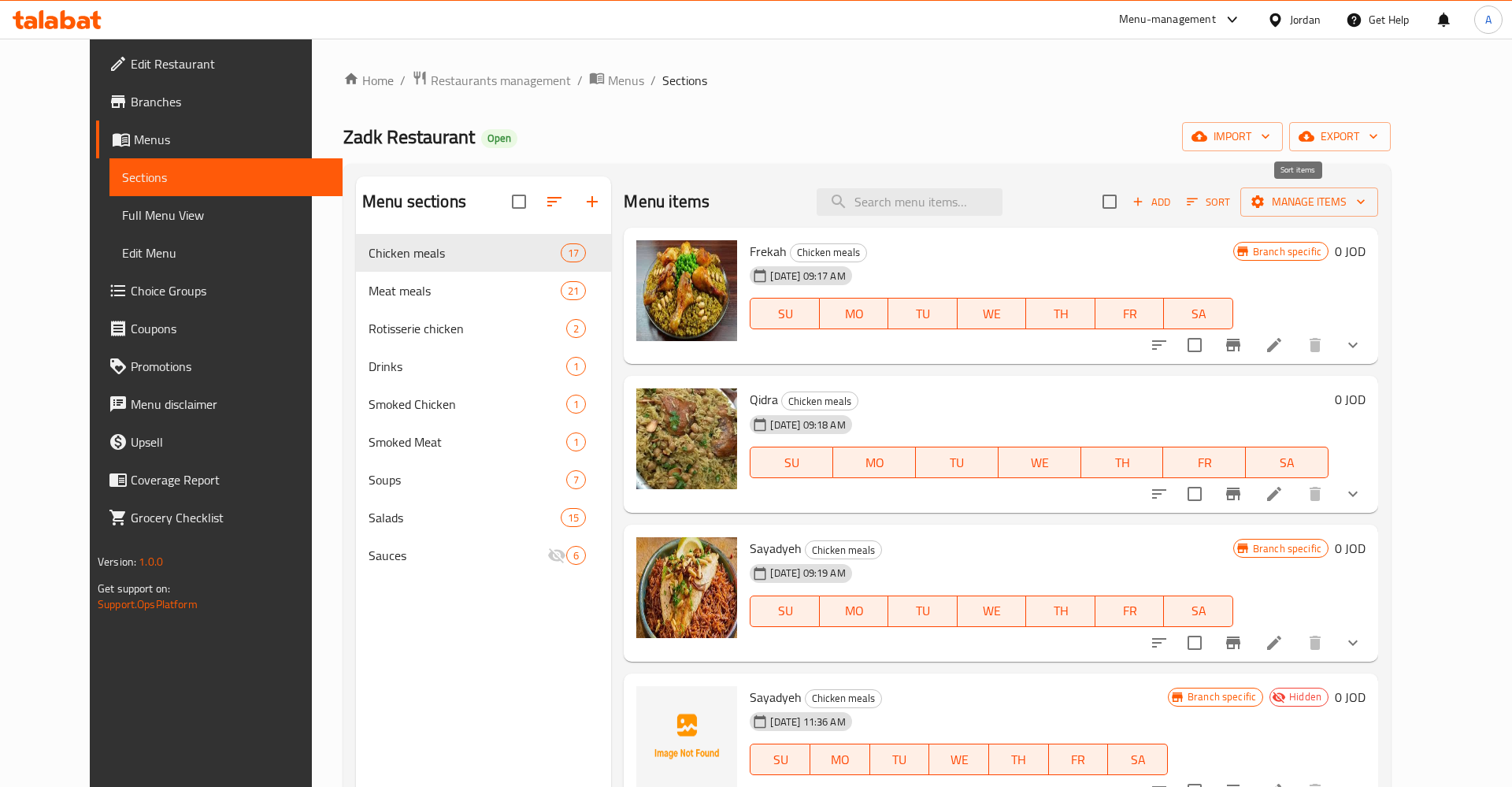
click at [1230, 210] on span "Sort" at bounding box center [1208, 202] width 43 height 18
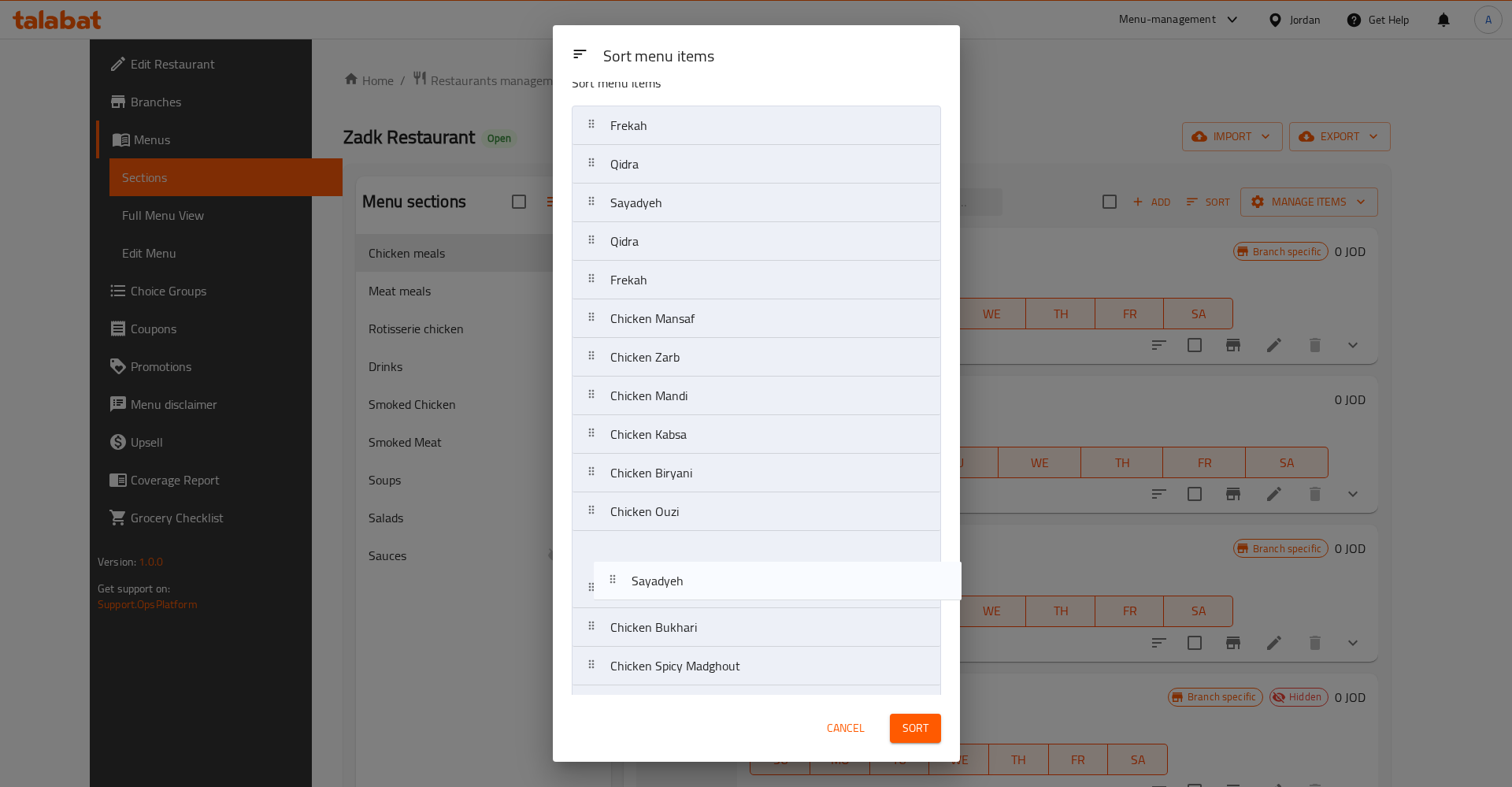
scroll to position [96, 0]
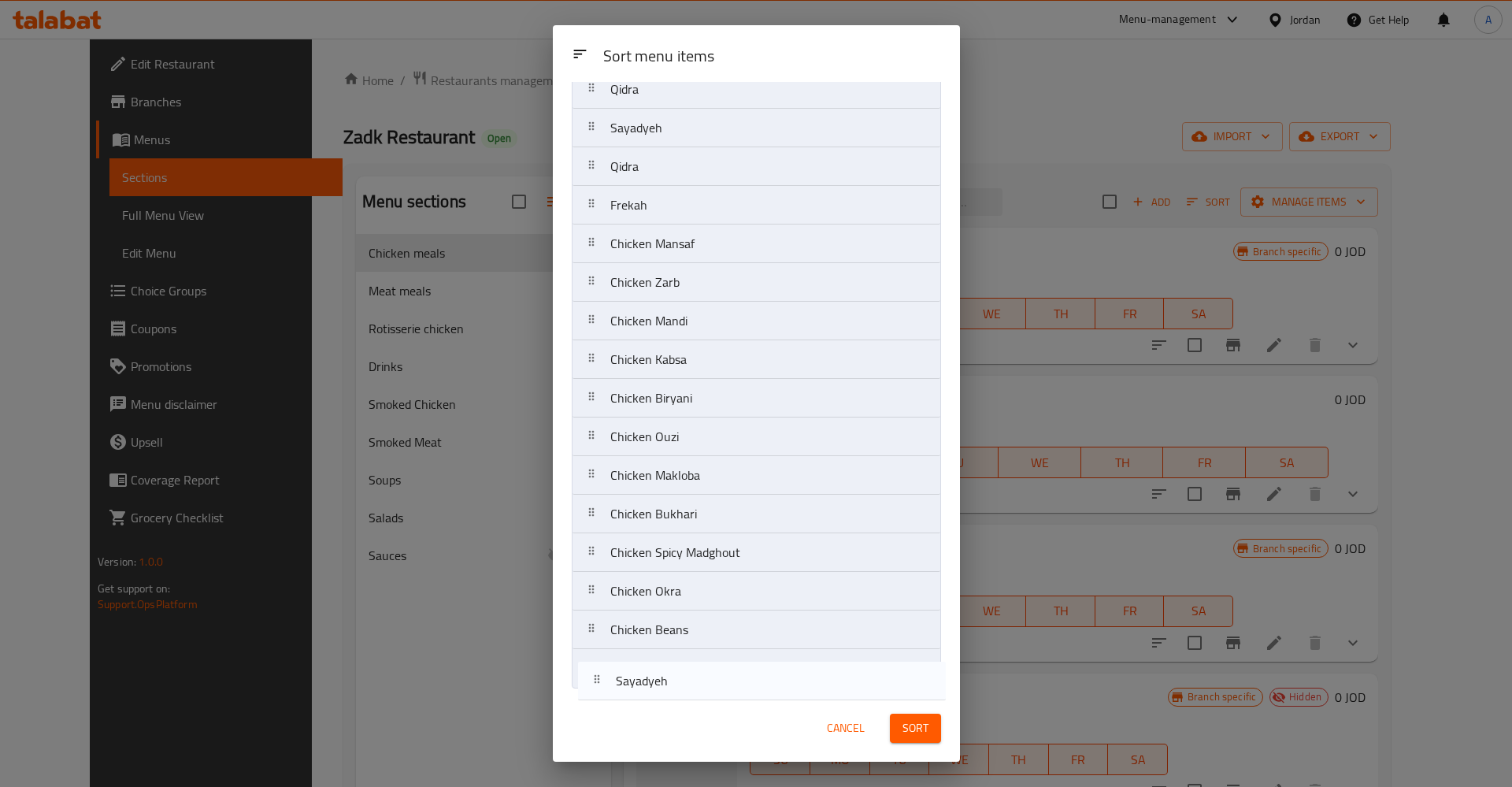
drag, startPoint x: 589, startPoint y: 266, endPoint x: 593, endPoint y: 679, distance: 413.0
click at [593, 679] on nav "Frekah Qidra Sayadyeh Sayadyeh Qidra Frekah Chicken Mansaf Chicken Zarb Chicken…" at bounding box center [756, 359] width 369 height 658
drag, startPoint x: 593, startPoint y: 165, endPoint x: 586, endPoint y: 685, distance: 520.0
click at [586, 685] on nav "Frekah Qidra Sayadyeh Qidra Frekah Chicken Mansaf Chicken Zarb Chicken Mandi Ch…" at bounding box center [756, 359] width 369 height 658
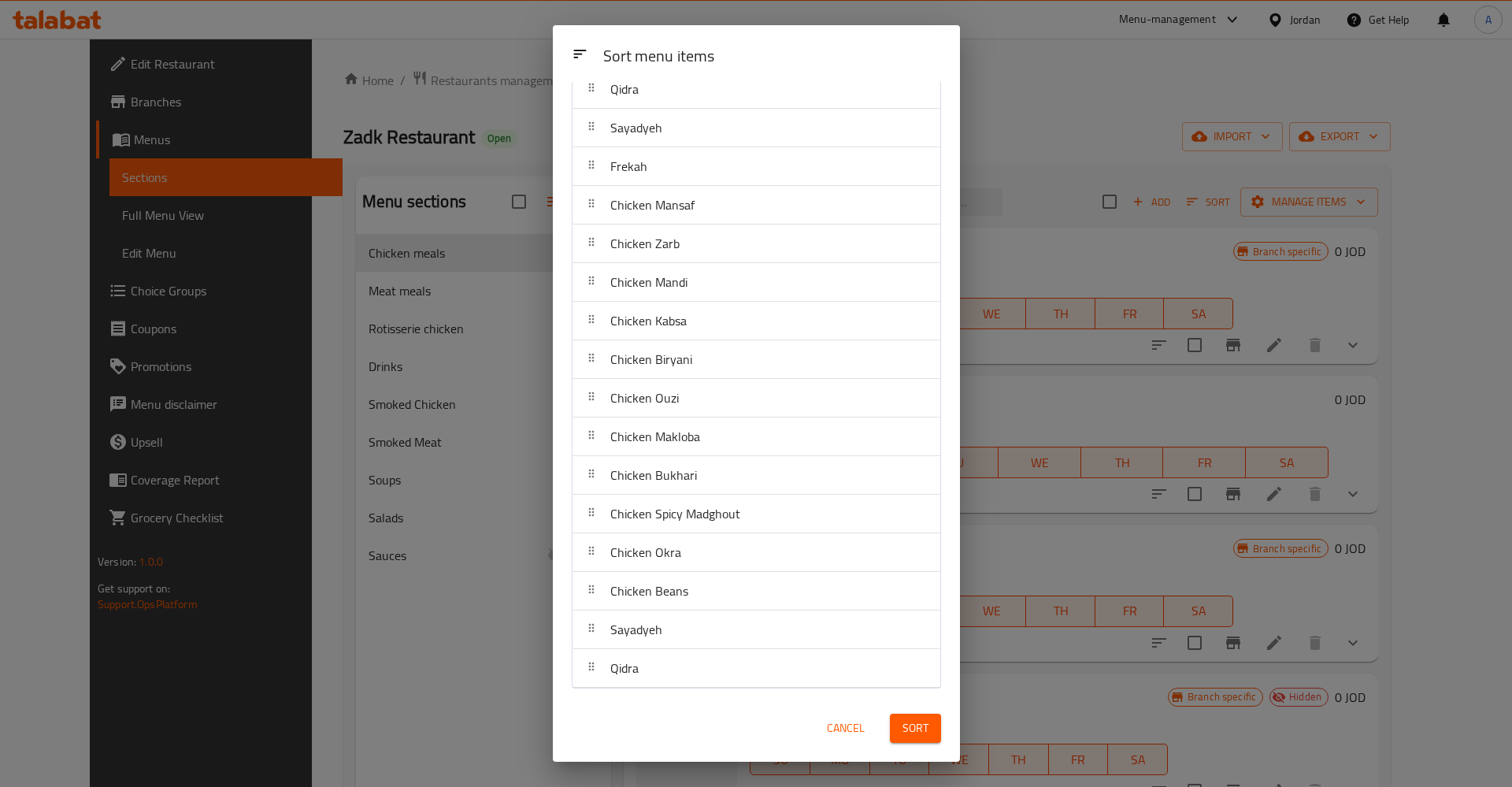
scroll to position [0, 0]
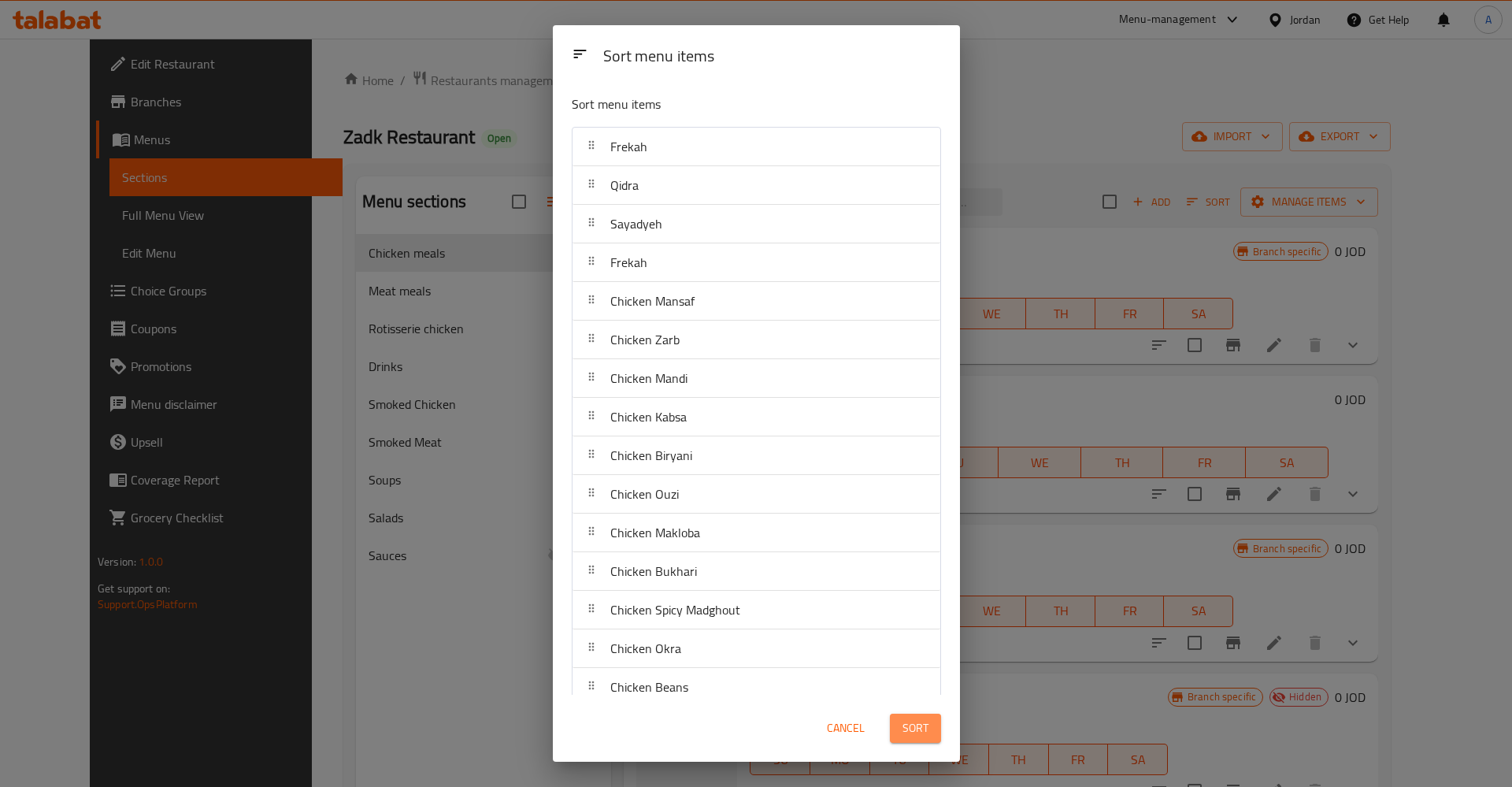
click at [907, 733] on span "Sort" at bounding box center [915, 728] width 26 height 20
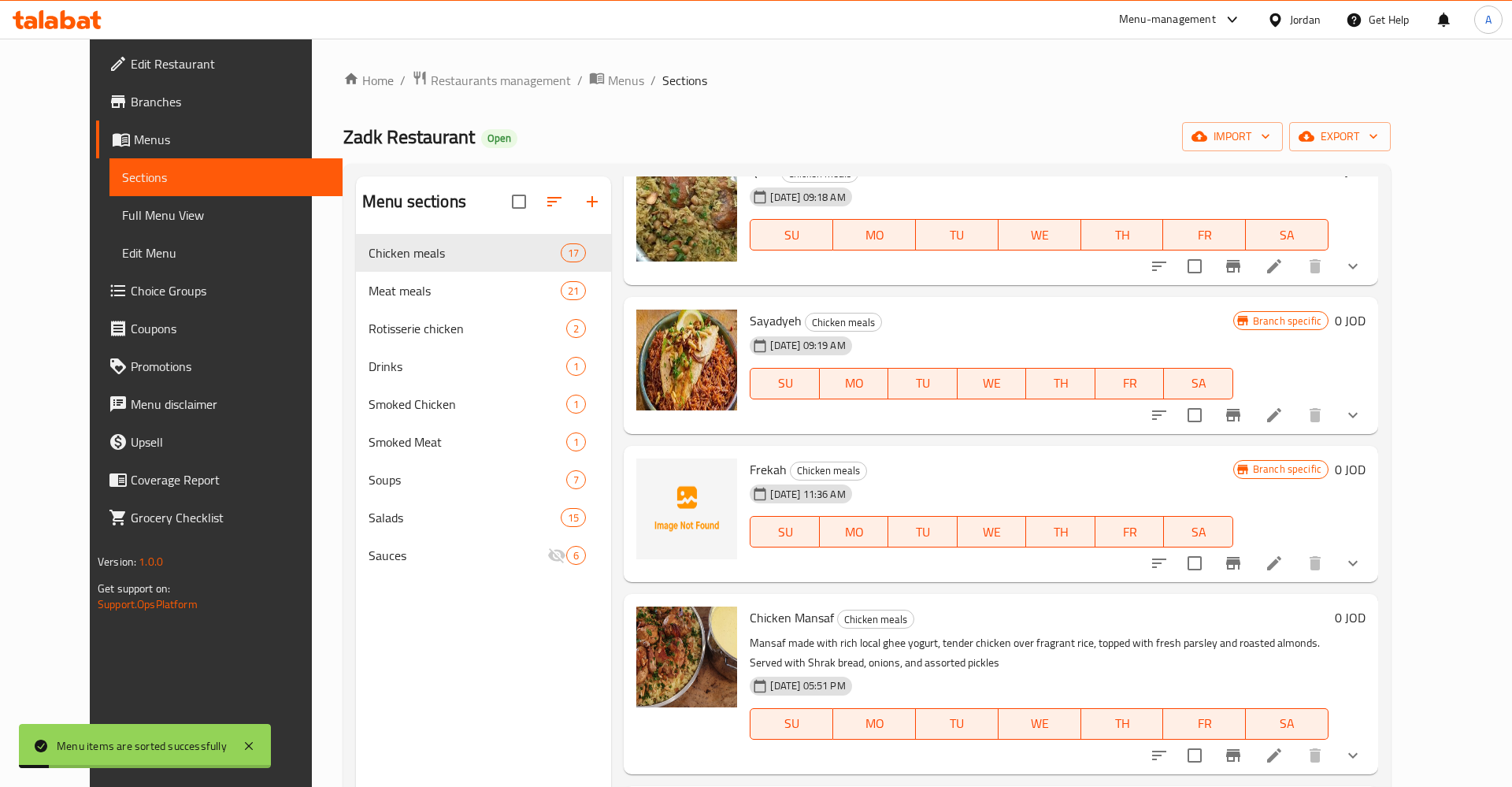
scroll to position [369, 0]
